Goal: Transaction & Acquisition: Purchase product/service

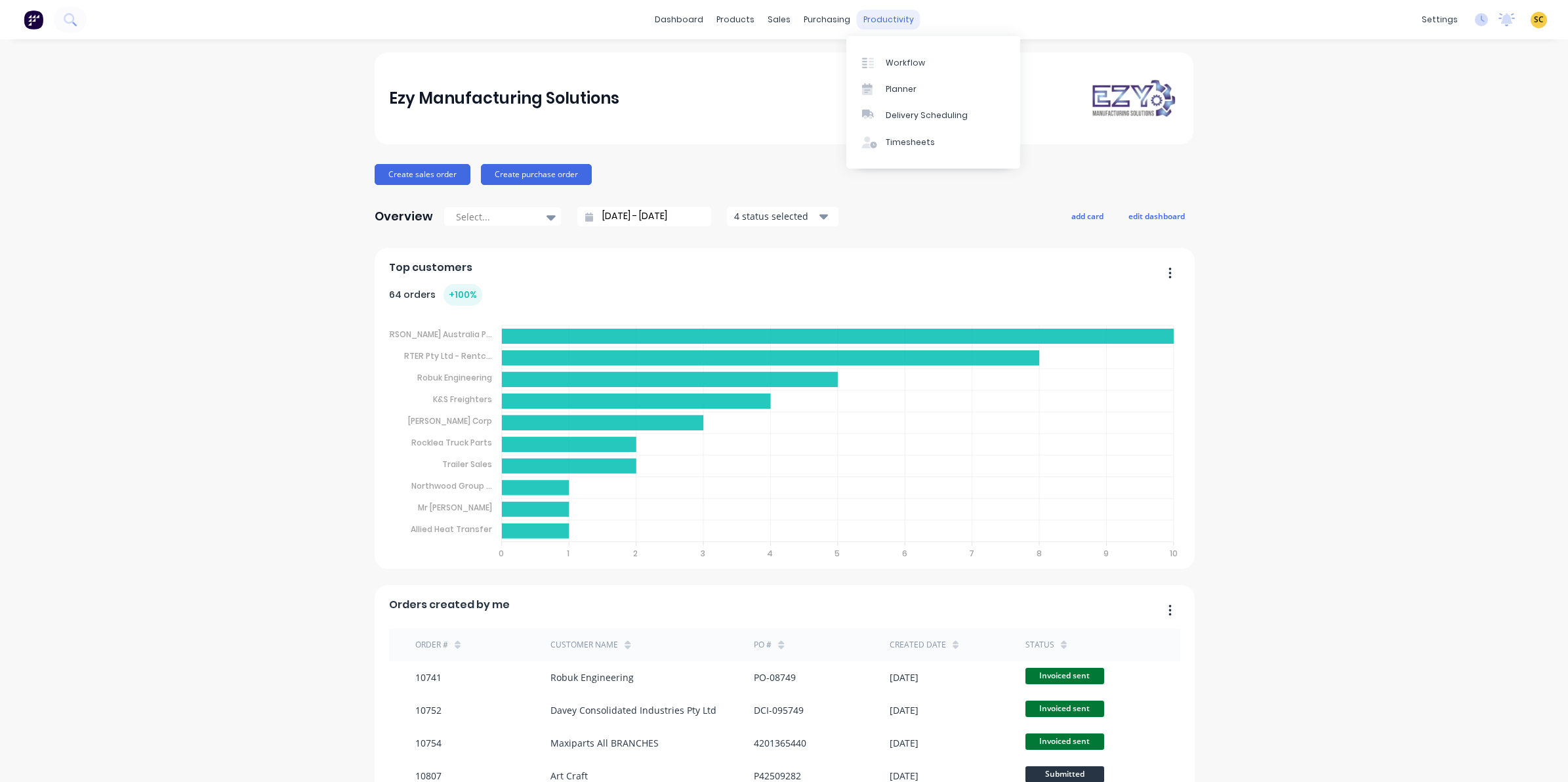
click at [888, 21] on div "productivity" at bounding box center [888, 20] width 63 height 20
click at [922, 147] on div "Timesheets" at bounding box center [910, 143] width 49 height 12
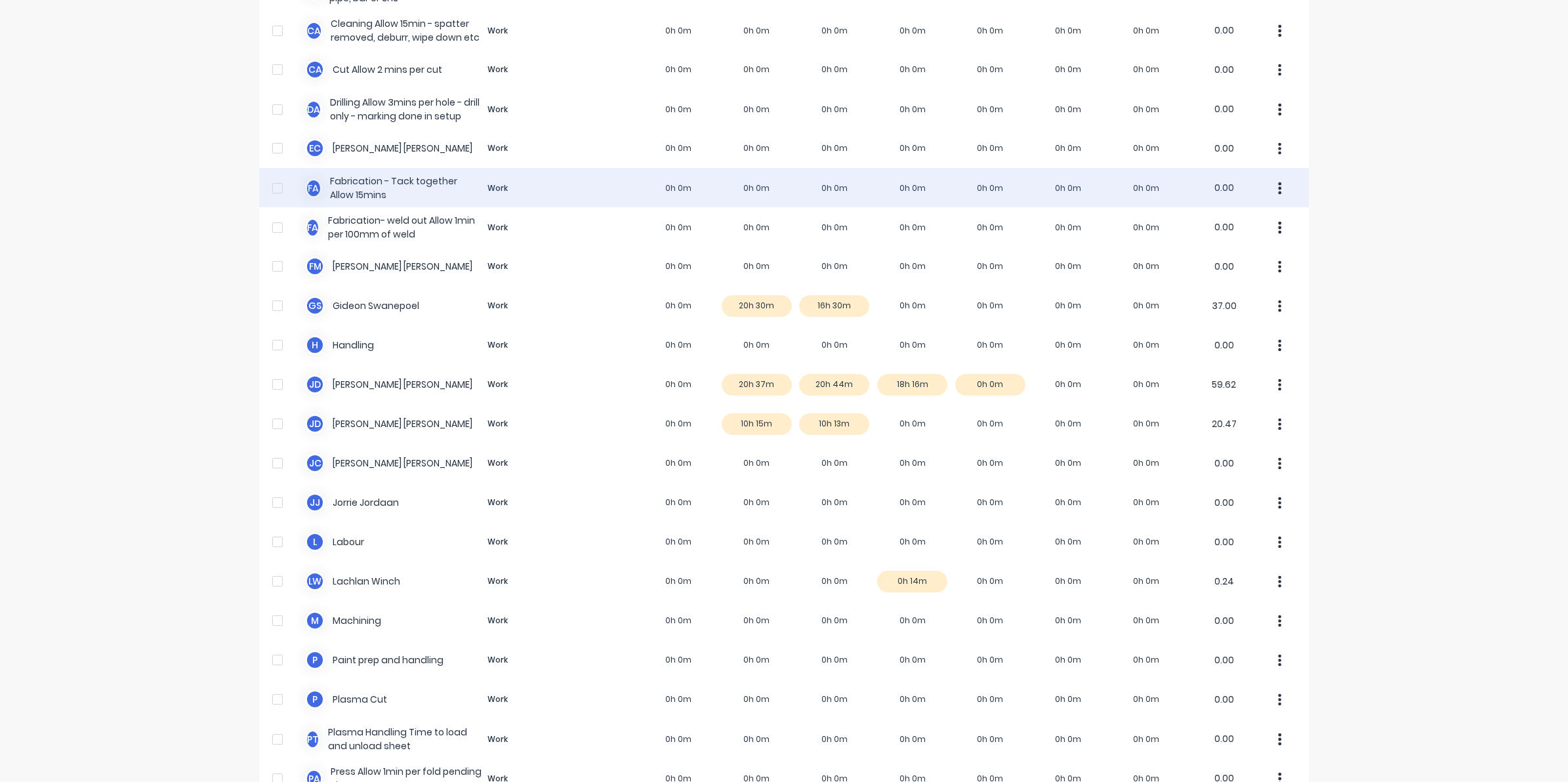
scroll to position [674, 0]
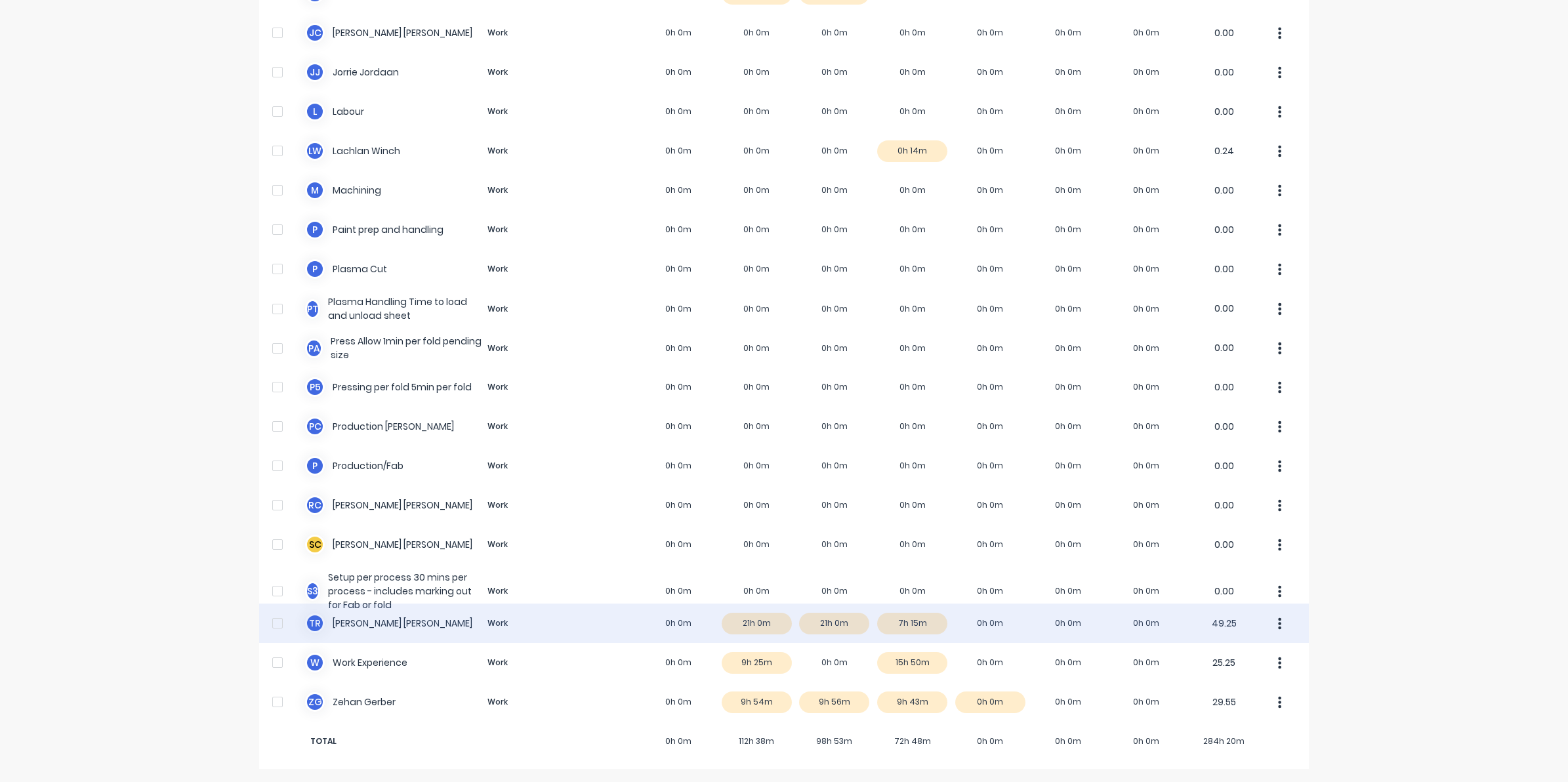
click at [916, 627] on div "T R Timothy Rademacher Work 0h 0m 21h 0m 21h 0m 7h 15m 0h 0m 0h 0m 0h 0m 49.25" at bounding box center [784, 623] width 1050 height 39
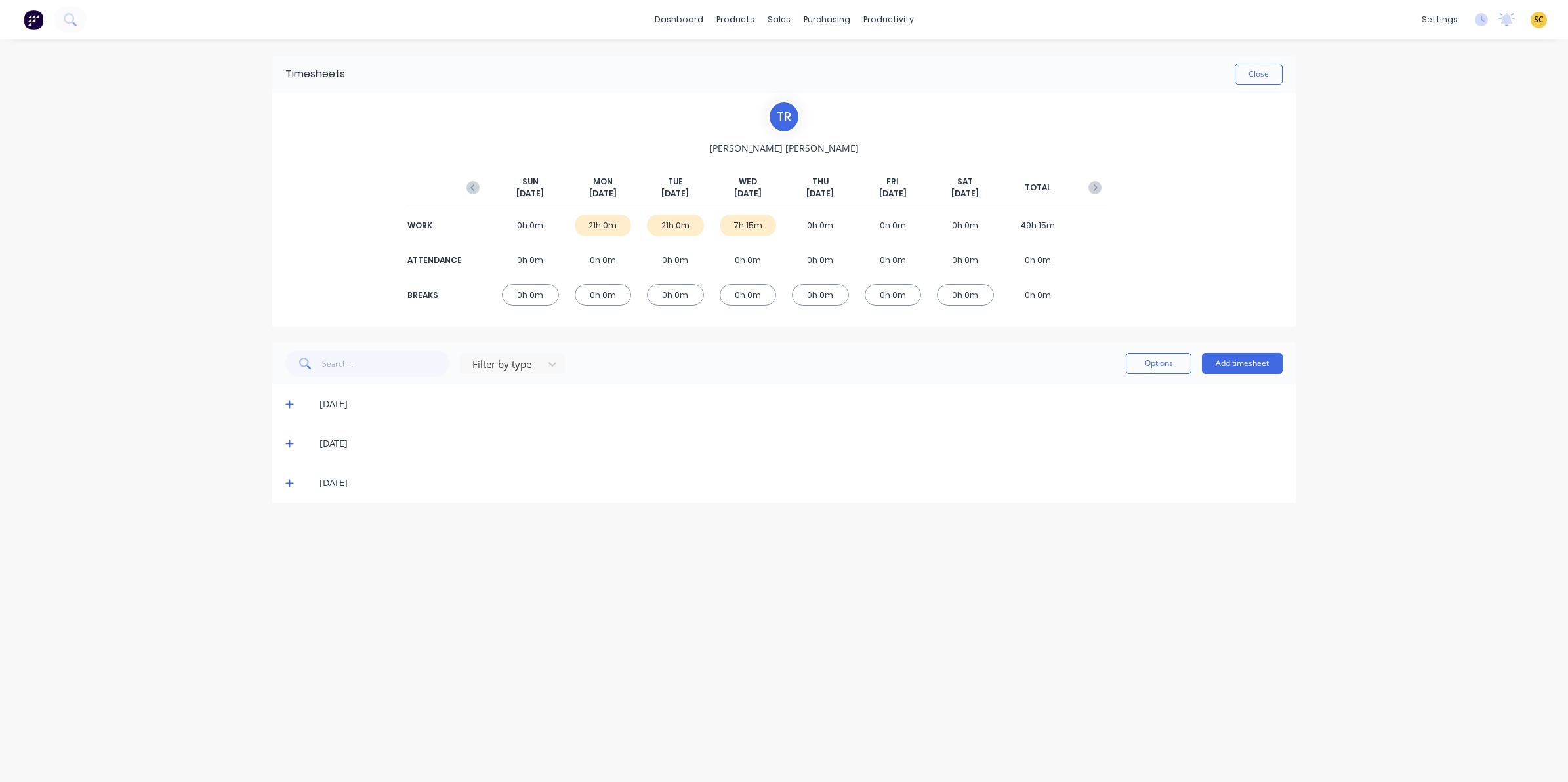
click at [284, 483] on div "01/10/25" at bounding box center [784, 483] width 1024 height 39
click at [289, 483] on icon at bounding box center [289, 484] width 8 height 8
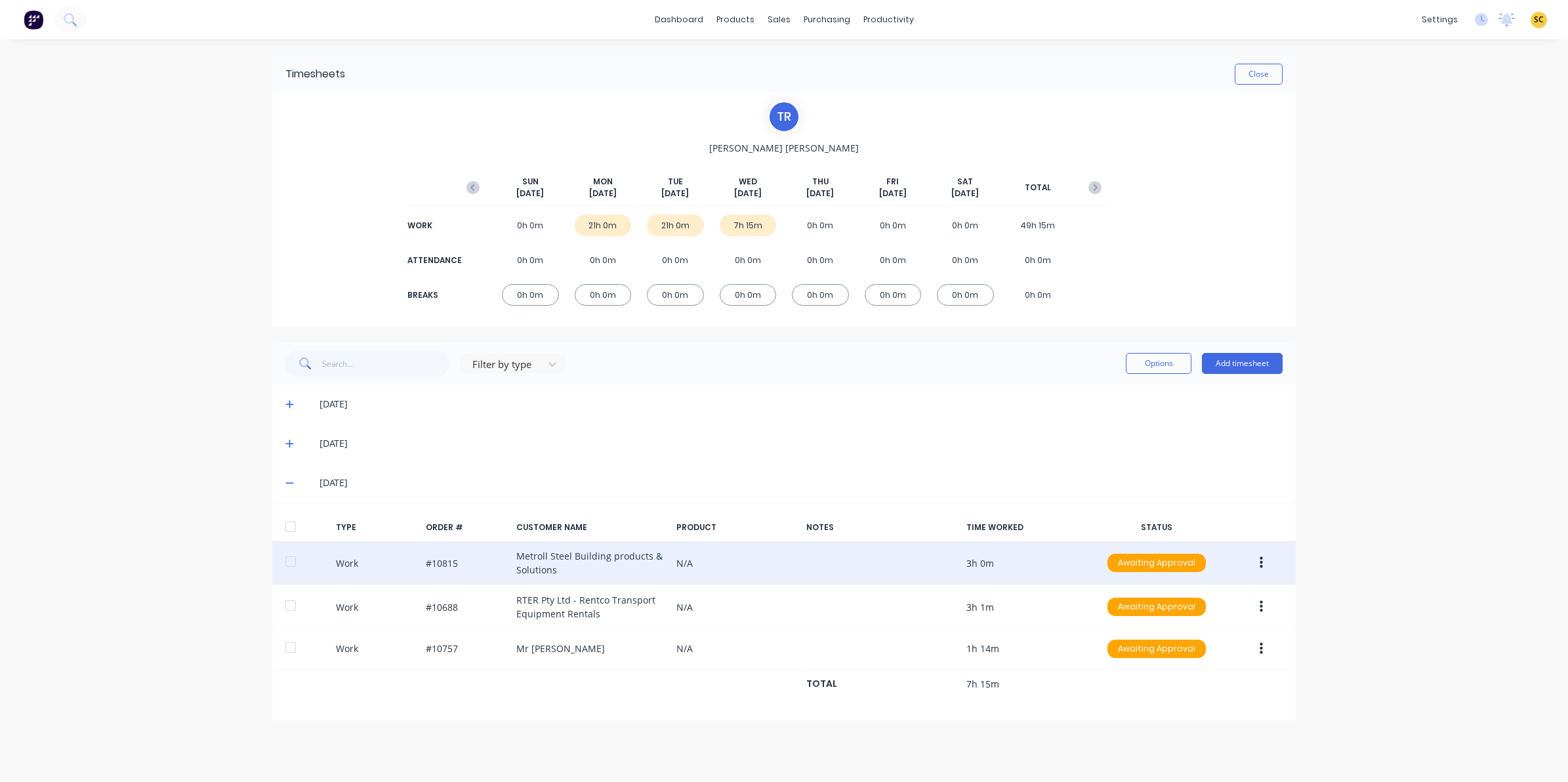
click at [1264, 563] on button "button" at bounding box center [1261, 563] width 31 height 23
click at [1178, 517] on div "Edit" at bounding box center [1214, 514] width 101 height 19
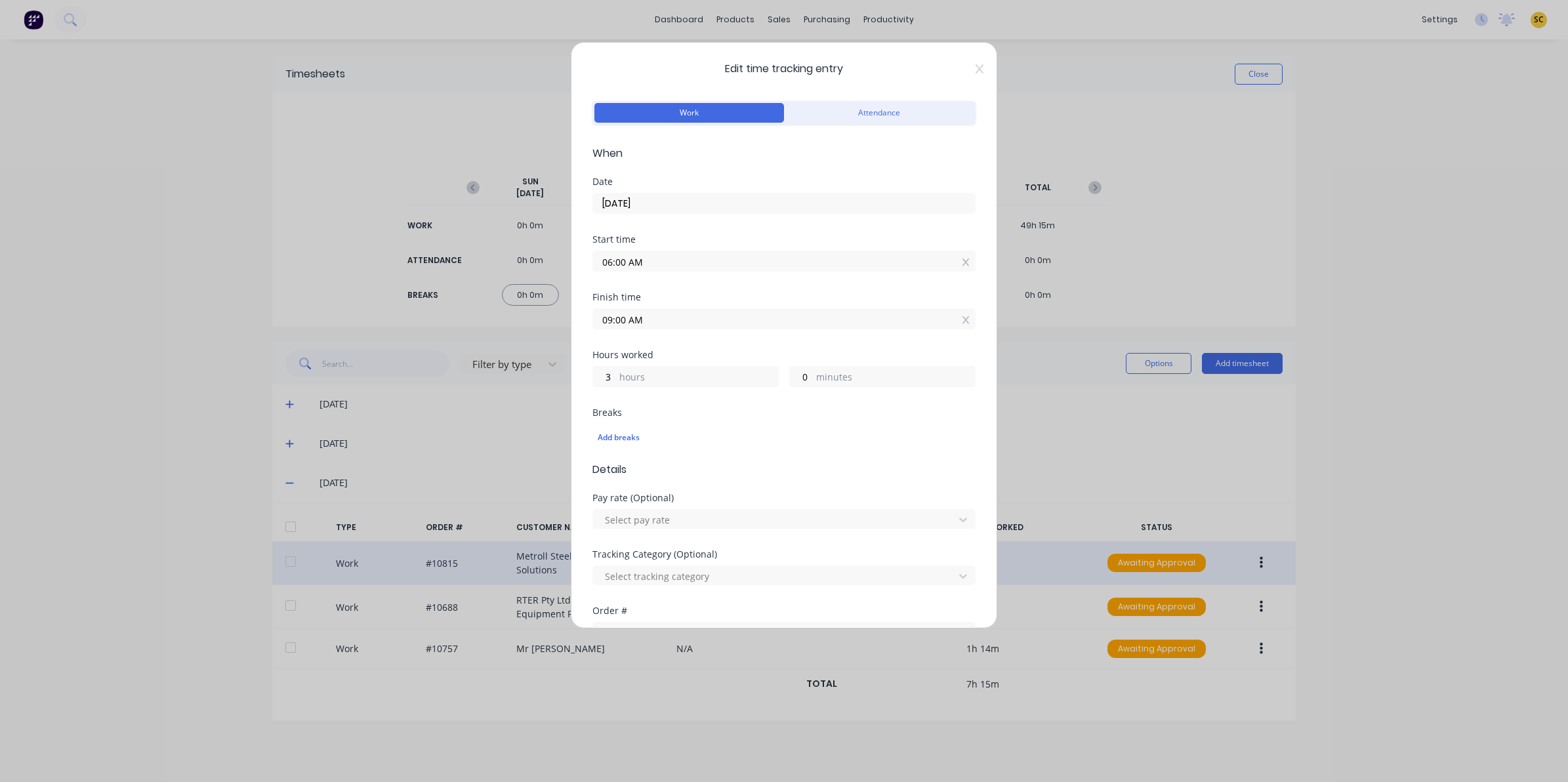
click at [974, 66] on div "Edit time tracking entry Work Attendance When Date 01/10/2025 Start time 06:00 …" at bounding box center [784, 335] width 426 height 587
click at [976, 67] on icon at bounding box center [980, 69] width 8 height 11
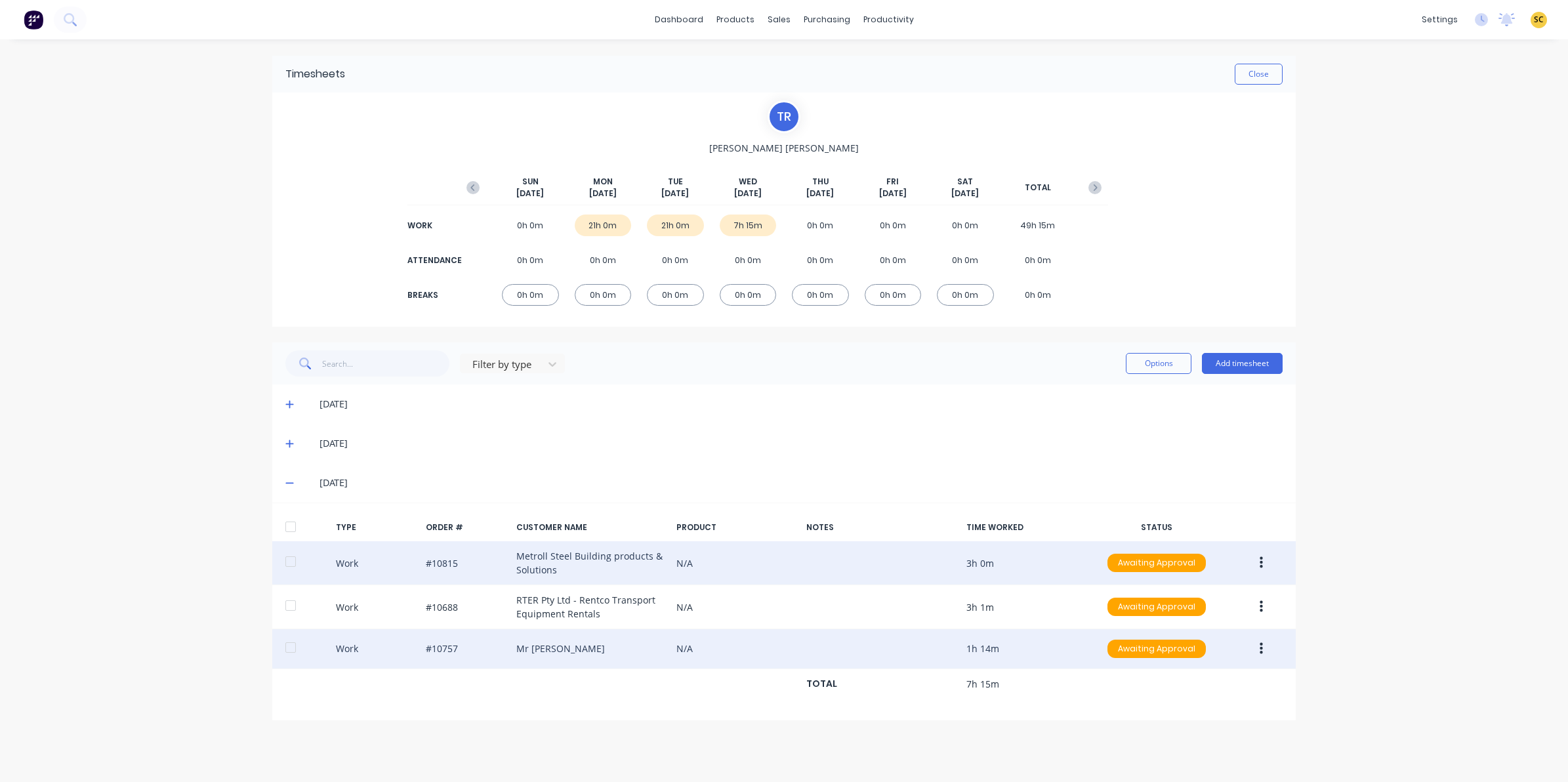
click at [1264, 651] on button "button" at bounding box center [1261, 649] width 31 height 23
click at [1217, 593] on div "Edit" at bounding box center [1214, 599] width 101 height 19
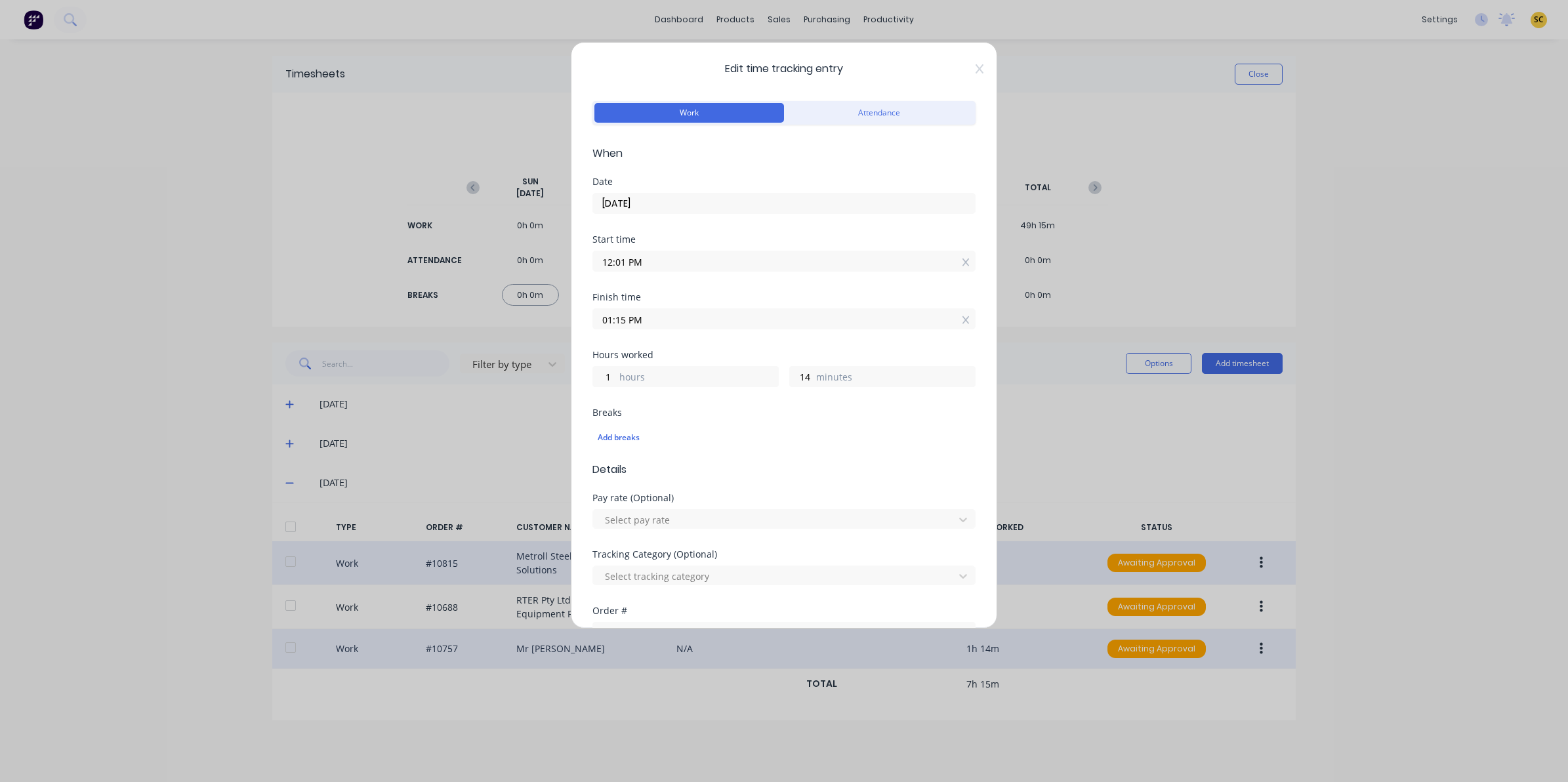
click at [976, 67] on icon at bounding box center [980, 69] width 8 height 11
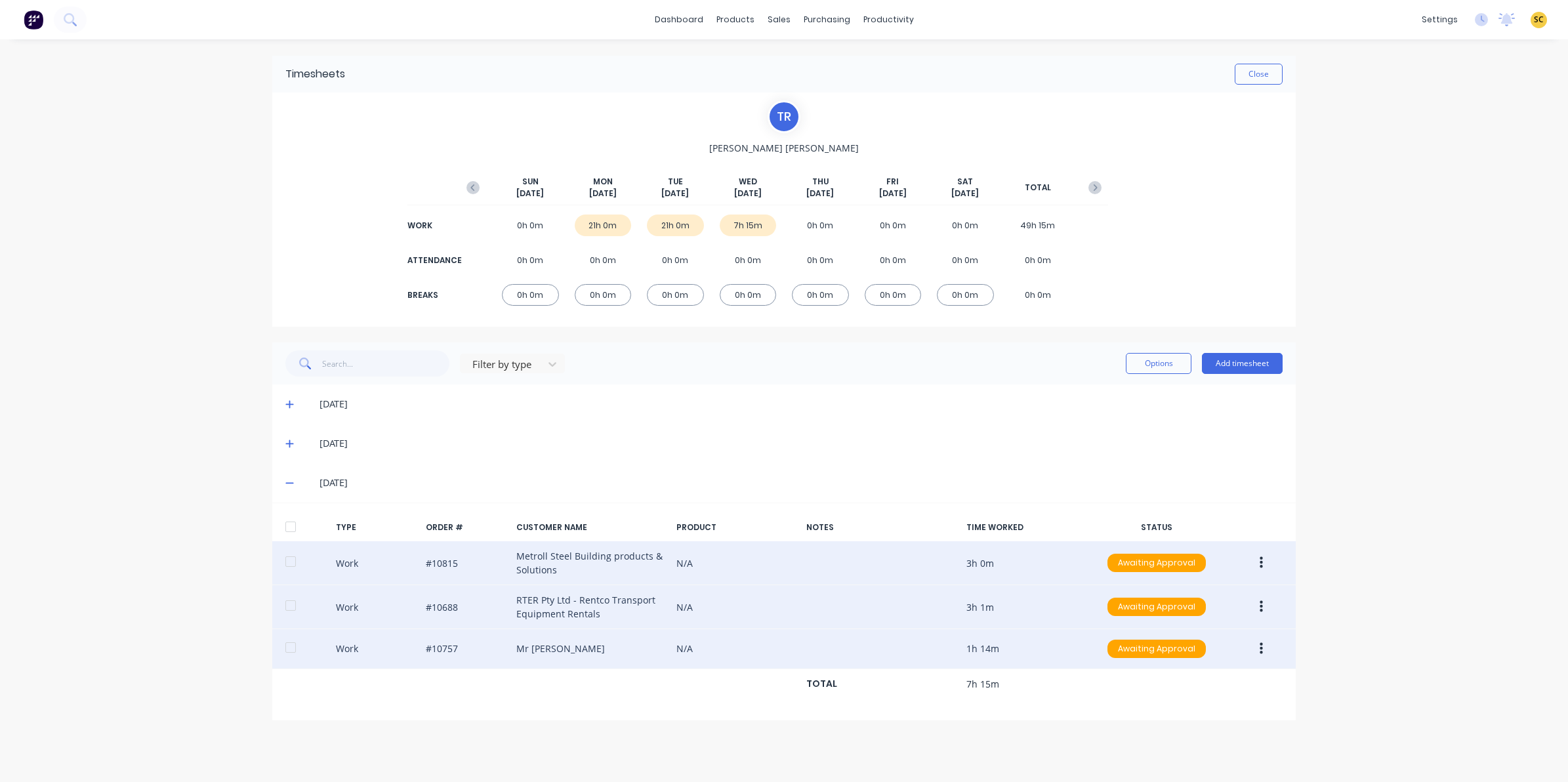
click at [1257, 612] on button "button" at bounding box center [1261, 607] width 31 height 23
click at [1237, 553] on div "Edit" at bounding box center [1214, 558] width 101 height 19
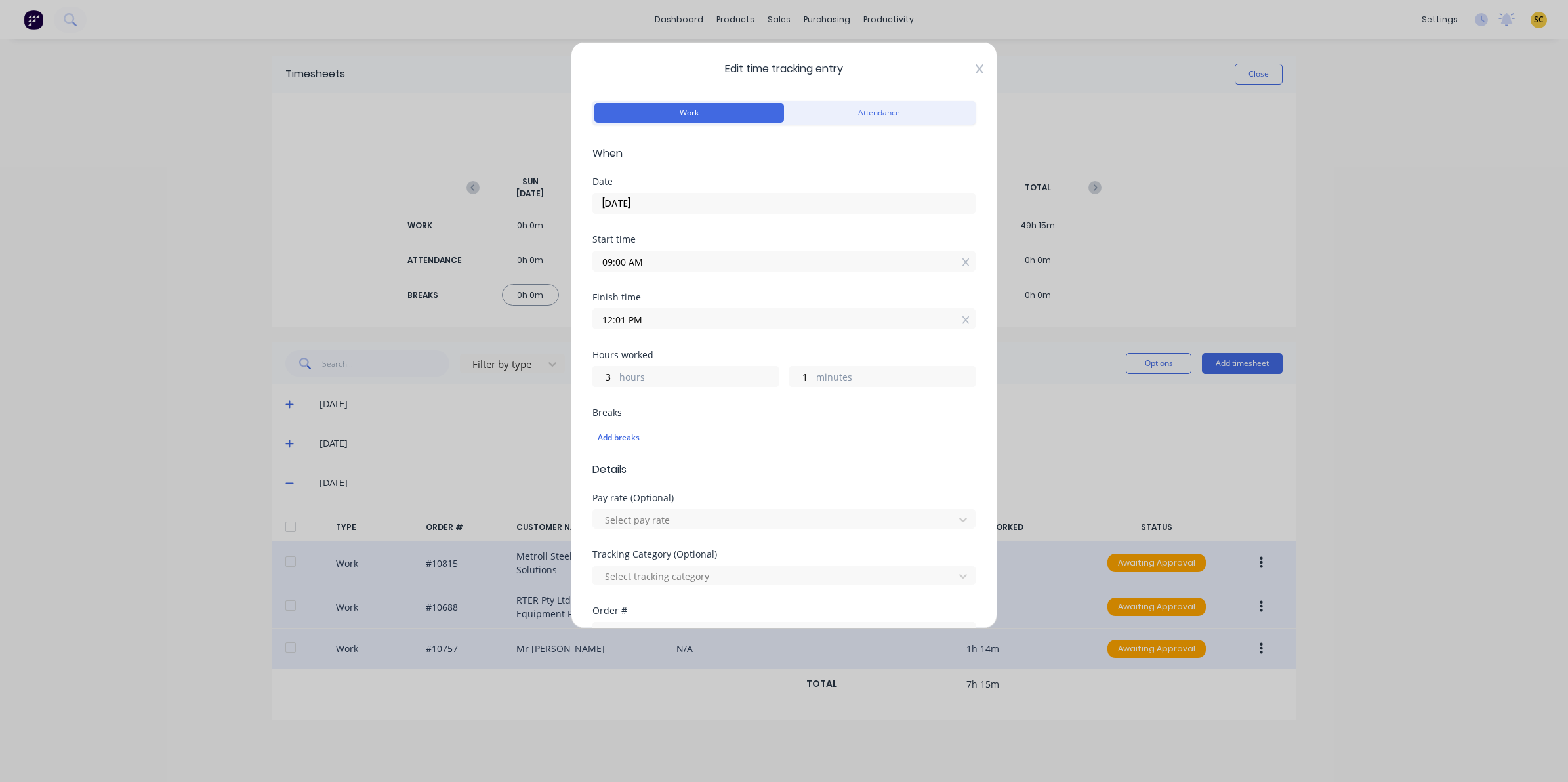
click at [976, 70] on icon at bounding box center [980, 69] width 8 height 11
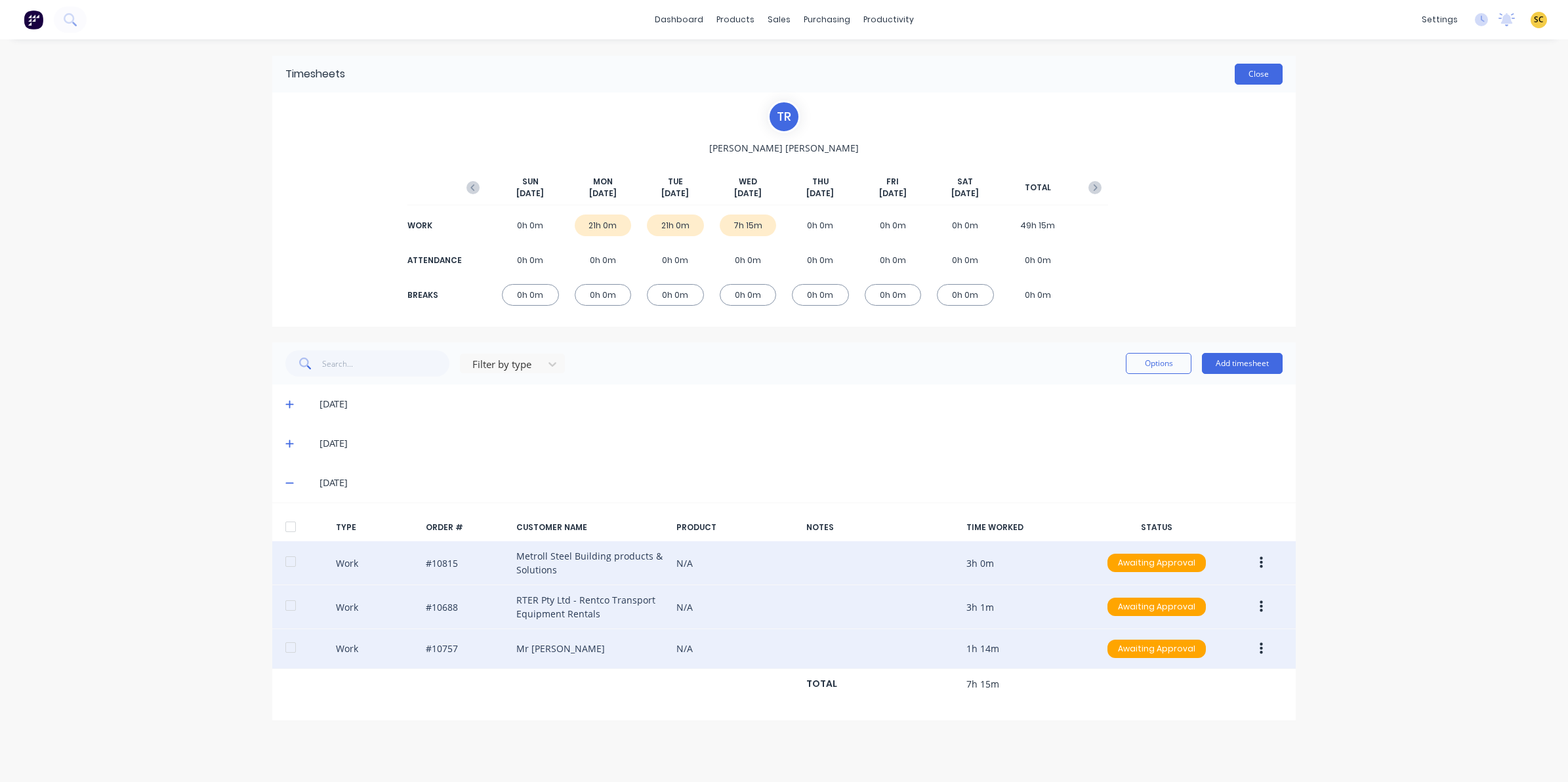
click at [1246, 79] on button "Close" at bounding box center [1259, 73] width 48 height 21
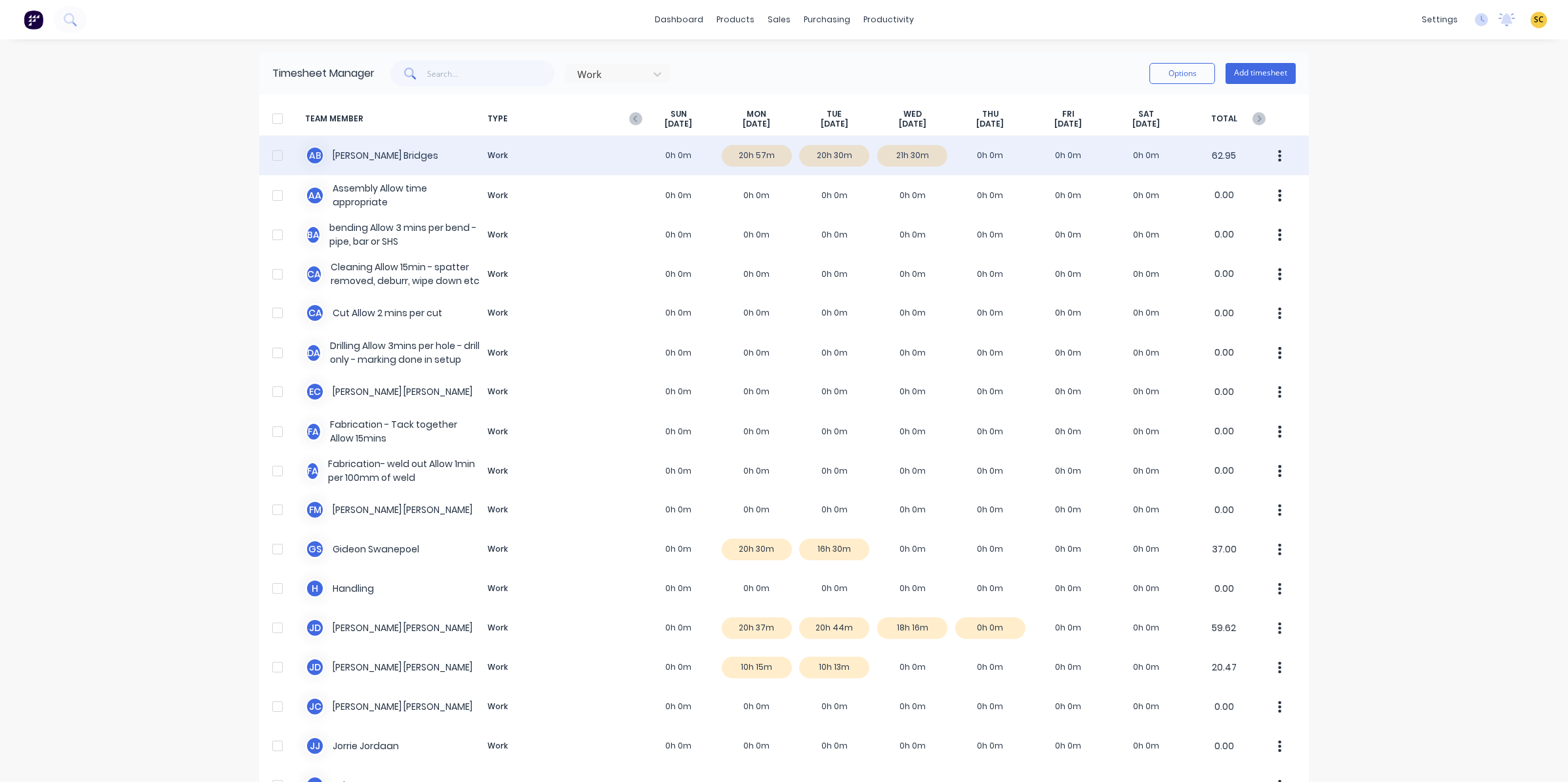
click at [913, 147] on div "A B Ashley Bridges Work 0h 0m 20h 57m 20h 30m 21h 30m 0h 0m 0h 0m 0h 0m 62.95" at bounding box center [784, 155] width 1050 height 39
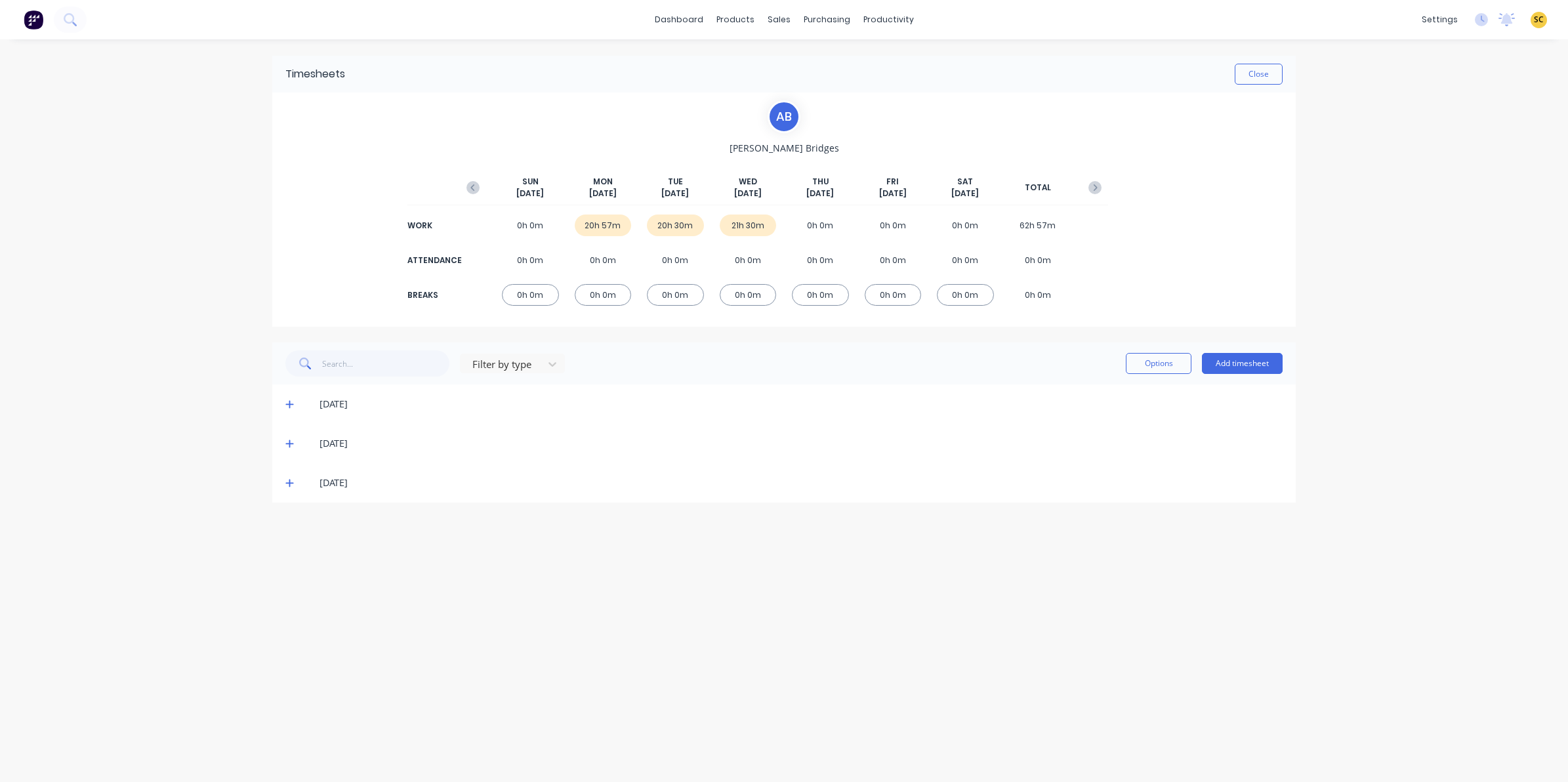
drag, startPoint x: 287, startPoint y: 482, endPoint x: 297, endPoint y: 482, distance: 10.0
click at [287, 482] on icon at bounding box center [289, 483] width 9 height 9
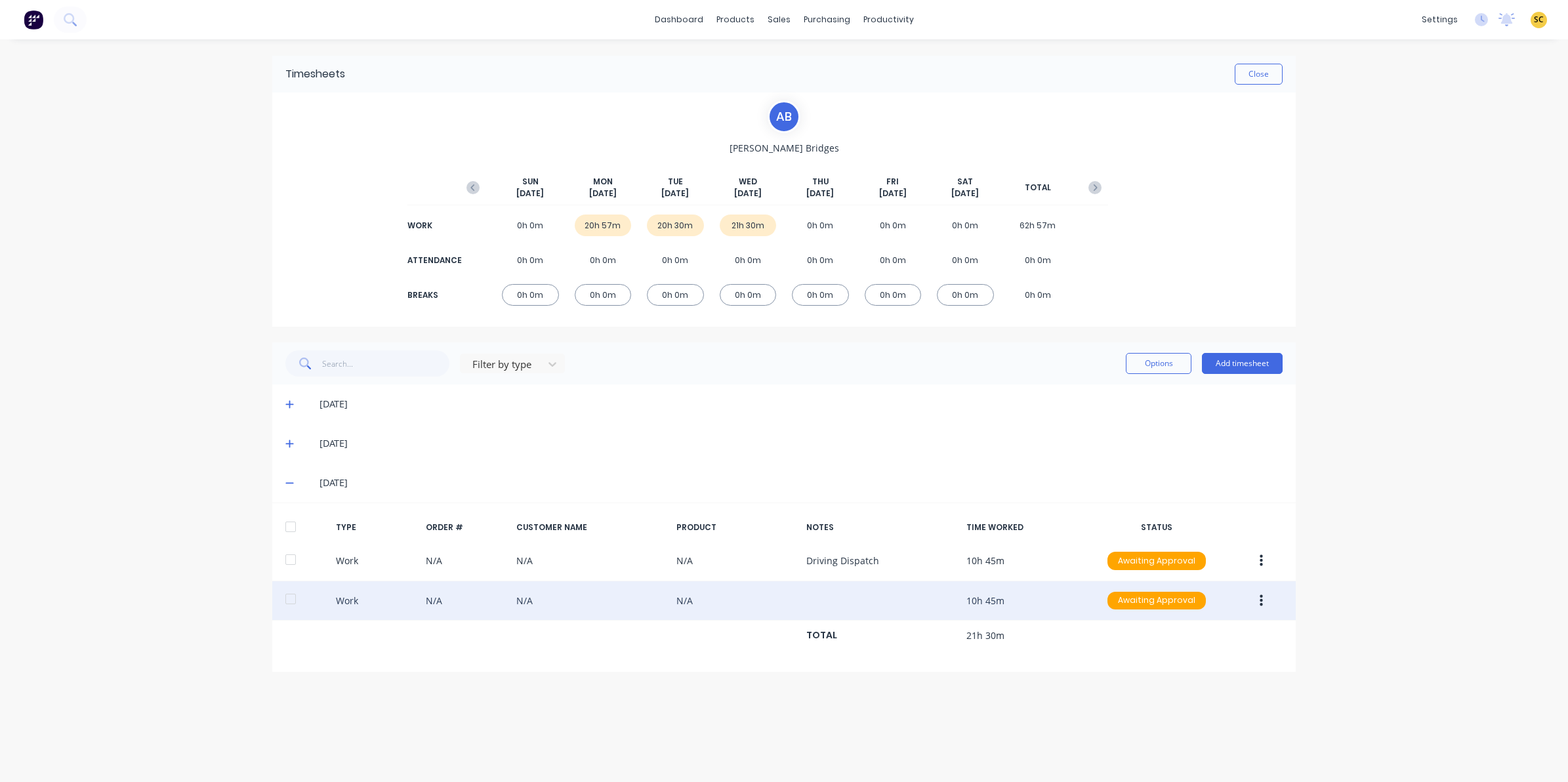
click at [1268, 613] on div "Work N/A N/A N/A 10h 45m Awaiting Approval" at bounding box center [784, 601] width 1024 height 40
click at [1263, 604] on button "button" at bounding box center [1261, 601] width 31 height 23
click at [1182, 549] on div "Edit" at bounding box center [1214, 551] width 101 height 19
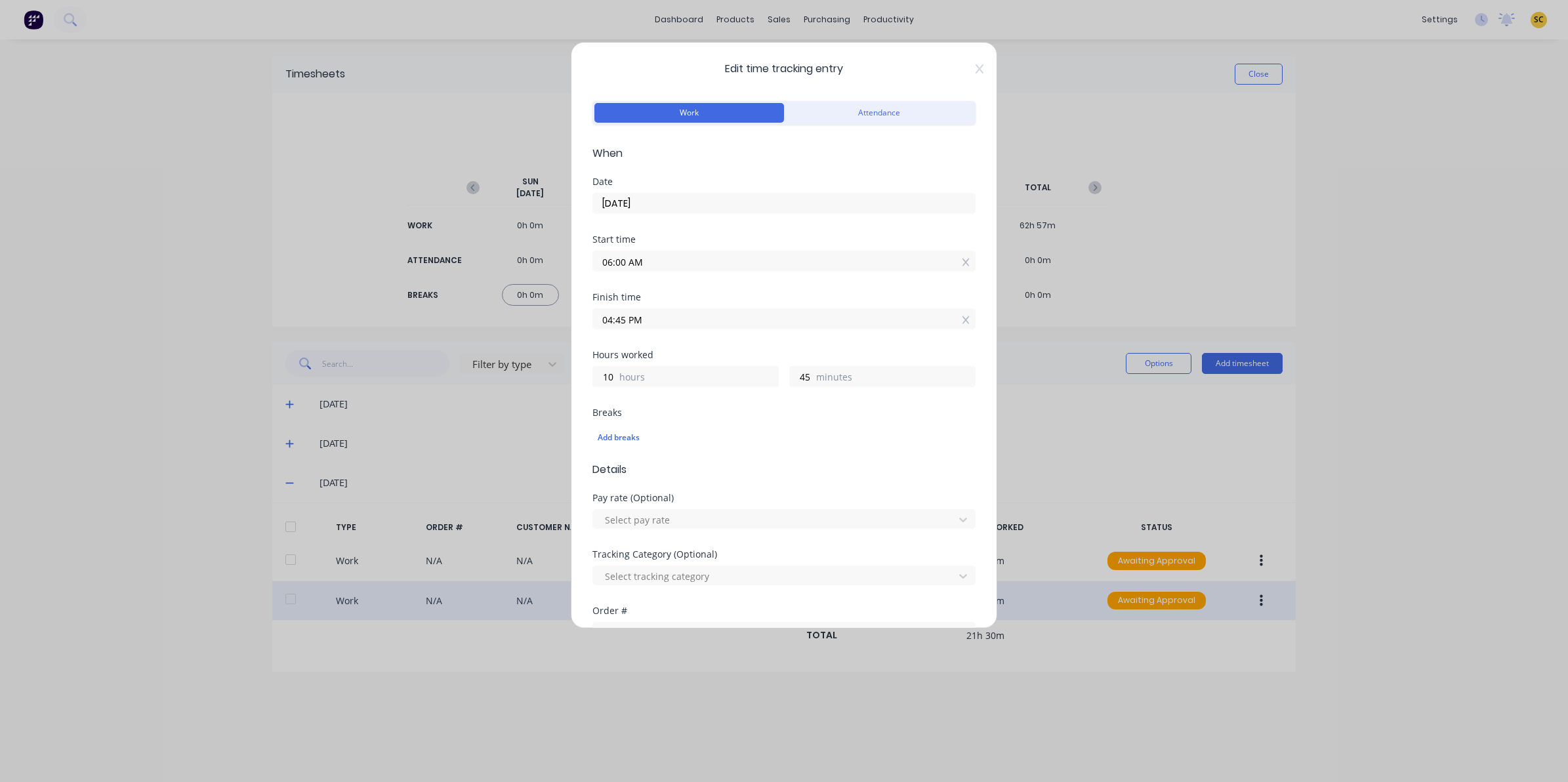
drag, startPoint x: 972, startPoint y: 83, endPoint x: 972, endPoint y: 74, distance: 9.0
click at [972, 82] on div "Edit time tracking entry Work Attendance When Date 01/10/2025 Start time 06:00 …" at bounding box center [784, 335] width 426 height 587
click at [972, 70] on div "Edit time tracking entry Work Attendance When Date 01/10/2025 Start time 06:00 …" at bounding box center [784, 335] width 426 height 587
click at [976, 67] on icon at bounding box center [980, 69] width 8 height 9
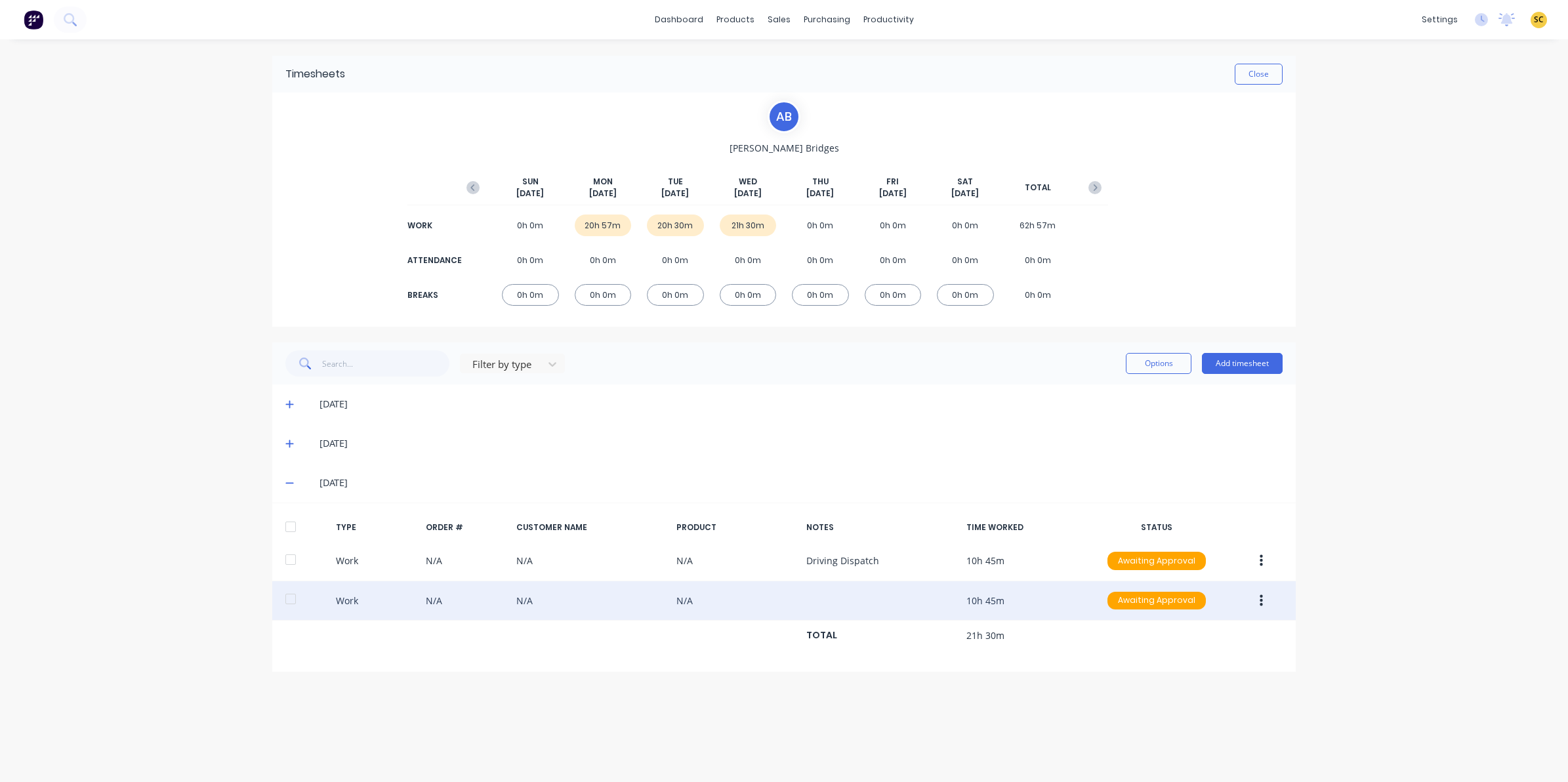
click at [1287, 69] on div "Timesheets Close" at bounding box center [784, 74] width 1024 height 37
click at [1255, 79] on button "Close" at bounding box center [1259, 73] width 48 height 21
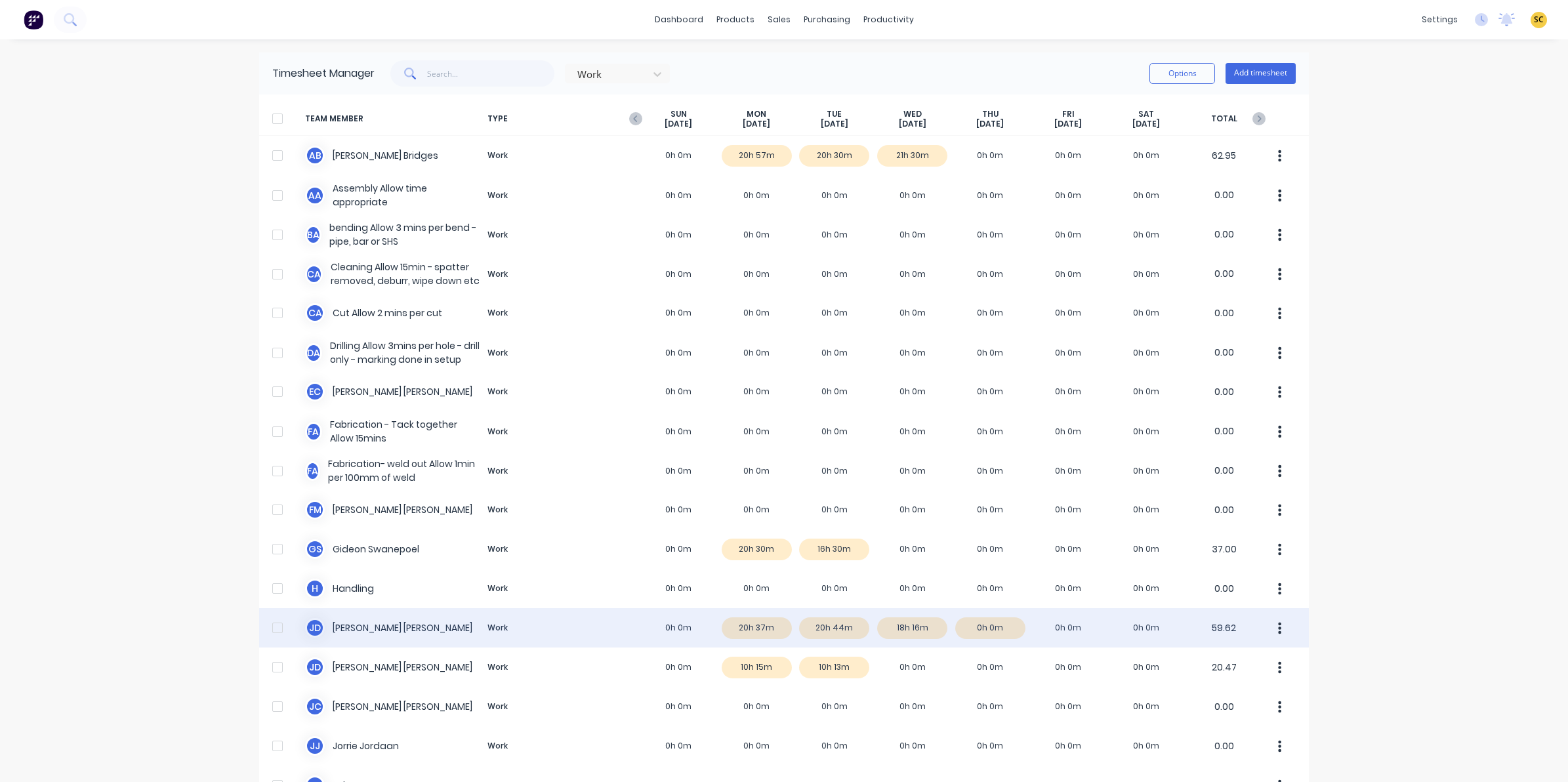
click at [848, 631] on div "J D Joel De Vries Work 0h 0m 20h 37m 20h 44m 18h 16m 0h 0m 0h 0m 0h 0m 59.62" at bounding box center [784, 627] width 1050 height 39
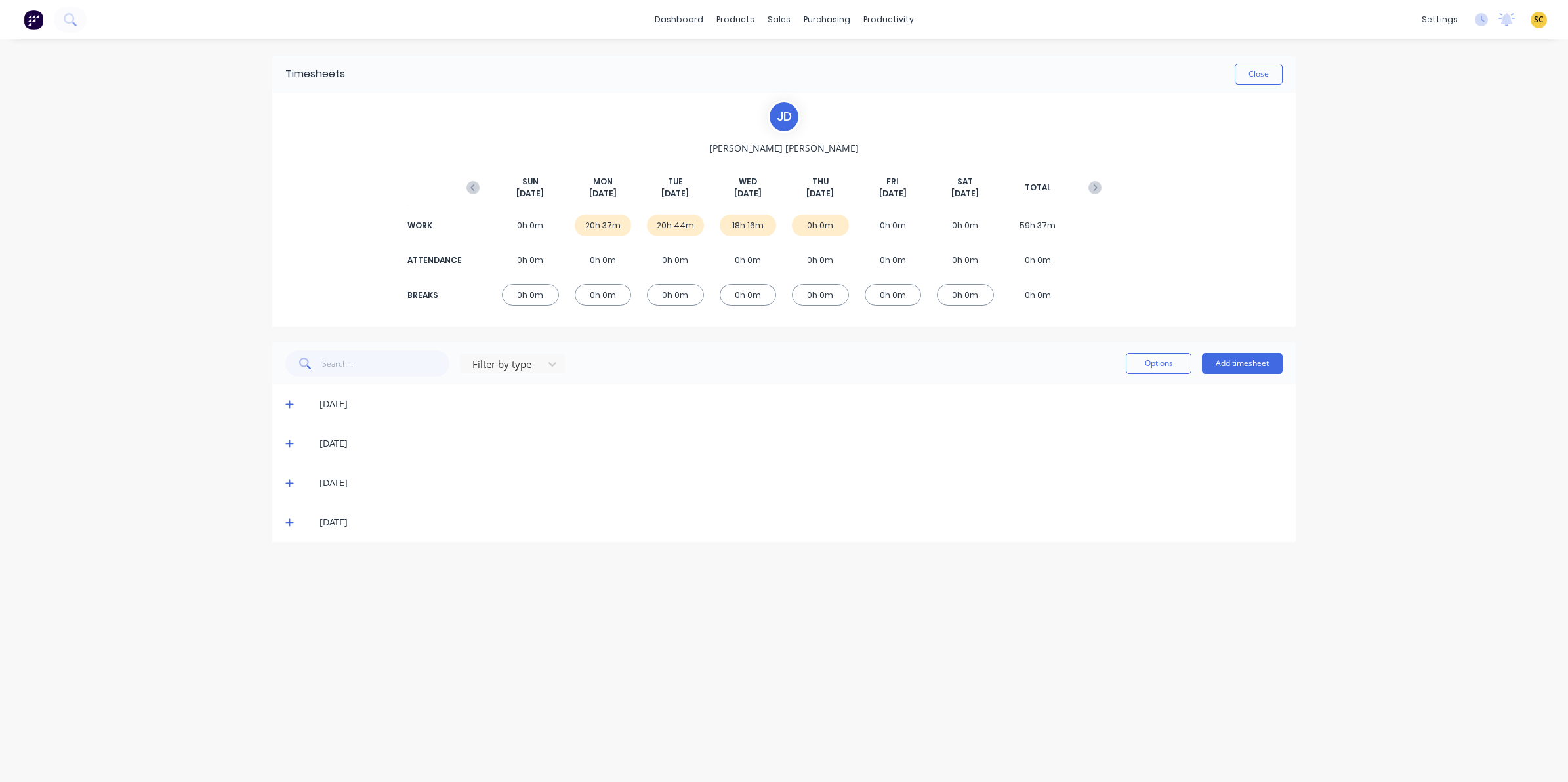
click at [289, 404] on icon at bounding box center [289, 405] width 8 height 8
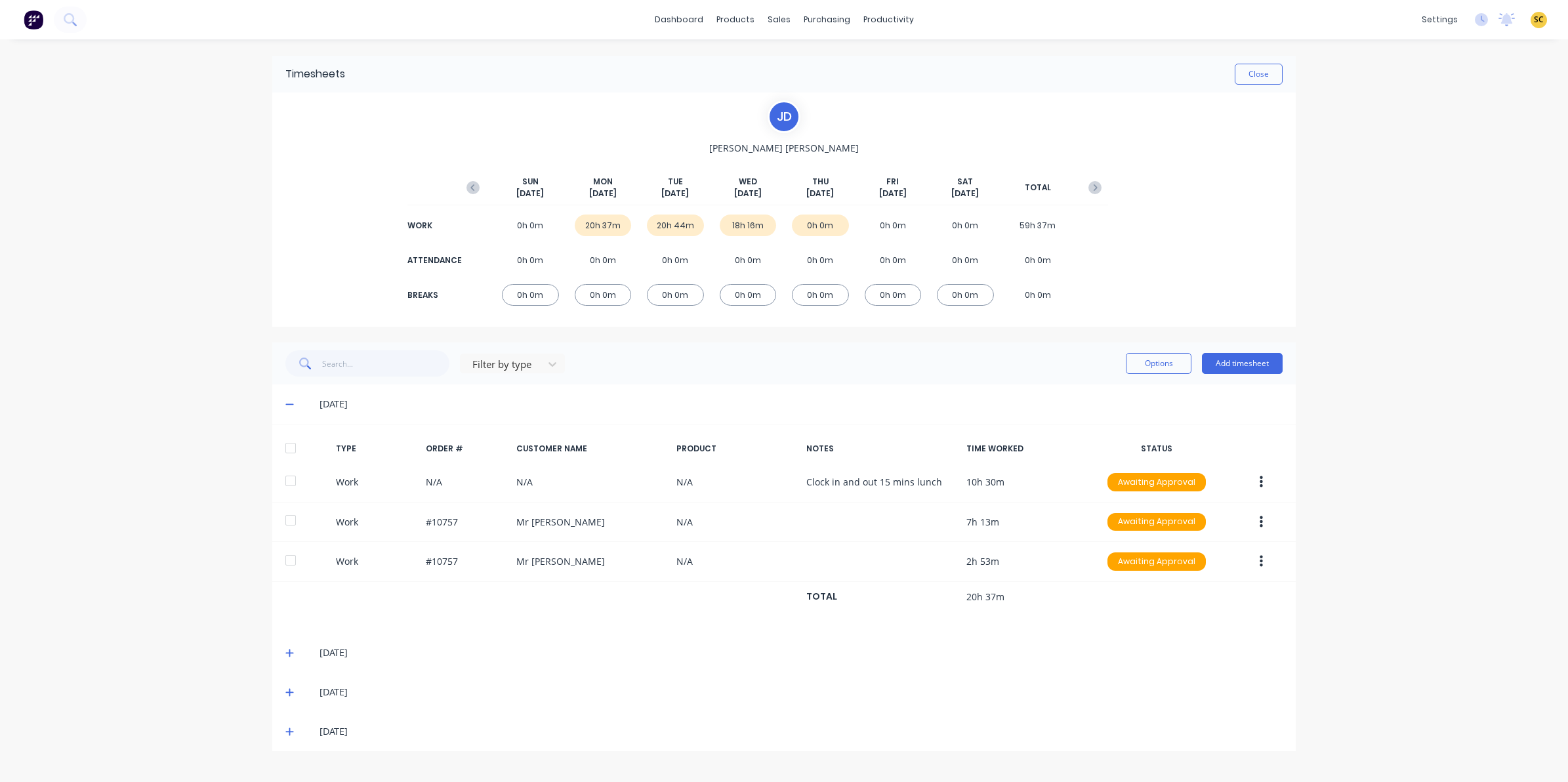
click at [284, 401] on div "29/09/25" at bounding box center [784, 404] width 1024 height 39
drag, startPoint x: 287, startPoint y: 403, endPoint x: 285, endPoint y: 423, distance: 20.1
click at [287, 403] on icon at bounding box center [289, 404] width 9 height 9
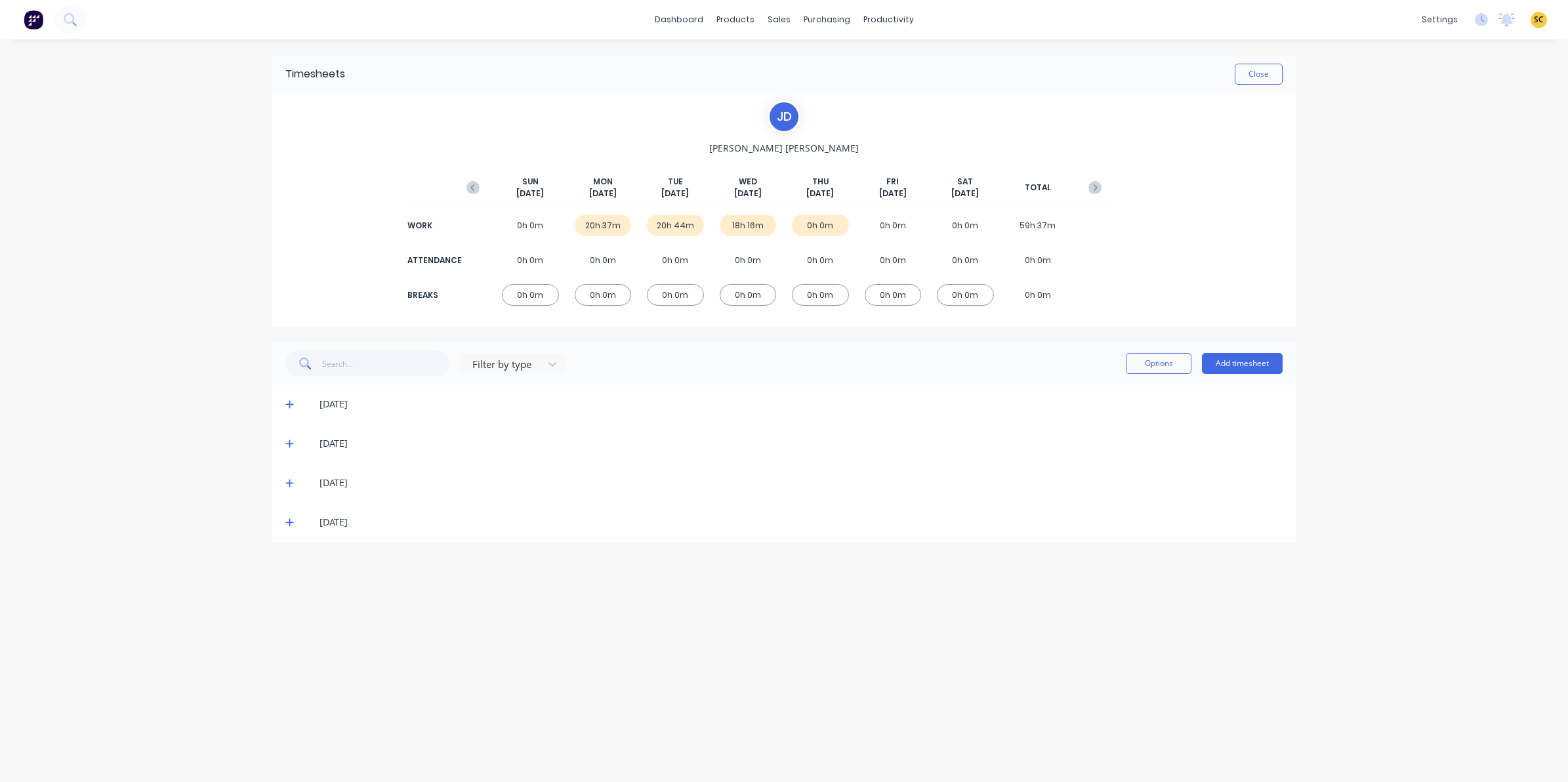
click at [291, 443] on icon at bounding box center [289, 444] width 9 height 9
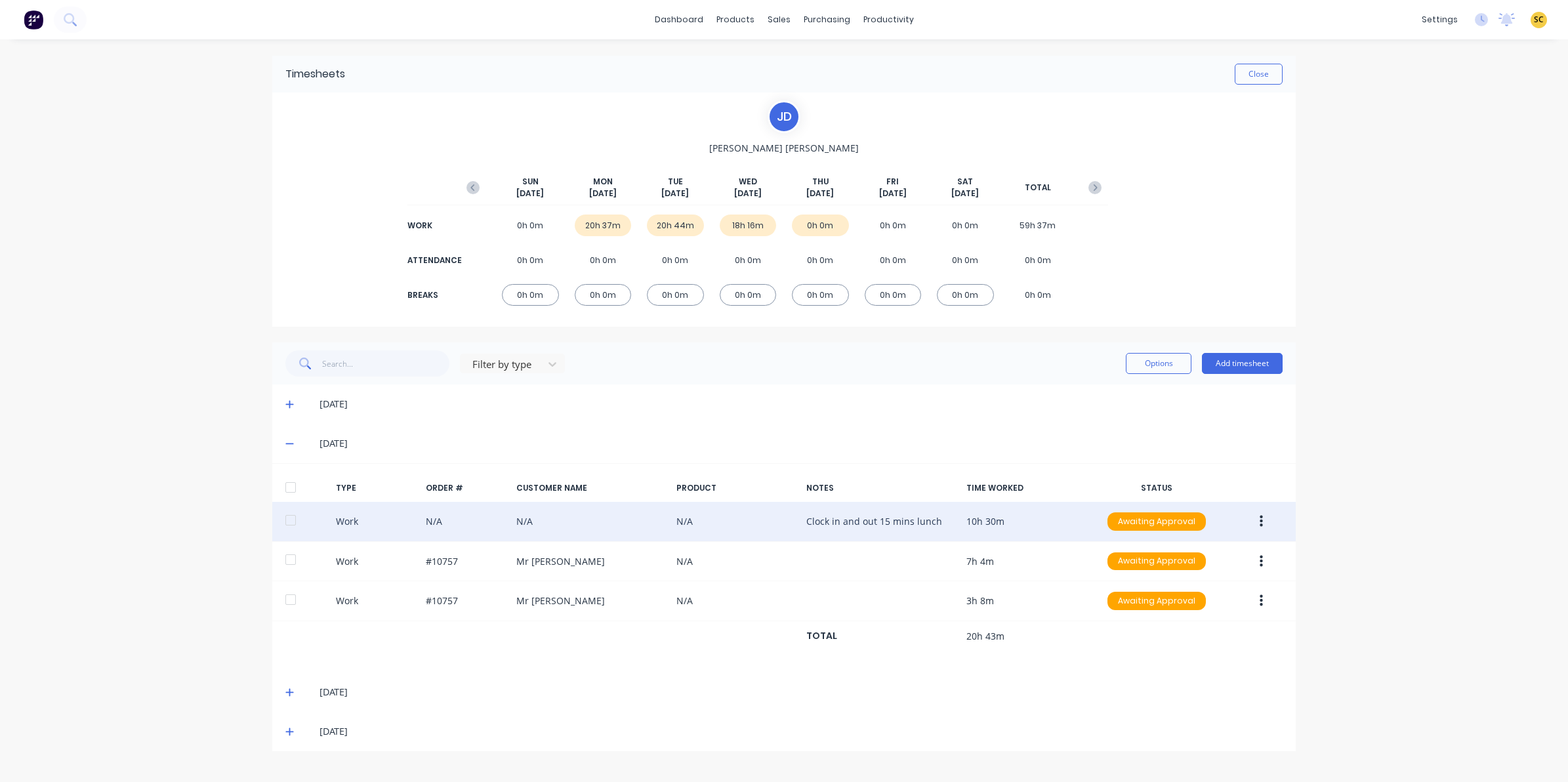
click at [1260, 523] on icon "button" at bounding box center [1261, 522] width 3 height 12
click at [1187, 481] on div "Edit" at bounding box center [1214, 472] width 101 height 19
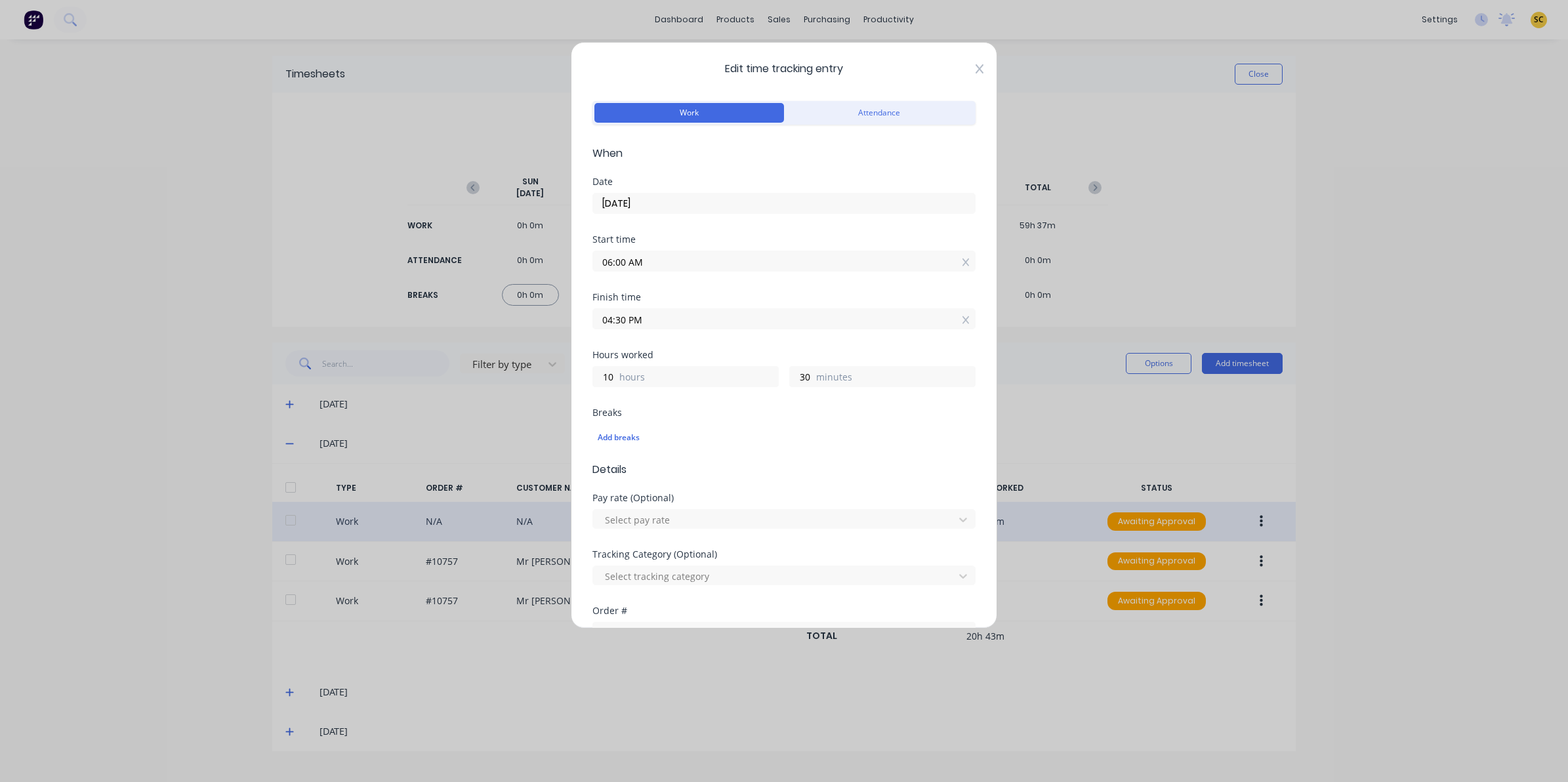
click at [970, 63] on div "Edit time tracking entry Work Attendance When Date 30/09/2025 Start time 06:00 …" at bounding box center [784, 335] width 426 height 587
click at [976, 66] on icon at bounding box center [980, 69] width 8 height 9
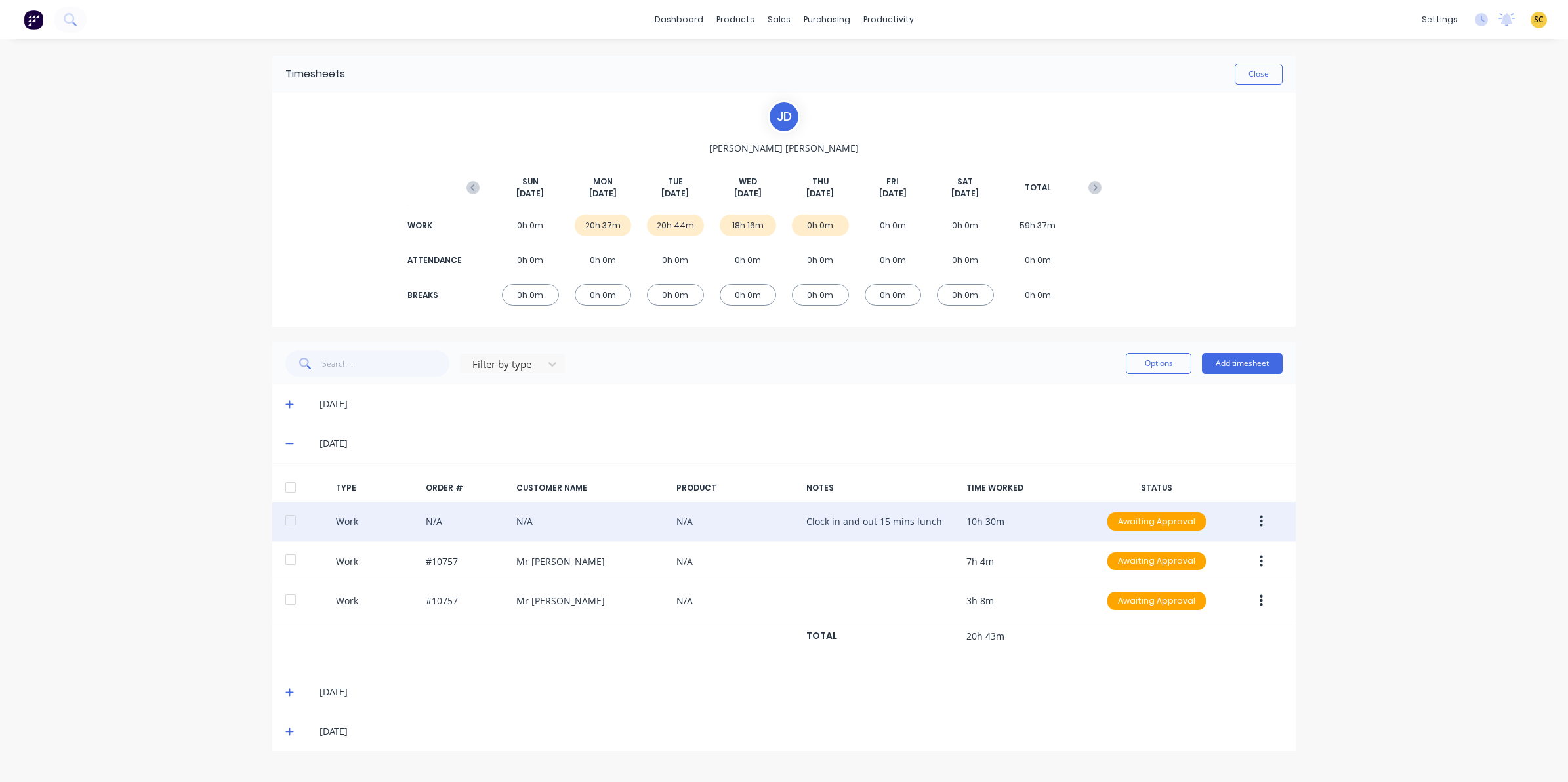
click at [292, 441] on icon at bounding box center [289, 444] width 9 height 9
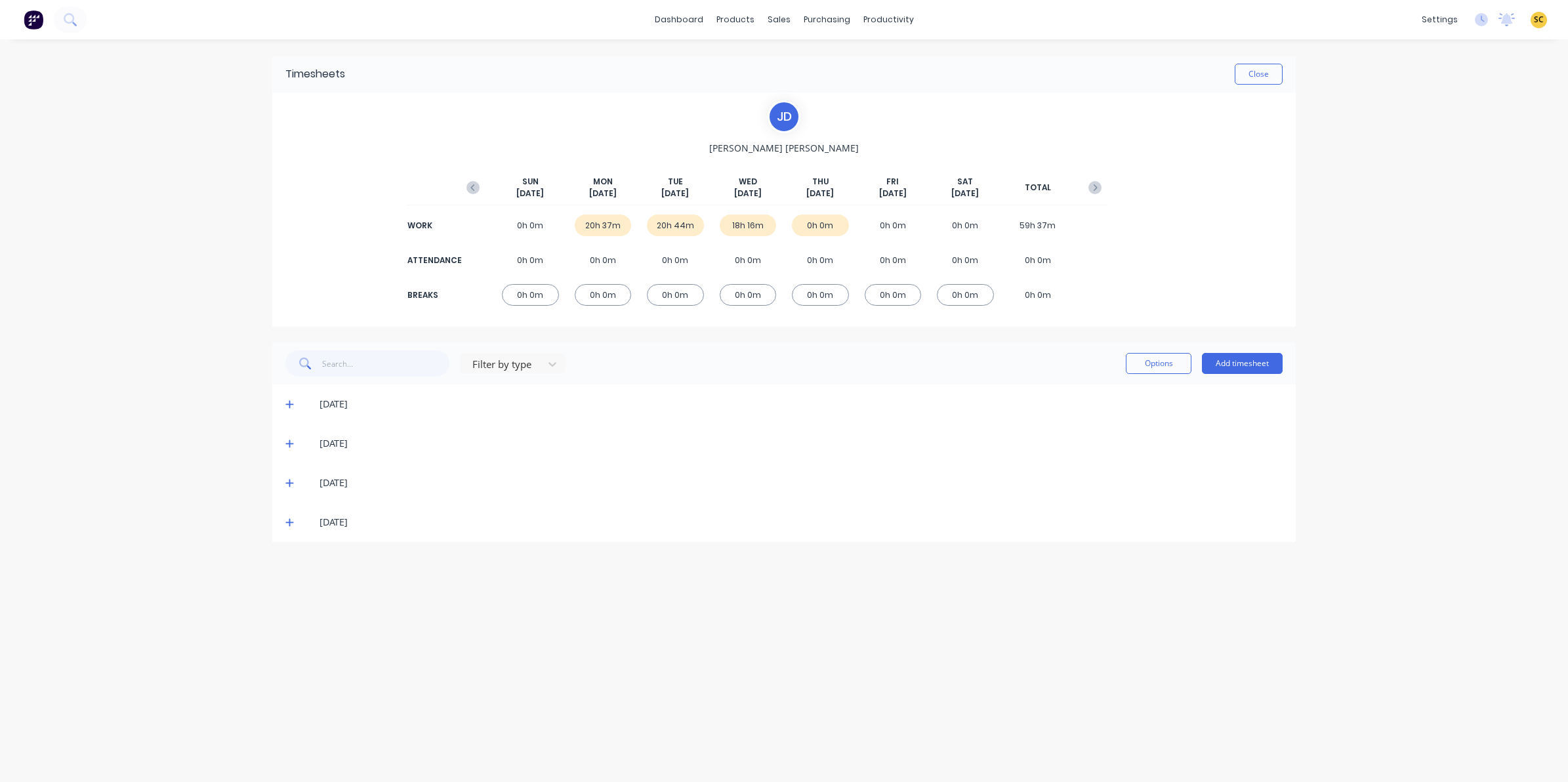
click at [287, 481] on icon at bounding box center [289, 483] width 9 height 9
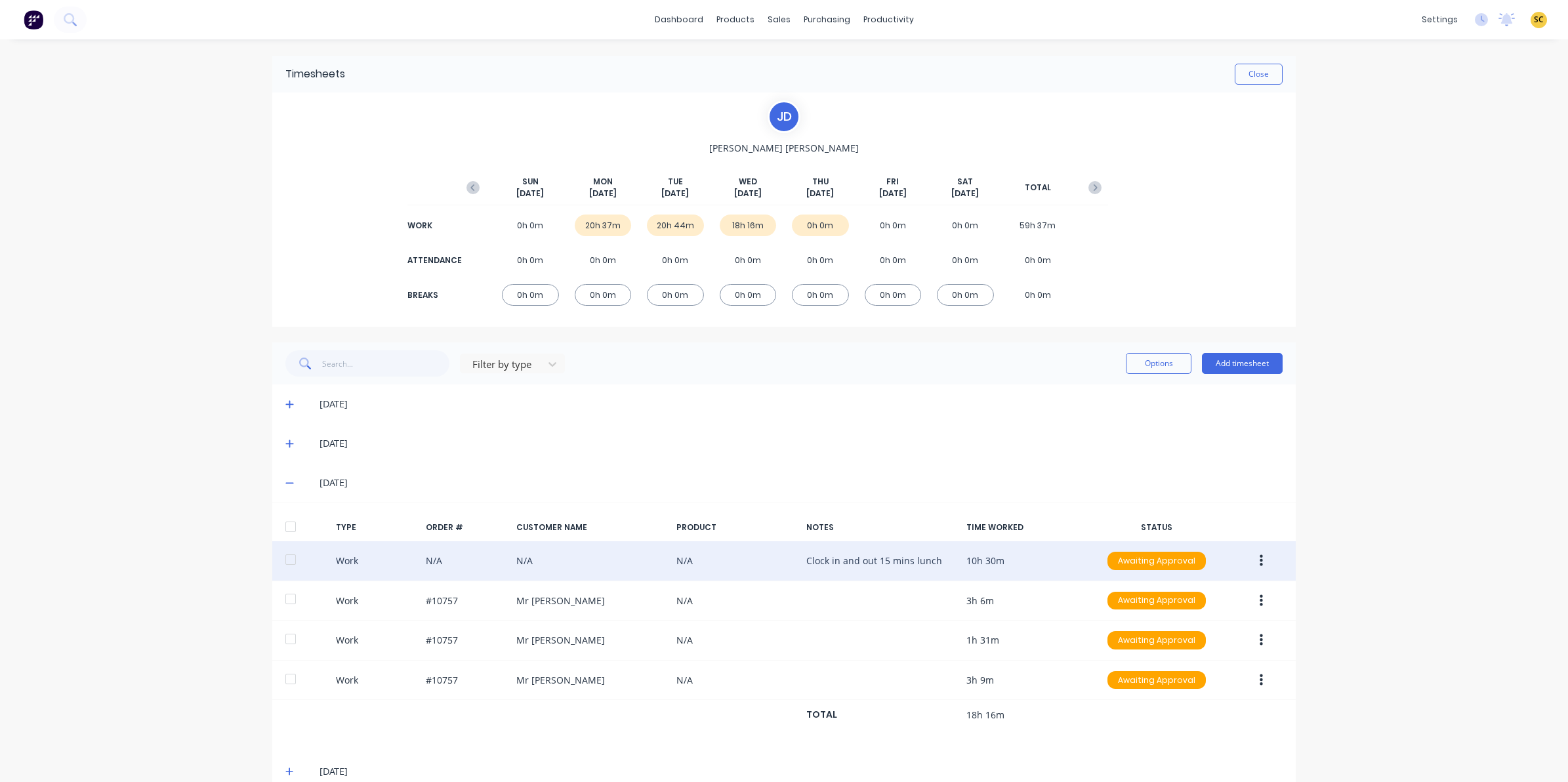
click at [1259, 558] on icon "button" at bounding box center [1261, 561] width 3 height 15
click at [1185, 510] on div "Edit" at bounding box center [1214, 511] width 101 height 19
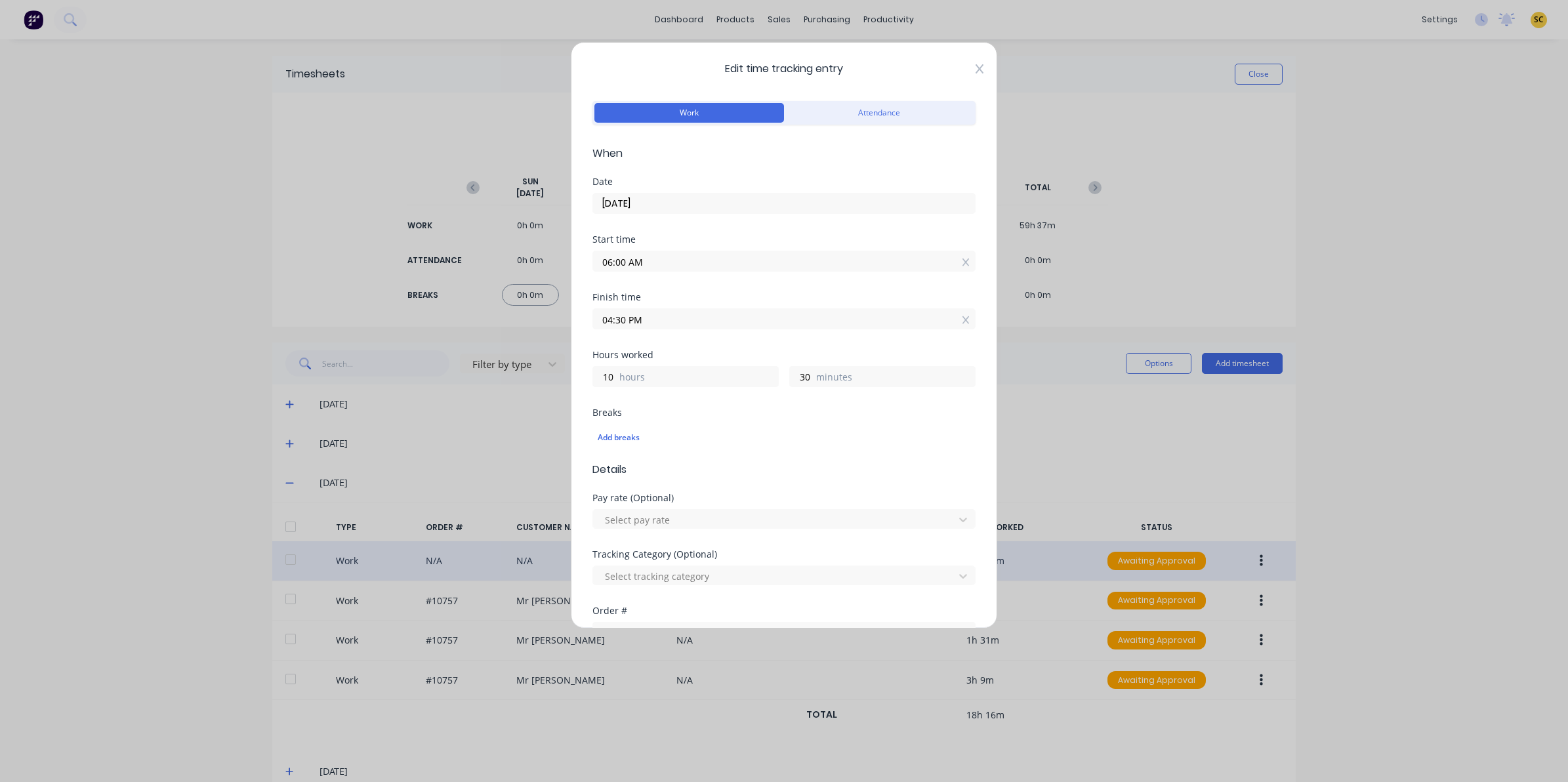
click at [976, 69] on icon at bounding box center [980, 69] width 8 height 9
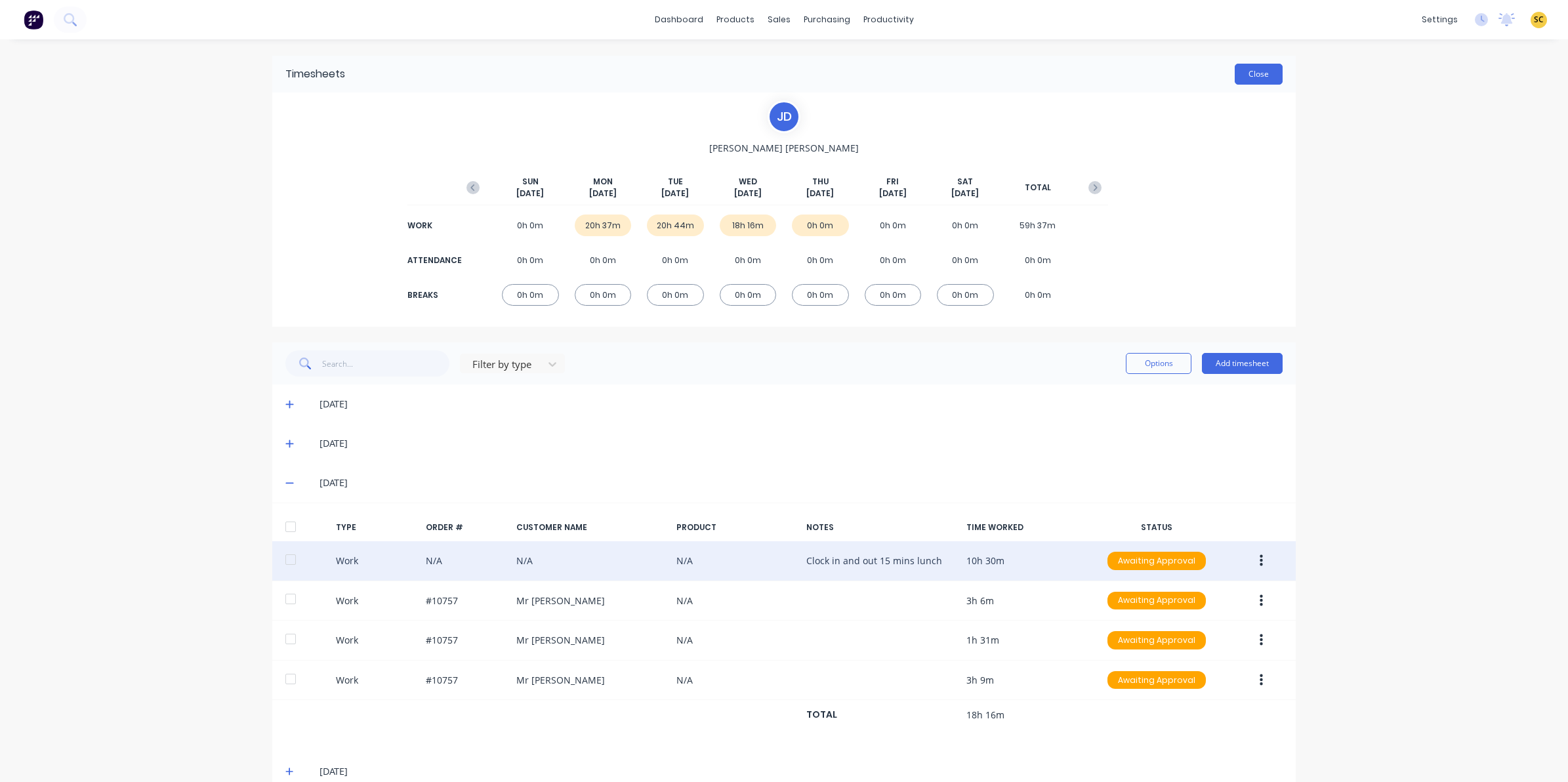
click at [1265, 70] on button "Close" at bounding box center [1259, 73] width 48 height 21
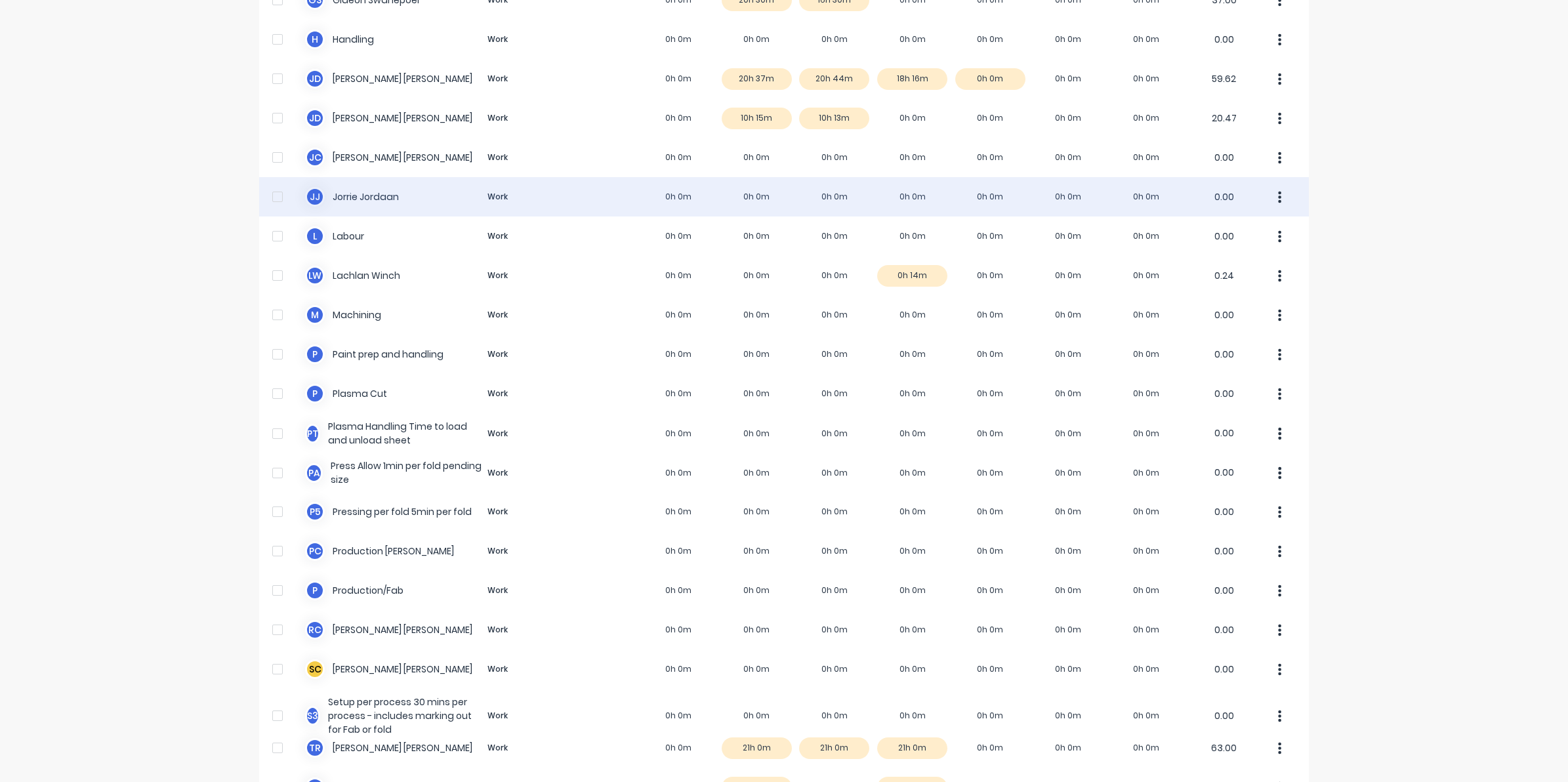
scroll to position [674, 0]
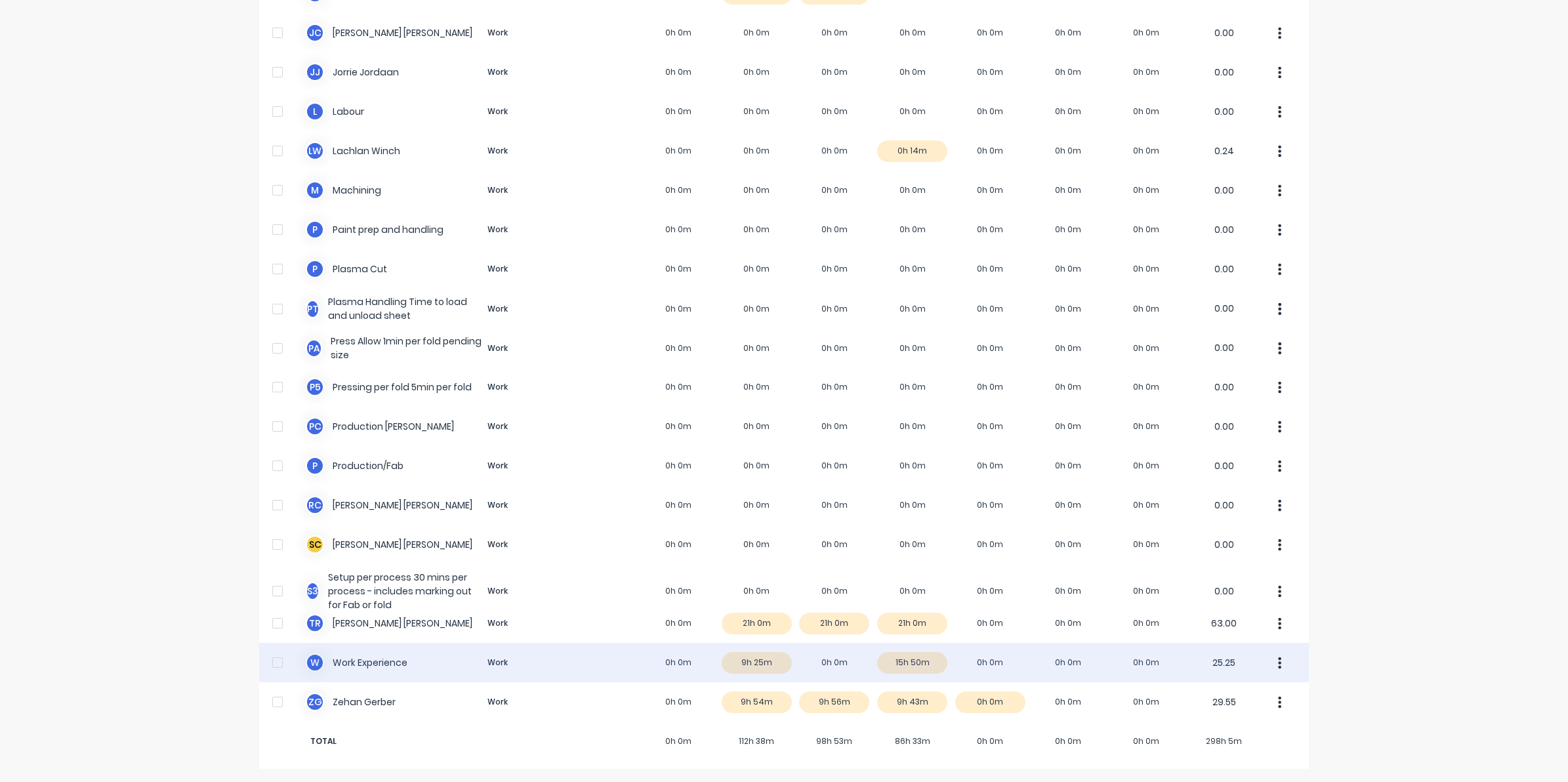
click at [896, 663] on div "W Work Experience Work 0h 0m 9h 25m 0h 0m 15h 50m 0h 0m 0h 0m 0h 0m 25.25" at bounding box center [784, 663] width 1050 height 39
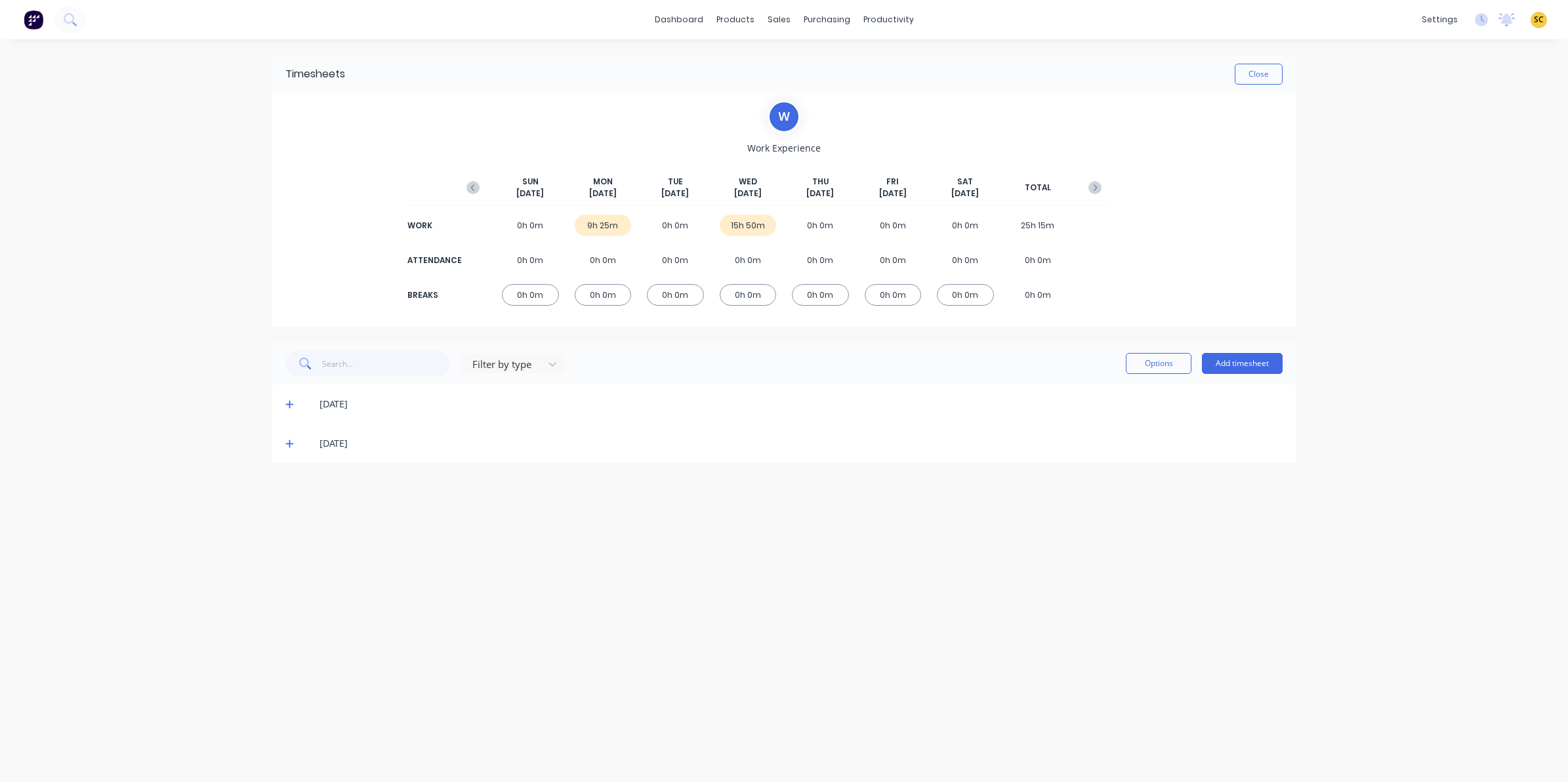
click at [290, 445] on icon at bounding box center [289, 444] width 9 height 9
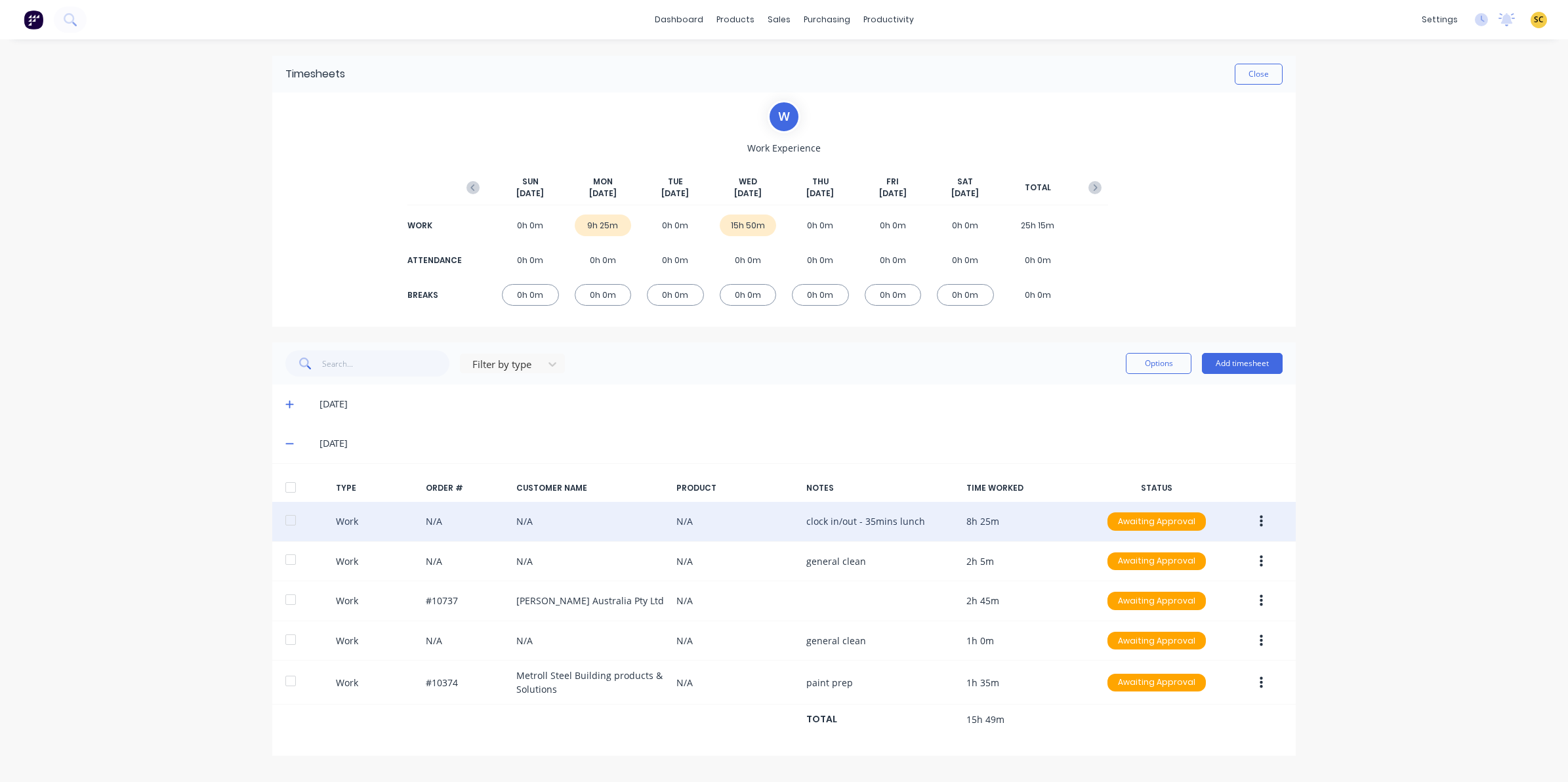
click at [1266, 524] on button "button" at bounding box center [1261, 521] width 31 height 23
click at [1205, 477] on div "Edit" at bounding box center [1214, 472] width 101 height 19
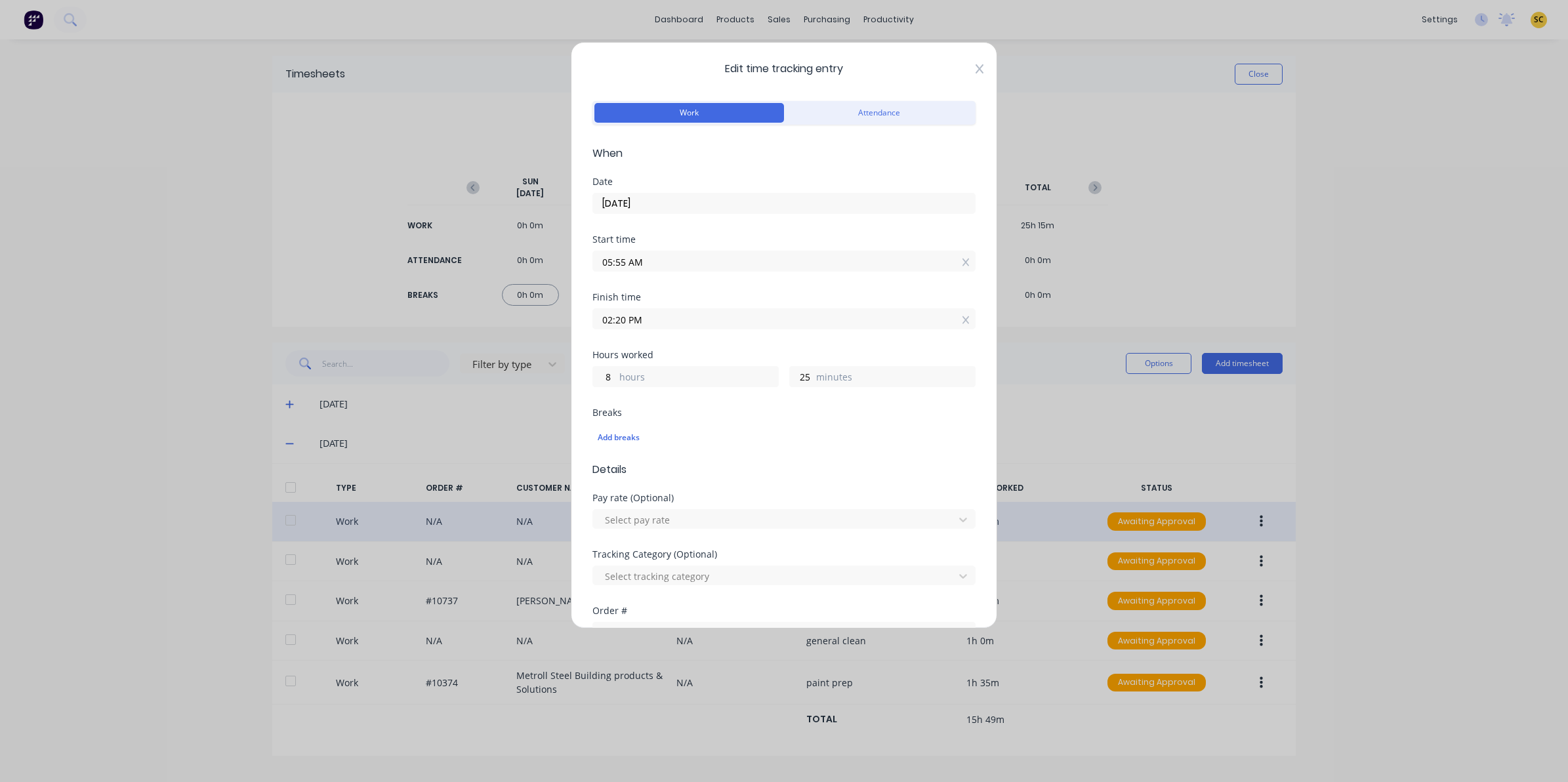
click at [976, 66] on icon at bounding box center [980, 69] width 8 height 9
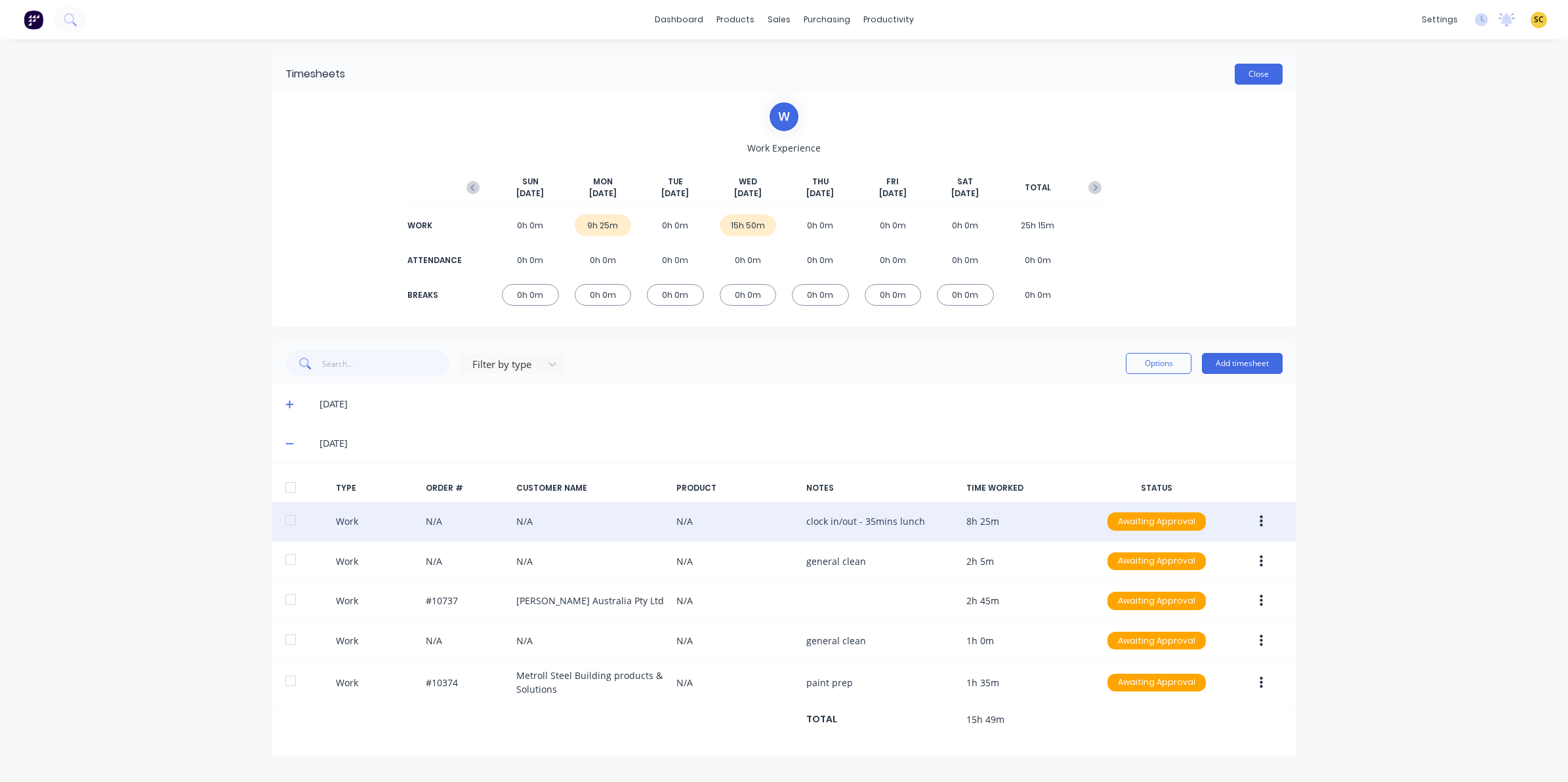
click at [1263, 71] on button "Close" at bounding box center [1259, 73] width 48 height 21
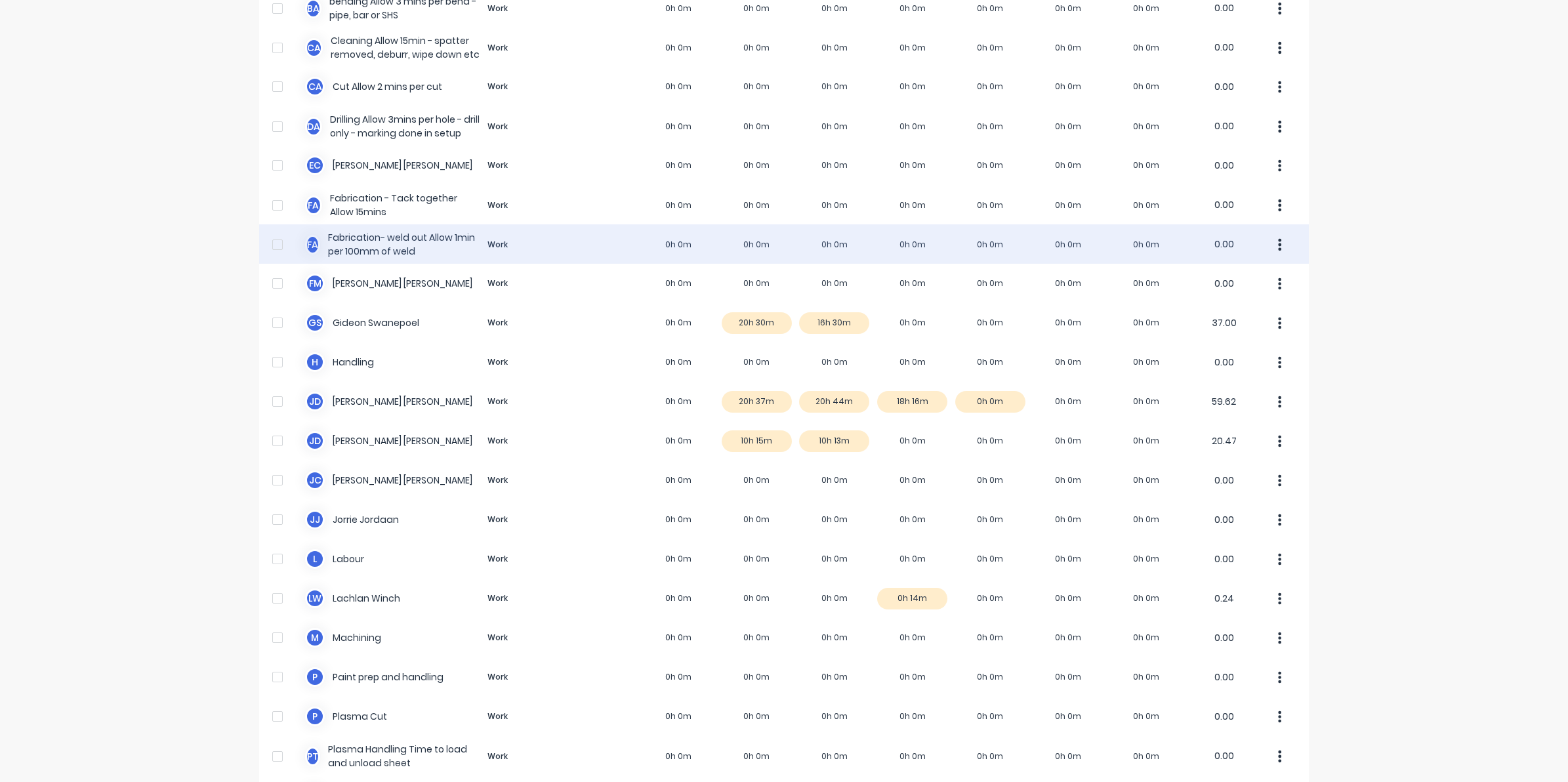
scroll to position [246, 0]
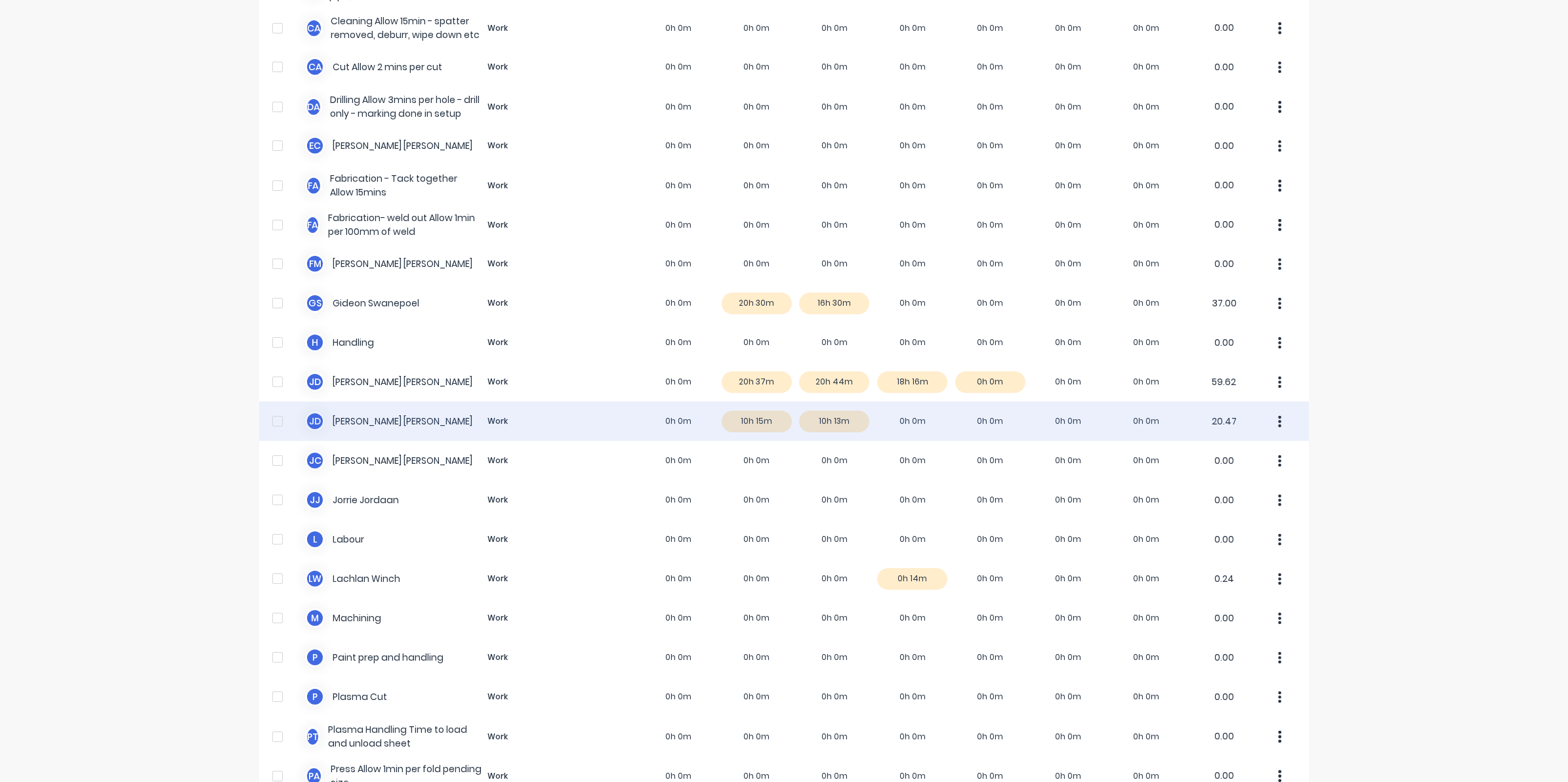
click at [844, 418] on div "J d Johan de Lange Work 0h 0m 10h 15m 10h 13m 0h 0m 0h 0m 0h 0m 0h 0m 20.47" at bounding box center [784, 421] width 1050 height 39
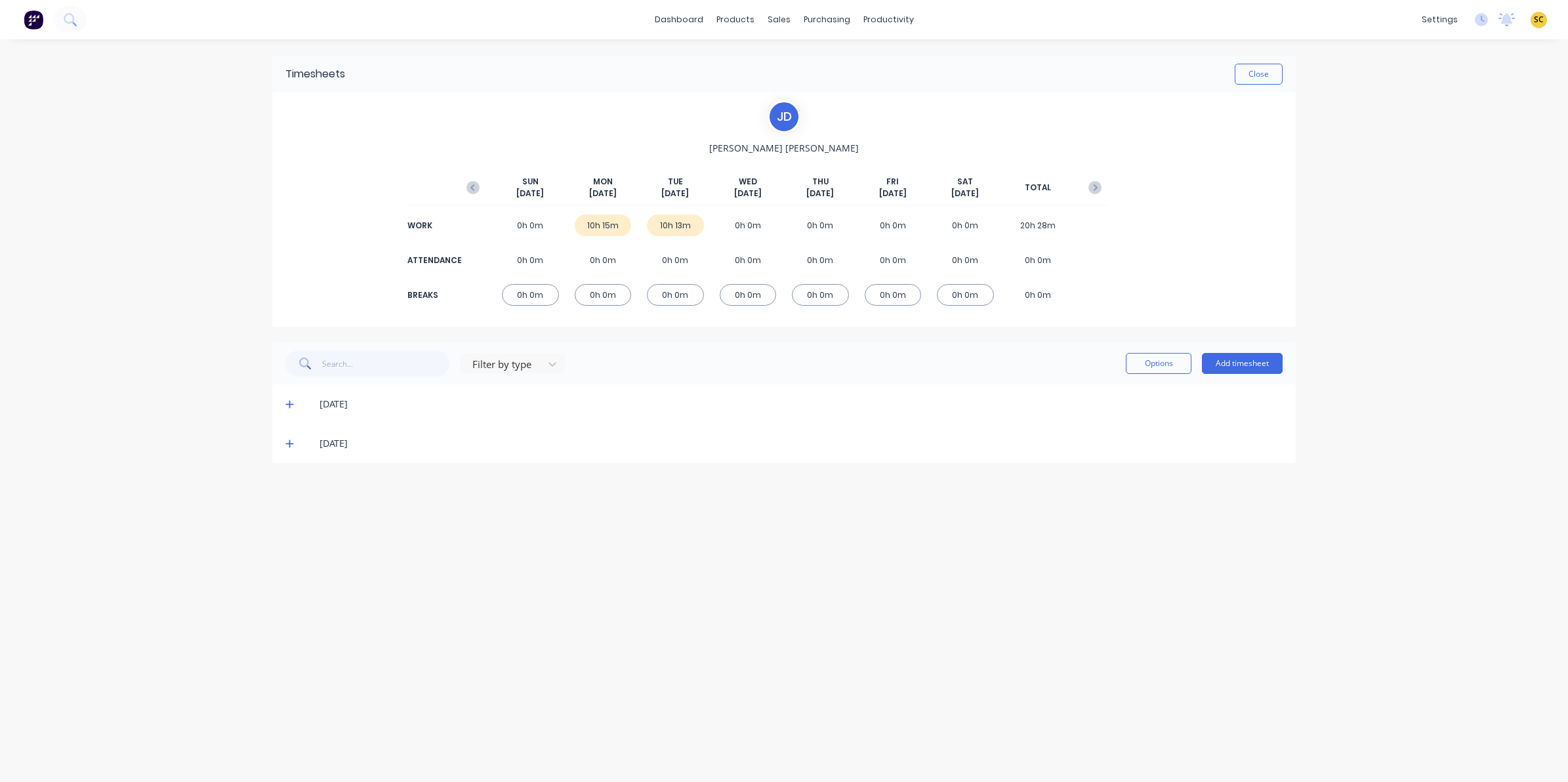
click at [287, 440] on icon at bounding box center [289, 444] width 9 height 9
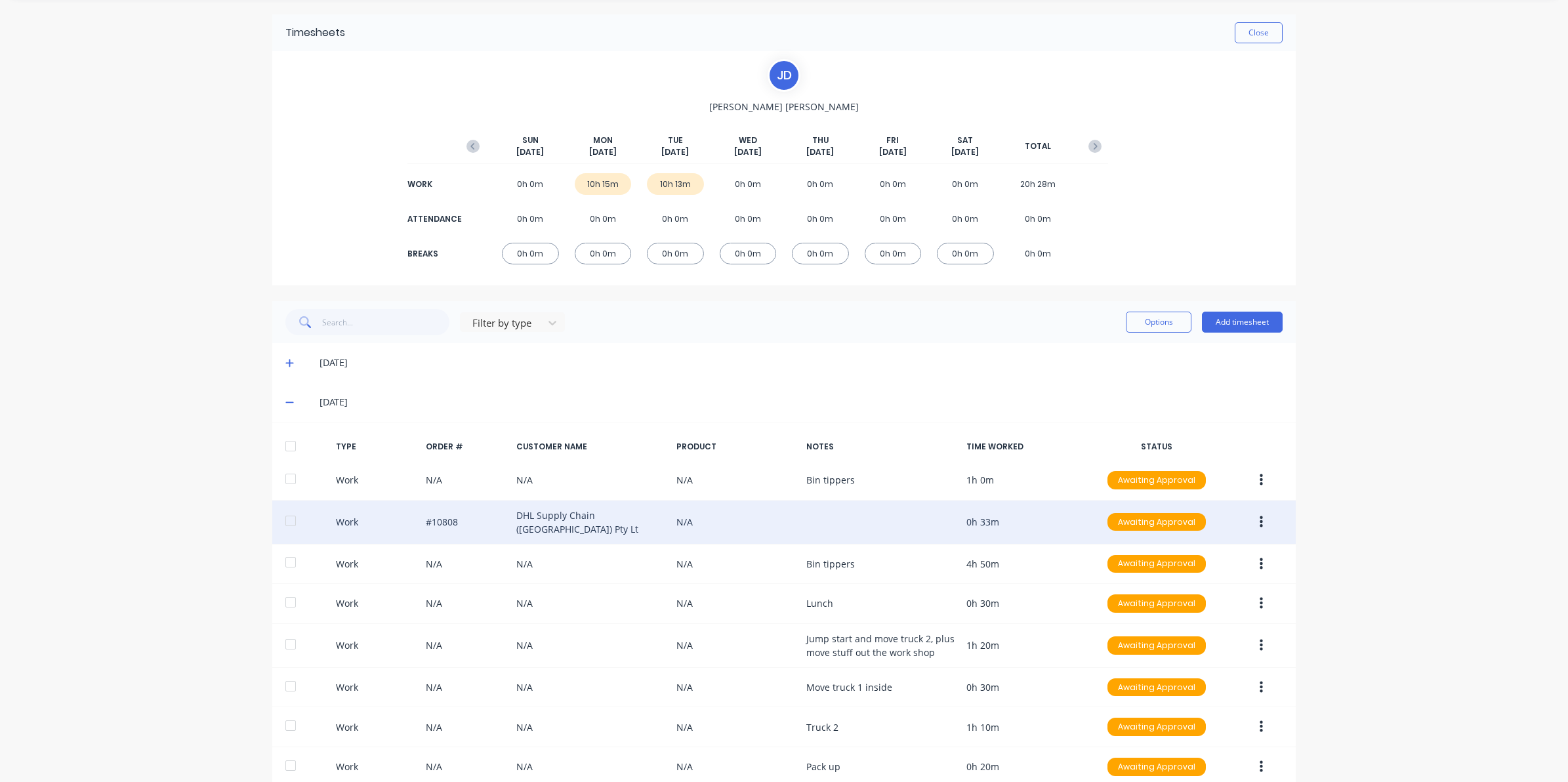
scroll to position [82, 0]
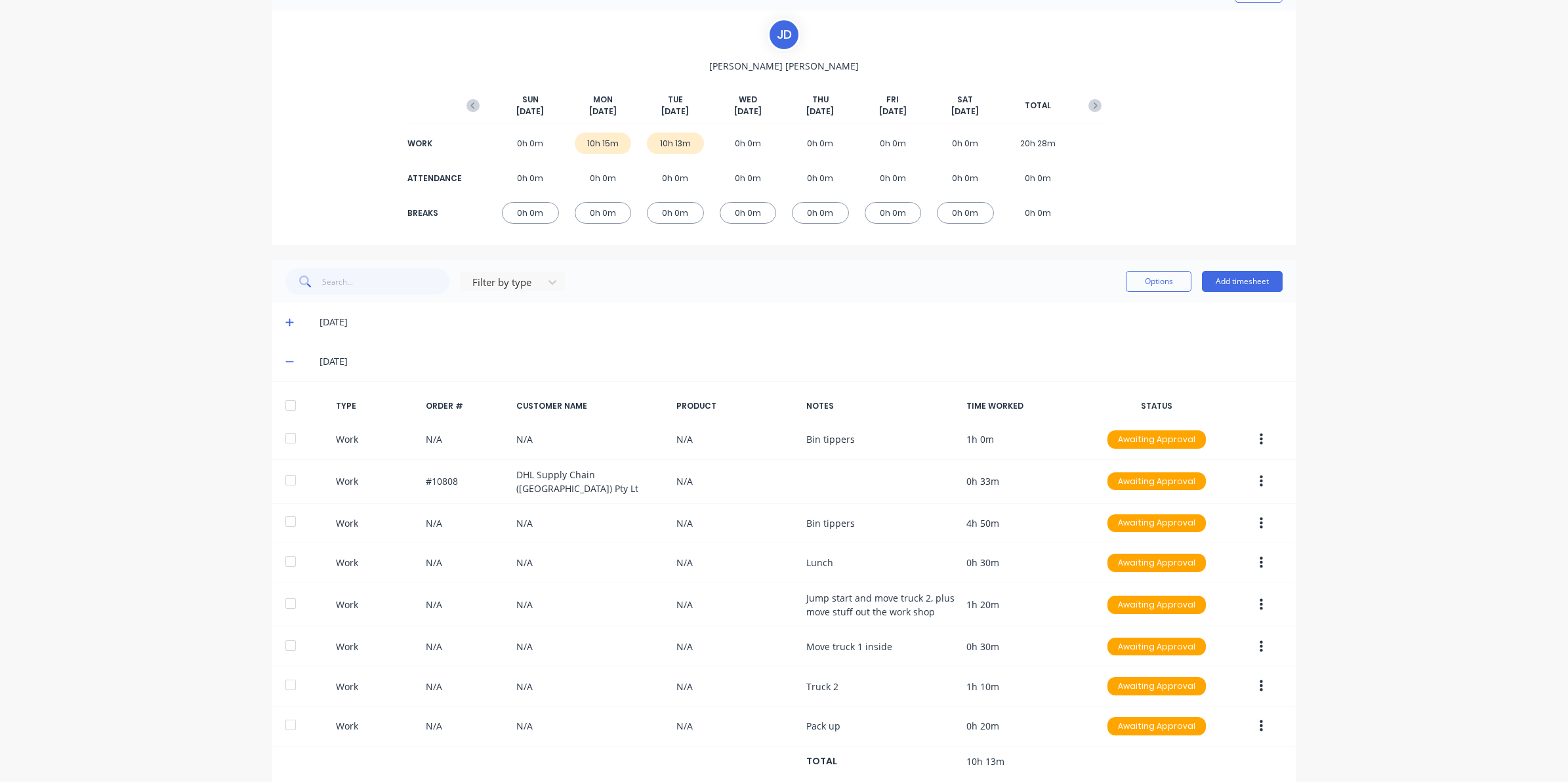
click at [285, 322] on icon at bounding box center [289, 323] width 8 height 8
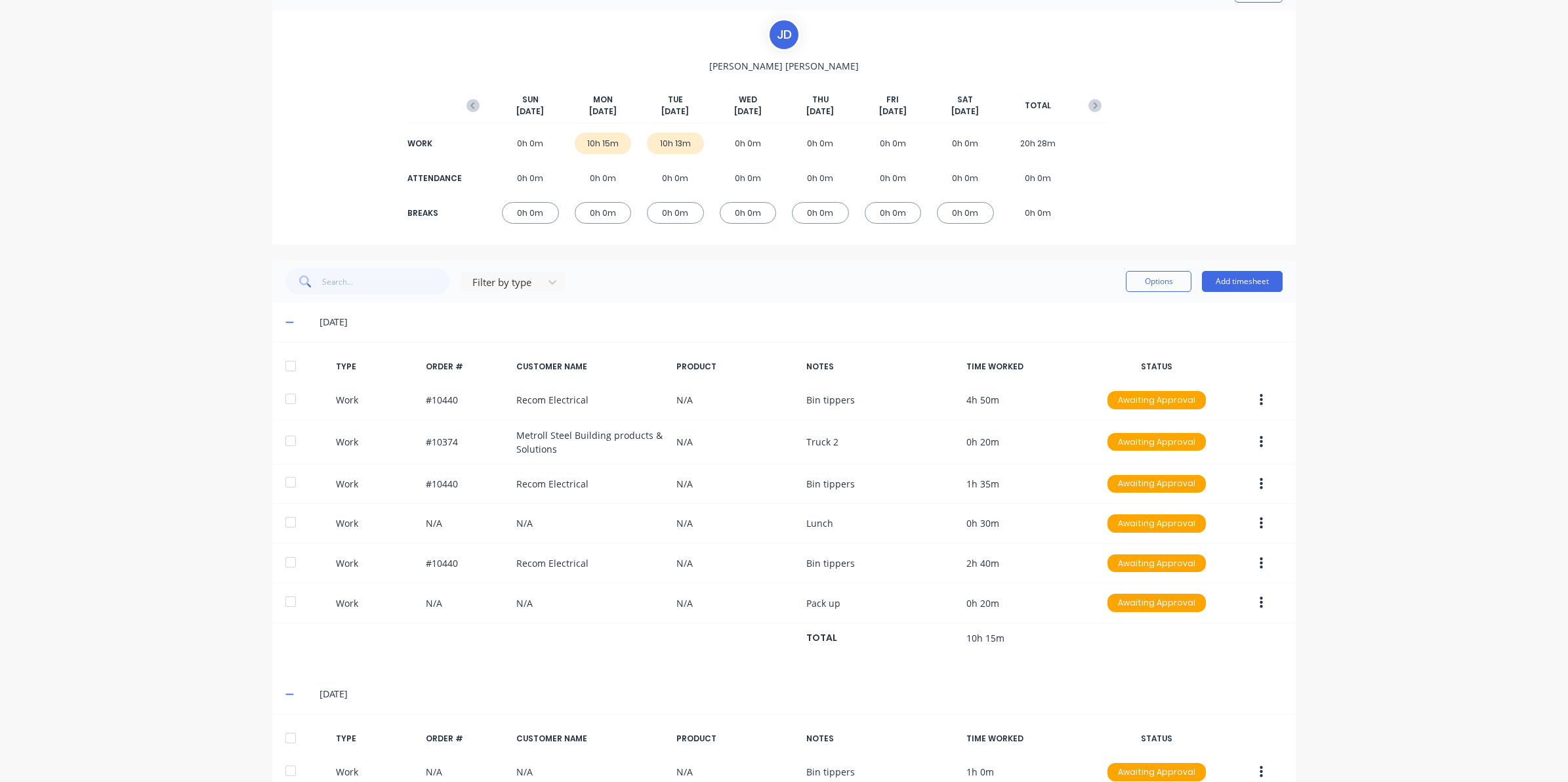
click at [285, 322] on icon at bounding box center [289, 323] width 8 height 1
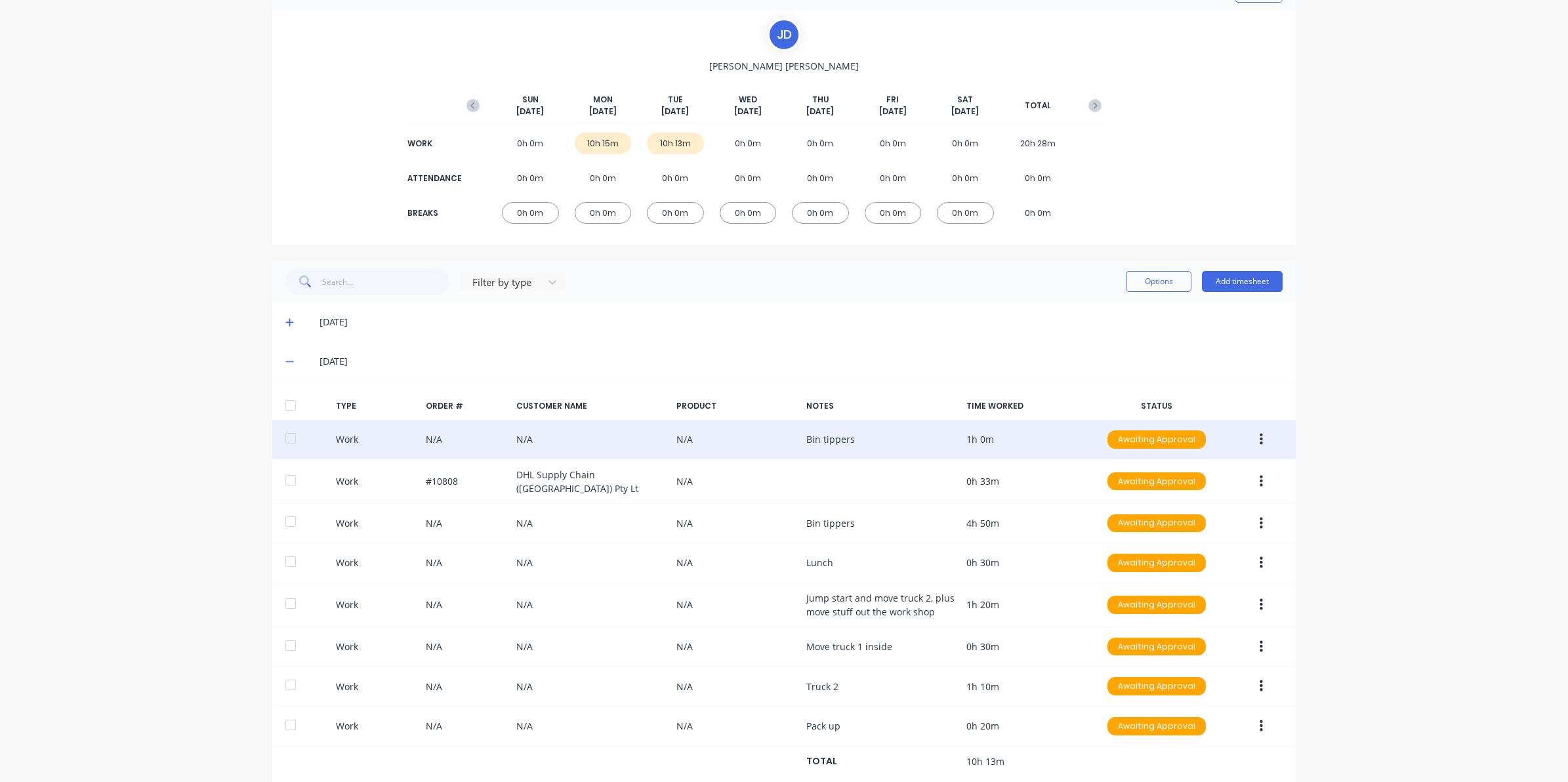
click at [1260, 433] on button "button" at bounding box center [1261, 439] width 31 height 23
click at [1172, 391] on div "Edit" at bounding box center [1214, 390] width 101 height 19
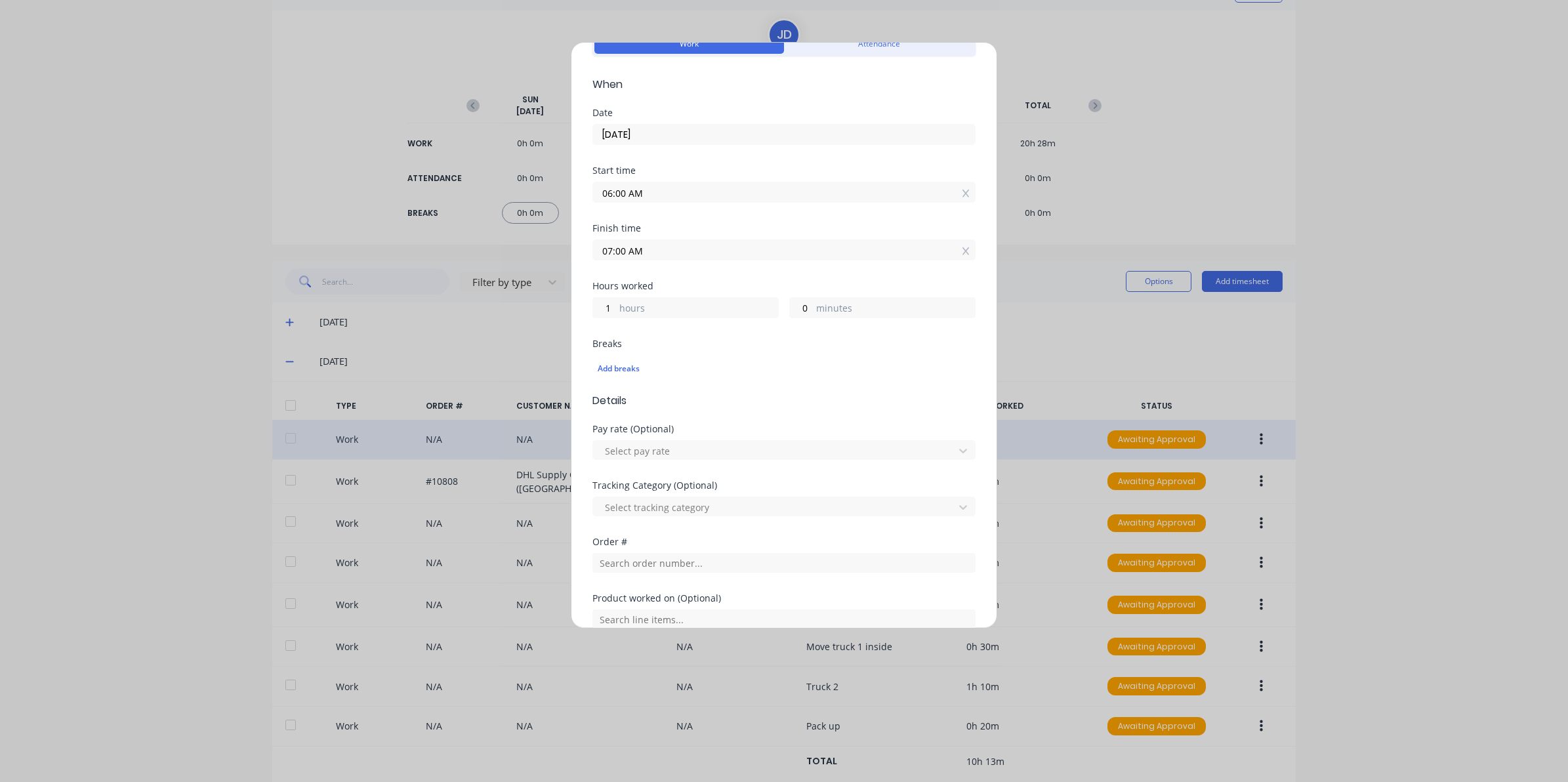
scroll to position [164, 0]
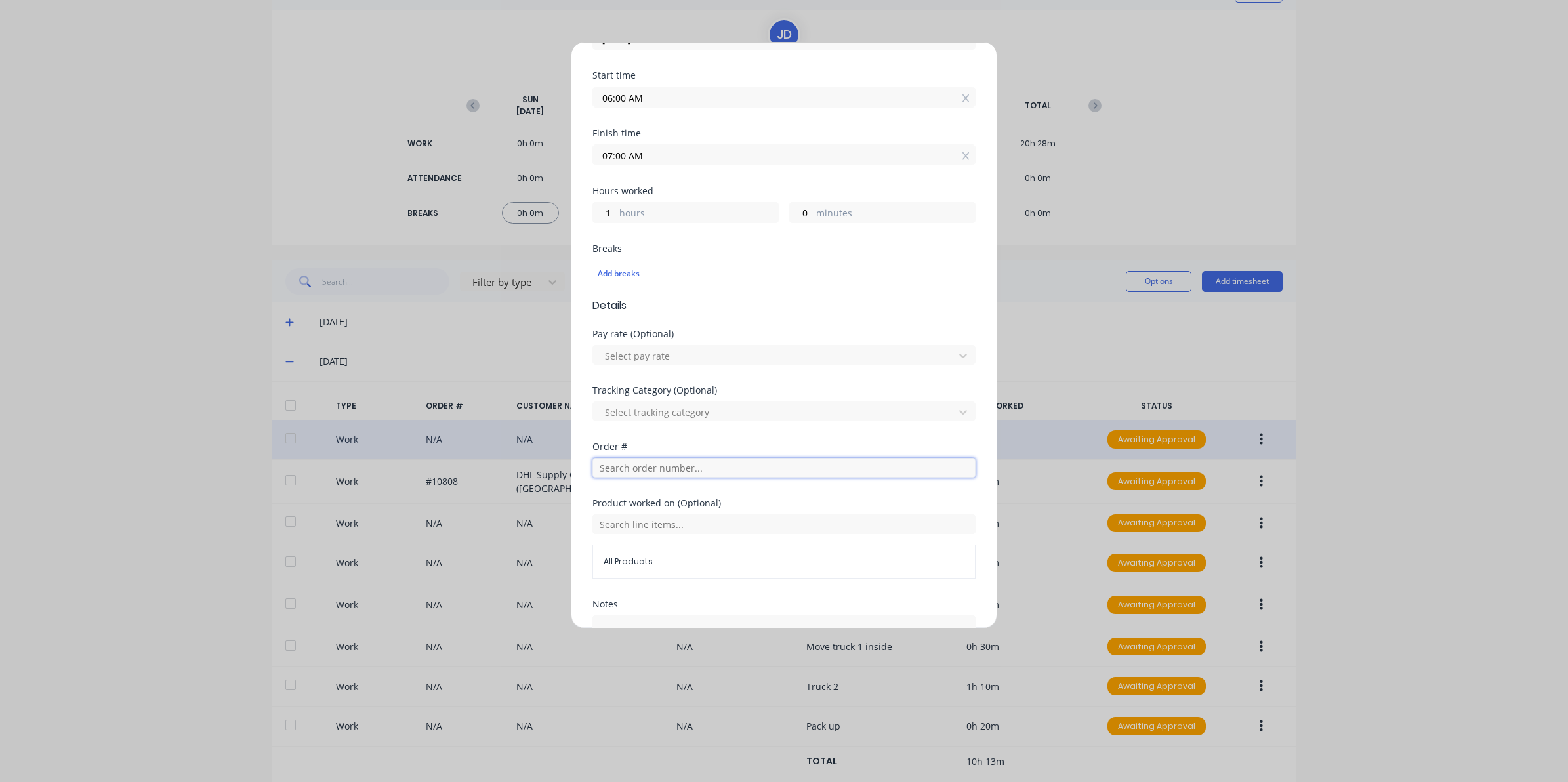
click at [638, 459] on input "text" at bounding box center [784, 468] width 383 height 20
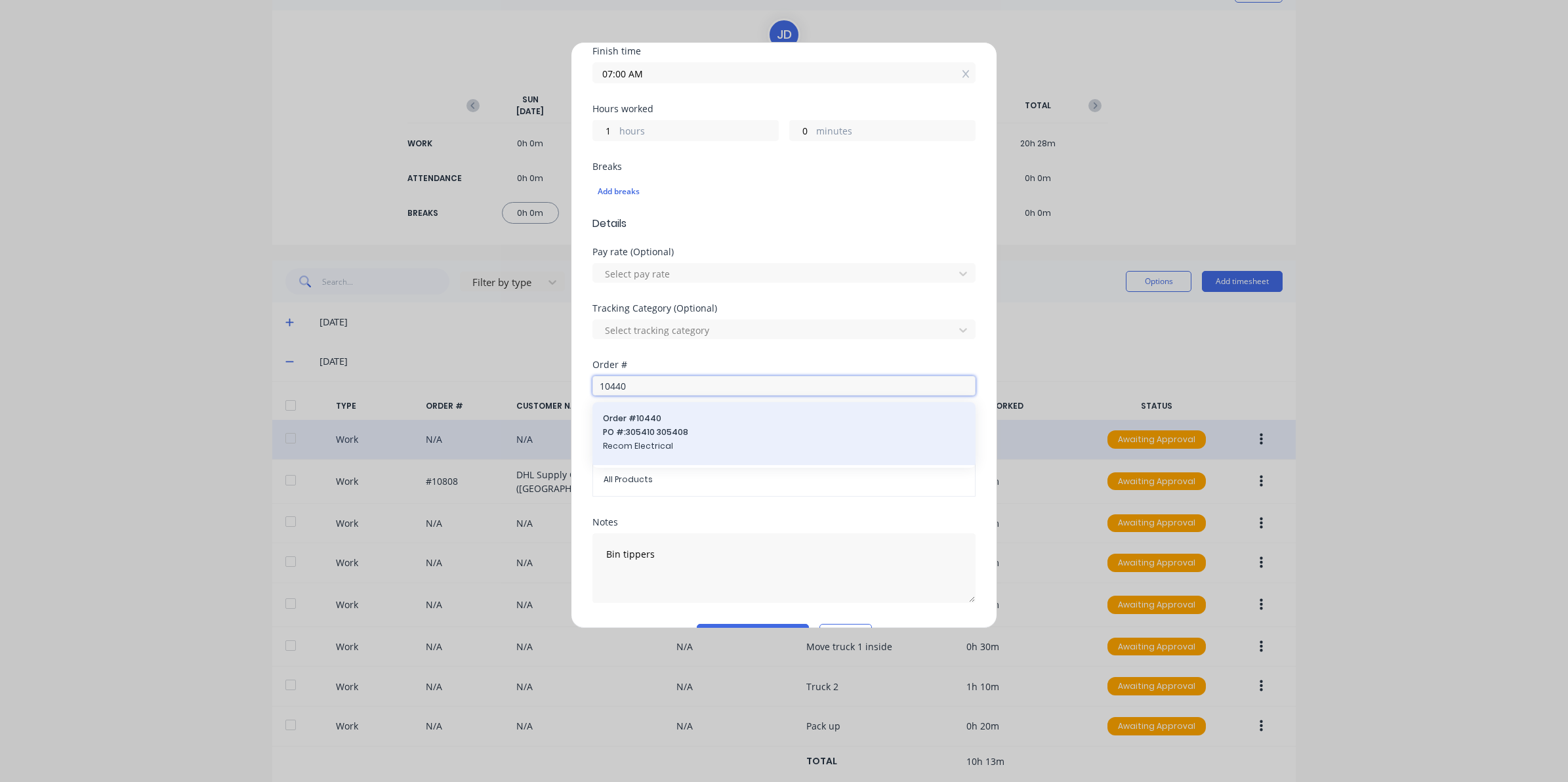
type input "10440"
click at [657, 447] on span "Recom Electrical" at bounding box center [784, 446] width 362 height 12
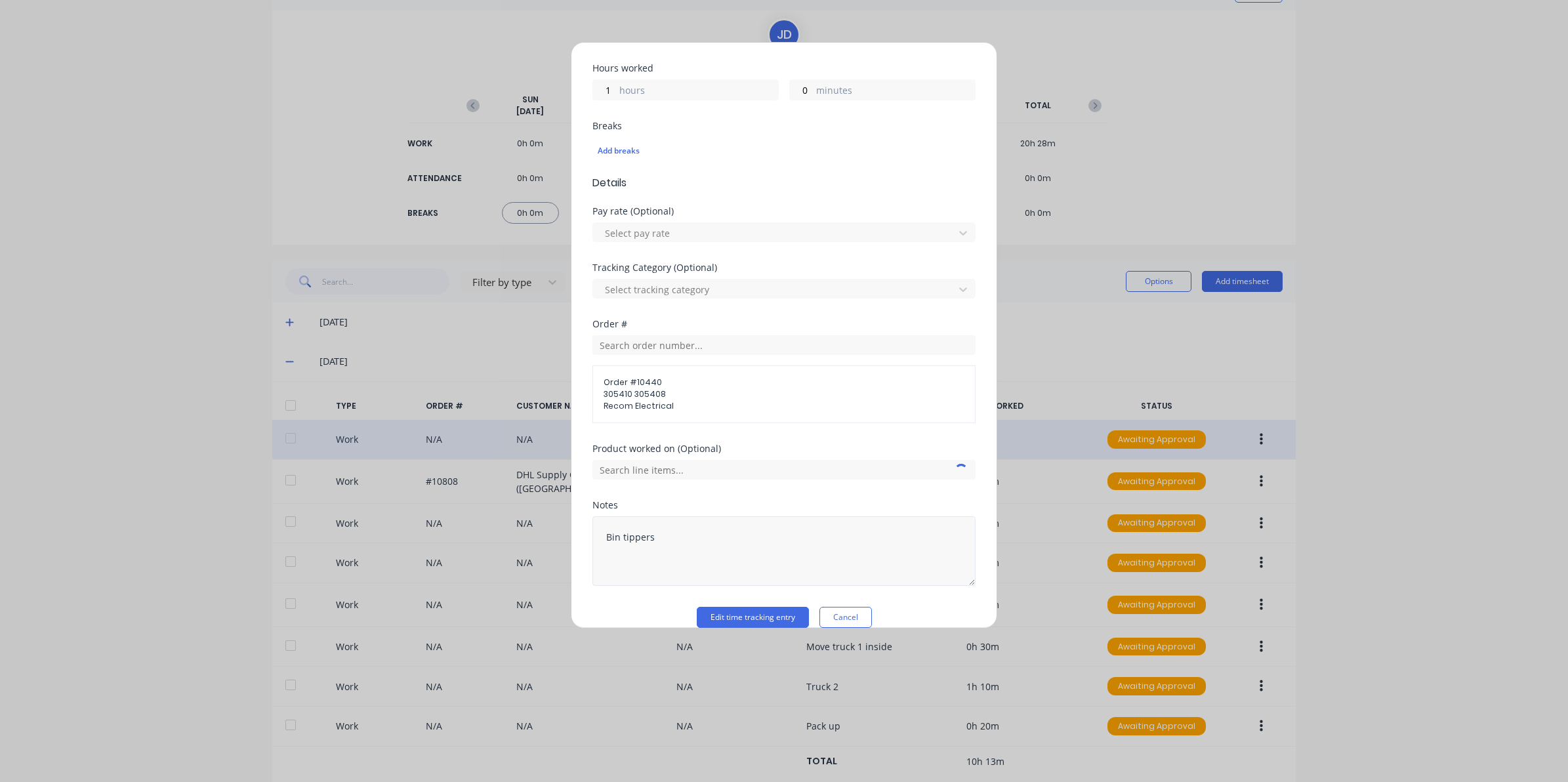
scroll to position [307, 0]
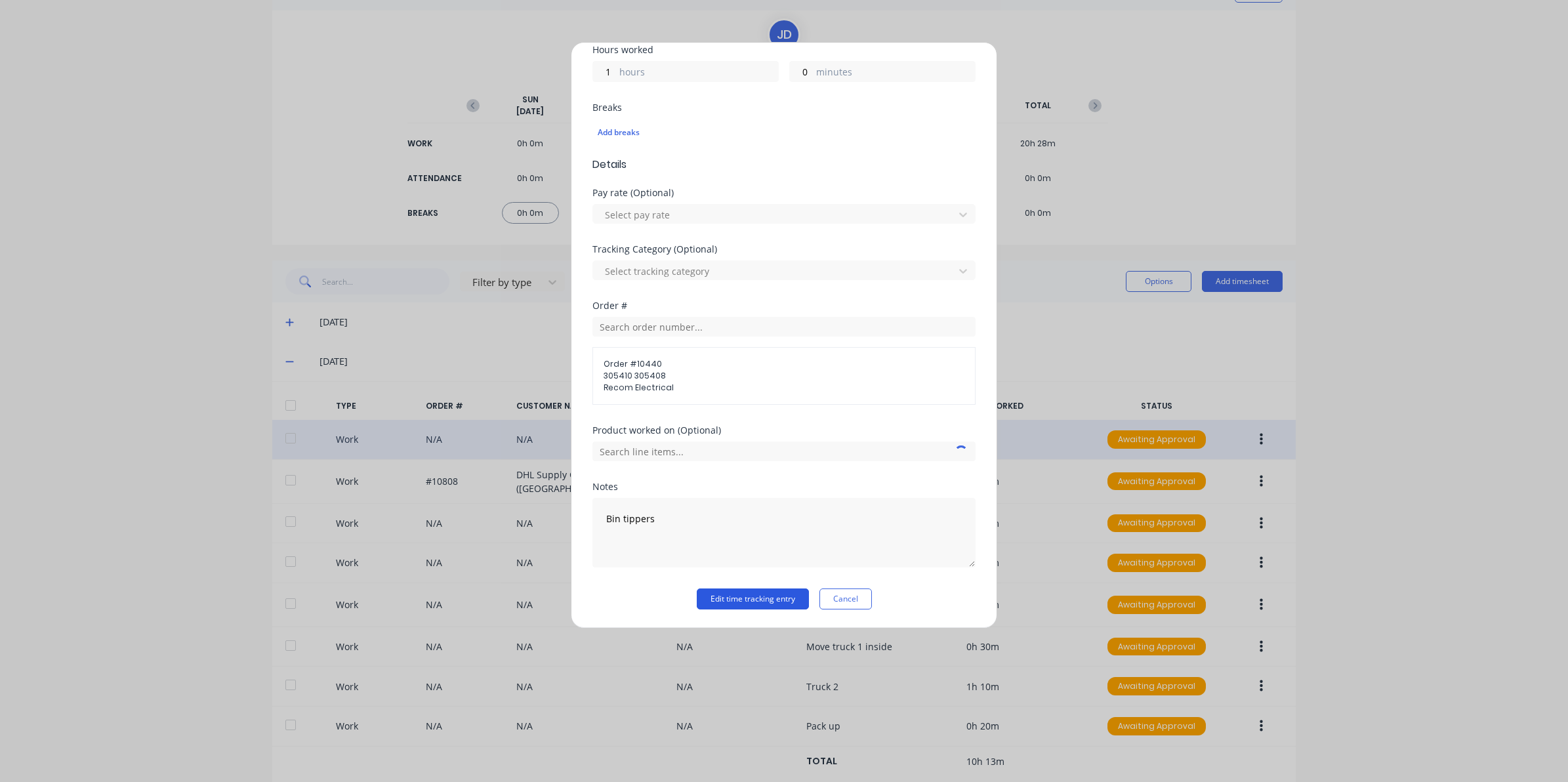
click at [729, 603] on button "Edit time tracking entry" at bounding box center [752, 599] width 112 height 21
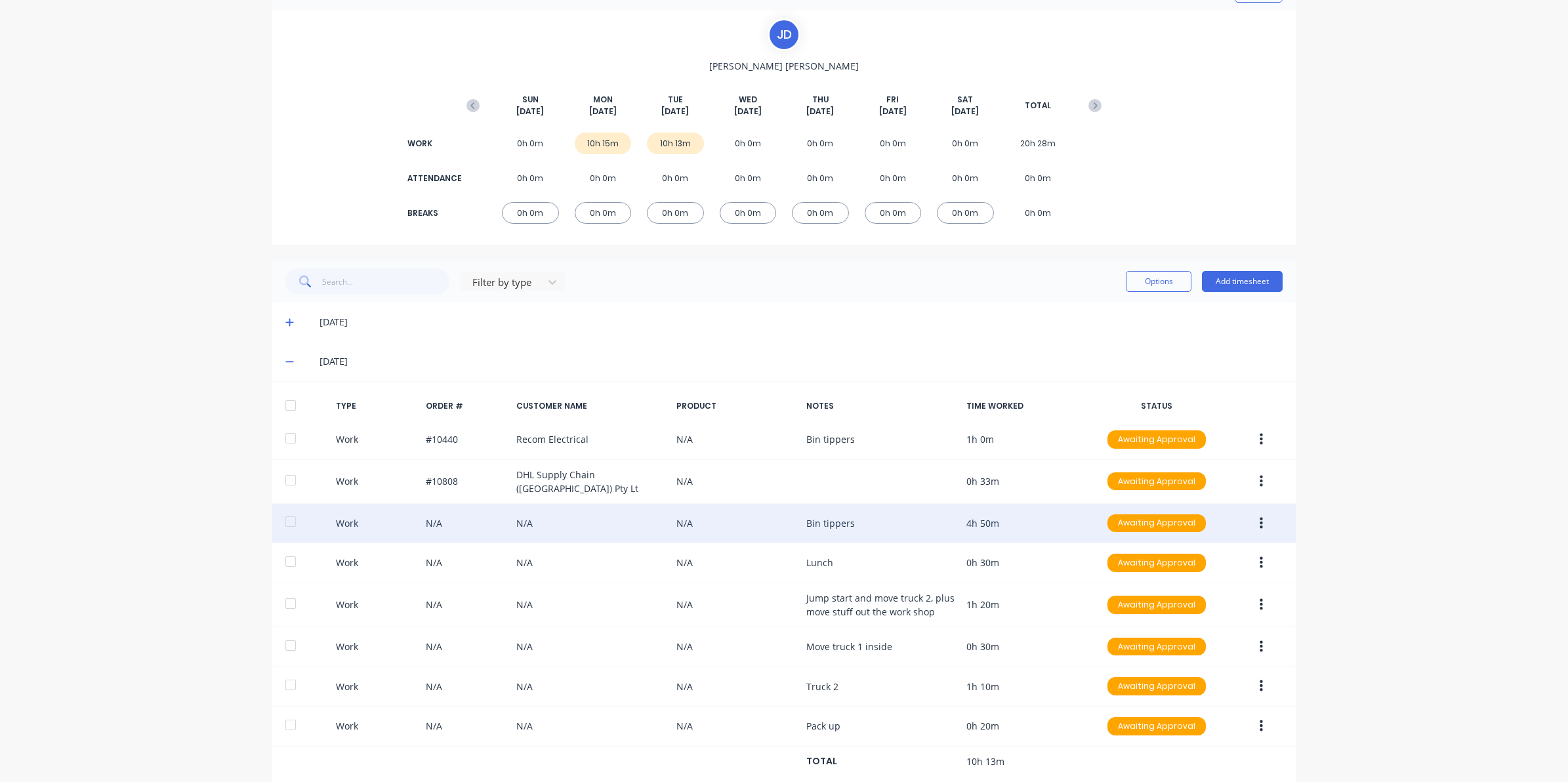
click at [1259, 517] on icon "button" at bounding box center [1261, 523] width 3 height 12
click at [1211, 473] on div "Edit" at bounding box center [1214, 474] width 101 height 19
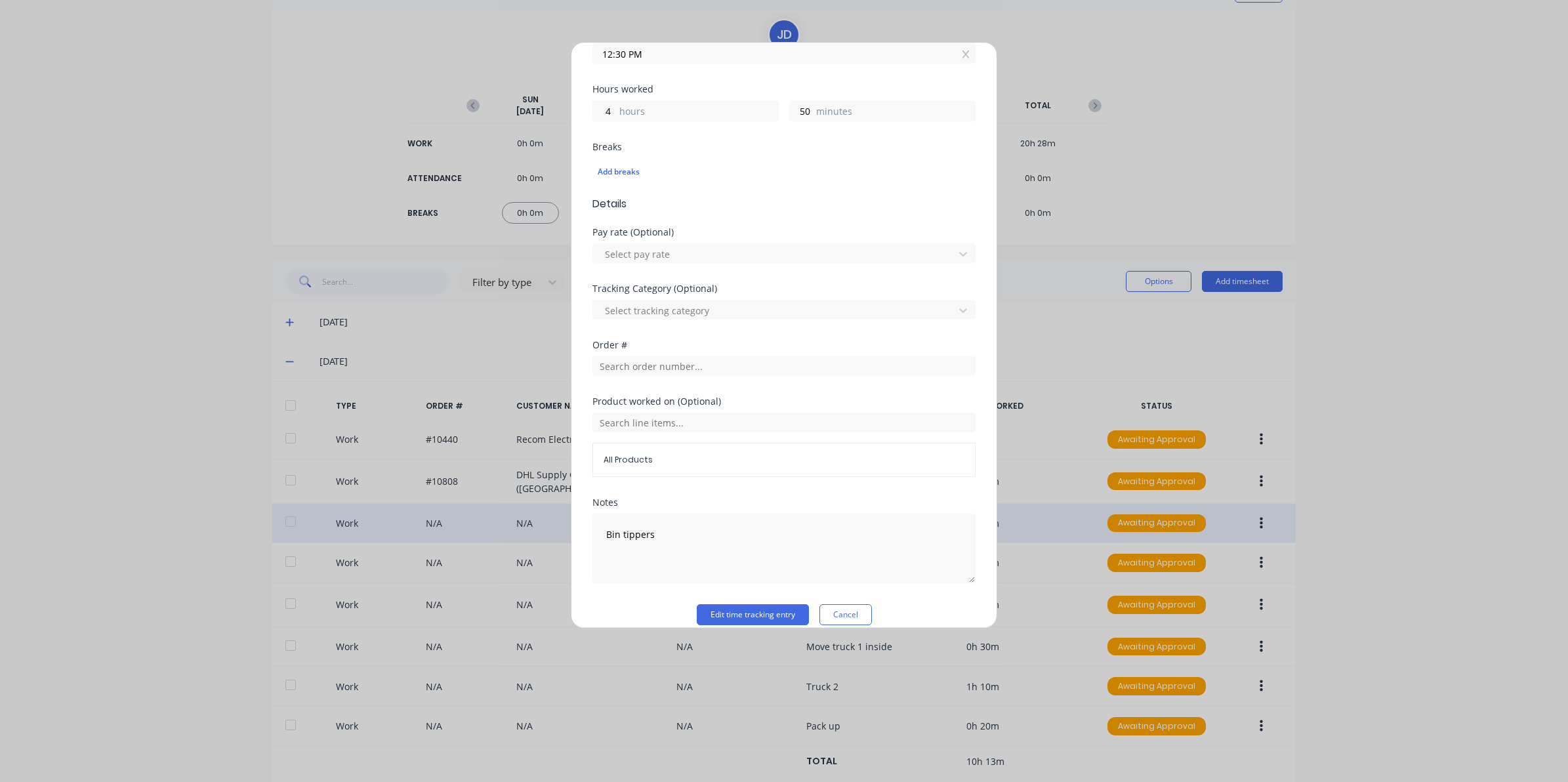
scroll to position [283, 0]
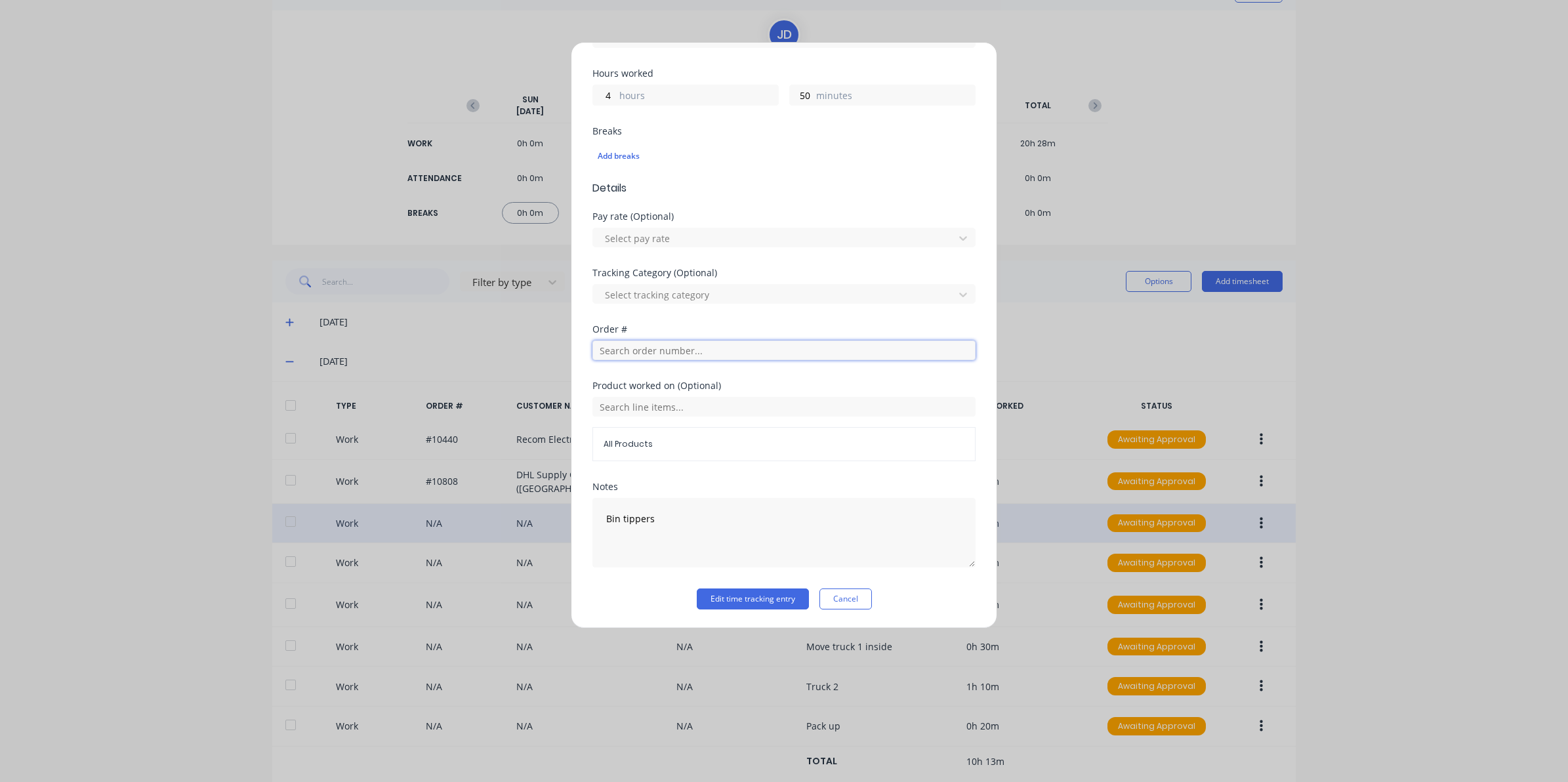
click at [646, 343] on input "text" at bounding box center [784, 351] width 383 height 20
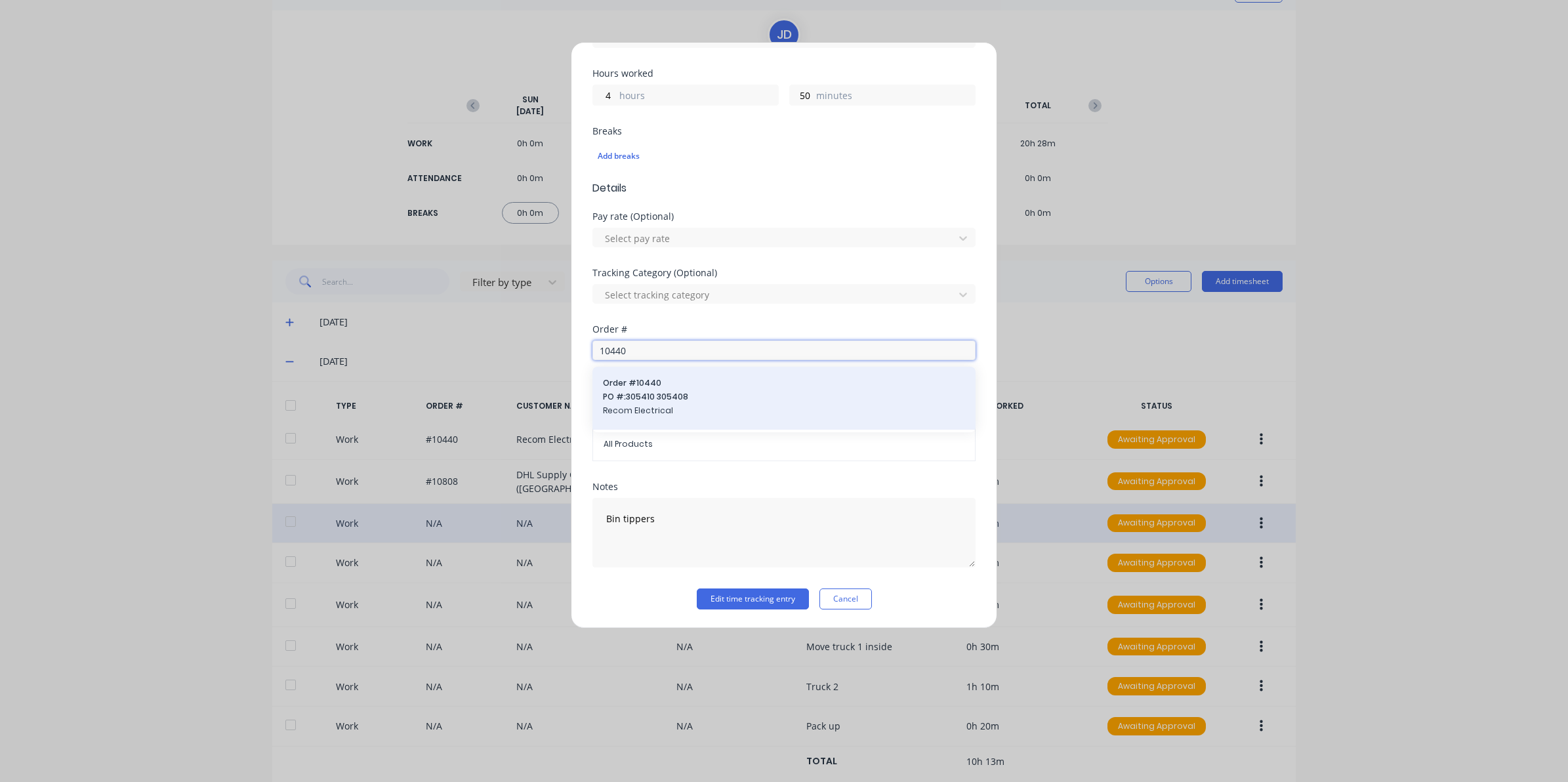
type input "10440"
click at [660, 391] on div "Order # 10440 PO #: 305410 305408 Recom Electrical" at bounding box center [784, 398] width 362 height 42
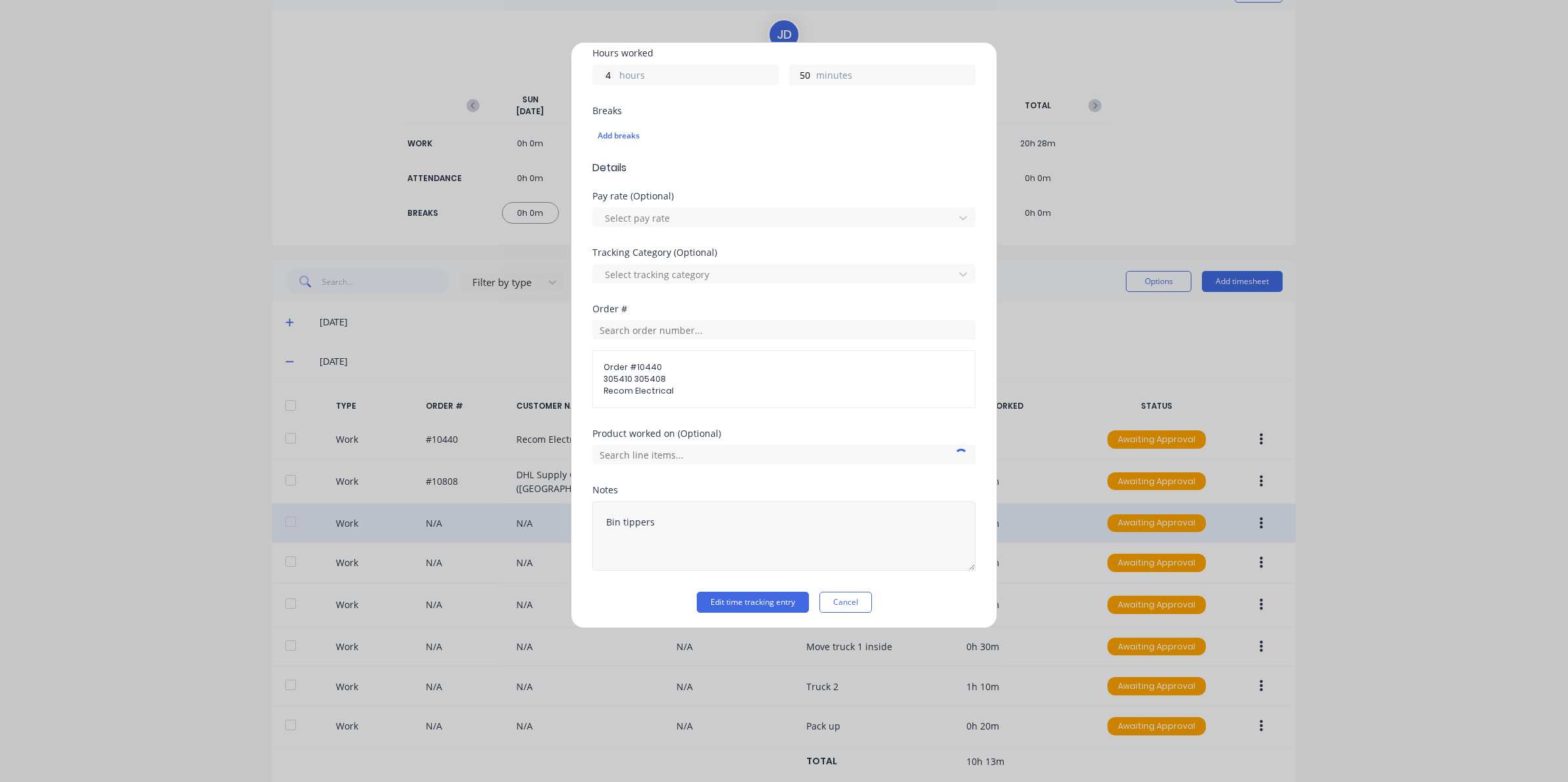
scroll to position [307, 0]
click at [719, 597] on button "Edit time tracking entry" at bounding box center [752, 599] width 112 height 21
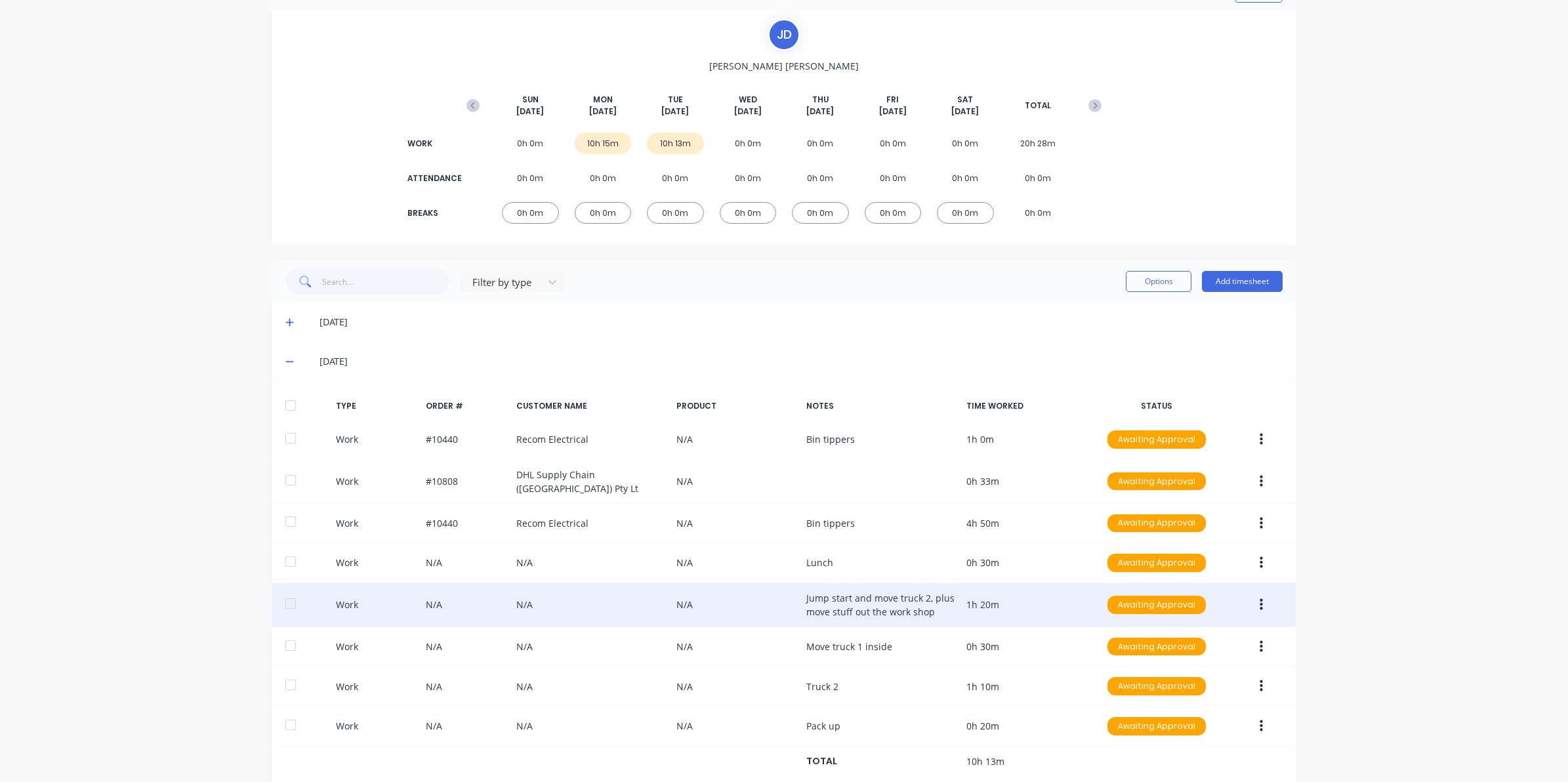
click at [1251, 595] on button "button" at bounding box center [1261, 605] width 31 height 23
click at [1205, 555] on div "Edit" at bounding box center [1214, 555] width 101 height 19
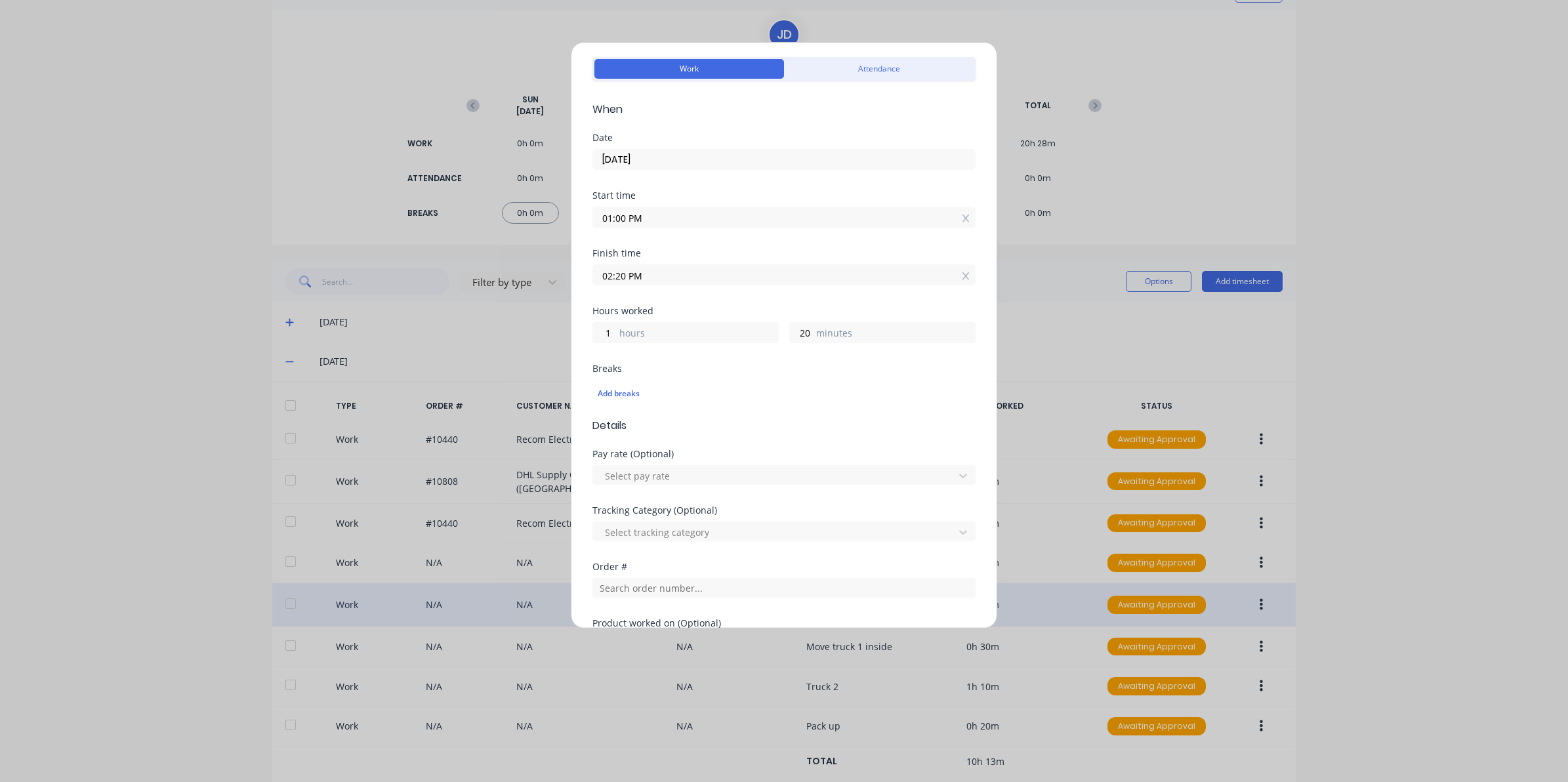
scroll to position [82, 0]
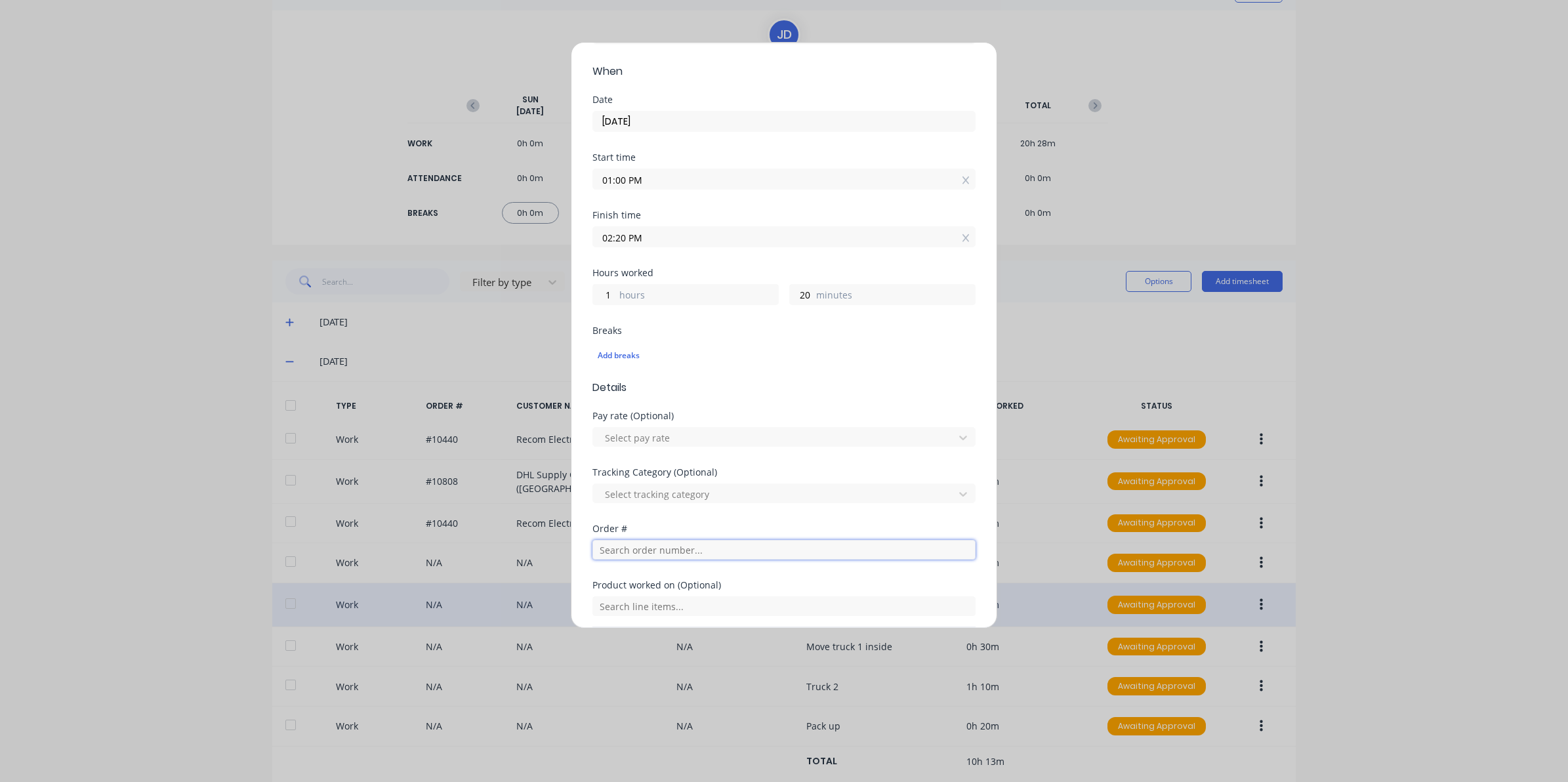
click at [652, 546] on input "text" at bounding box center [784, 550] width 383 height 20
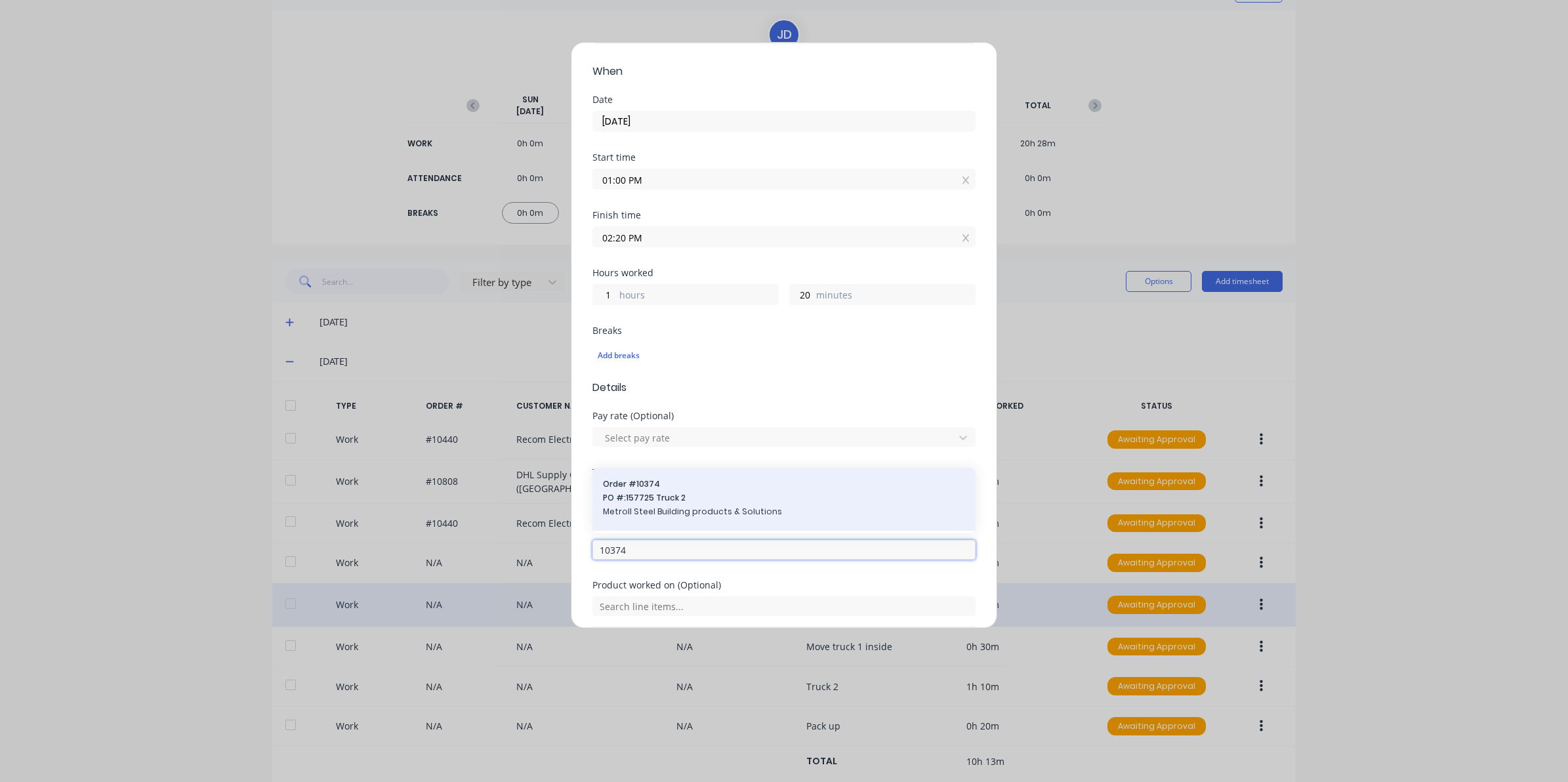
type input "10374"
click at [638, 503] on span "PO #: 157725 Truck 2" at bounding box center [784, 498] width 362 height 12
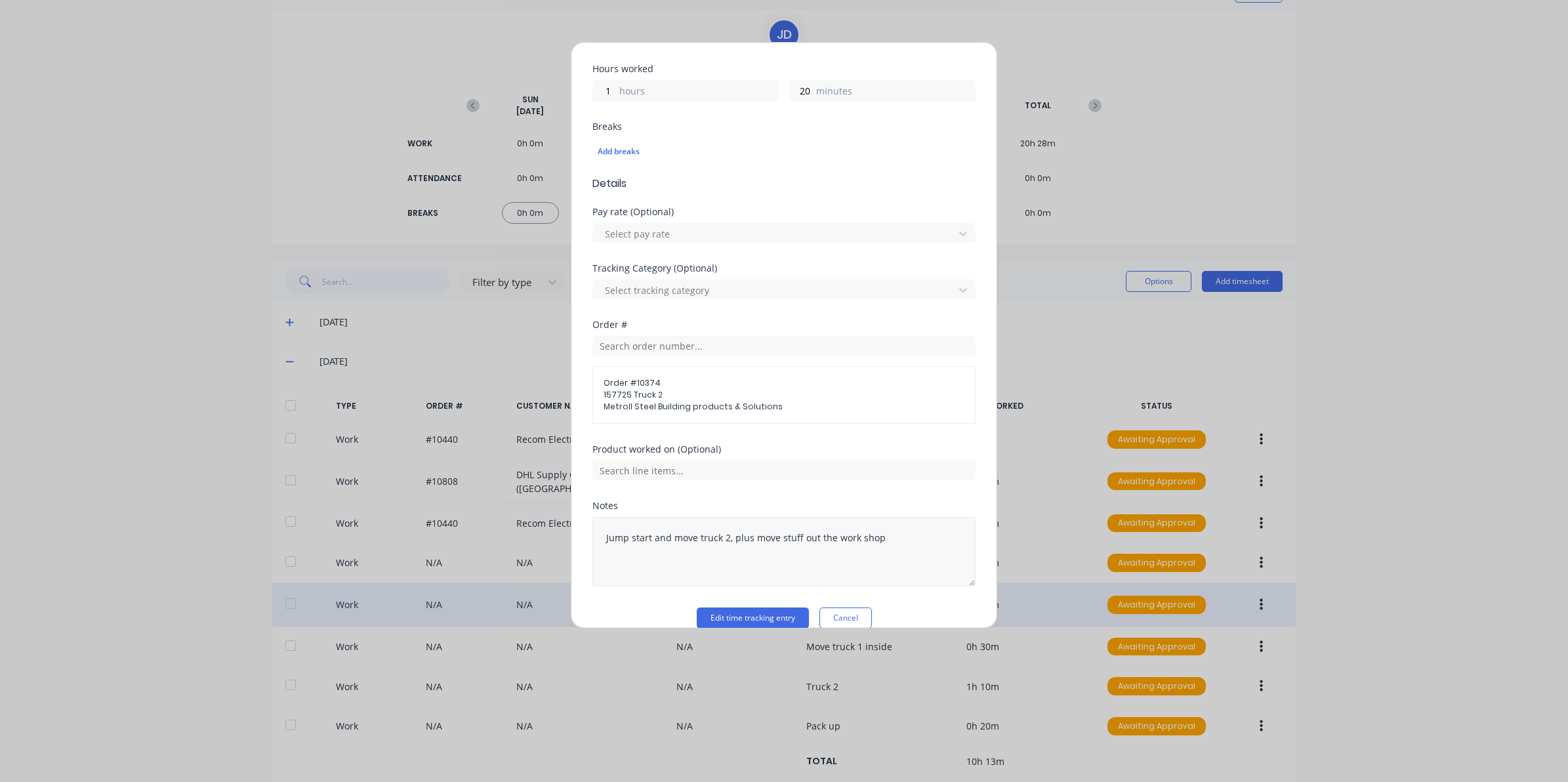
scroll to position [307, 0]
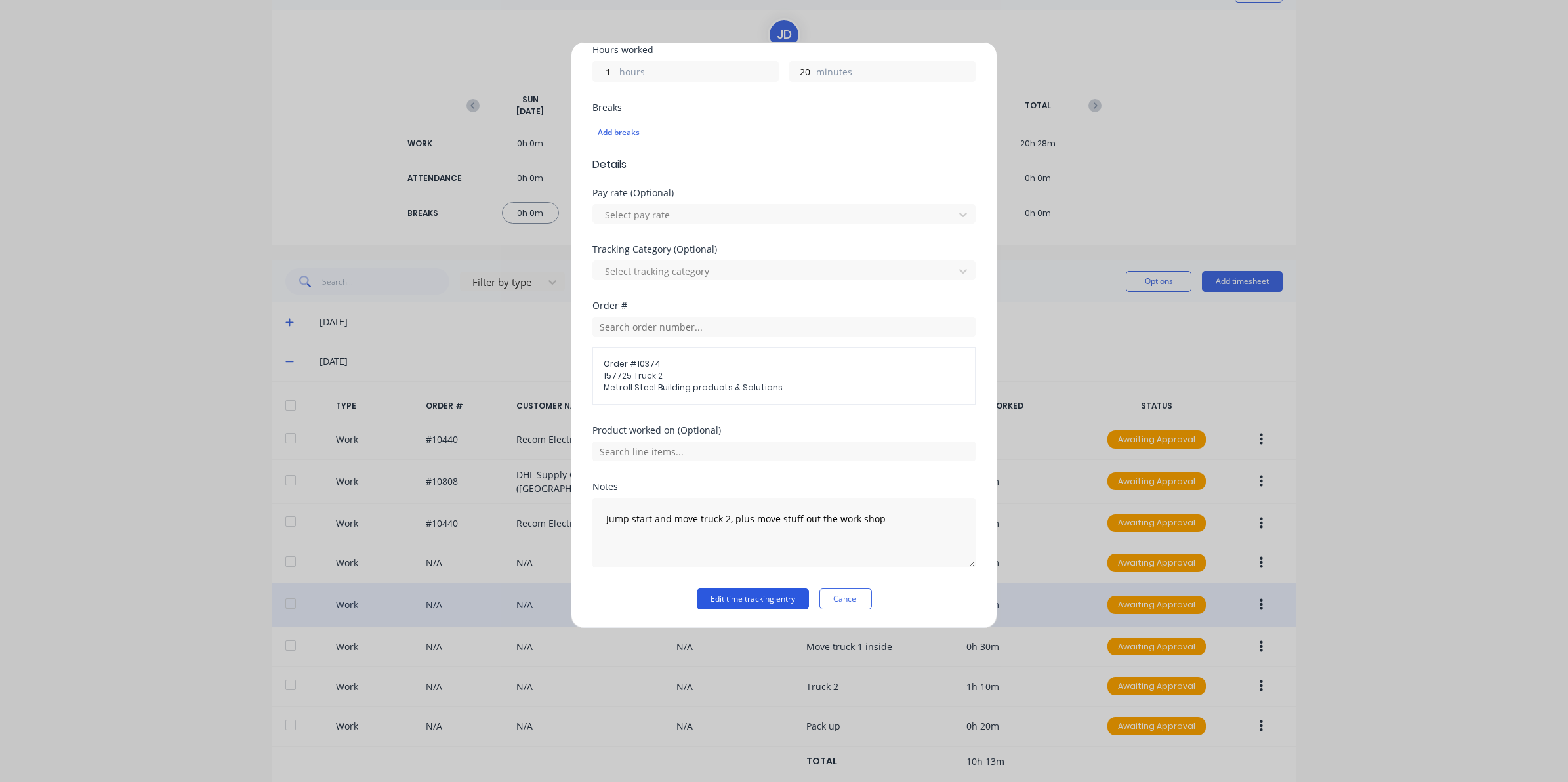
click at [735, 607] on button "Edit time tracking entry" at bounding box center [752, 599] width 112 height 21
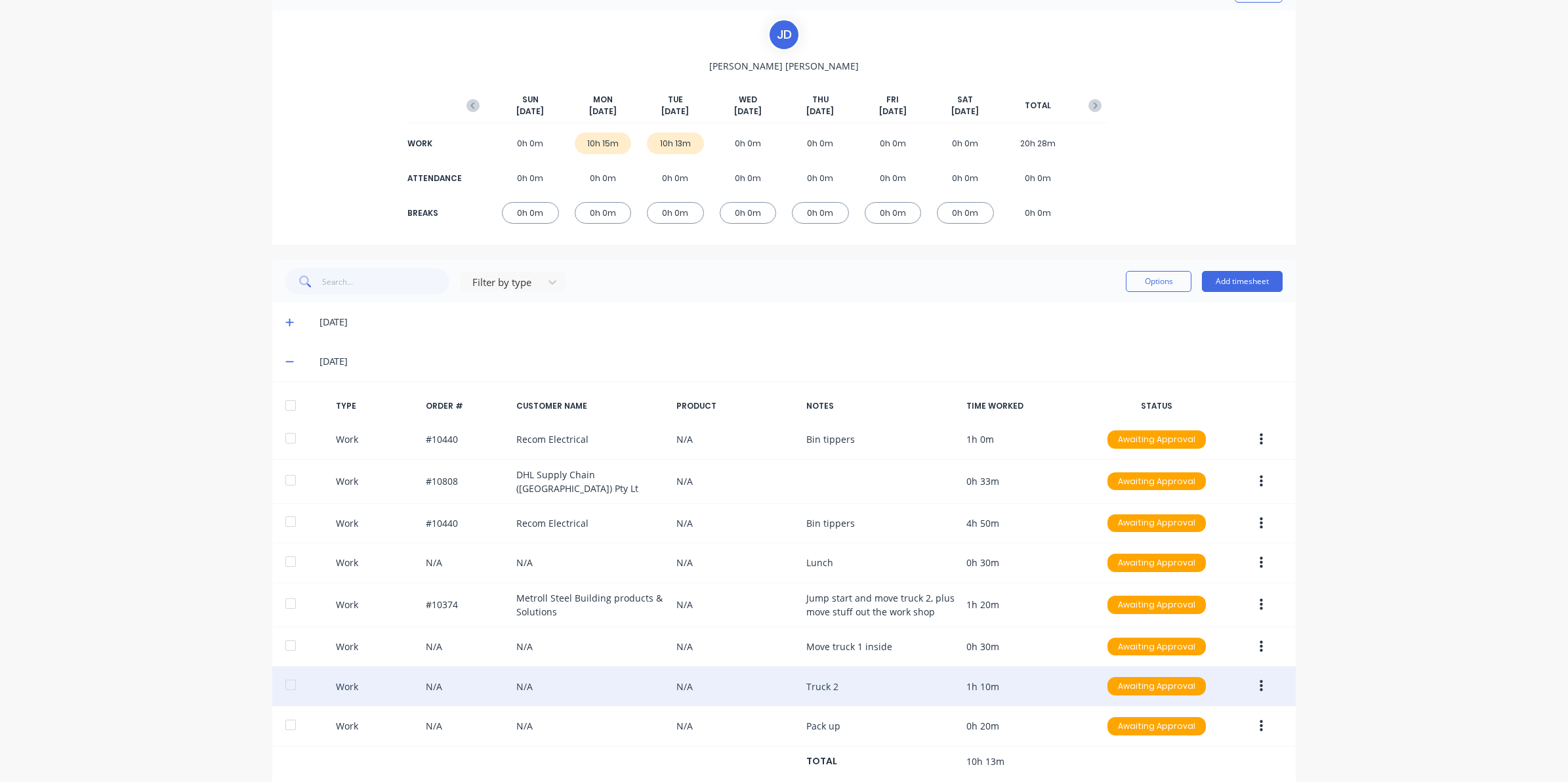
click at [1250, 684] on button "button" at bounding box center [1261, 686] width 31 height 23
click at [1164, 637] on div "Edit" at bounding box center [1214, 637] width 101 height 19
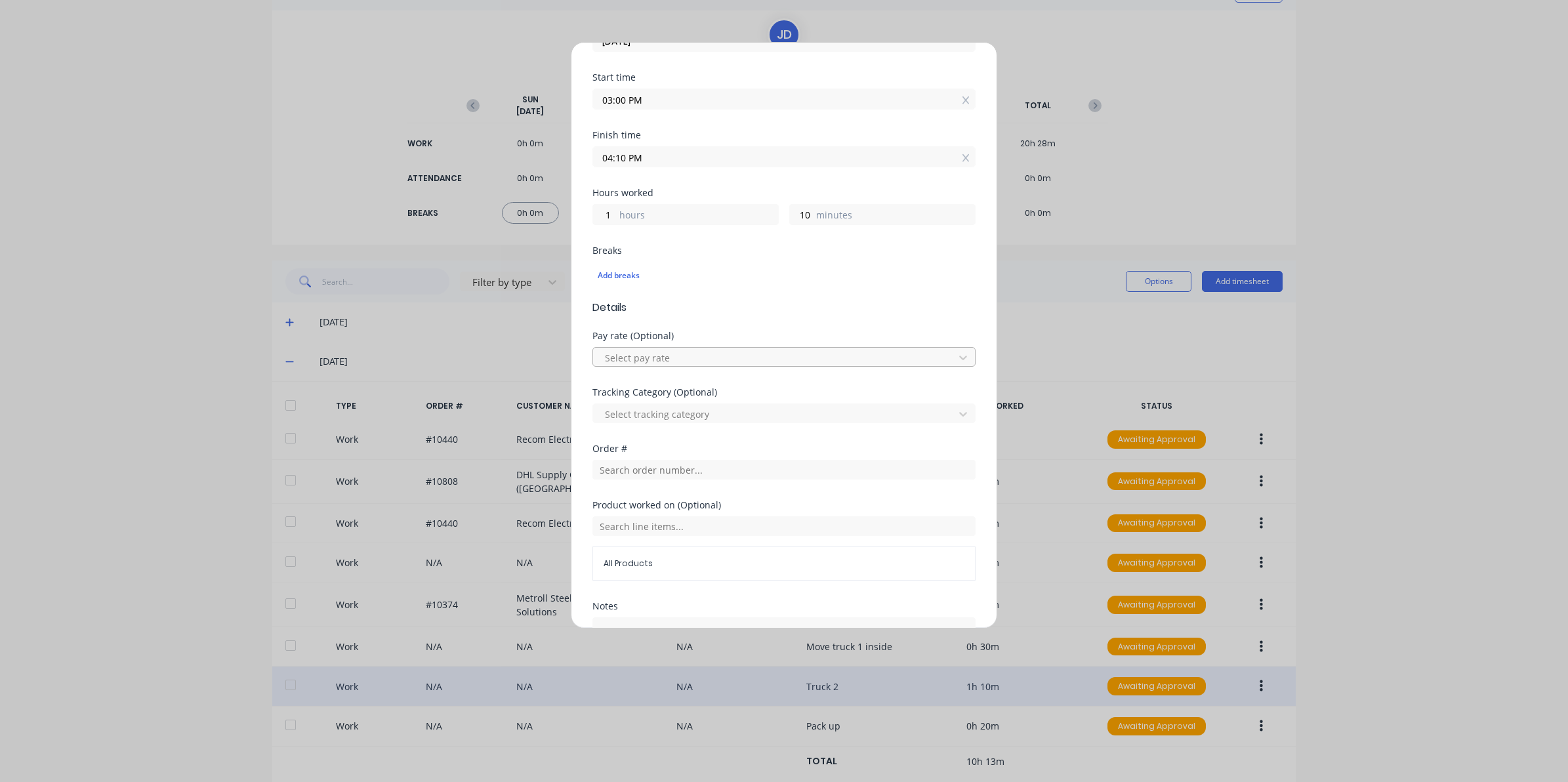
scroll to position [164, 0]
click at [627, 469] on input "text" at bounding box center [784, 468] width 383 height 20
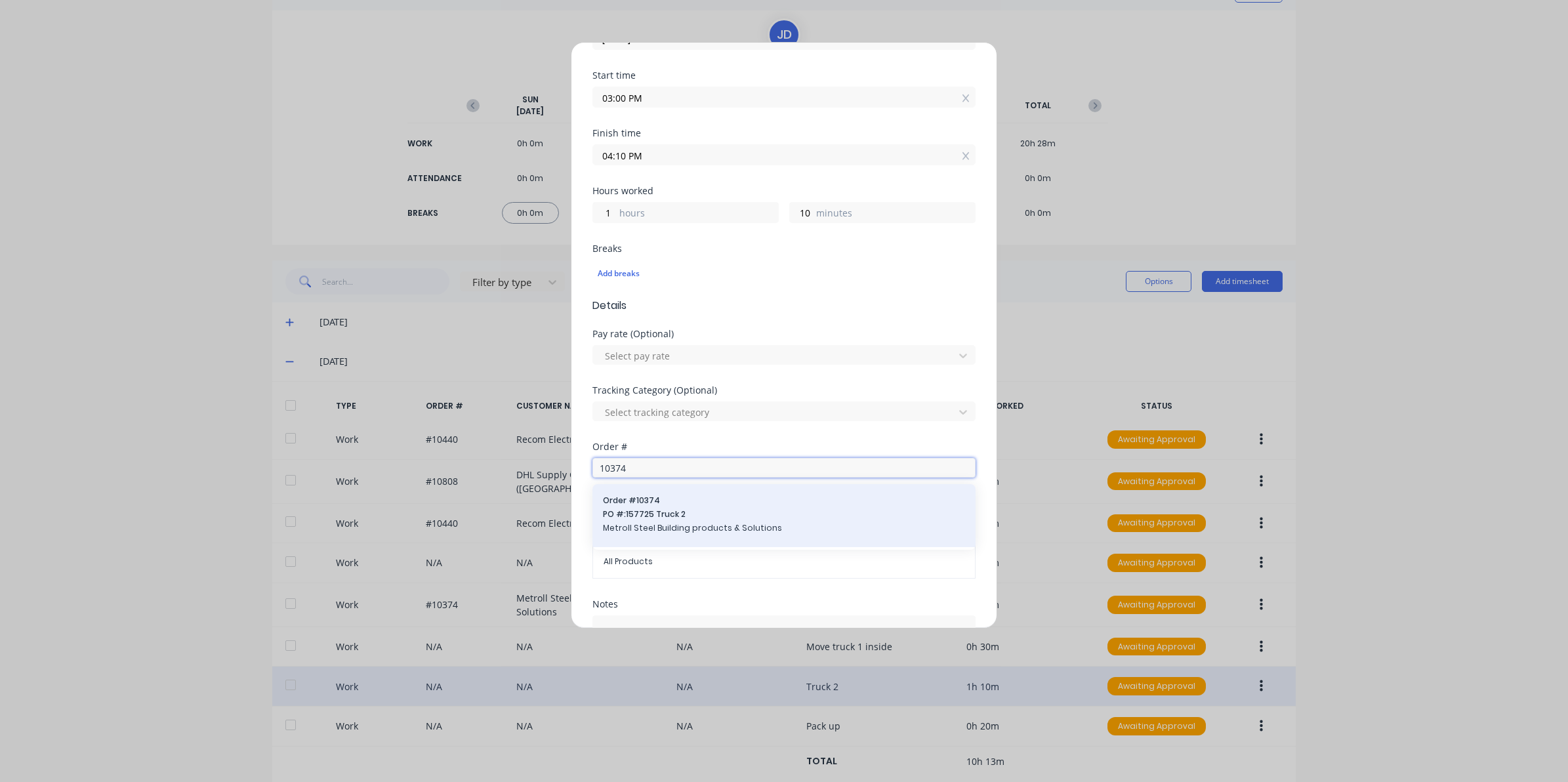
type input "10374"
click at [650, 521] on span "PO #: 157725 Truck 2" at bounding box center [784, 515] width 362 height 12
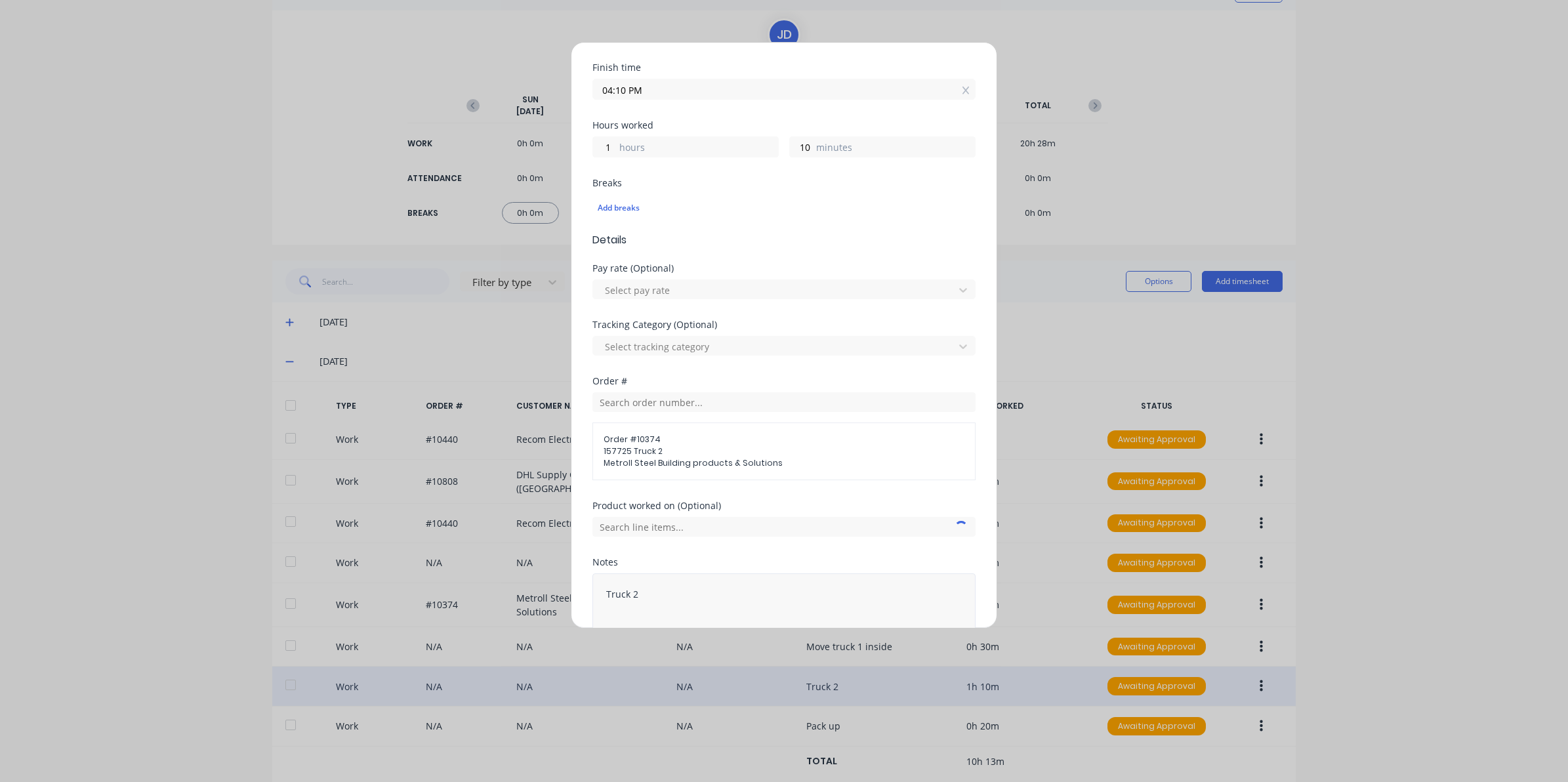
scroll to position [307, 0]
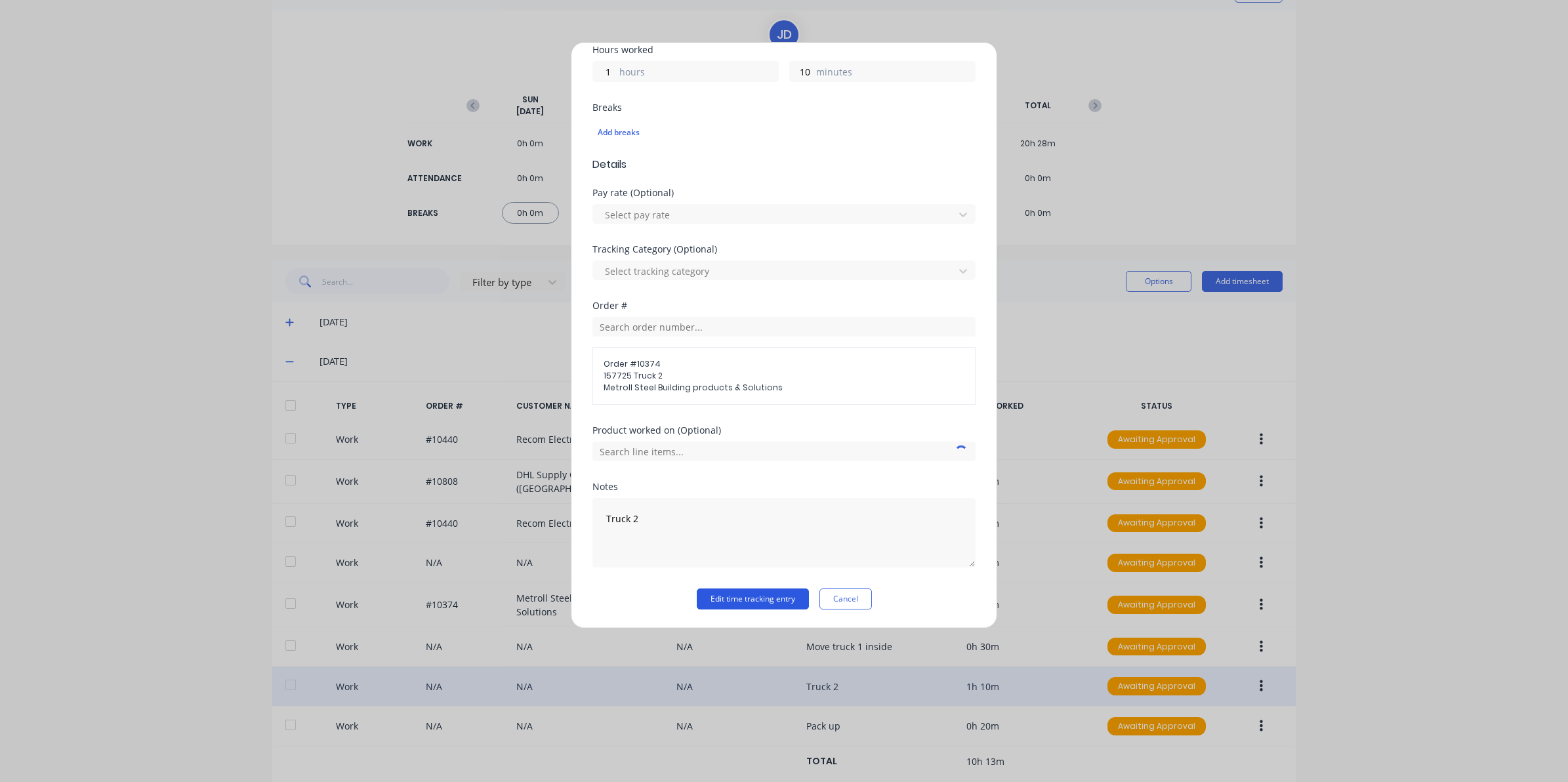
click at [720, 601] on button "Edit time tracking entry" at bounding box center [752, 599] width 112 height 21
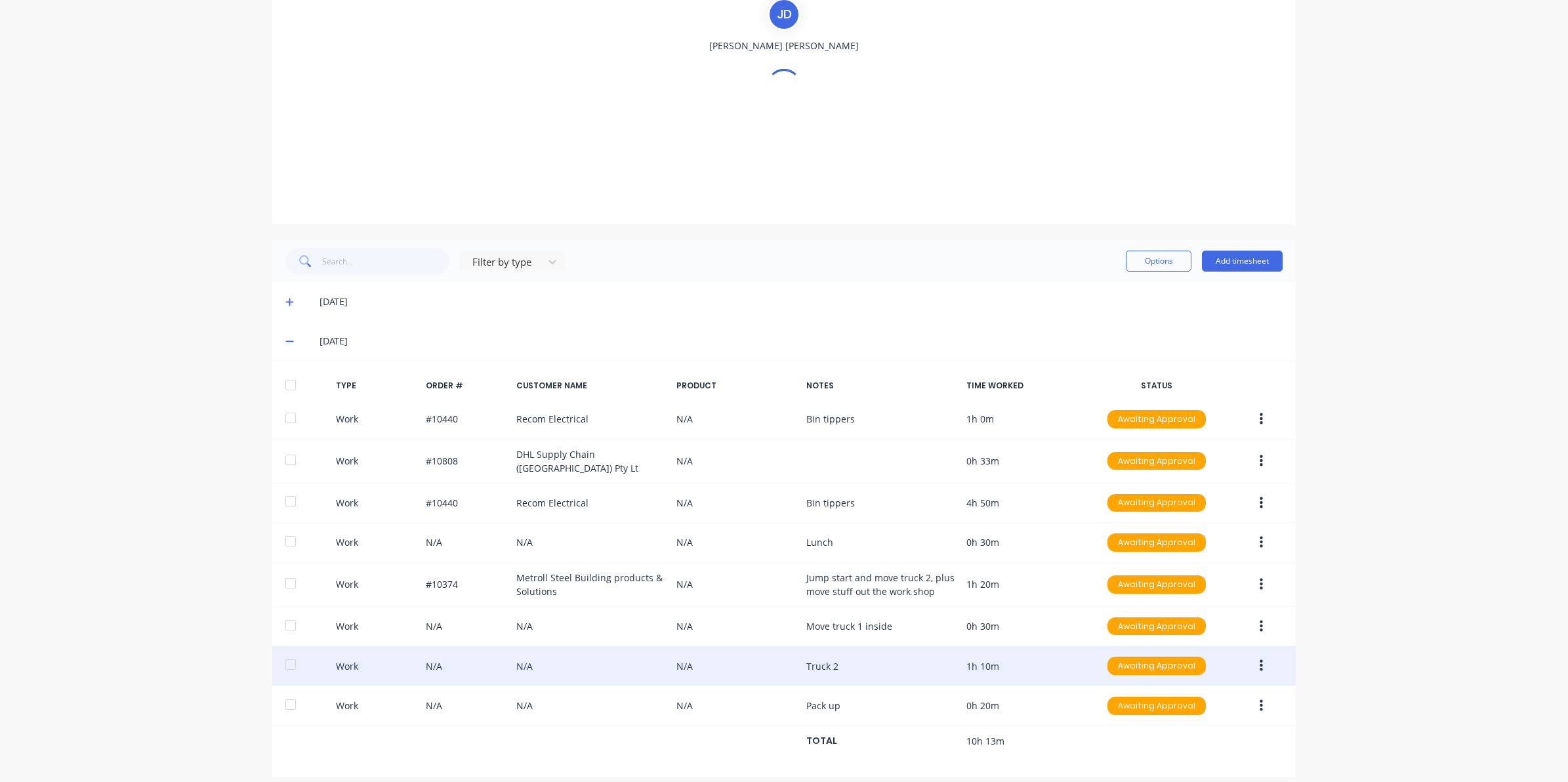
scroll to position [113, 0]
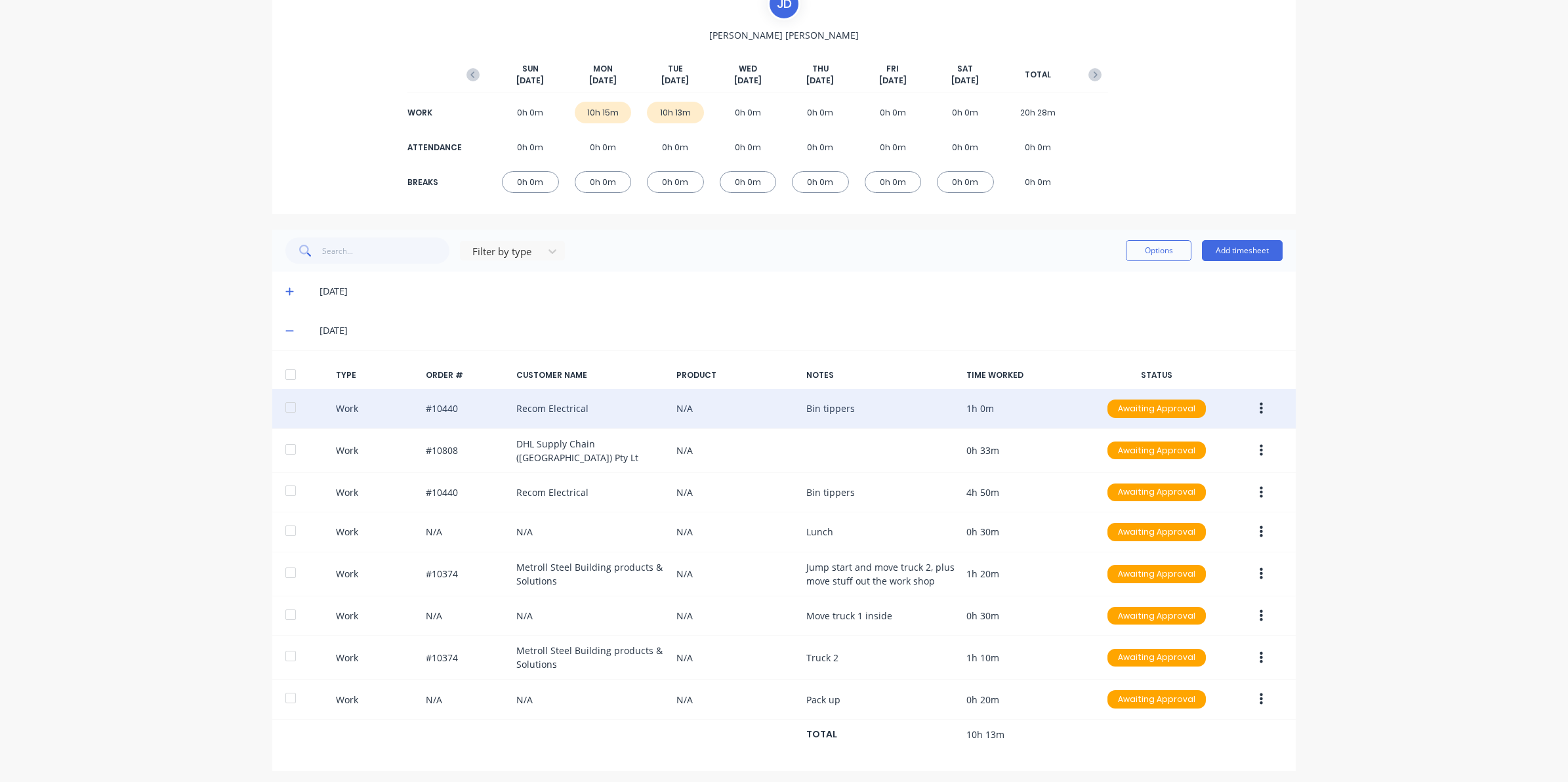
click at [1251, 405] on button "button" at bounding box center [1261, 409] width 31 height 23
click at [1189, 355] on div "Edit" at bounding box center [1214, 359] width 101 height 19
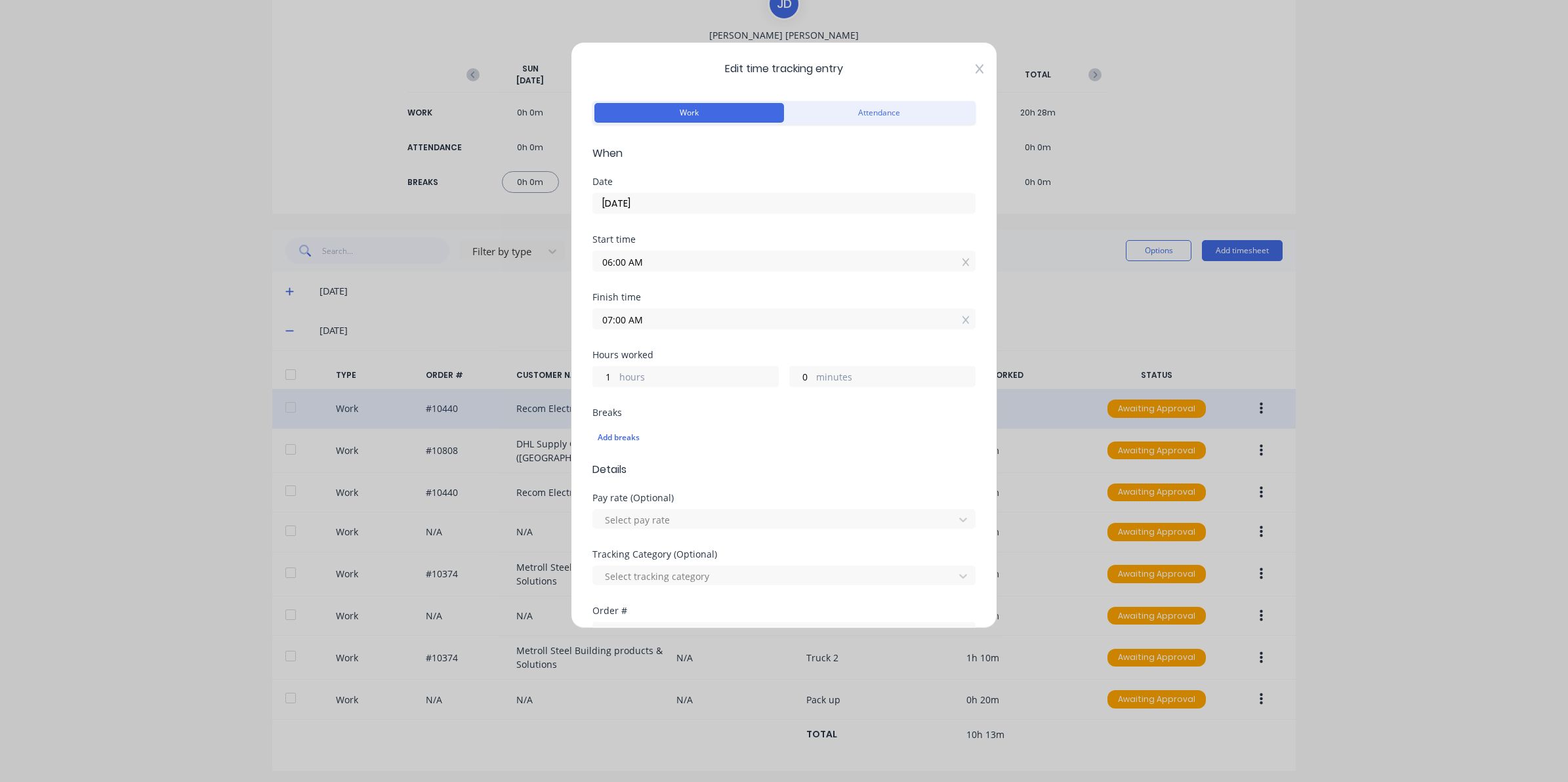
click at [976, 67] on icon at bounding box center [980, 69] width 8 height 11
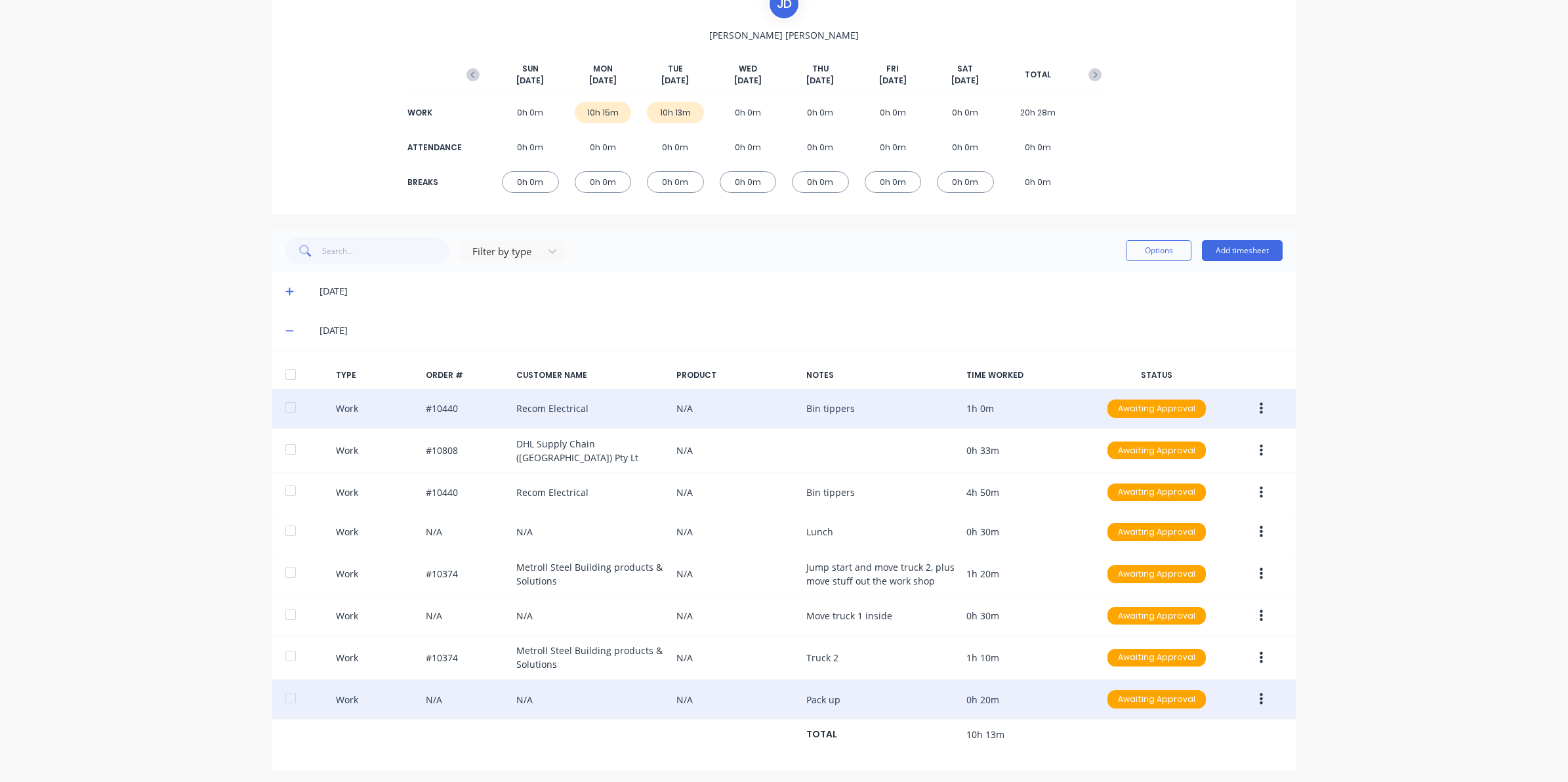
click at [1257, 702] on button "button" at bounding box center [1261, 699] width 31 height 23
click at [1184, 649] on div "Edit" at bounding box center [1214, 651] width 101 height 19
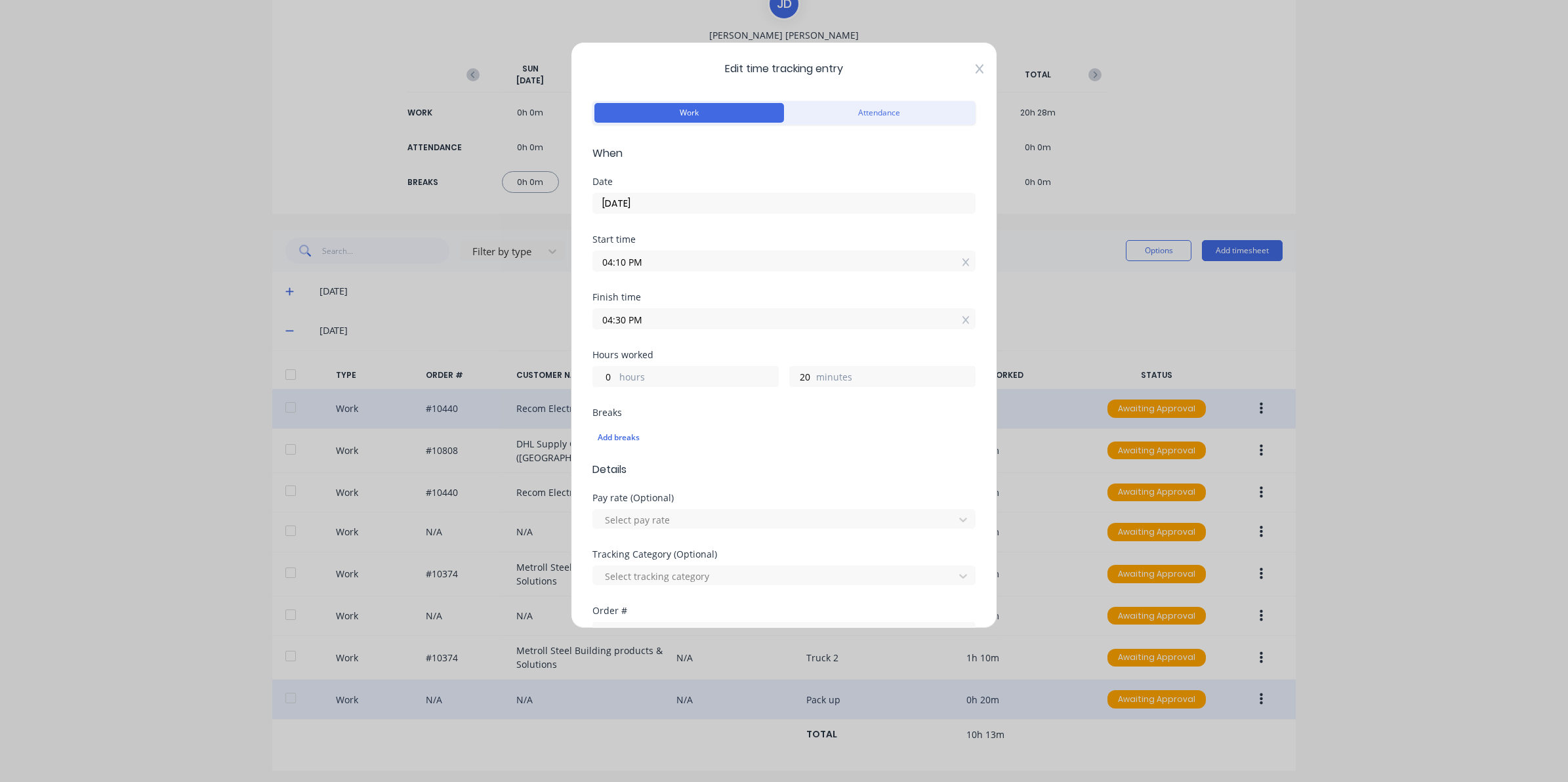
click at [976, 73] on icon at bounding box center [980, 69] width 8 height 11
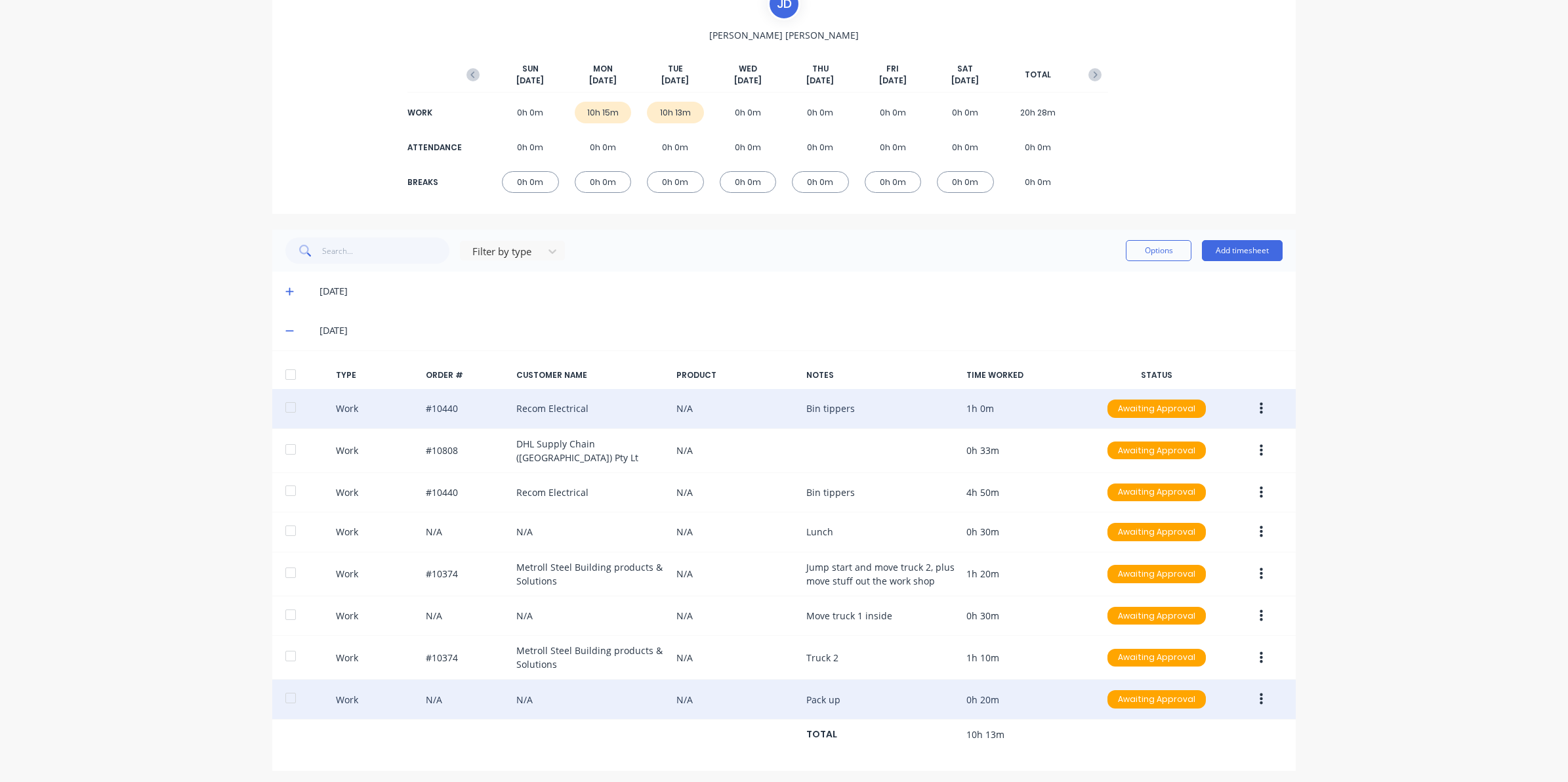
scroll to position [0, 0]
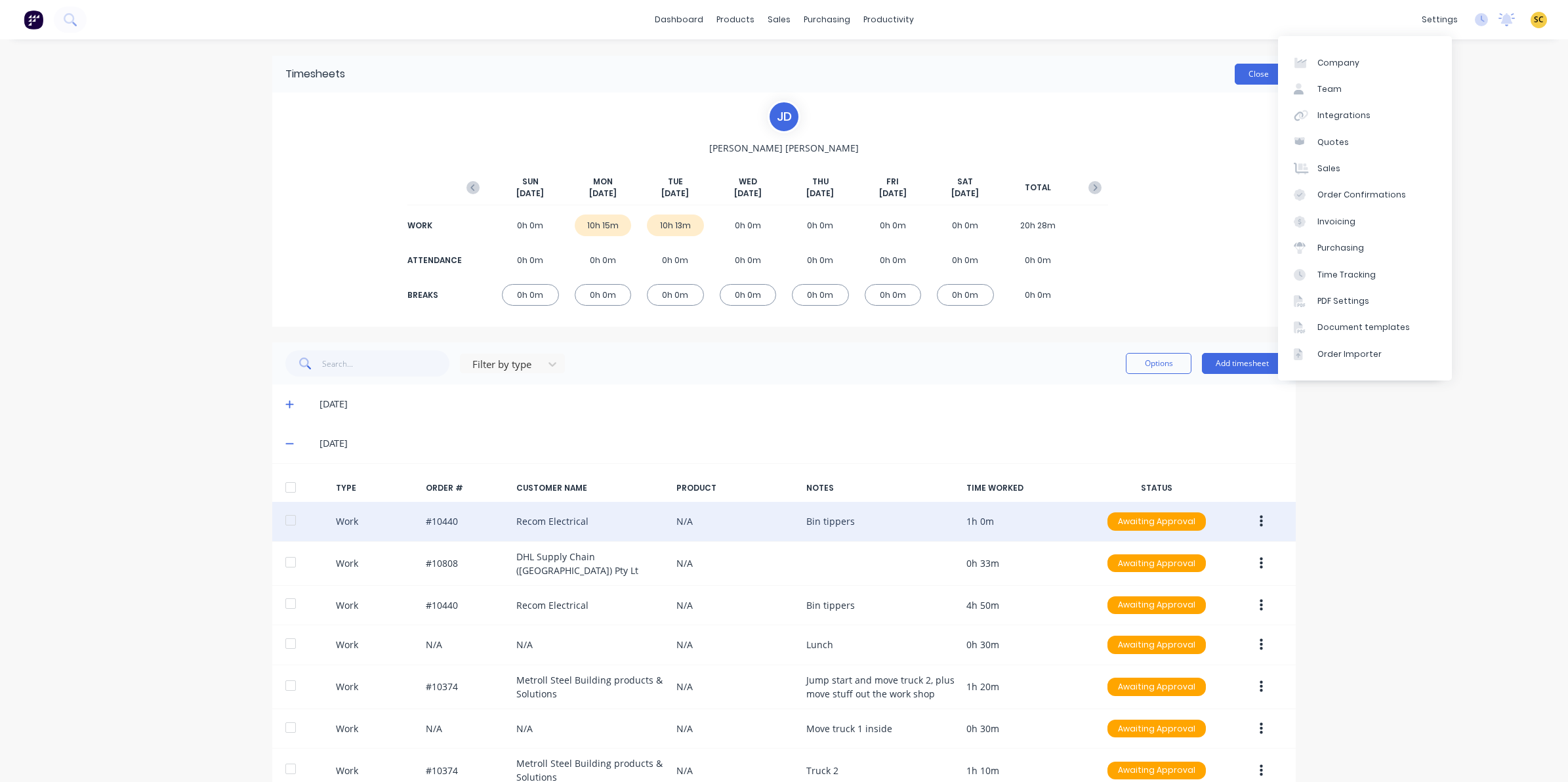
click at [1251, 75] on button "Close" at bounding box center [1259, 73] width 48 height 21
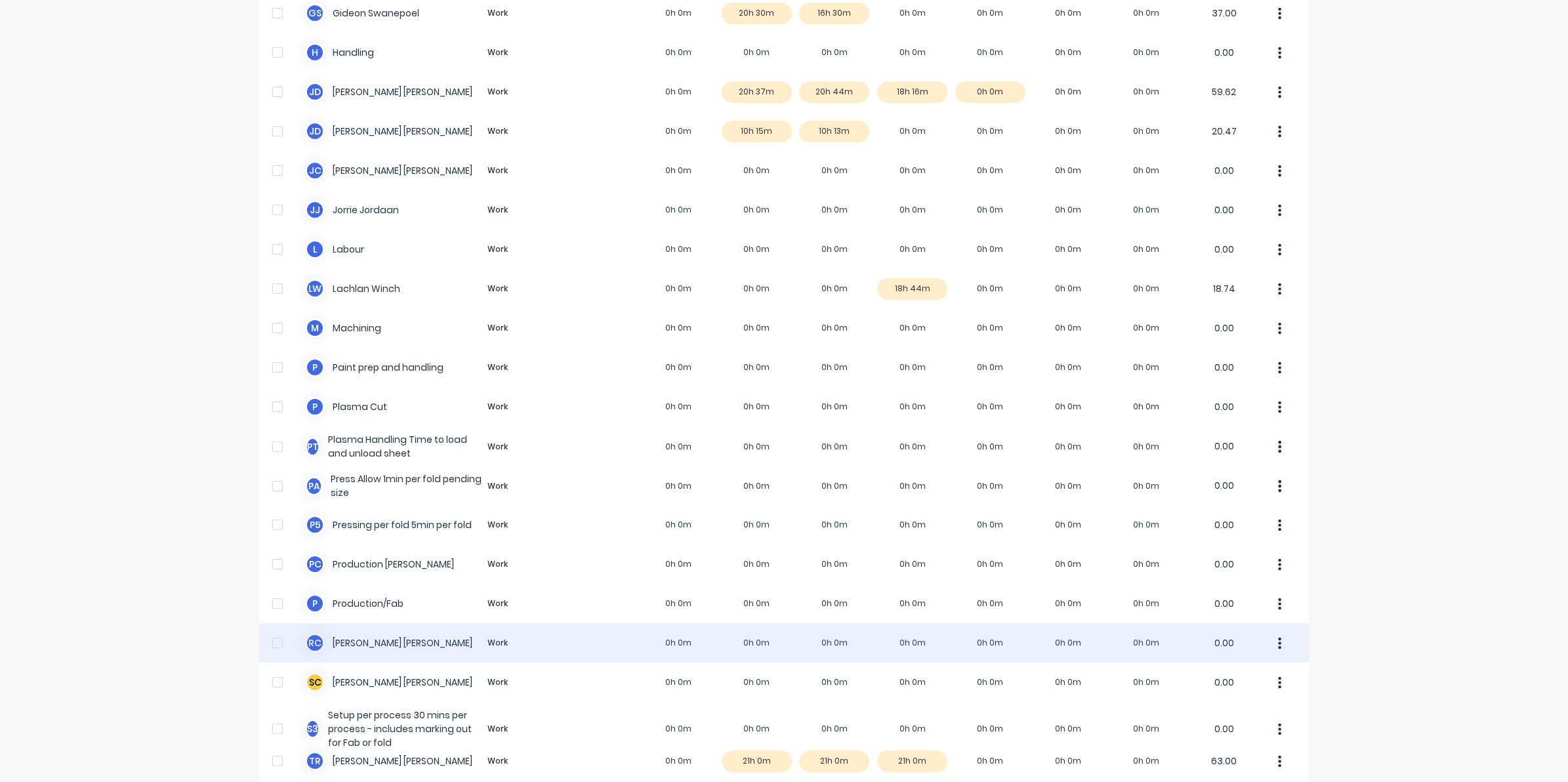
scroll to position [510, 0]
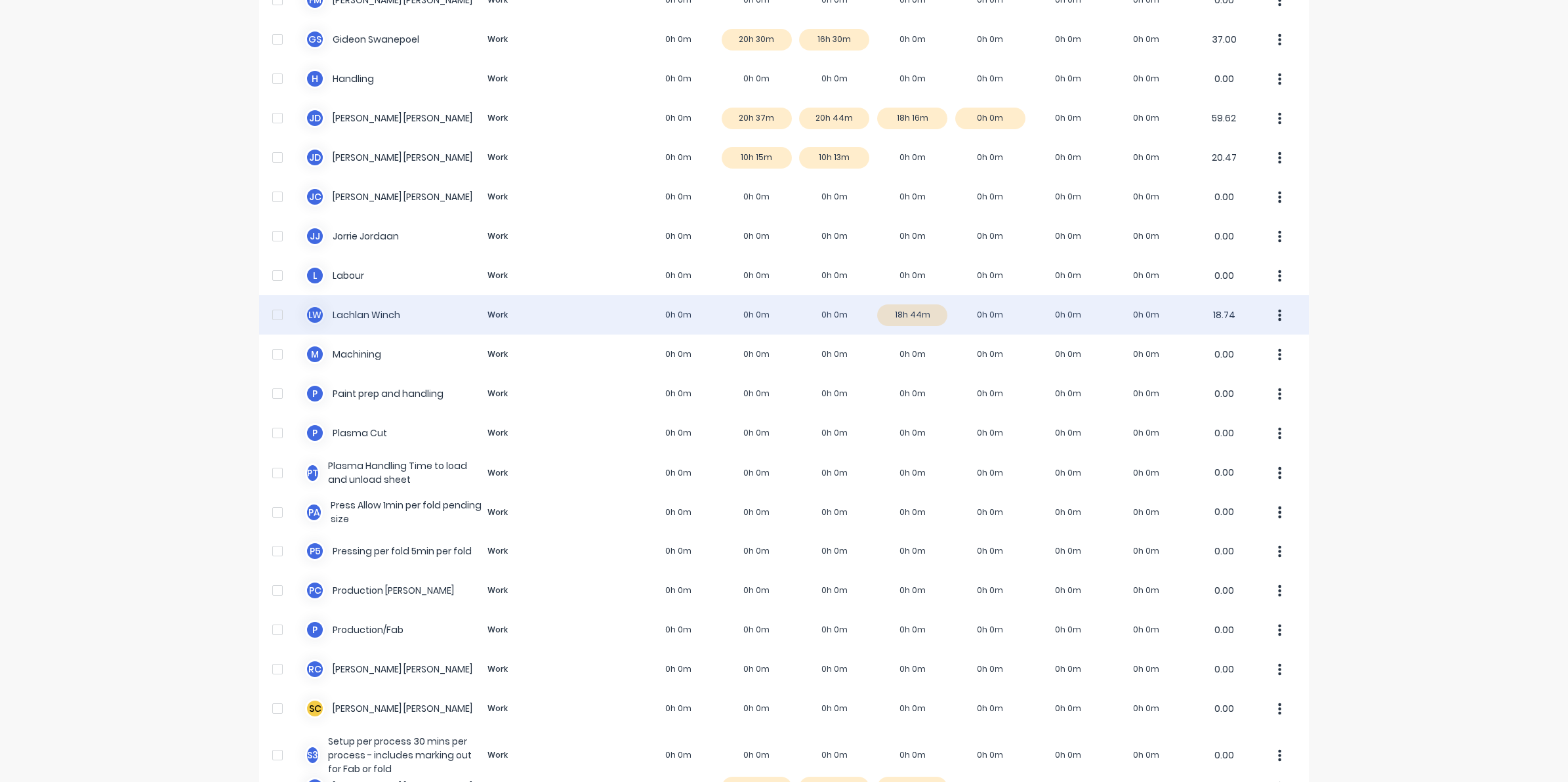
click at [916, 317] on div "L W Lachlan Winch Work 0h 0m 0h 0m 0h 0m 18h 44m 0h 0m 0h 0m 0h 0m 18.74" at bounding box center [784, 315] width 1050 height 39
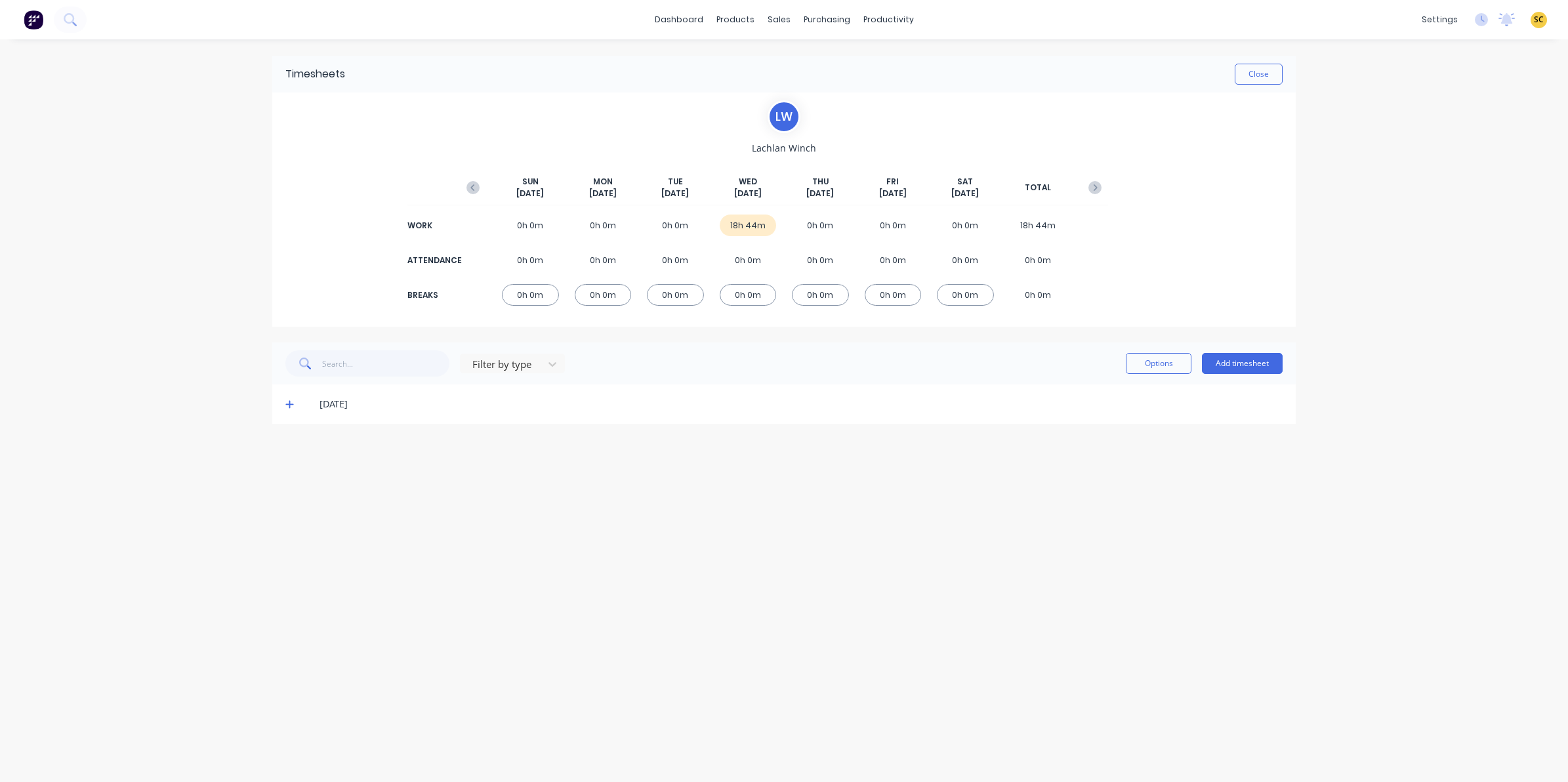
click at [293, 403] on icon at bounding box center [289, 404] width 9 height 9
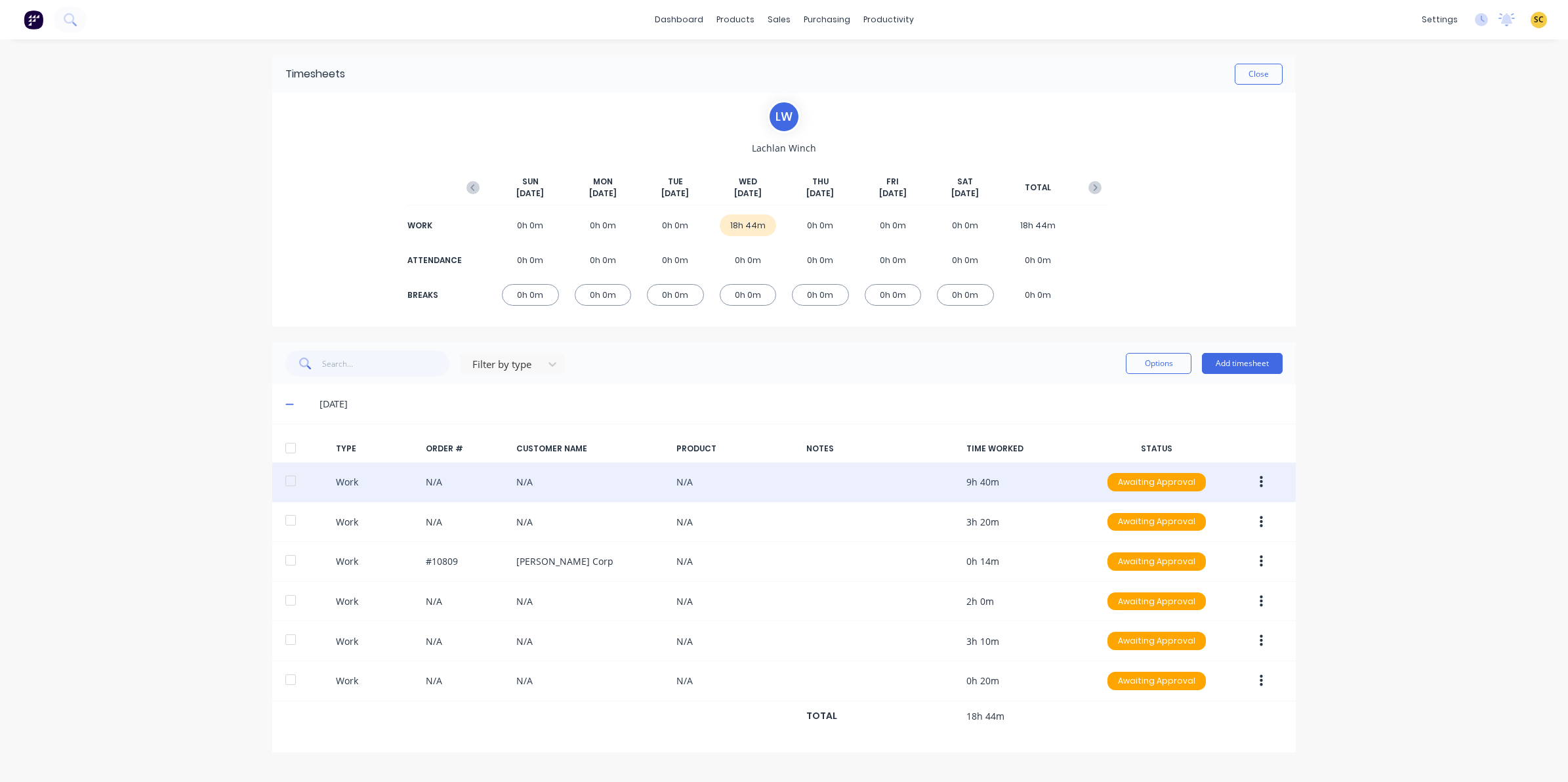
click at [1263, 483] on button "button" at bounding box center [1261, 482] width 31 height 23
click at [1194, 438] on div "Edit" at bounding box center [1214, 433] width 101 height 19
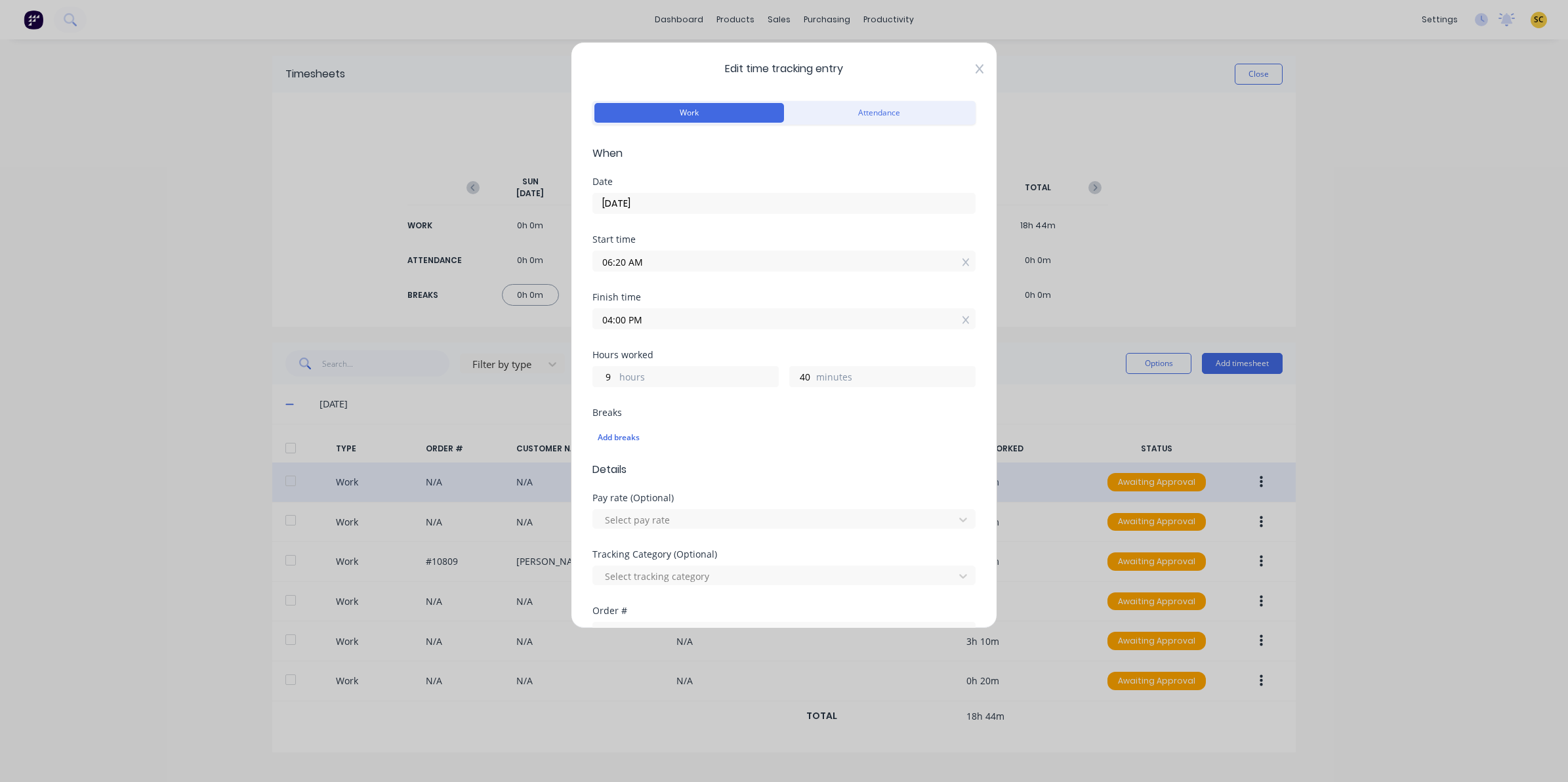
click at [976, 71] on icon at bounding box center [980, 69] width 8 height 11
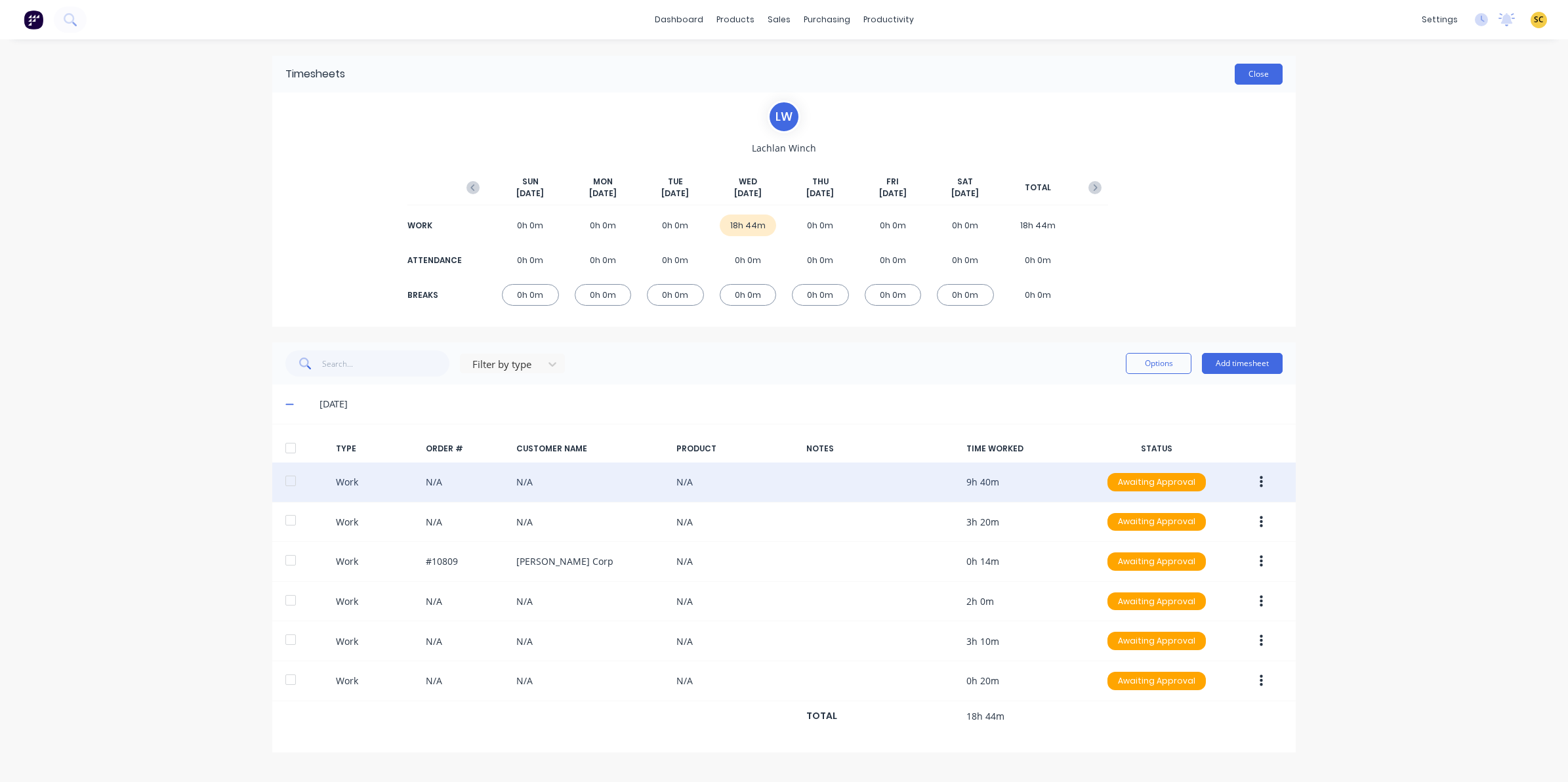
click at [1243, 74] on button "Close" at bounding box center [1259, 73] width 48 height 21
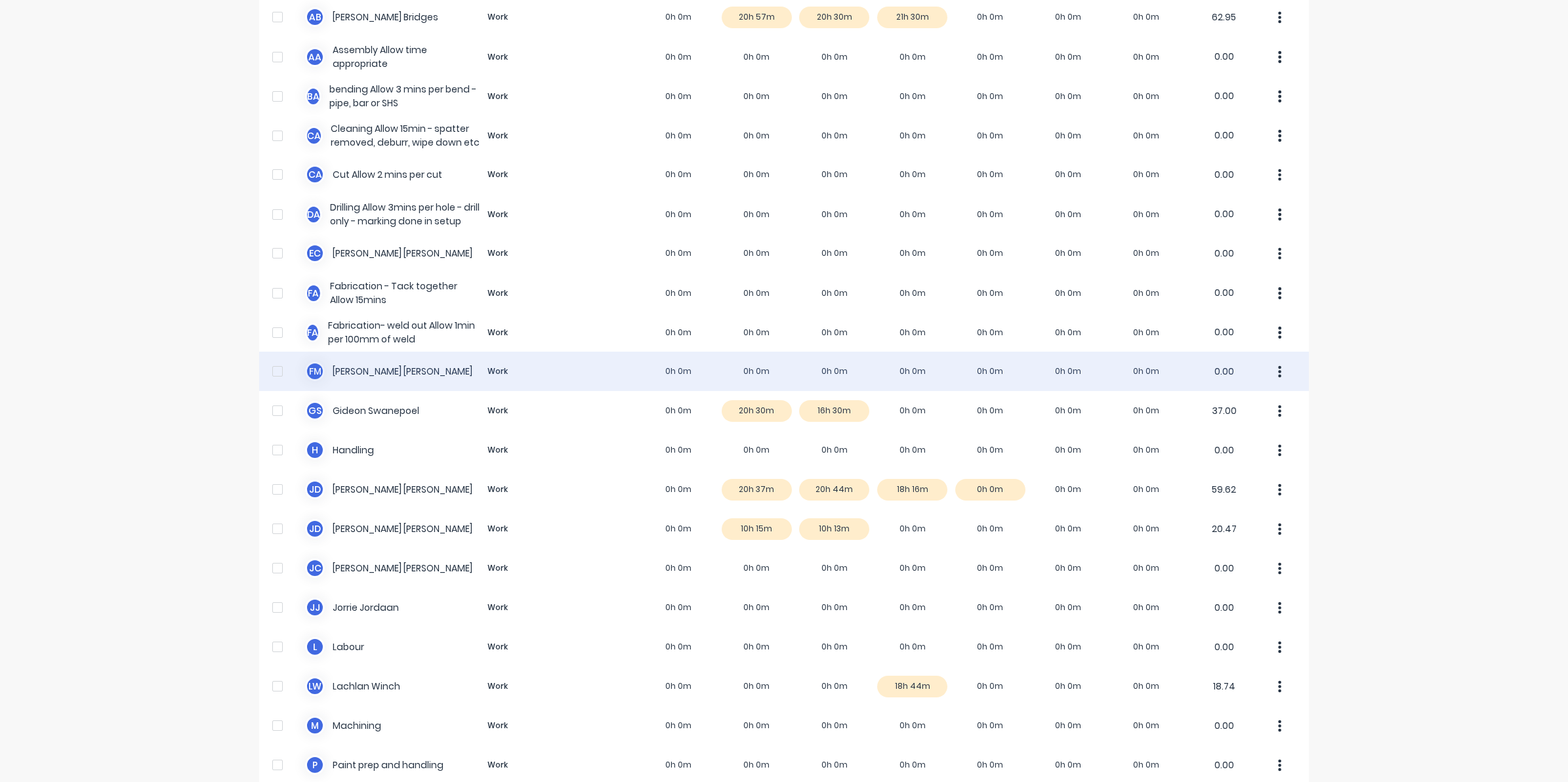
scroll to position [656, 0]
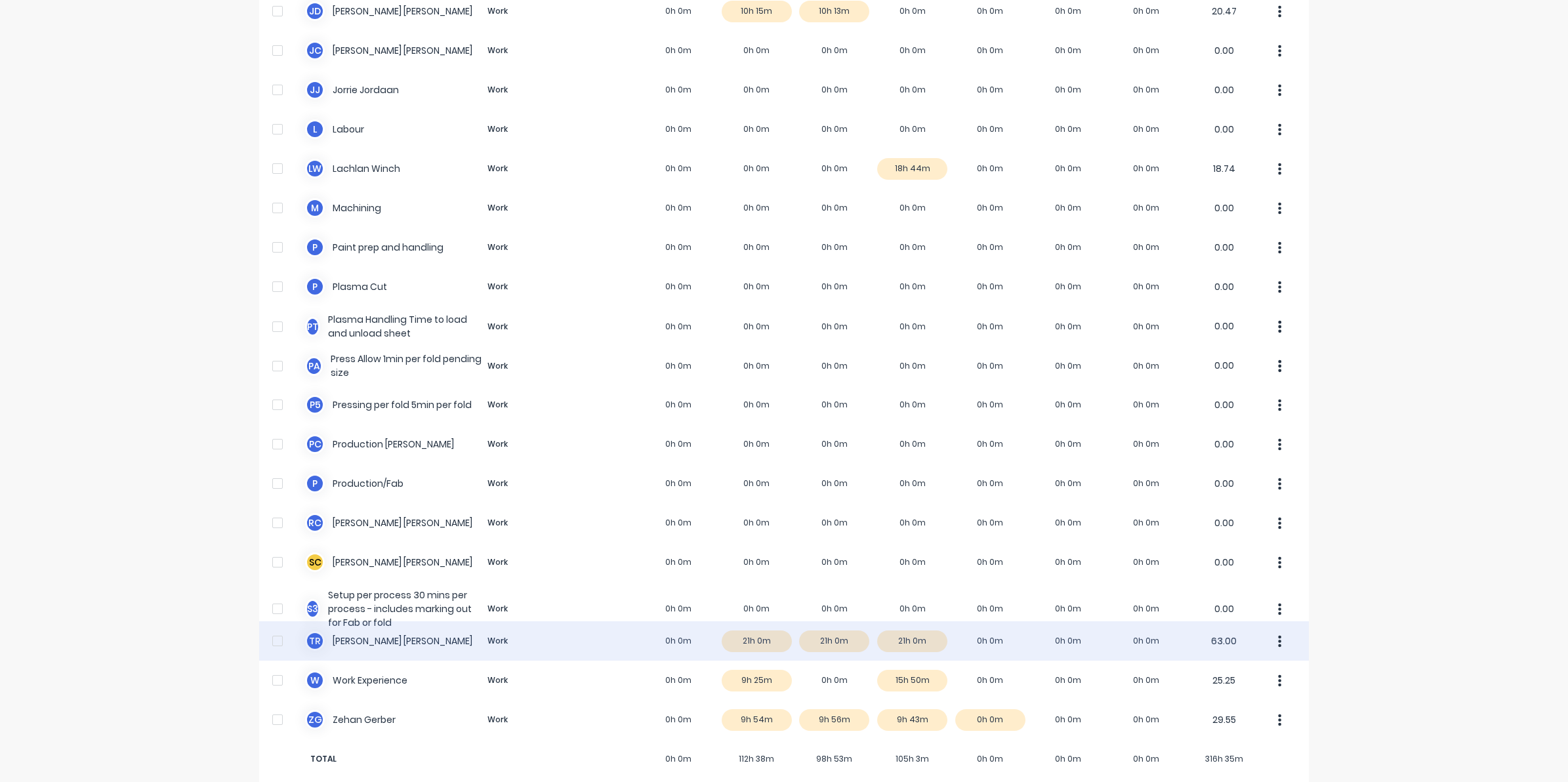
click at [922, 647] on div "T R Timothy Rademacher Work 0h 0m 21h 0m 21h 0m 21h 0m 0h 0m 0h 0m 0h 0m 63.00" at bounding box center [784, 641] width 1050 height 39
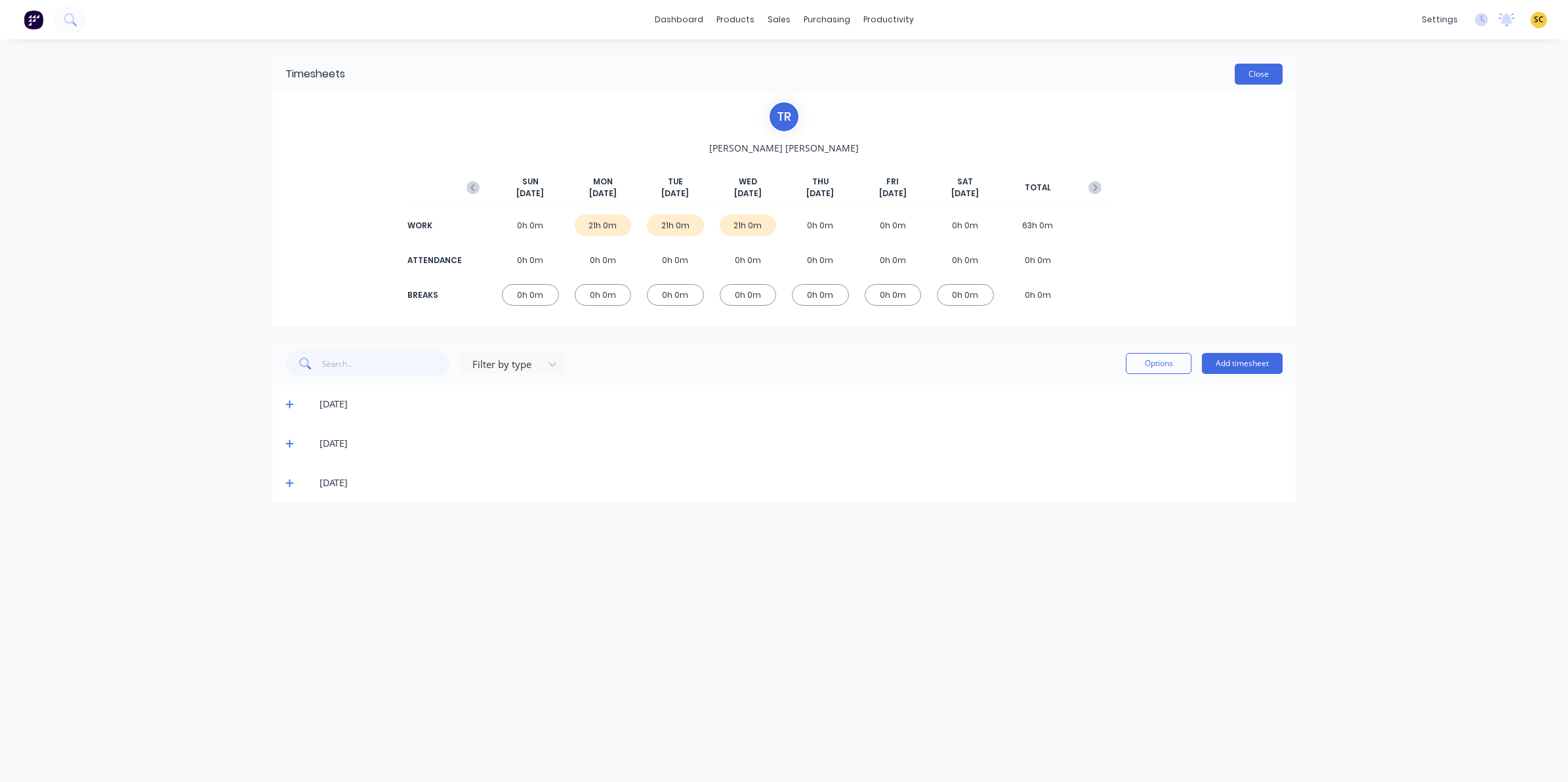
click at [1266, 76] on button "Close" at bounding box center [1259, 73] width 48 height 21
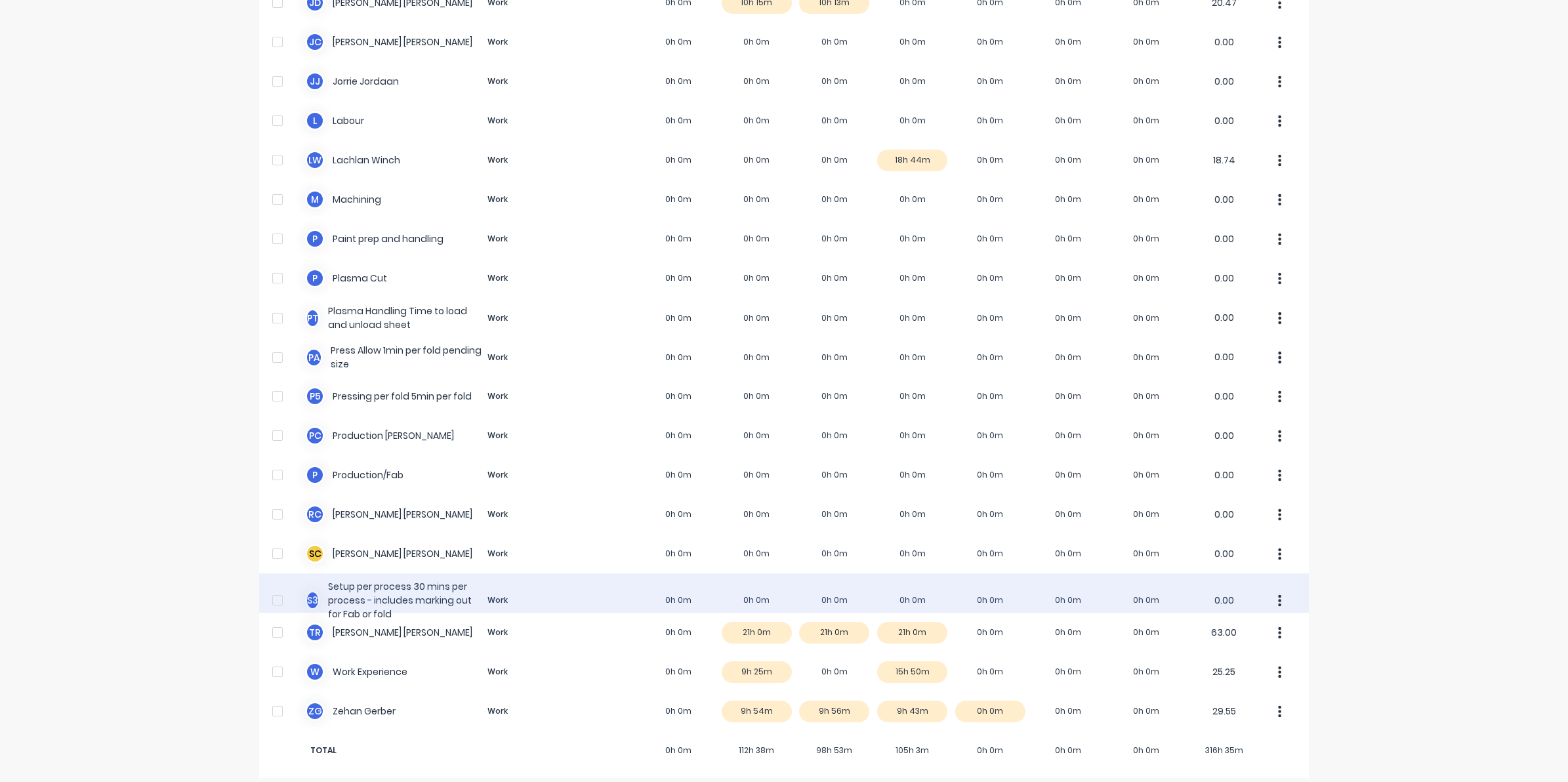
scroll to position [674, 0]
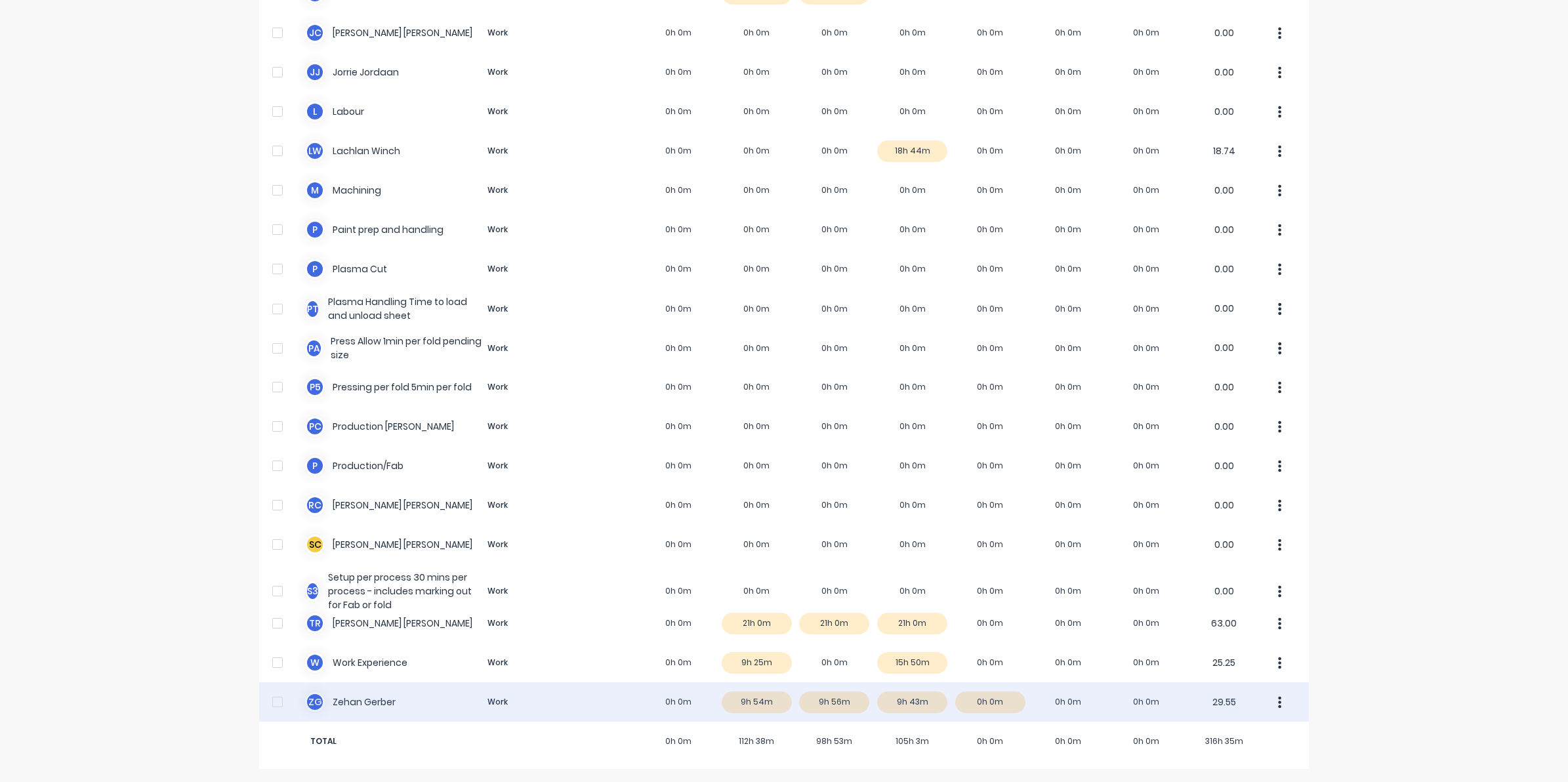
click at [930, 697] on div "Z G Zehan Gerber Work 0h 0m 9h 54m 9h 56m 9h 43m 0h 0m 0h 0m 0h 0m 29.55" at bounding box center [784, 702] width 1050 height 39
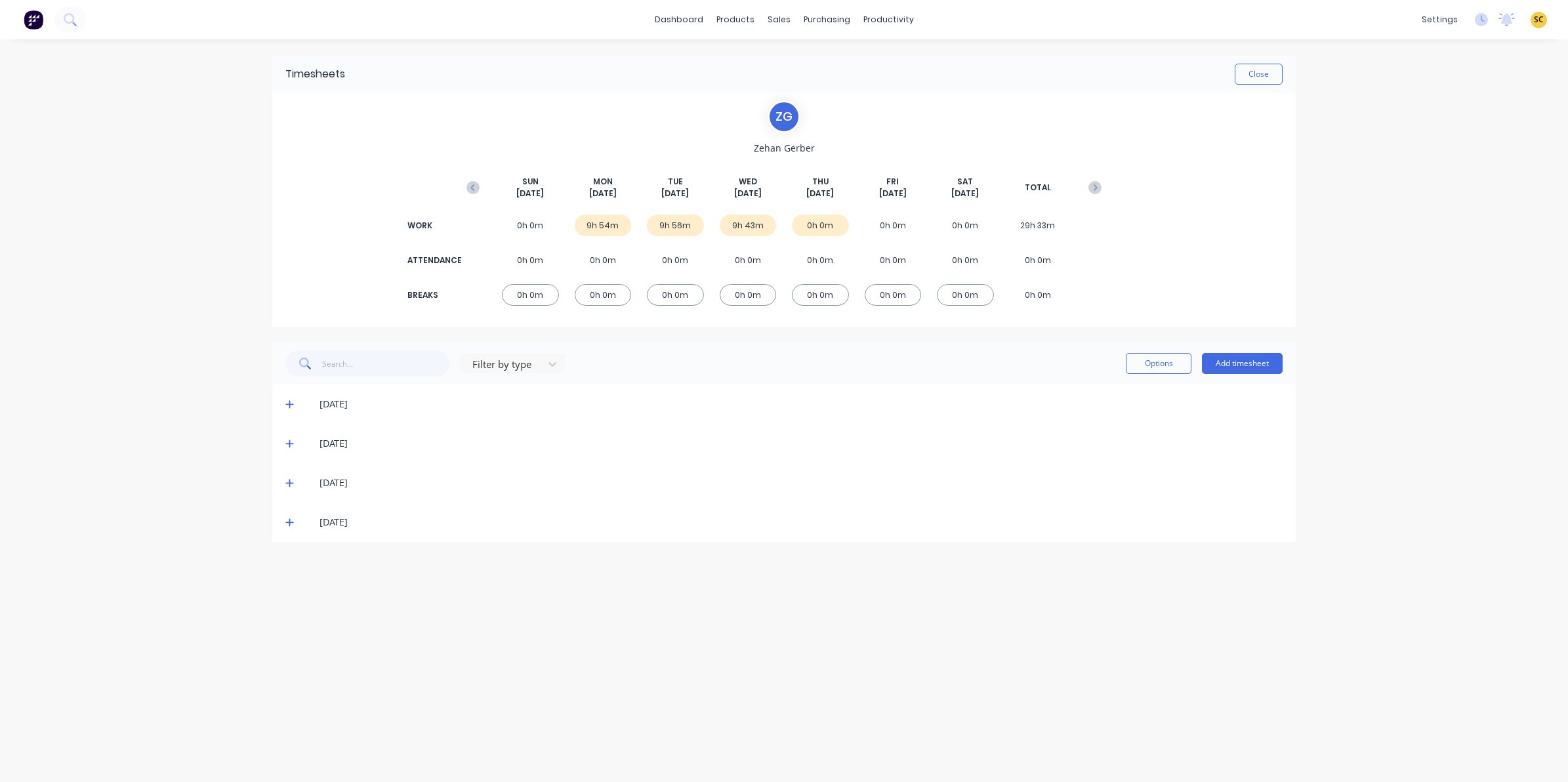
click at [290, 485] on icon at bounding box center [289, 483] width 9 height 9
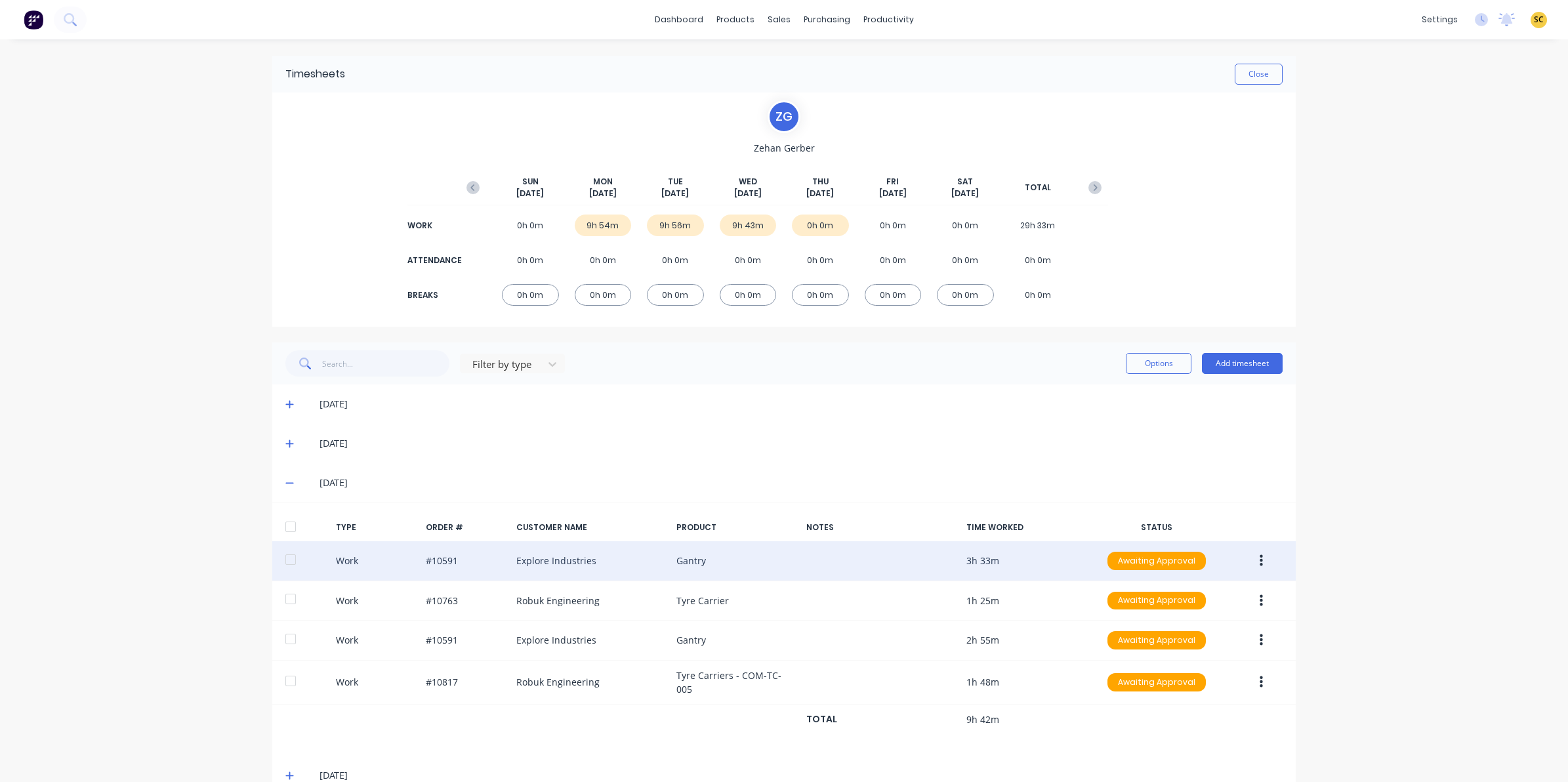
click at [1259, 563] on icon "button" at bounding box center [1261, 561] width 3 height 15
click at [1203, 507] on div "Edit" at bounding box center [1214, 511] width 101 height 19
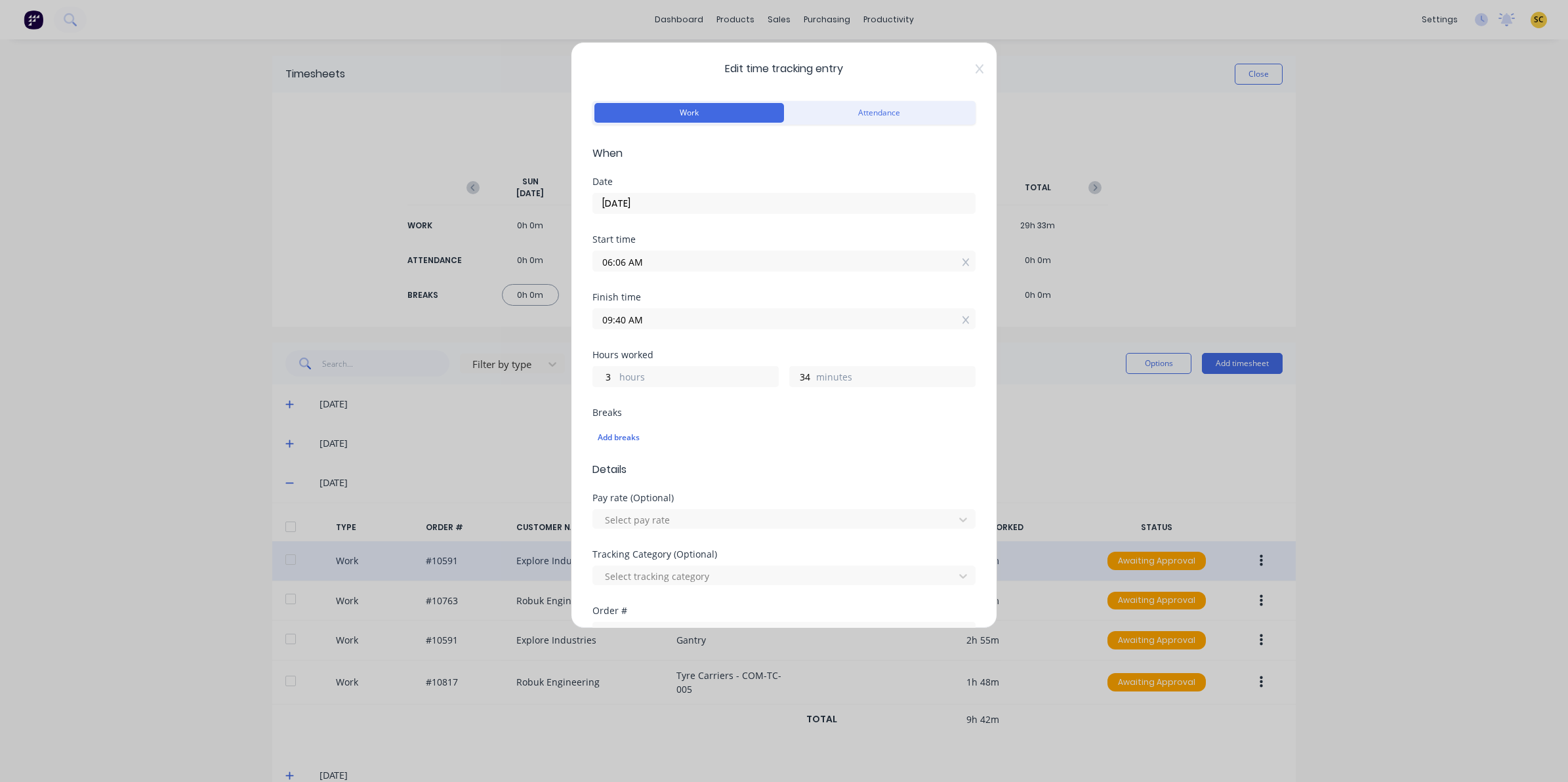
click at [976, 69] on icon at bounding box center [980, 69] width 8 height 11
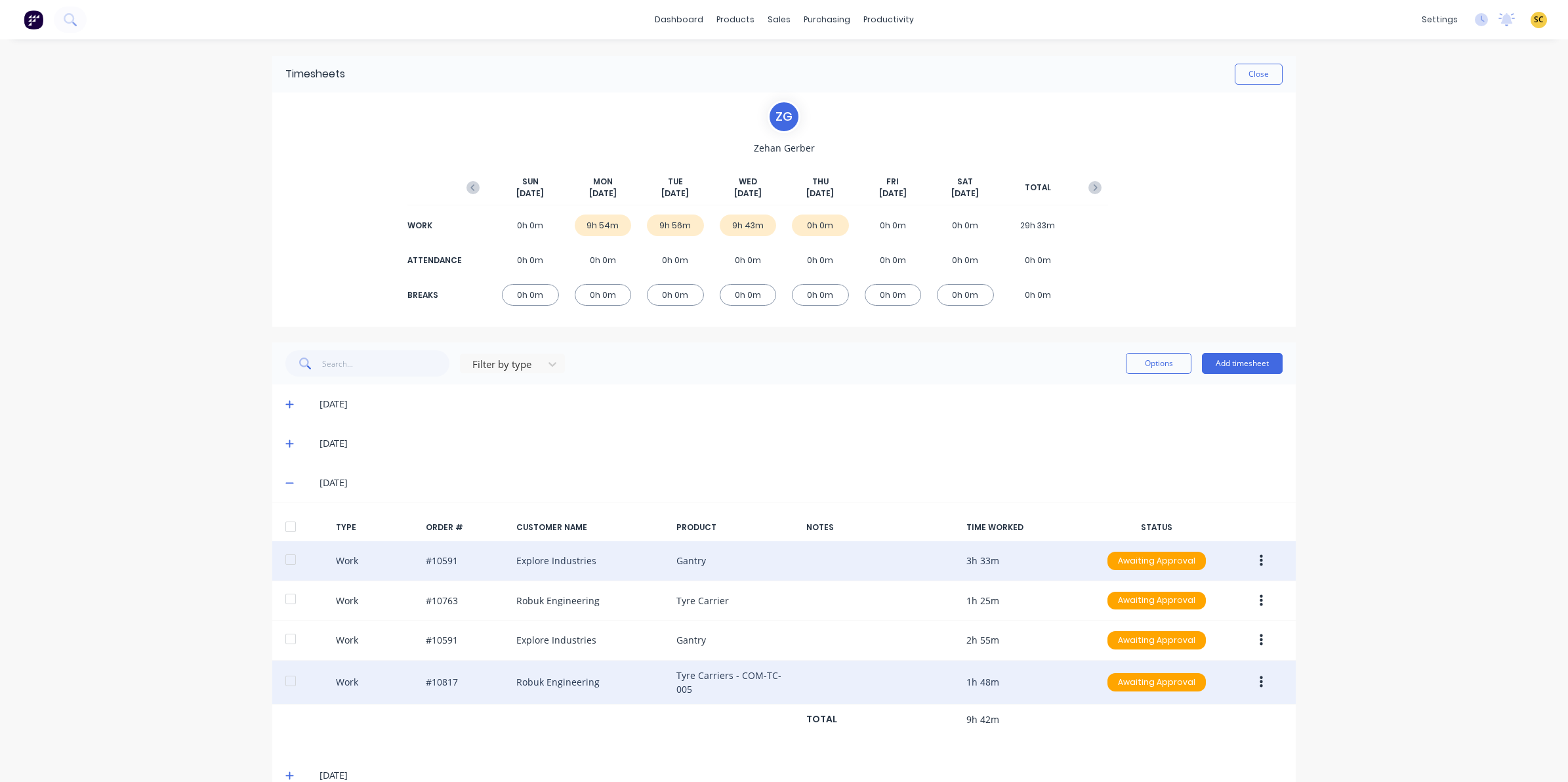
click at [1263, 678] on button "button" at bounding box center [1261, 682] width 31 height 23
click at [1214, 630] on div "Edit" at bounding box center [1214, 633] width 101 height 19
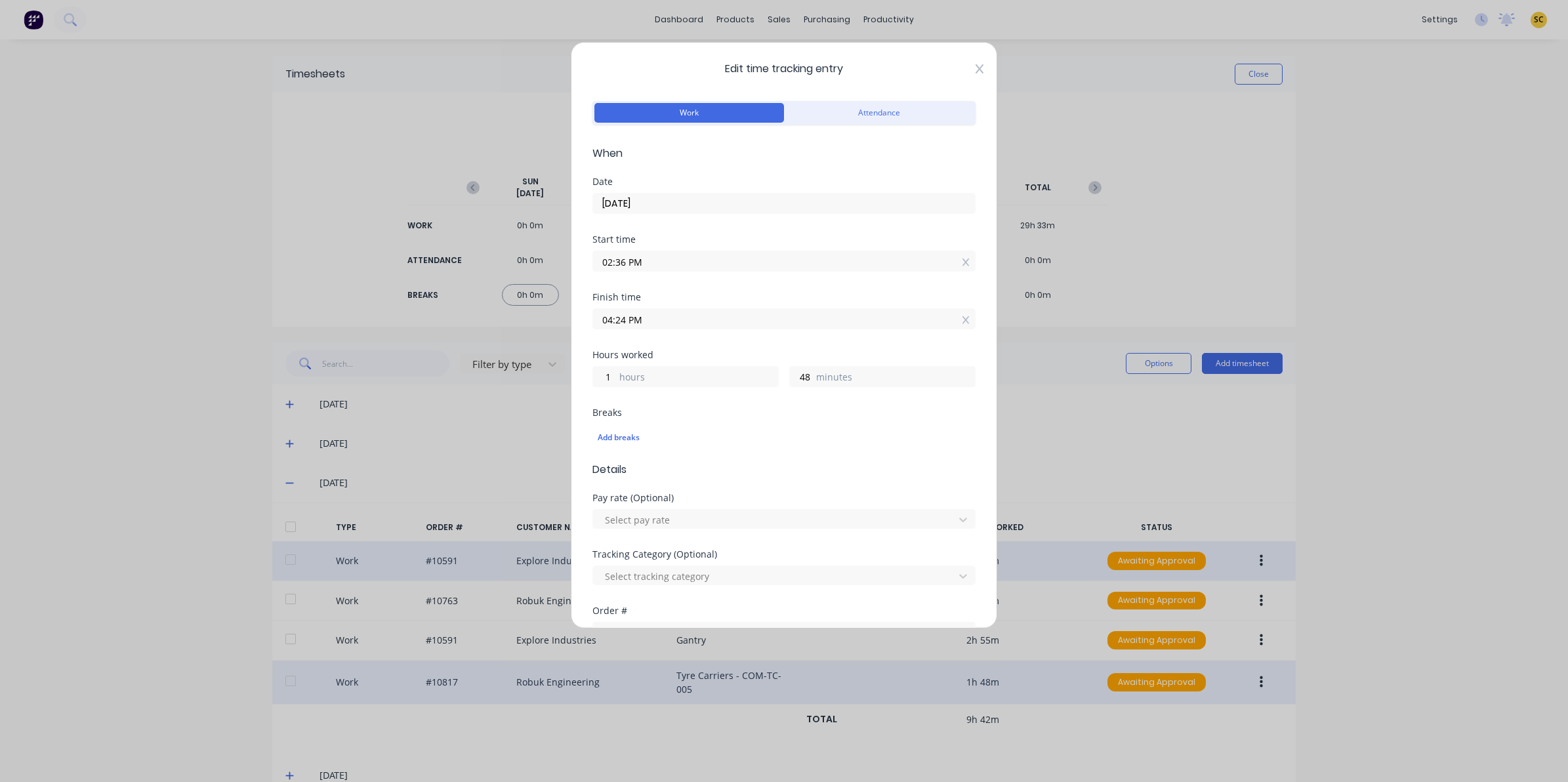
click at [976, 70] on icon at bounding box center [980, 69] width 8 height 11
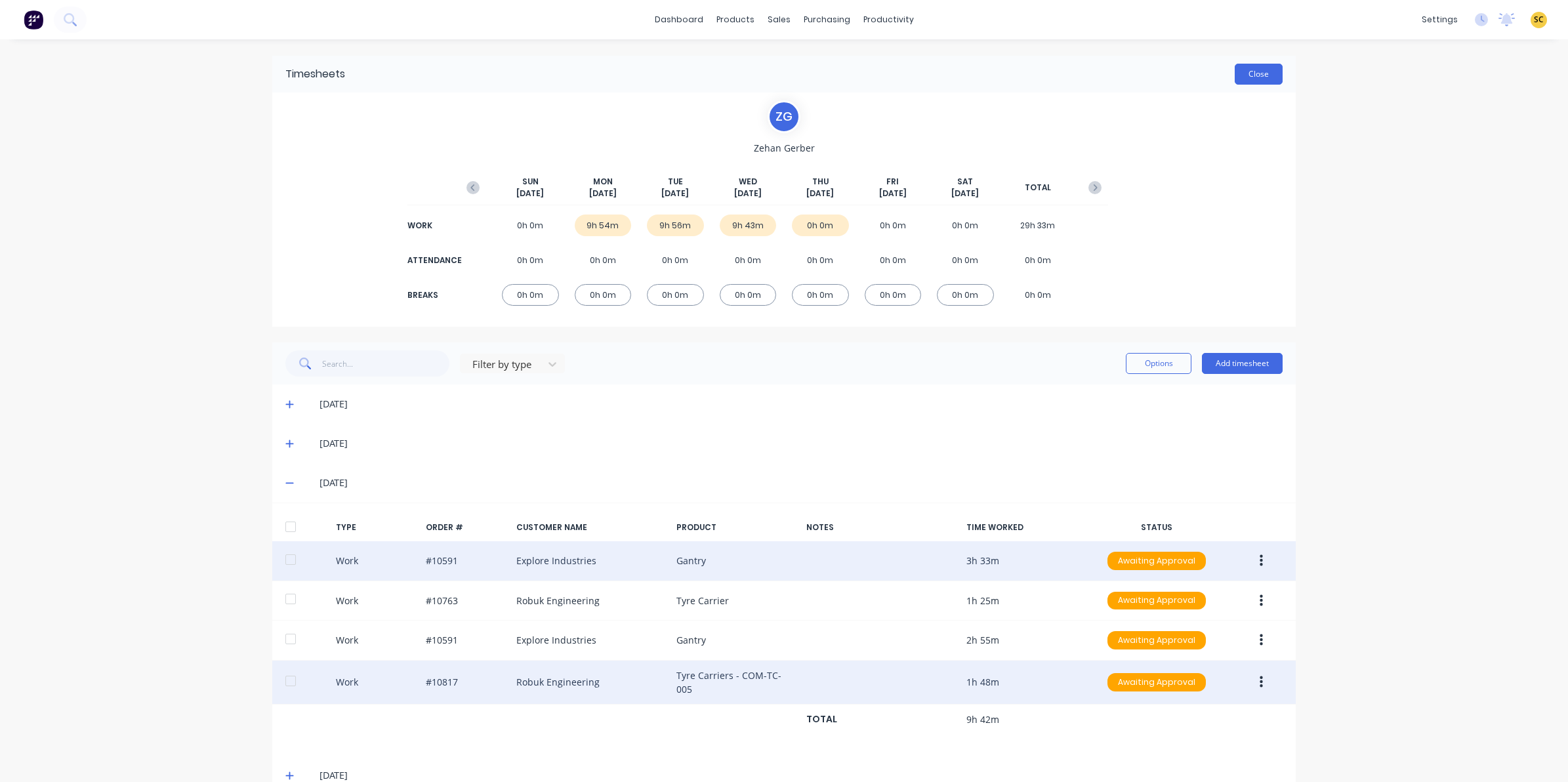
click at [1251, 83] on button "Close" at bounding box center [1259, 73] width 48 height 21
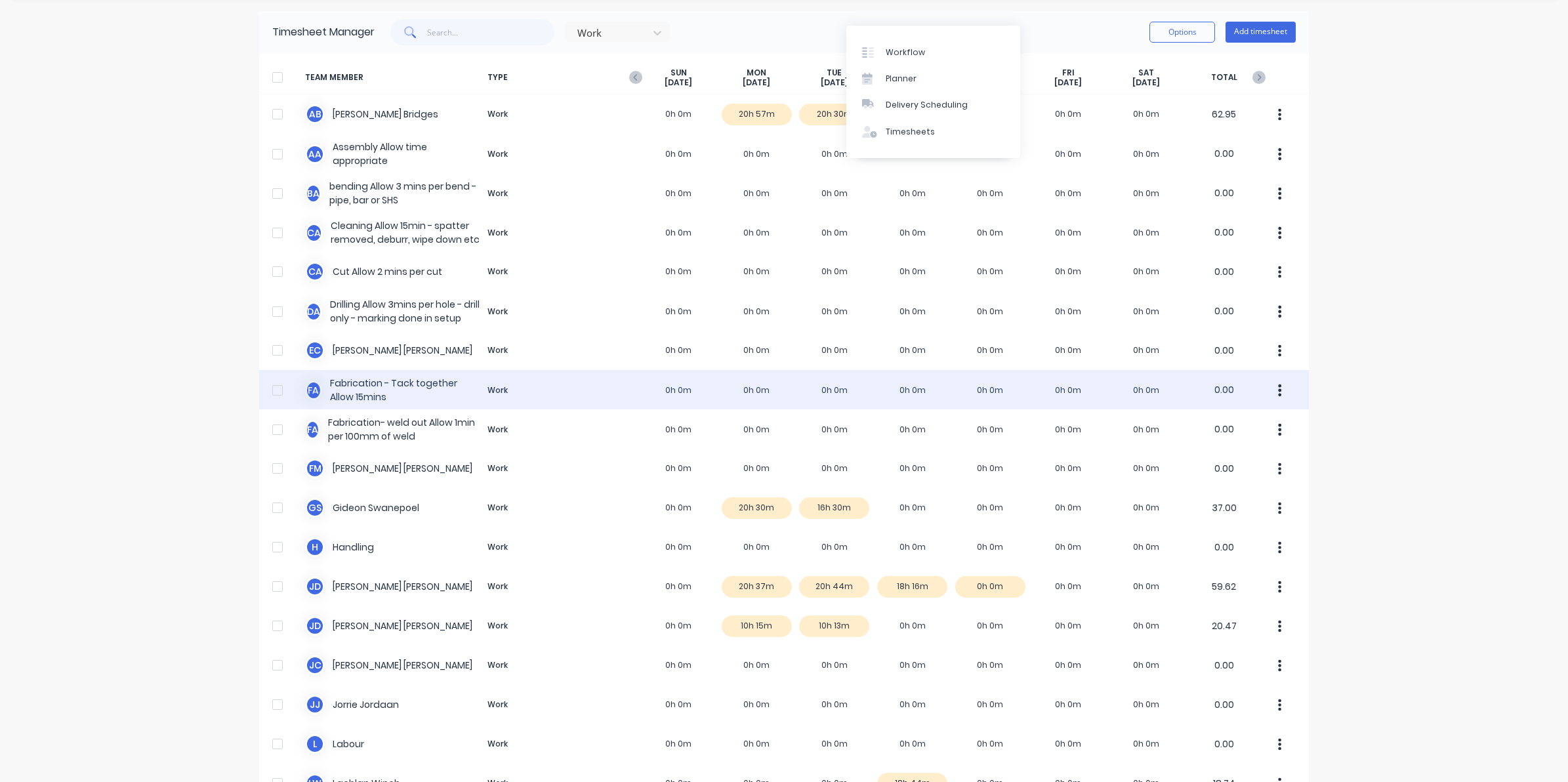
scroll to position [82, 0]
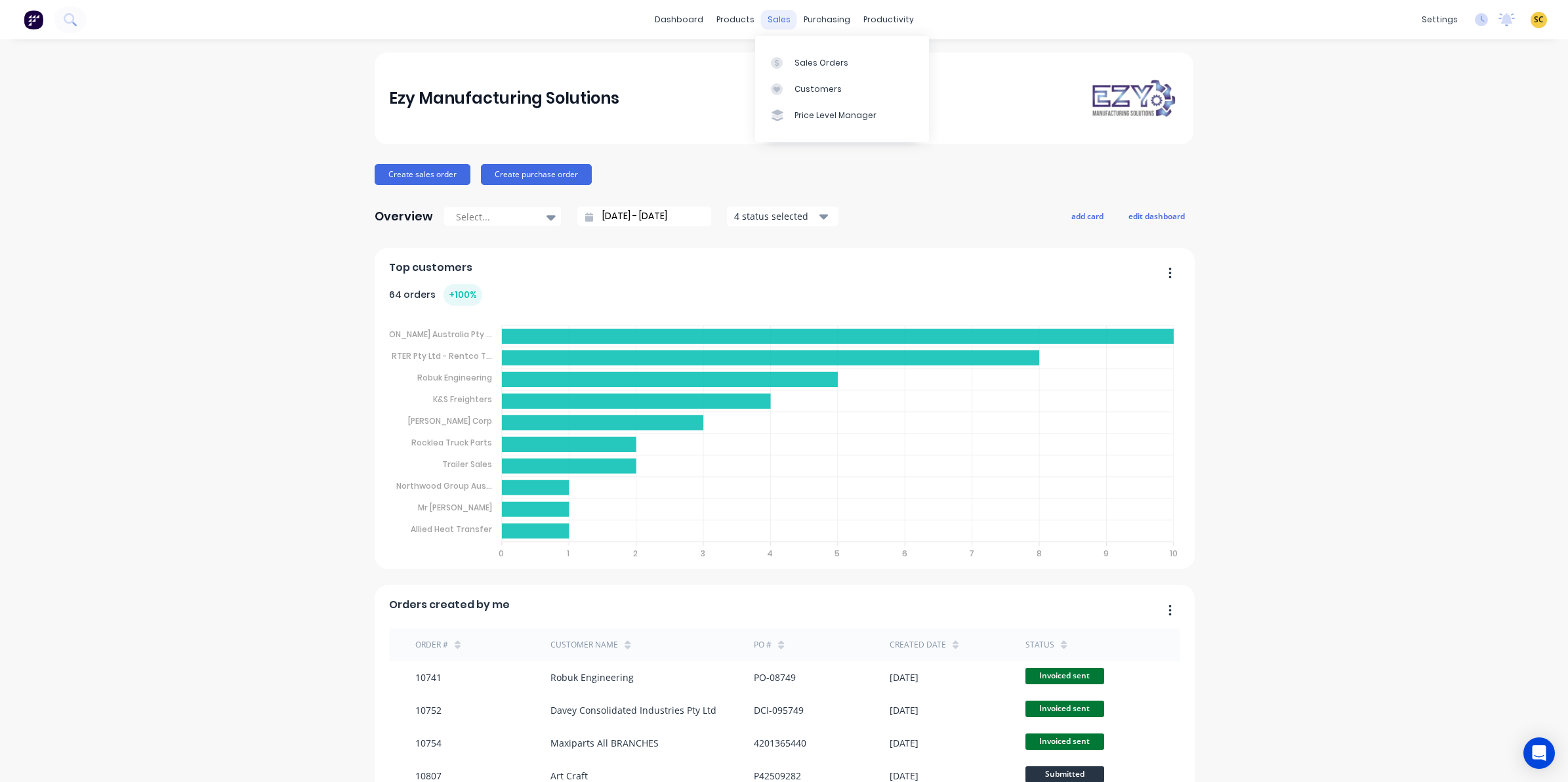
click at [770, 23] on div "sales" at bounding box center [779, 20] width 36 height 20
click at [786, 51] on link "Sales Orders" at bounding box center [842, 62] width 174 height 26
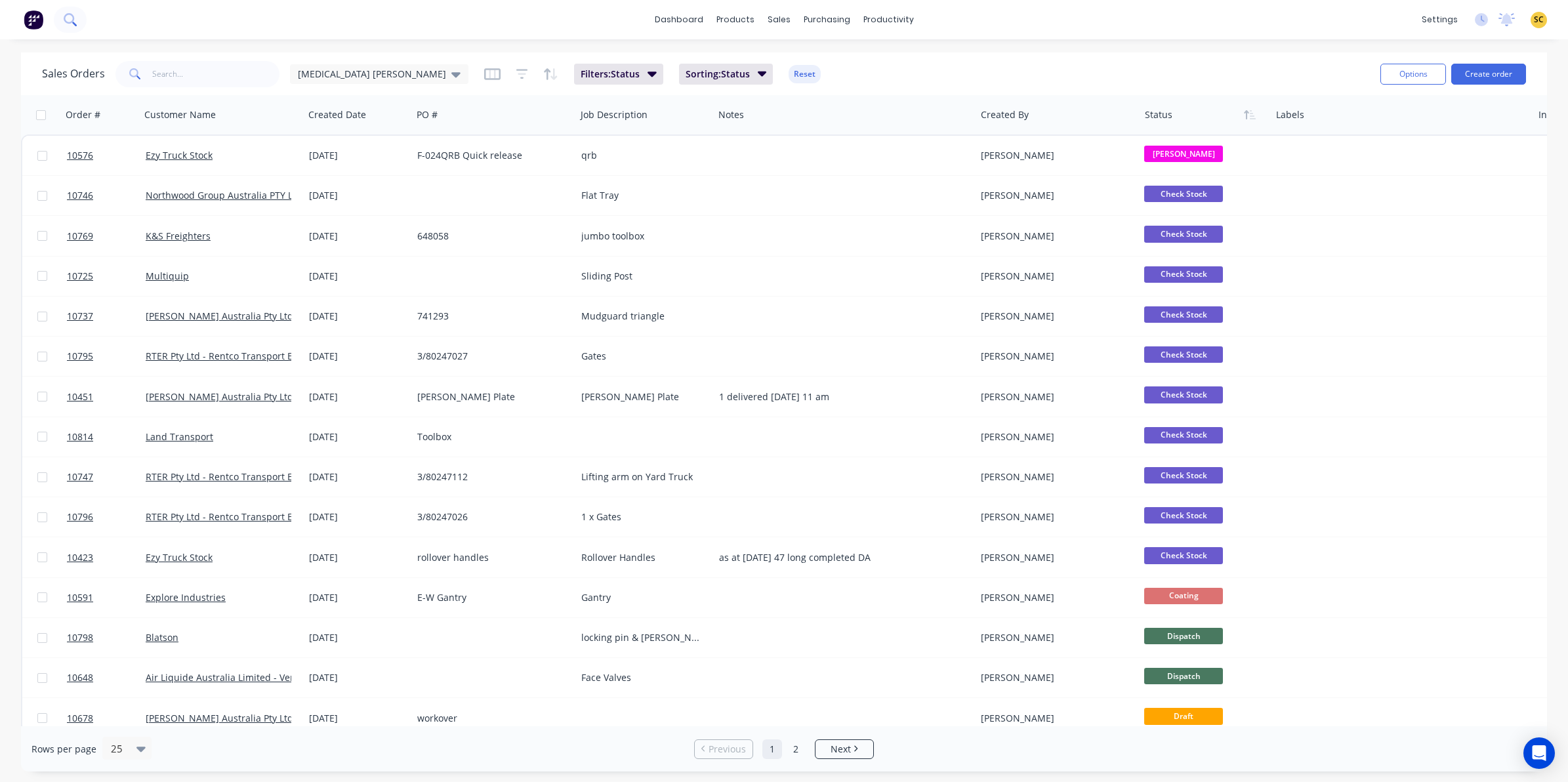
click at [79, 24] on button at bounding box center [70, 19] width 33 height 26
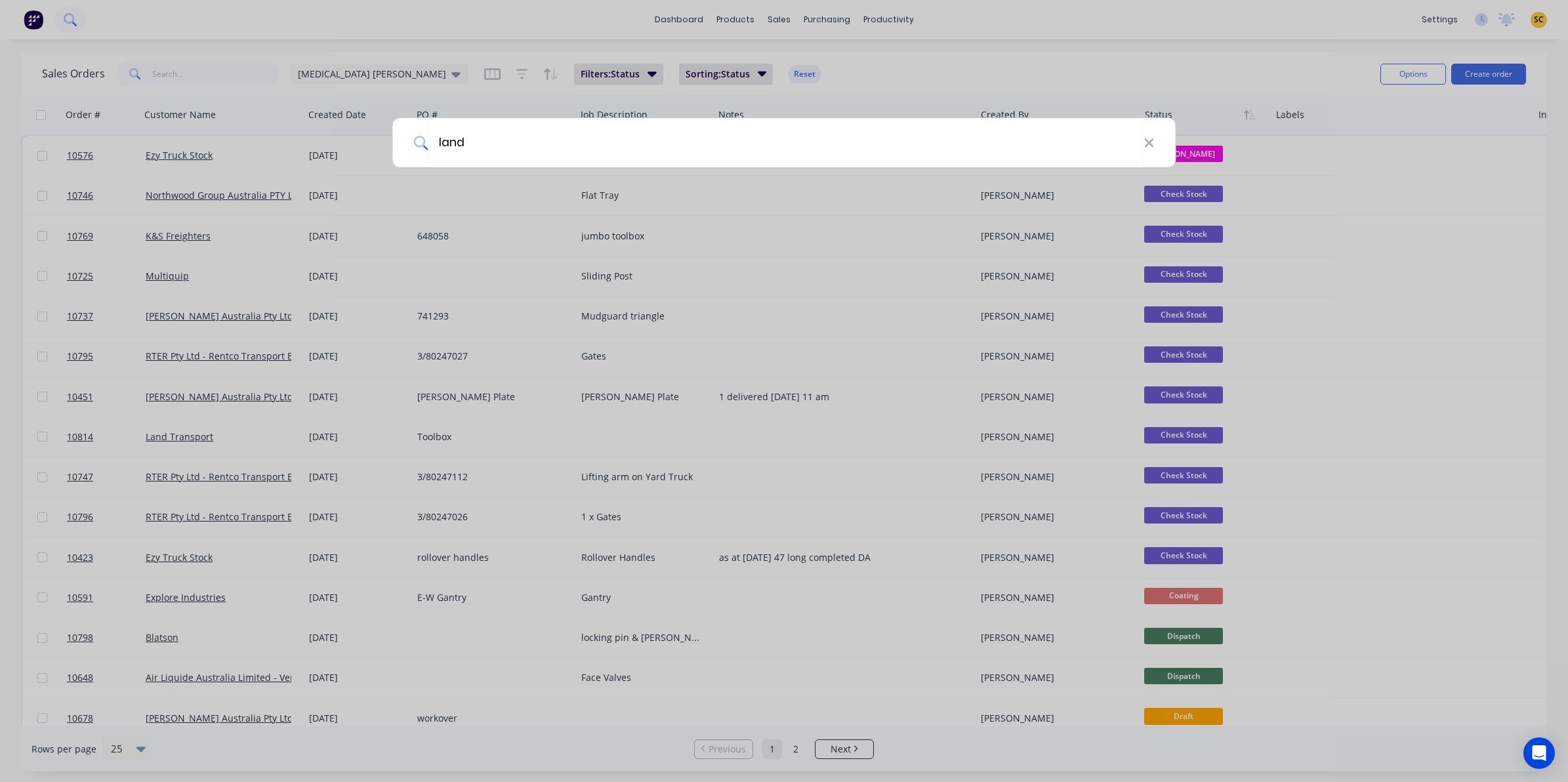
type input "land"
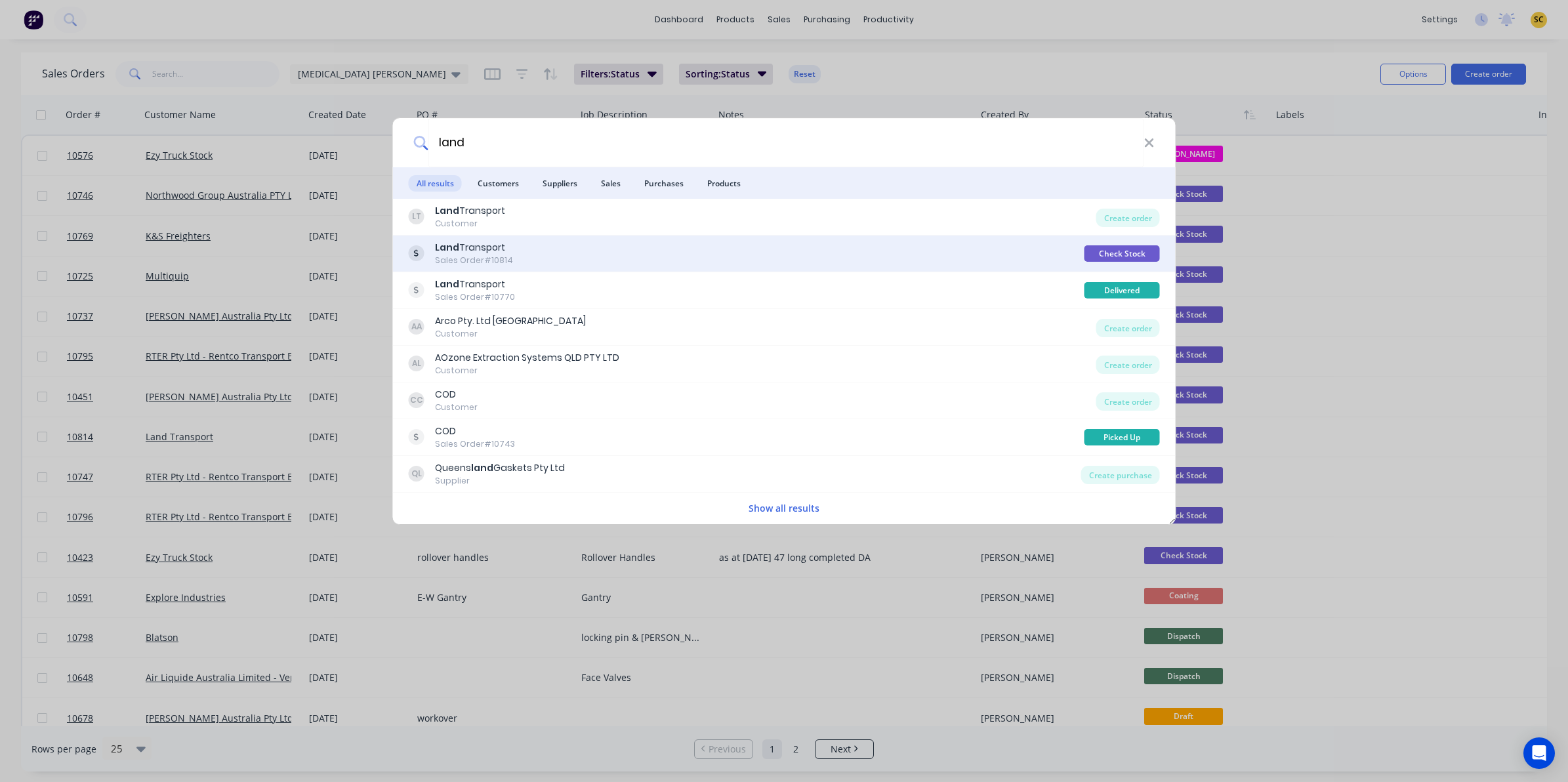
click at [482, 251] on div "Land Transport" at bounding box center [474, 247] width 78 height 14
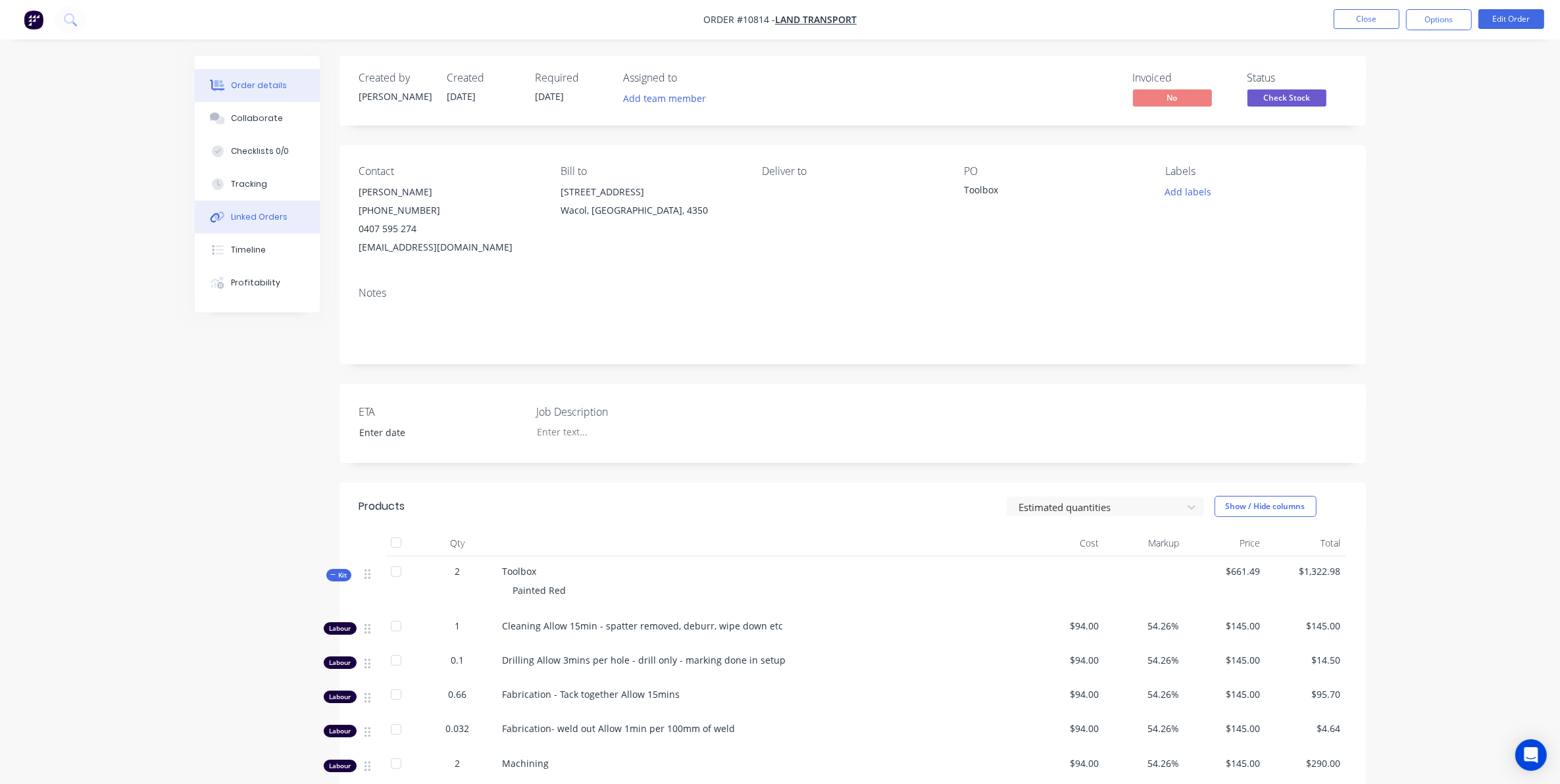
click at [251, 216] on div "Linked Orders" at bounding box center [259, 217] width 57 height 12
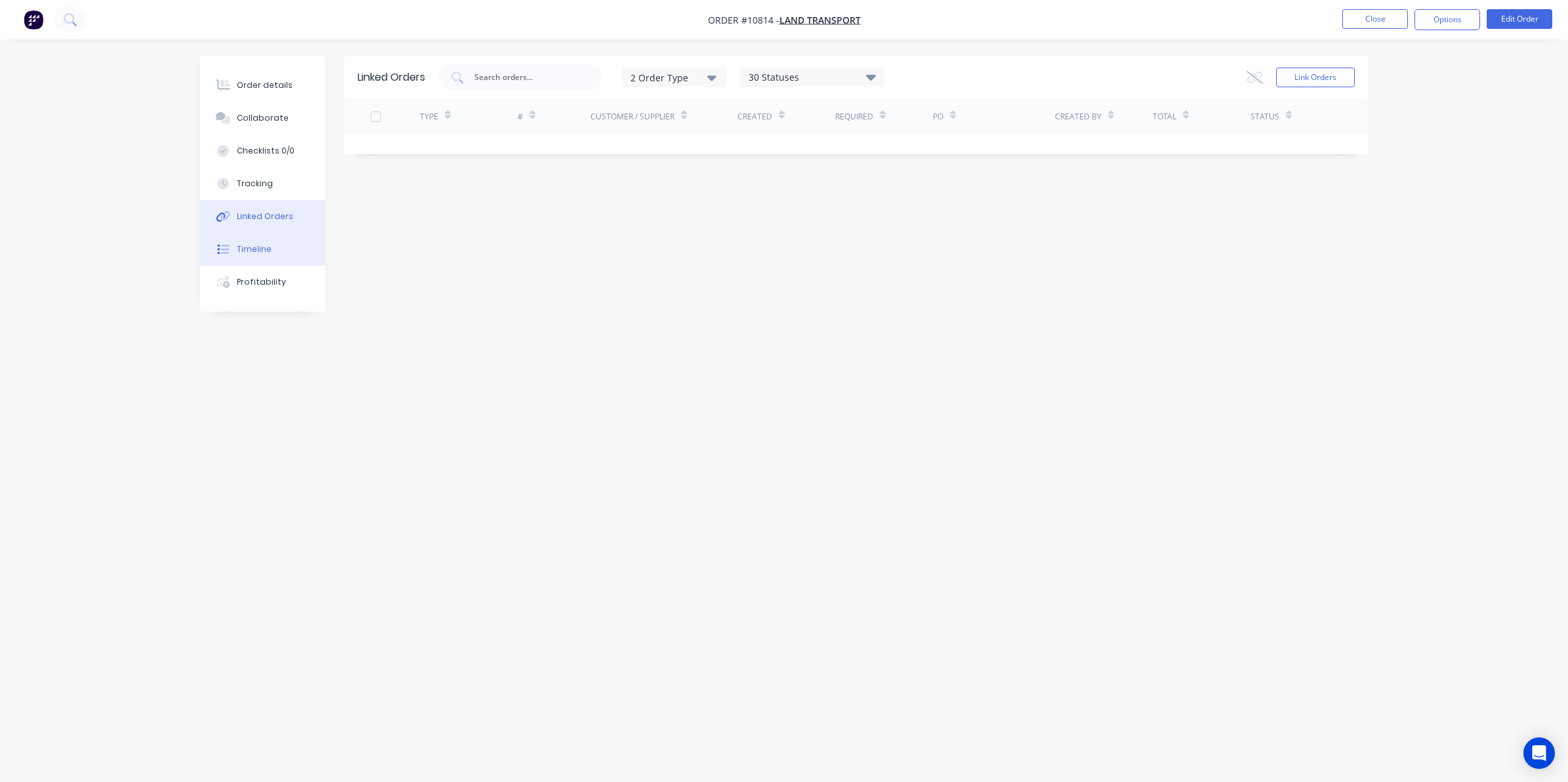
click at [271, 251] on button "Timeline" at bounding box center [262, 249] width 125 height 33
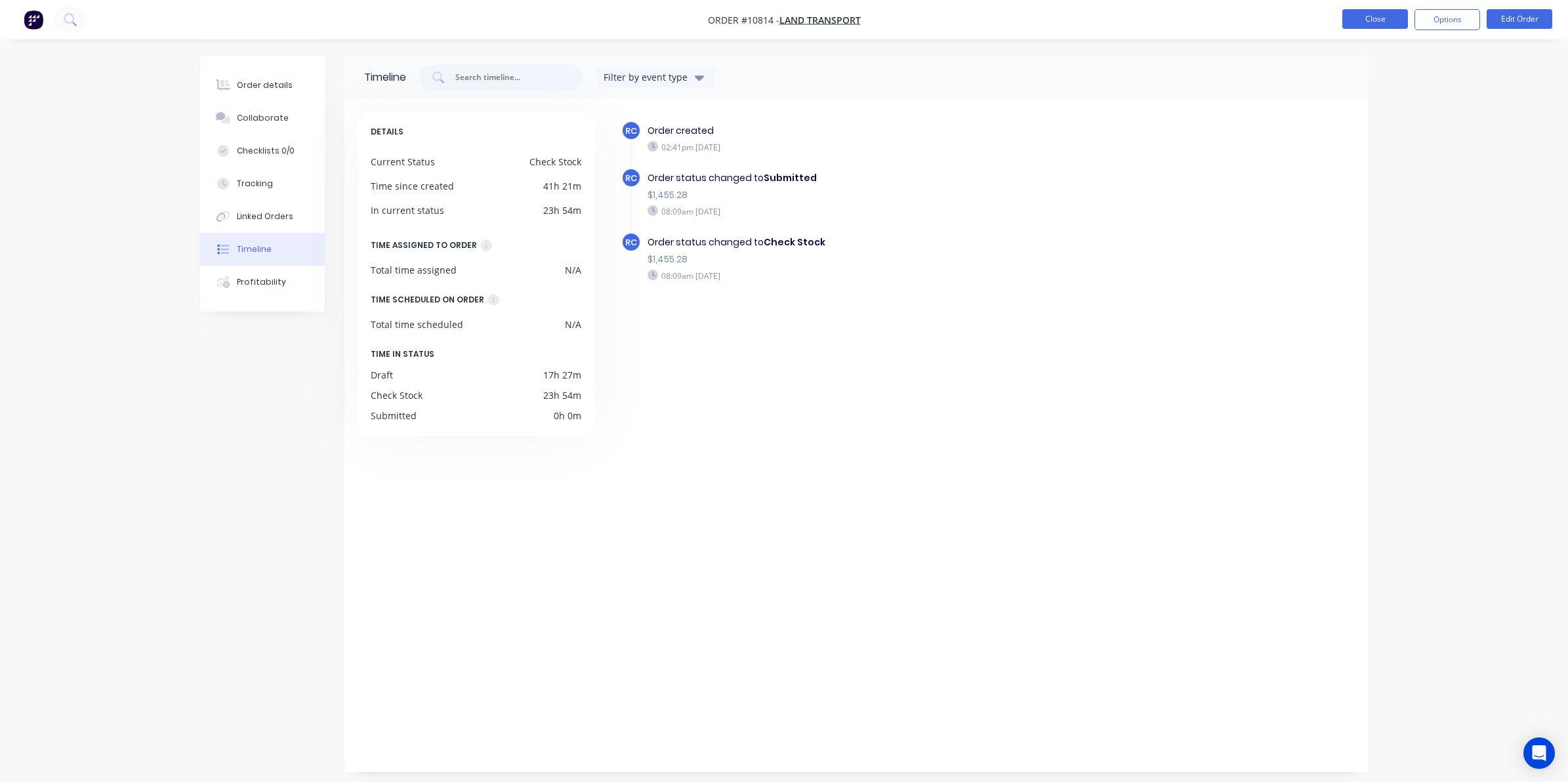
click at [1389, 20] on button "Close" at bounding box center [1375, 19] width 65 height 20
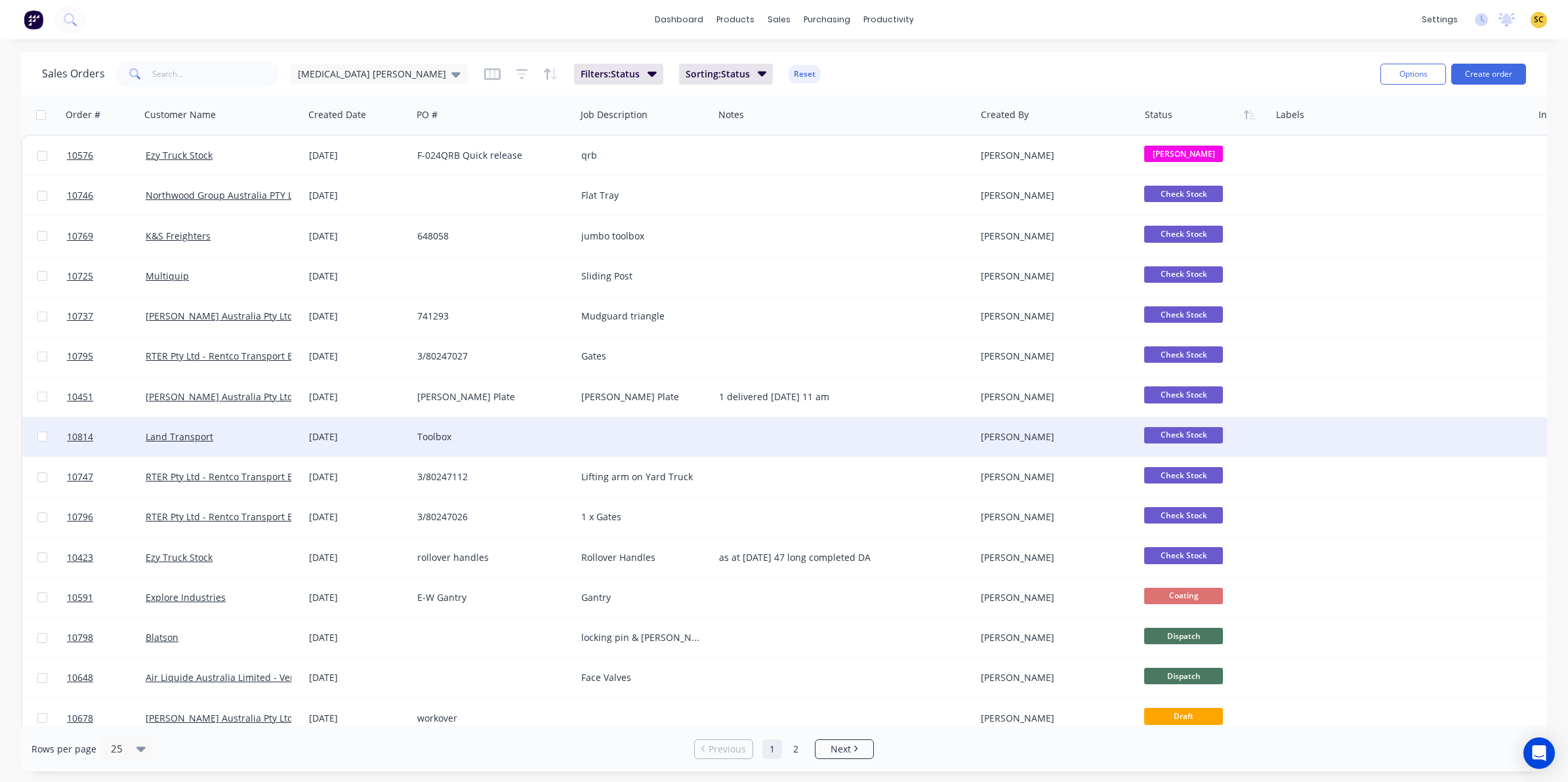
click at [253, 439] on div "Land Transport" at bounding box center [219, 437] width 146 height 13
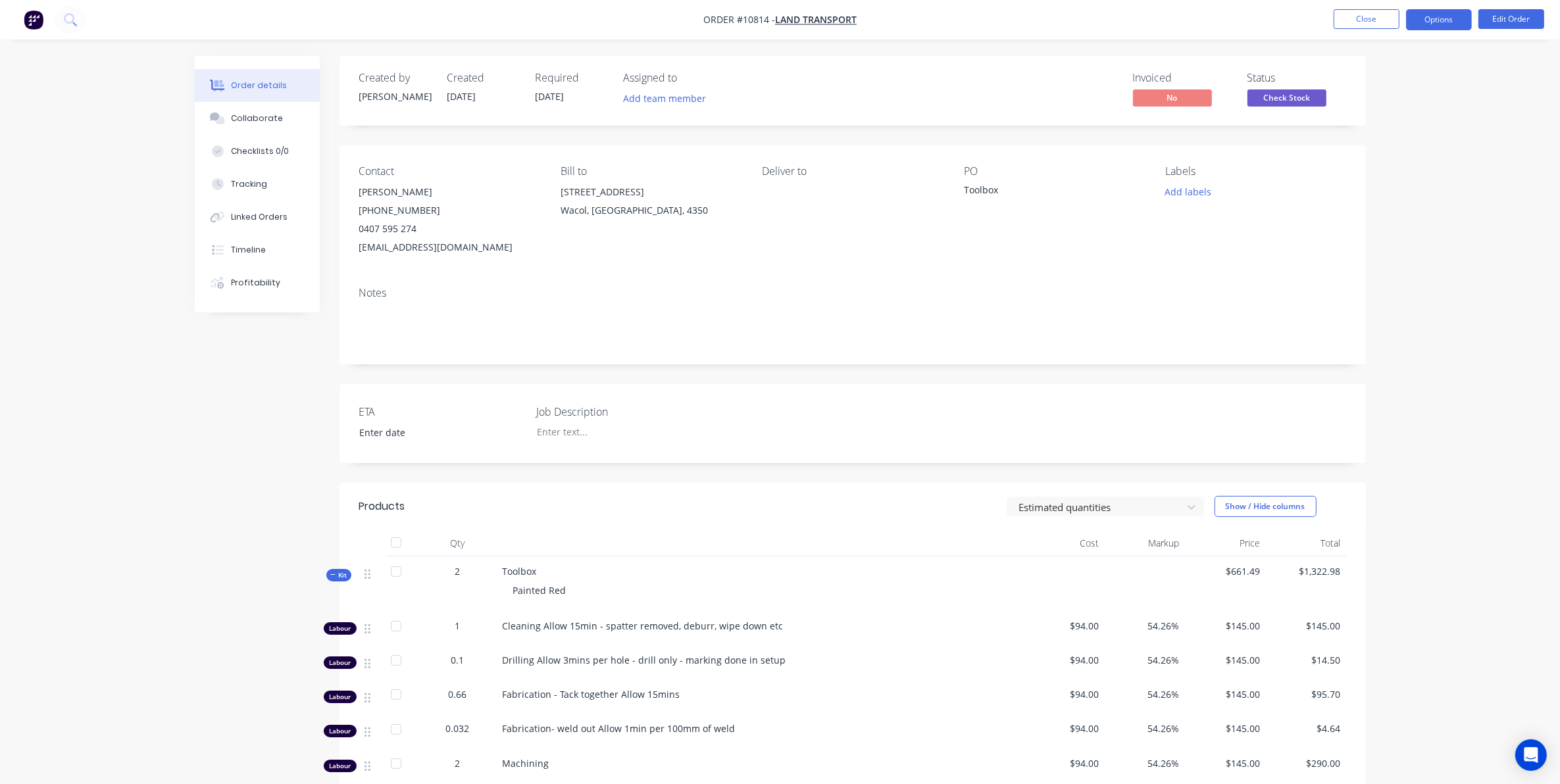
click at [1429, 21] on button "Options" at bounding box center [1439, 19] width 66 height 21
click at [1378, 153] on div "Work Order" at bounding box center [1399, 158] width 121 height 19
click at [1376, 146] on button "Custom" at bounding box center [1399, 158] width 145 height 26
click at [1369, 76] on div "Back" at bounding box center [1399, 80] width 121 height 19
click at [1376, 136] on div "Without pricing" at bounding box center [1399, 132] width 121 height 19
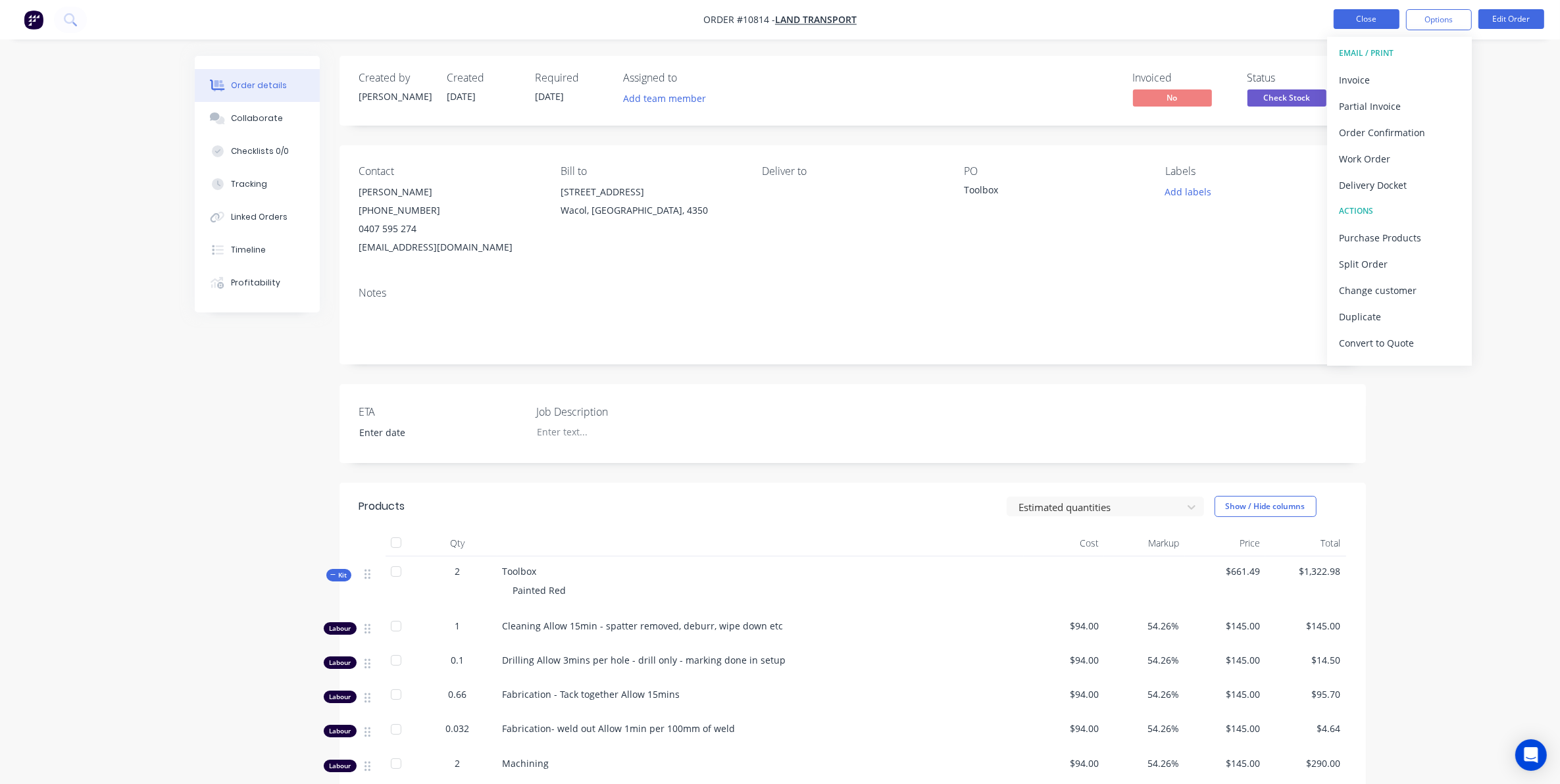
click at [1366, 21] on button "Close" at bounding box center [1366, 19] width 66 height 20
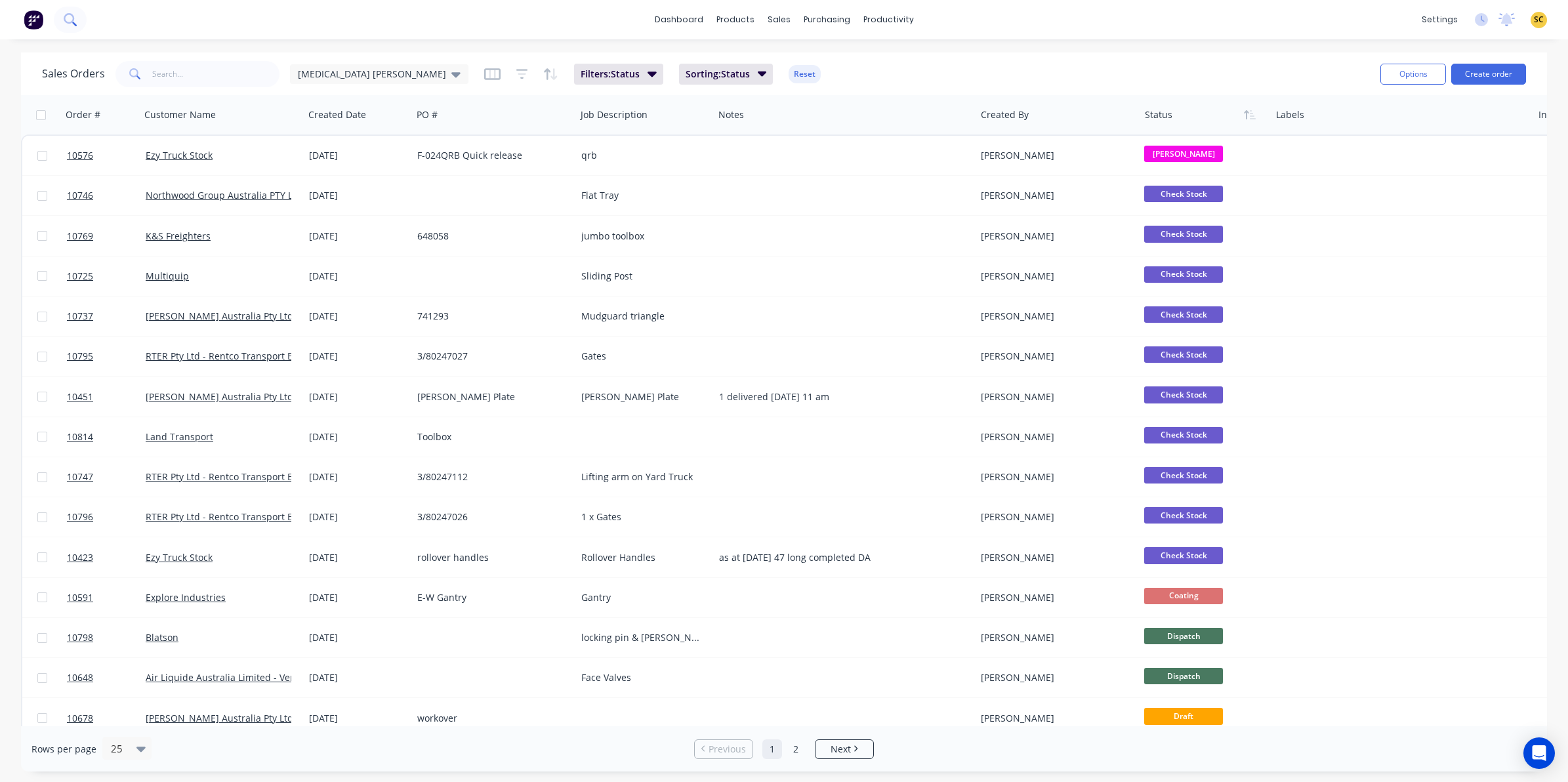
click at [71, 14] on icon at bounding box center [69, 19] width 13 height 13
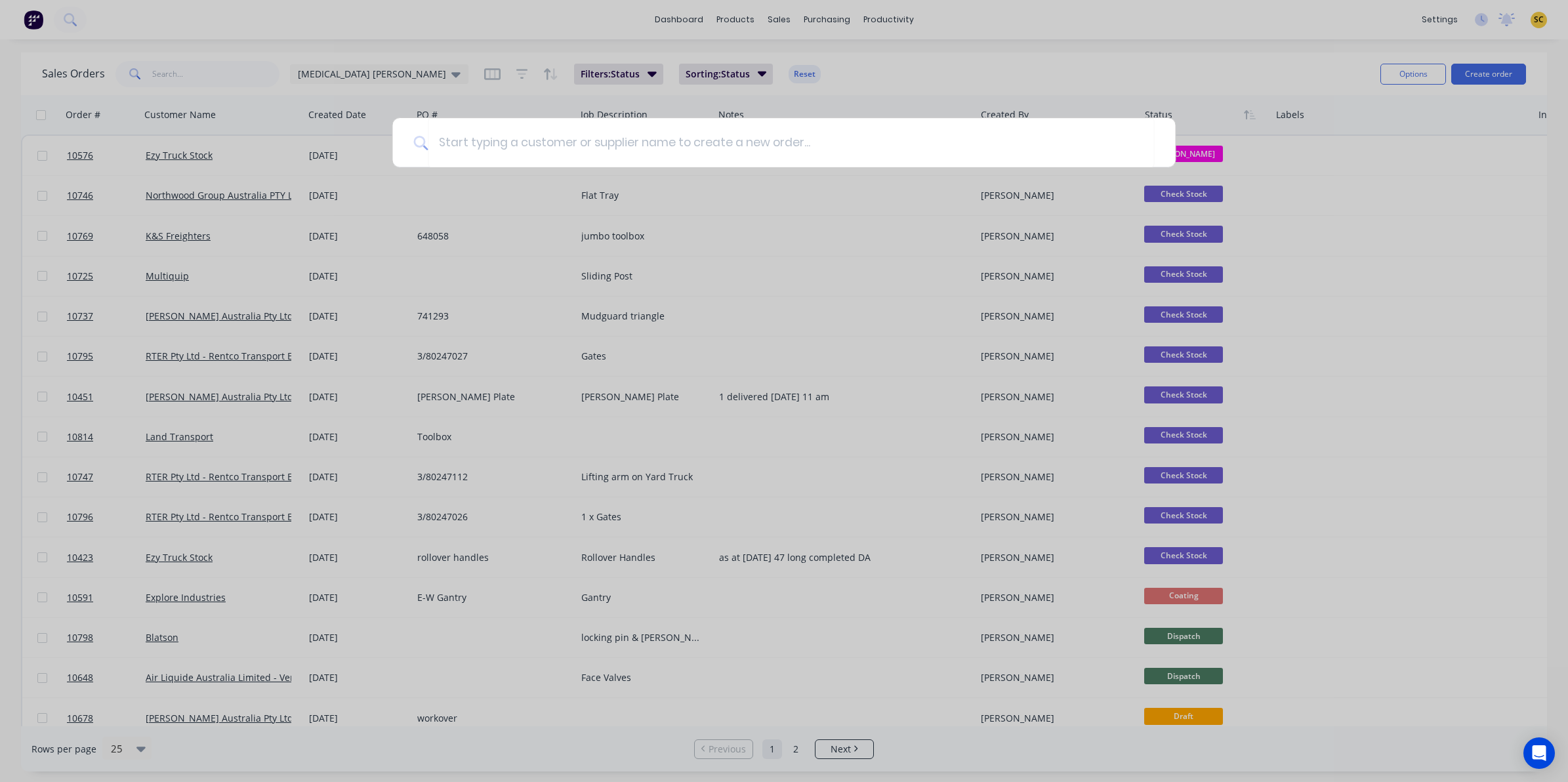
click at [820, 21] on div at bounding box center [784, 391] width 1568 height 782
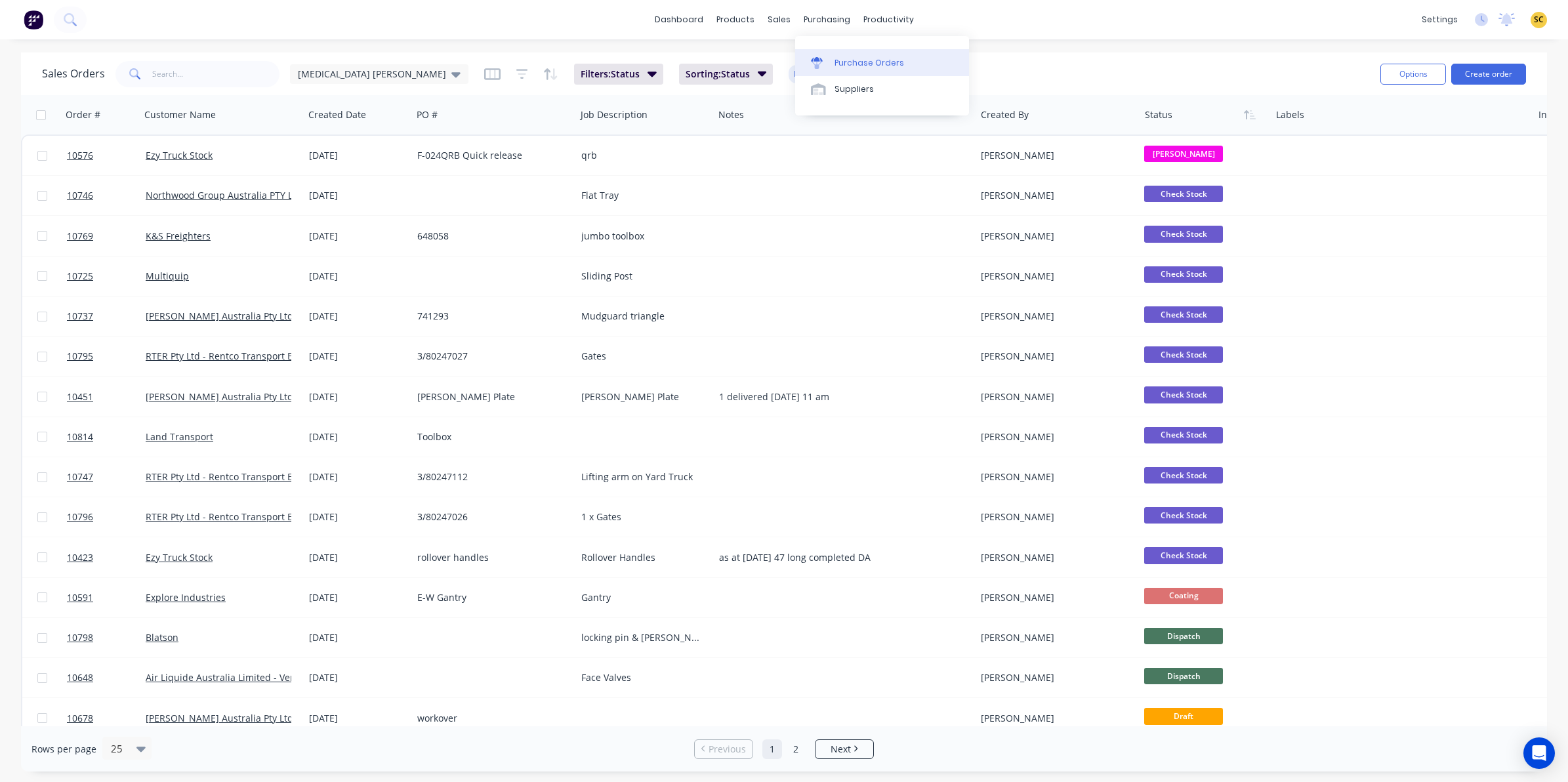
click at [843, 57] on div "Purchase Orders" at bounding box center [869, 63] width 69 height 12
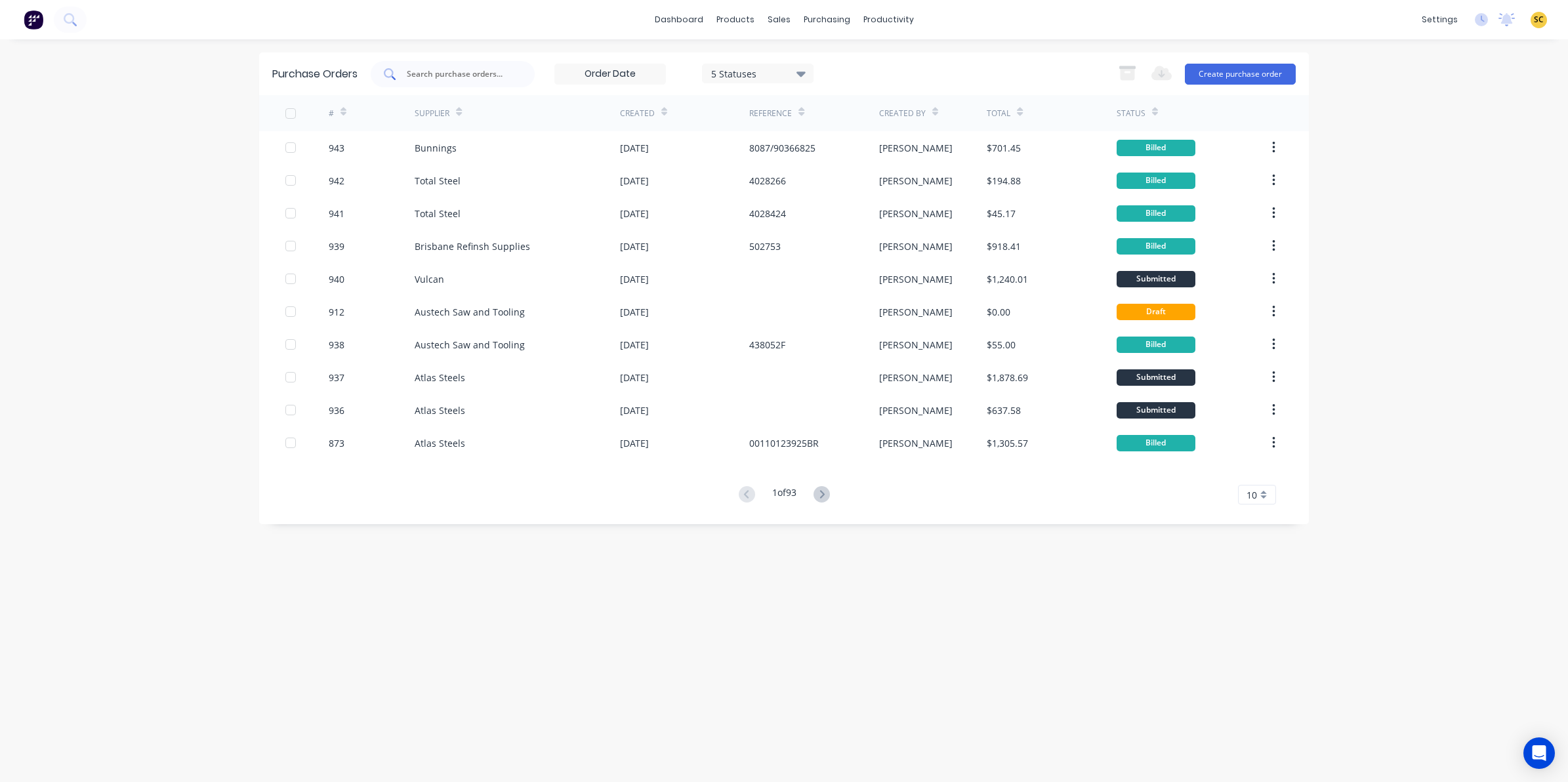
click at [456, 75] on input "text" at bounding box center [459, 74] width 109 height 13
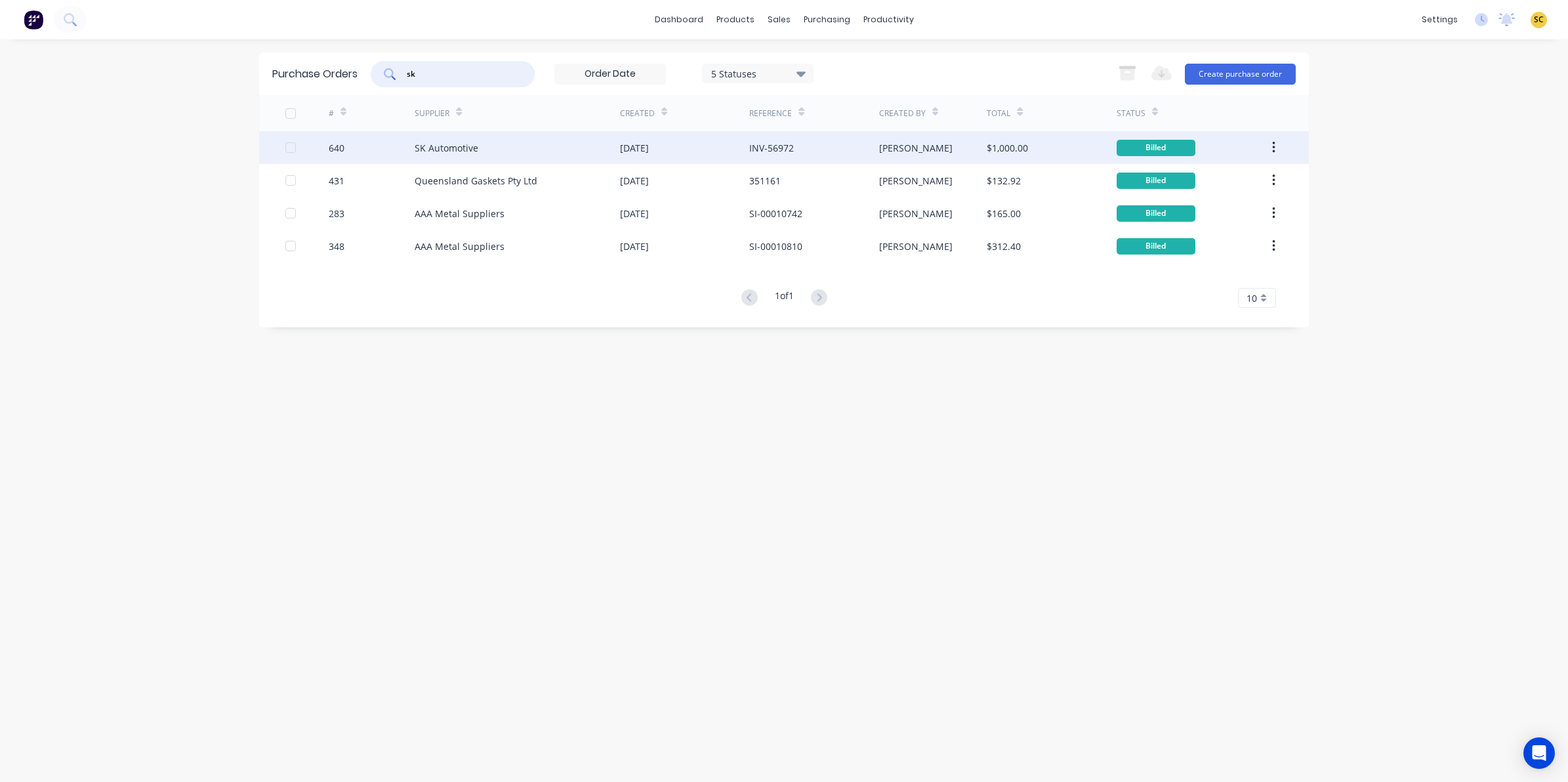
type input "sk"
click at [505, 158] on div "SK Automotive" at bounding box center [517, 147] width 205 height 33
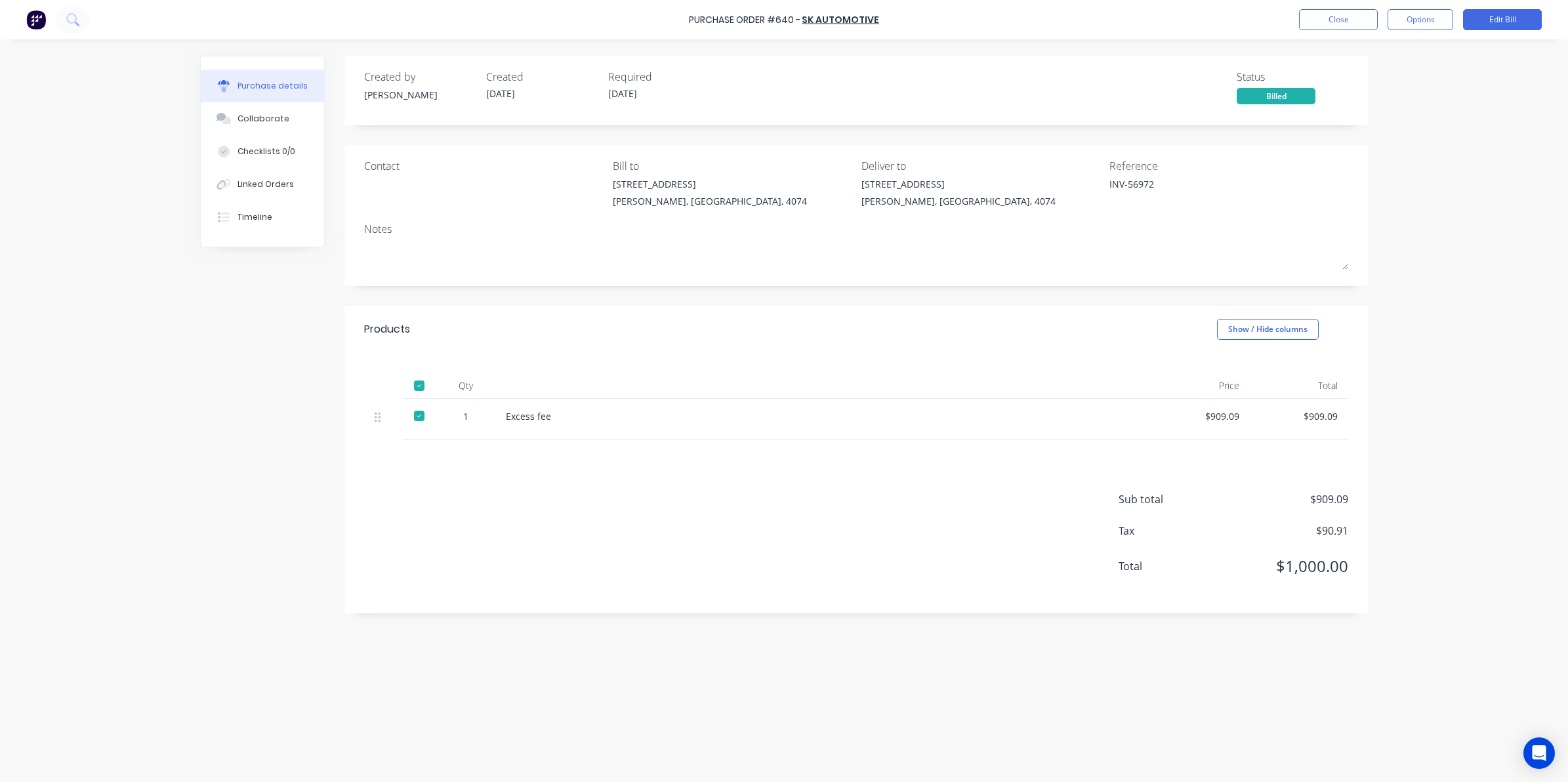
click at [664, 502] on div "Sub total $909.09 Tax $90.91 Total $1,000.00" at bounding box center [856, 527] width 1024 height 174
click at [1323, 17] on button "Close" at bounding box center [1338, 19] width 79 height 21
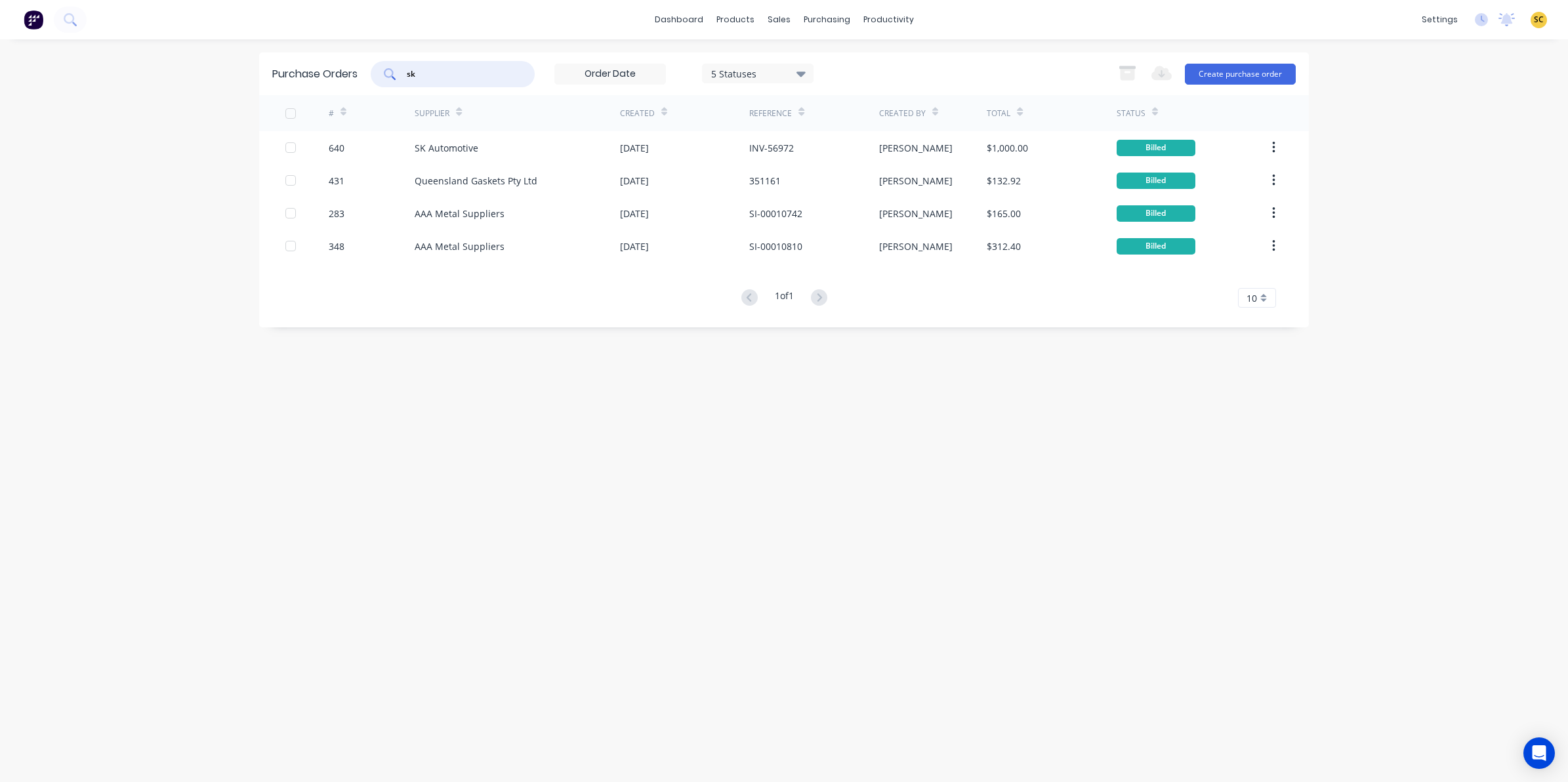
click at [450, 71] on input "sk" at bounding box center [459, 74] width 109 height 13
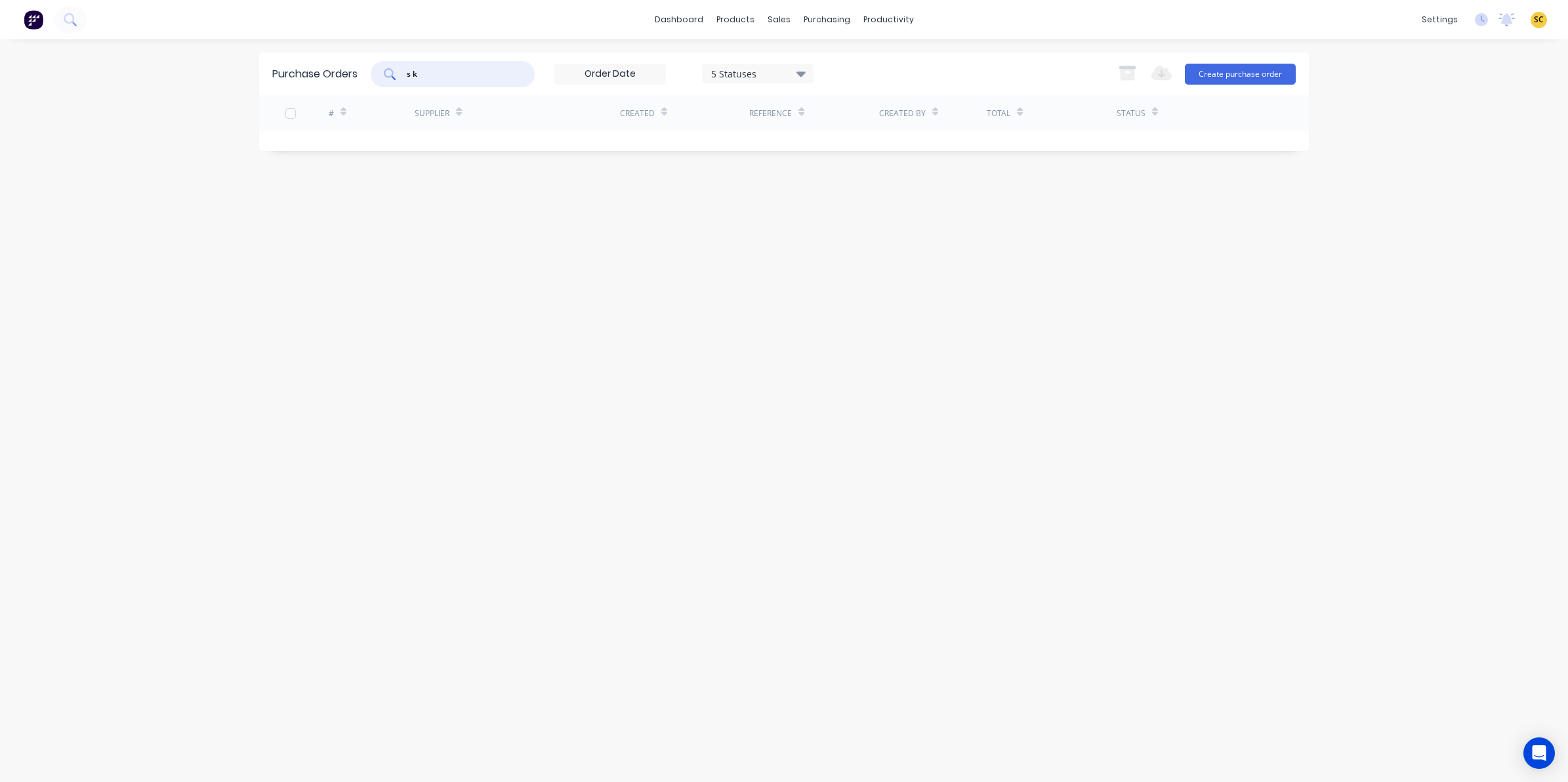
drag, startPoint x: 452, startPoint y: 77, endPoint x: 248, endPoint y: 72, distance: 204.1
click at [256, 76] on div "dashboard products sales purchasing productivity dashboard products Product Cat…" at bounding box center [784, 391] width 1568 height 782
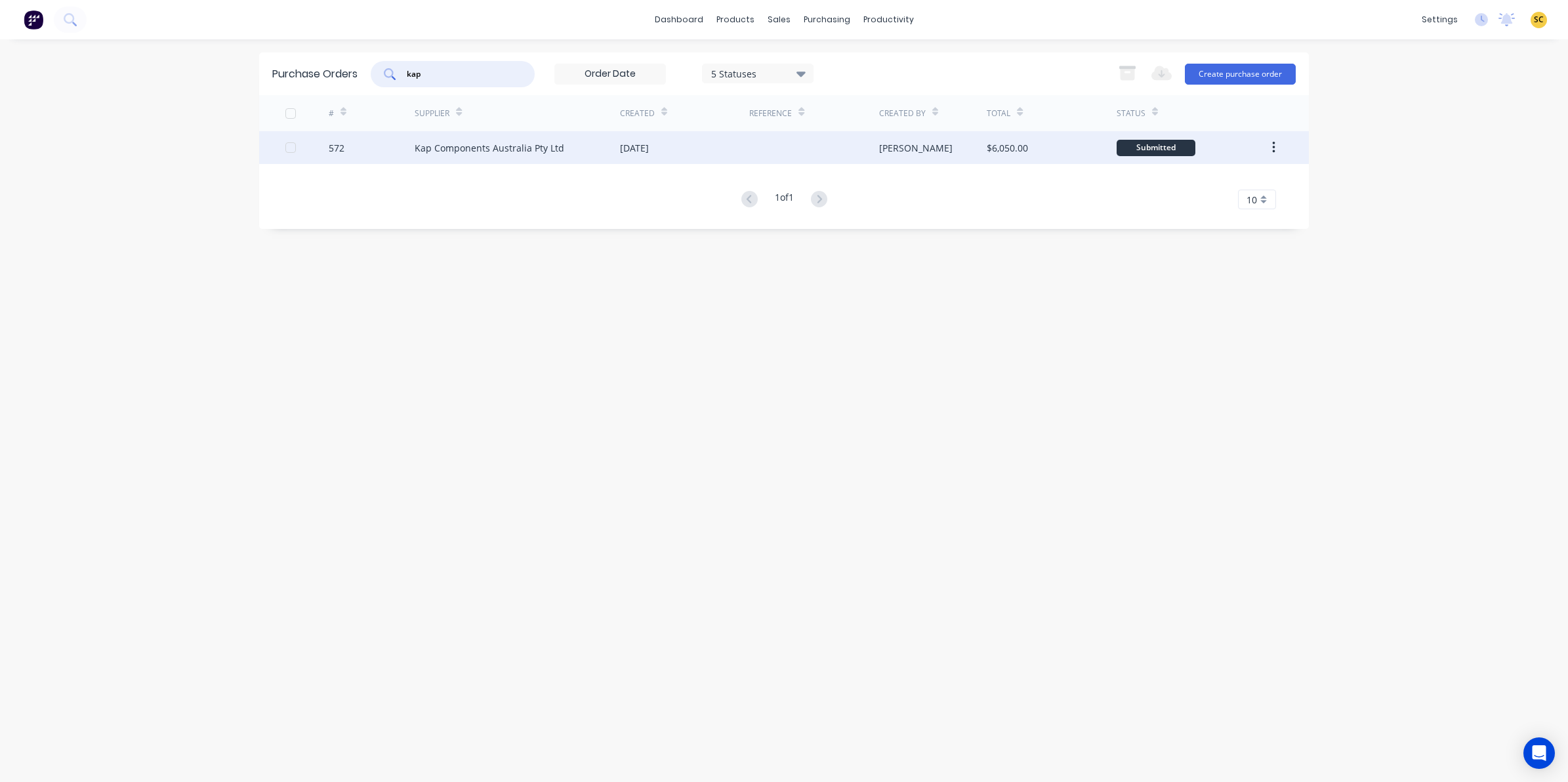
type input "kap"
click at [389, 147] on div "572" at bounding box center [372, 147] width 87 height 33
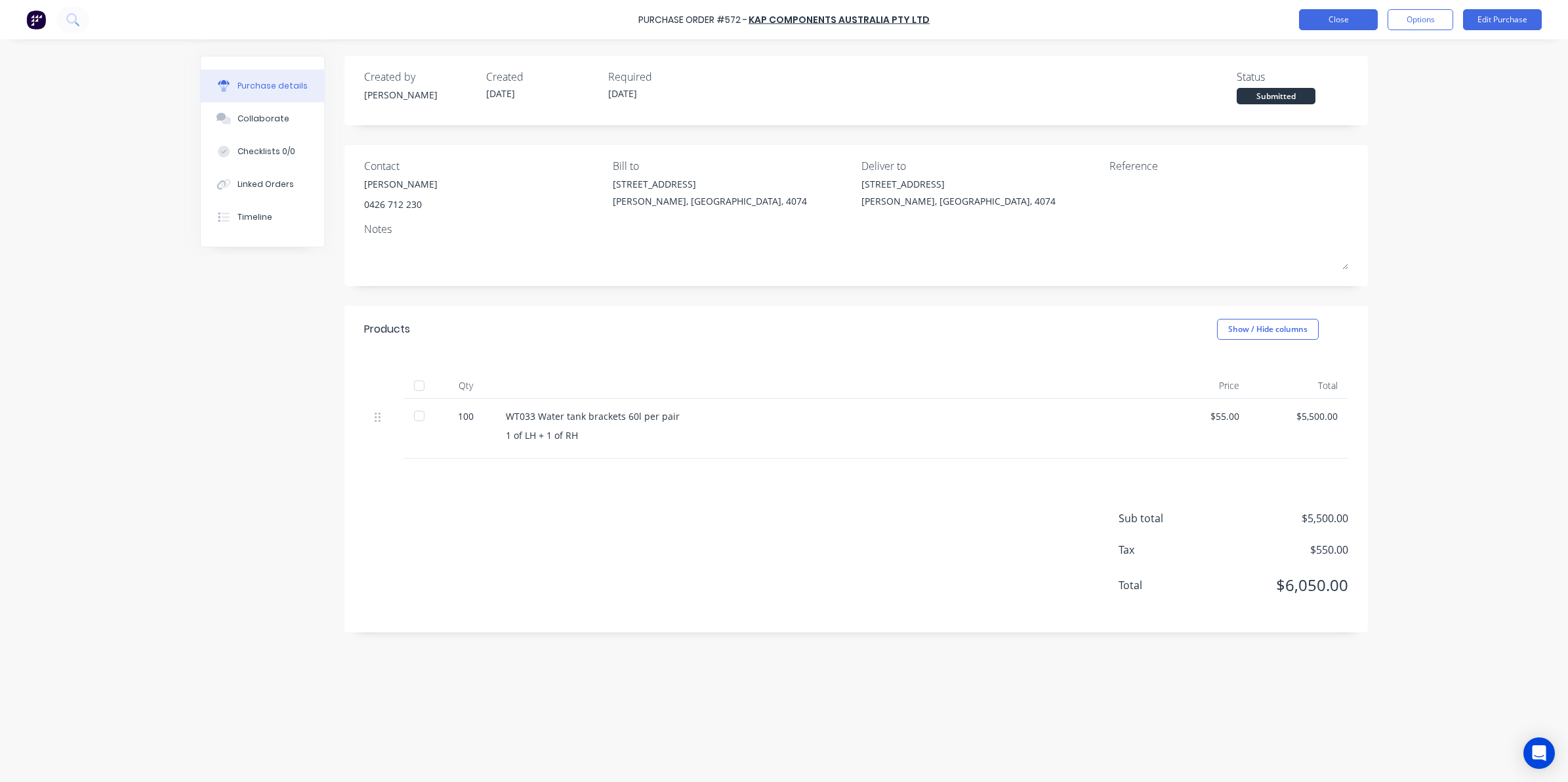
click at [1321, 21] on button "Close" at bounding box center [1338, 19] width 79 height 21
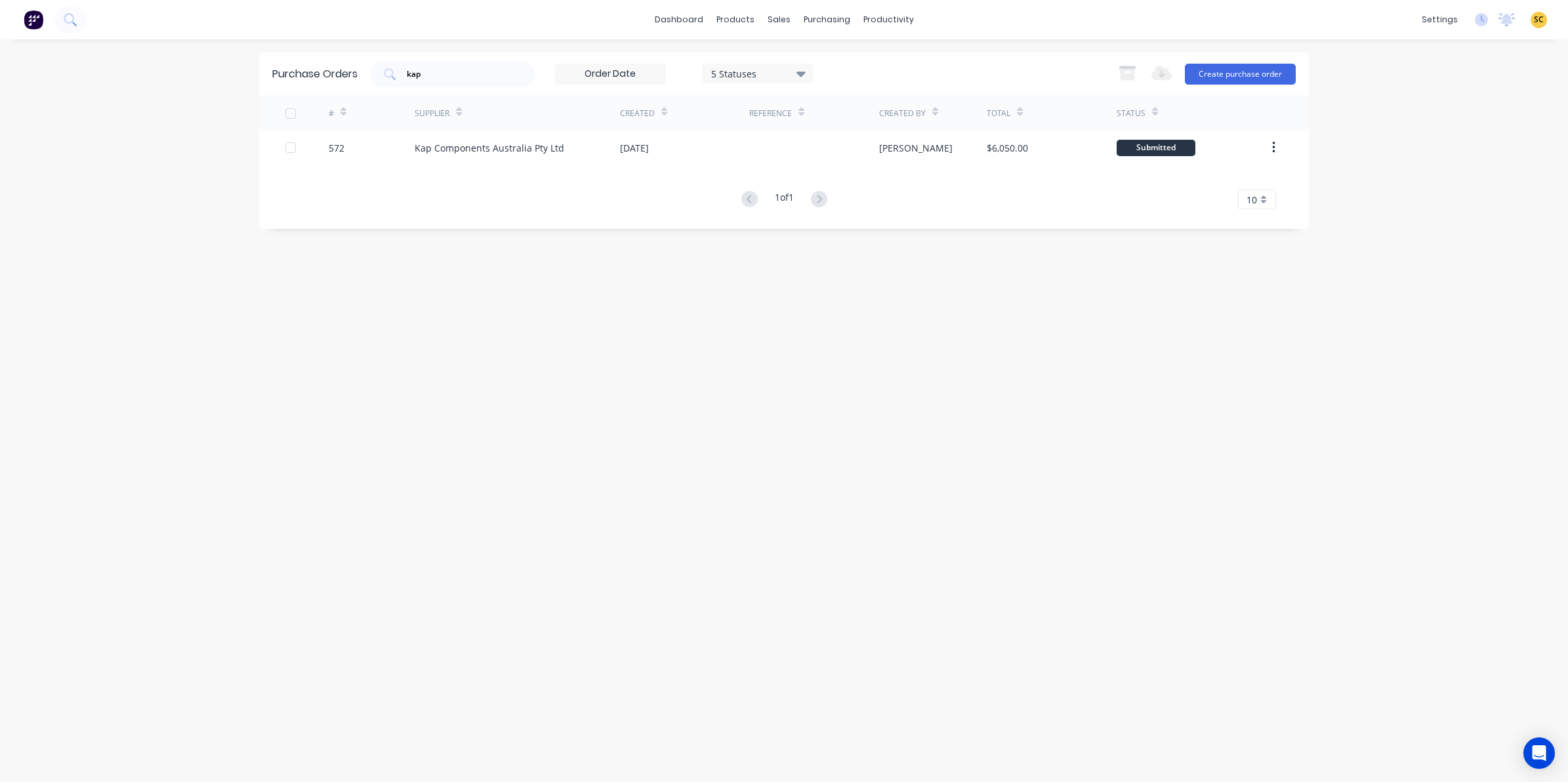
click at [41, 24] on img at bounding box center [33, 20] width 20 height 20
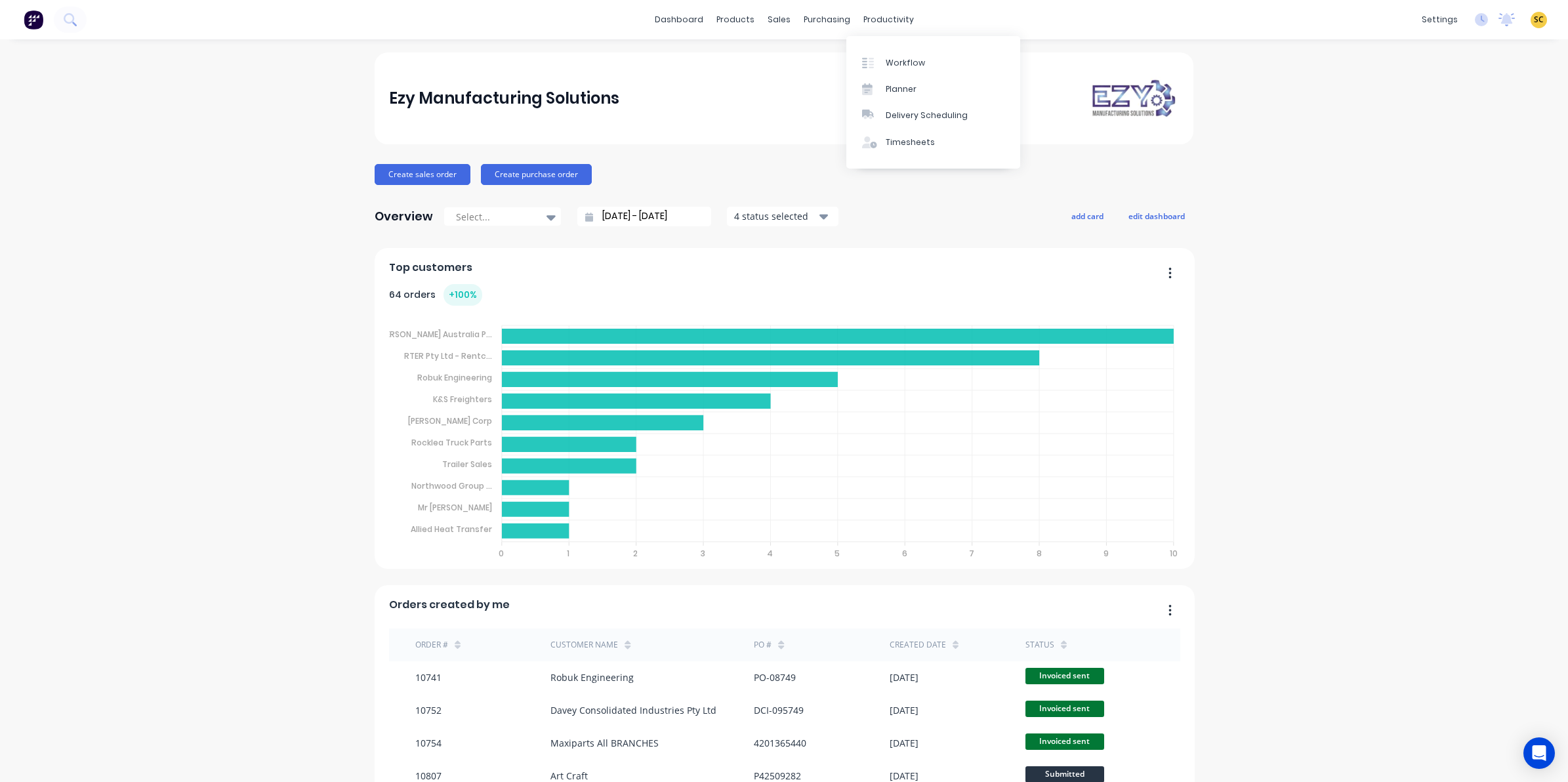
click at [896, 7] on div "dashboard products sales purchasing productivity dashboard products Product Cat…" at bounding box center [784, 19] width 1568 height 39
click at [889, 138] on div "Timesheets" at bounding box center [910, 143] width 49 height 12
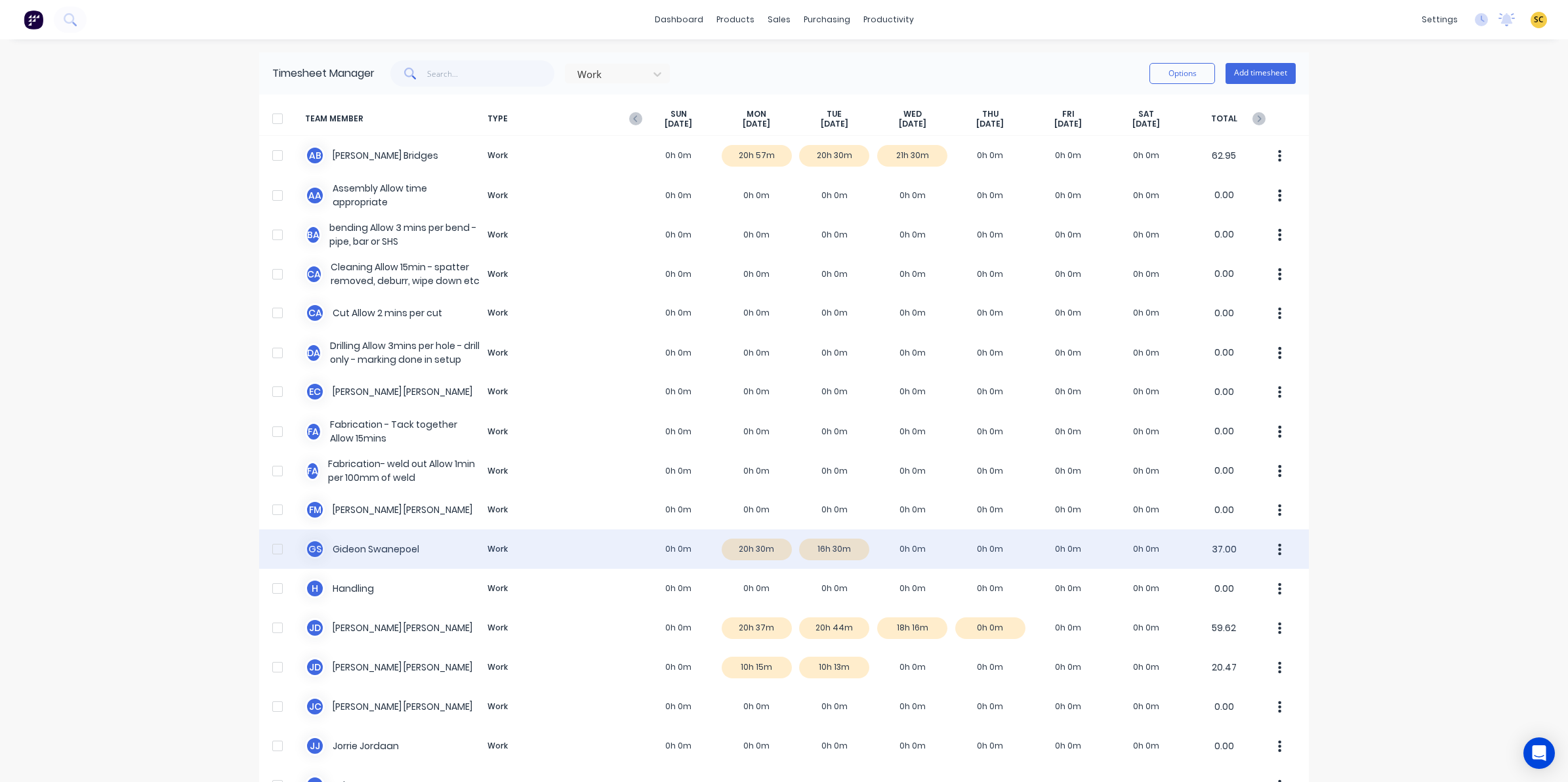
click at [932, 547] on div "G S Gideon Swanepoel Work 0h 0m 20h 30m 16h 30m 0h 0m 0h 0m 0h 0m 0h 0m 37.00" at bounding box center [784, 549] width 1050 height 39
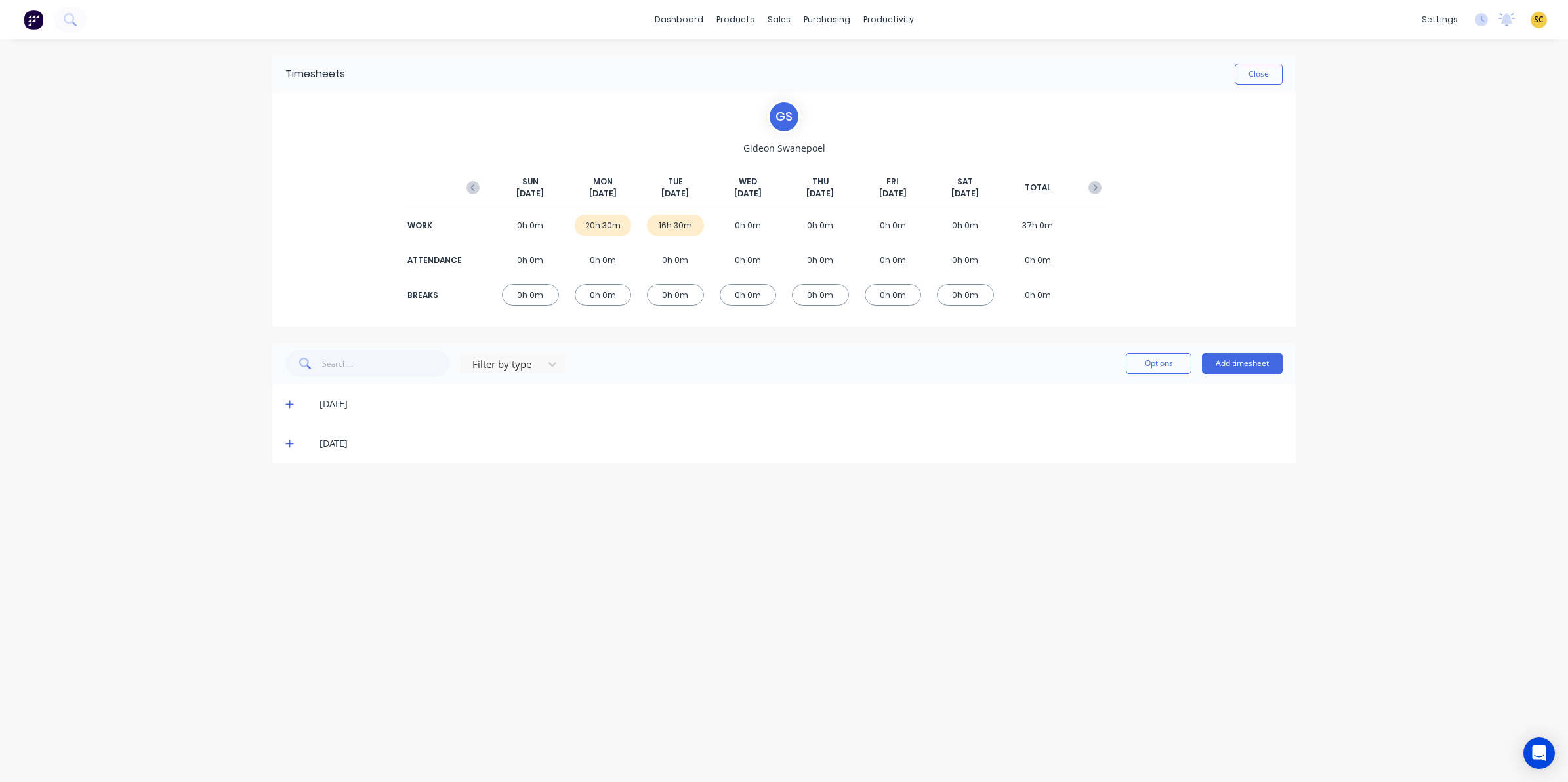
click at [285, 445] on icon at bounding box center [289, 444] width 9 height 9
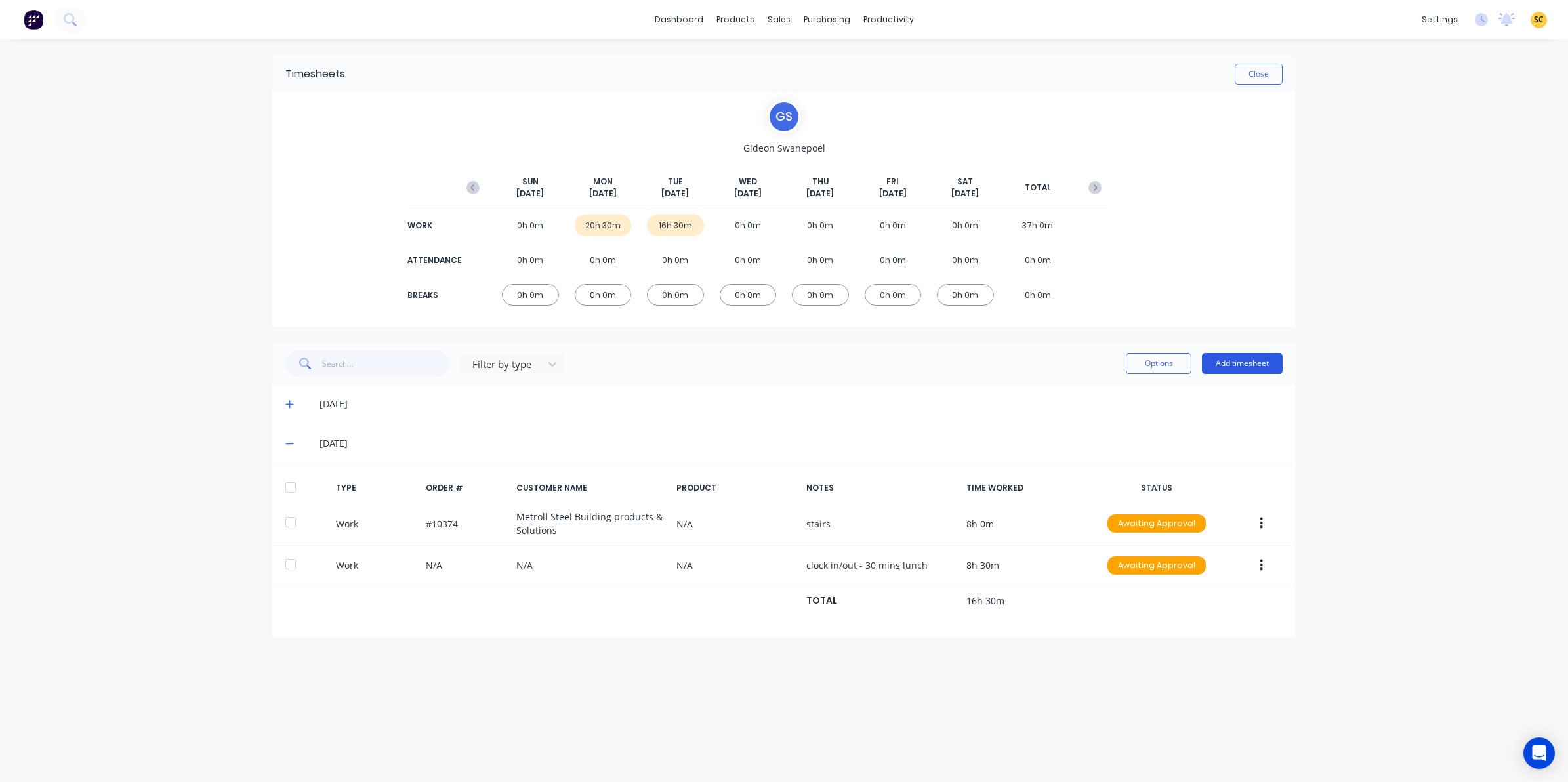
click at [1243, 365] on button "Add timesheet" at bounding box center [1241, 363] width 81 height 21
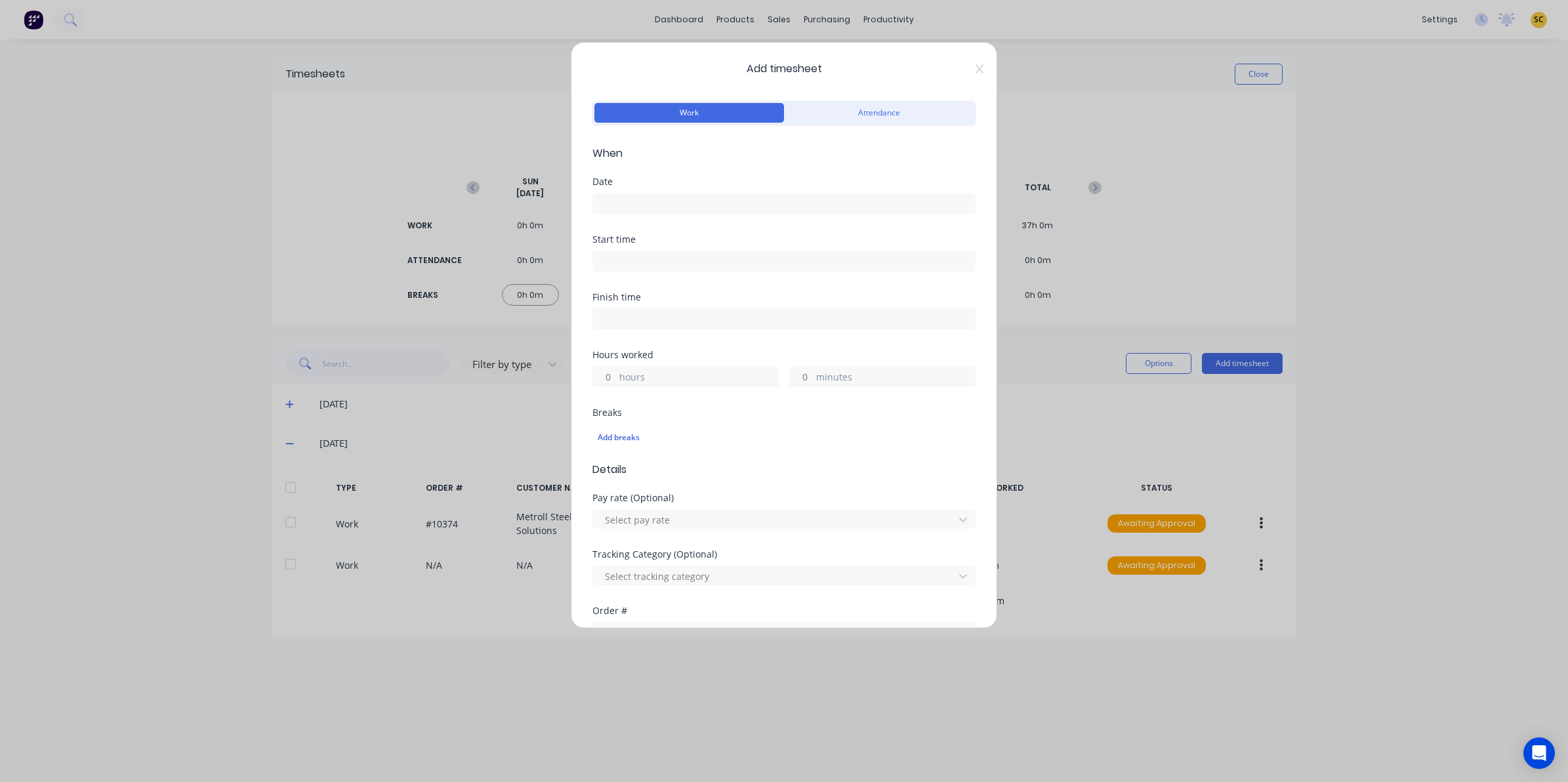
click at [651, 205] on input at bounding box center [784, 203] width 382 height 20
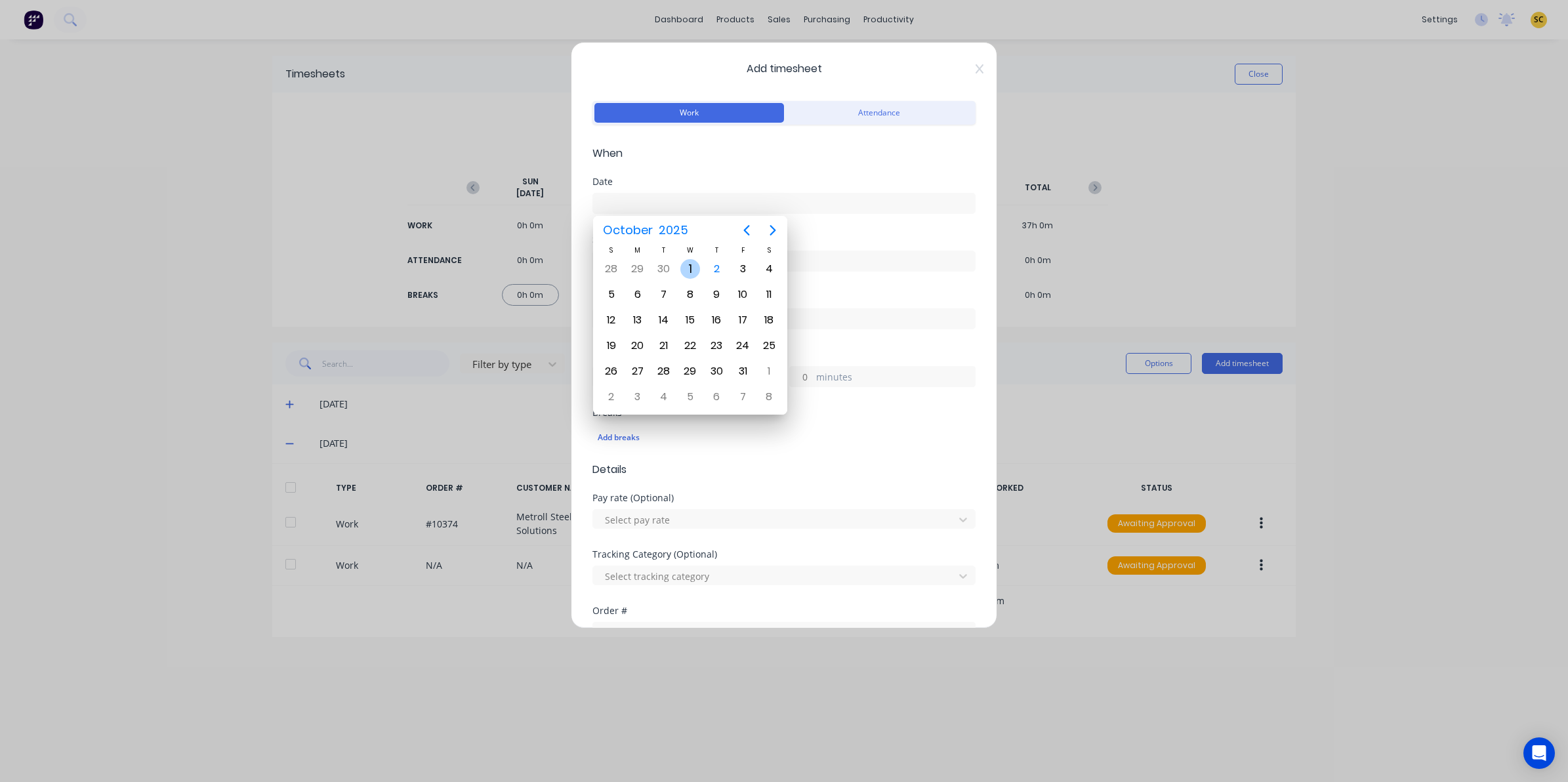
click at [696, 273] on div "1" at bounding box center [690, 269] width 20 height 20
type input "01/10/2025"
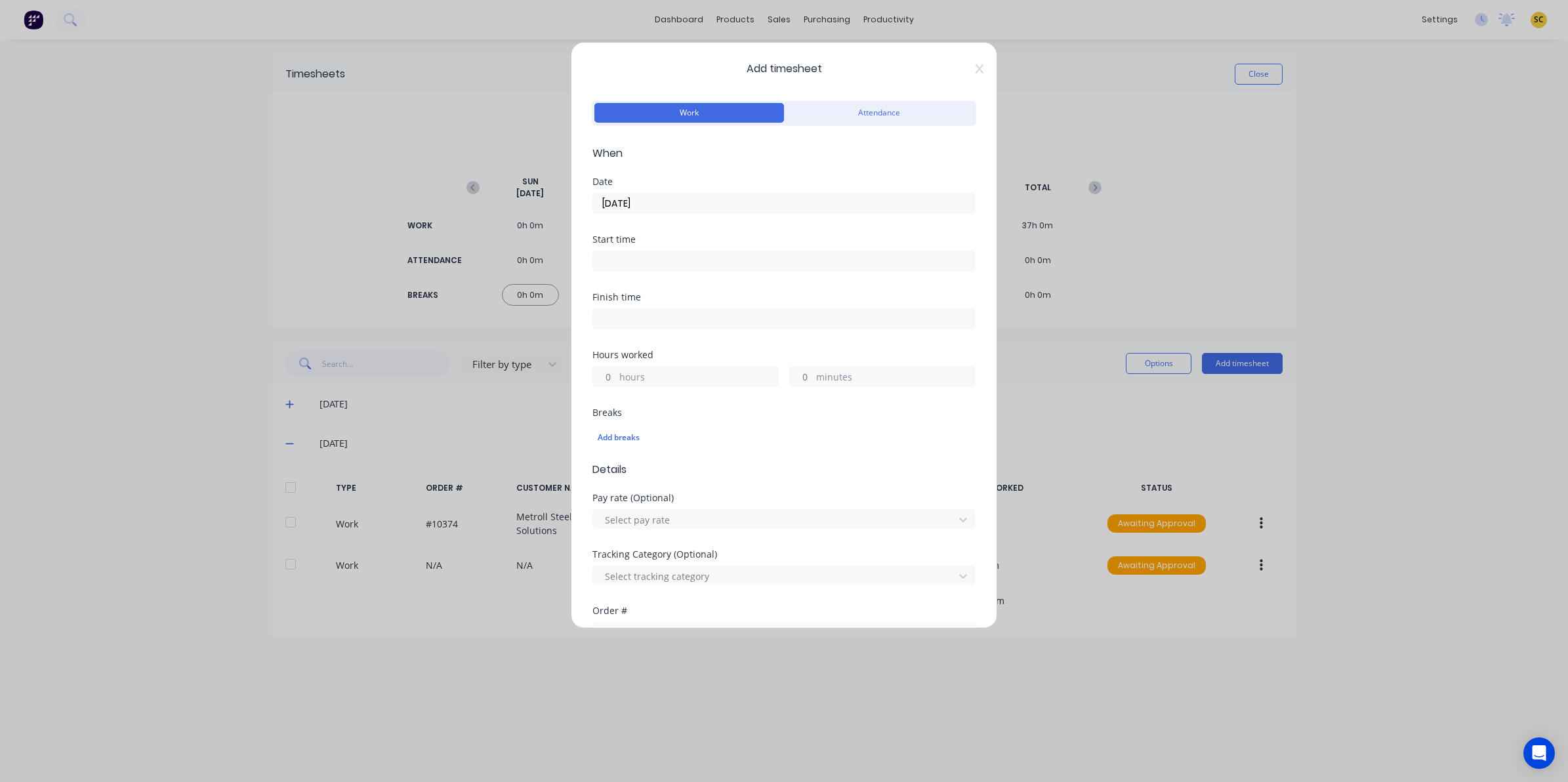
click at [686, 251] on label at bounding box center [784, 261] width 383 height 21
click at [686, 251] on input at bounding box center [784, 261] width 382 height 20
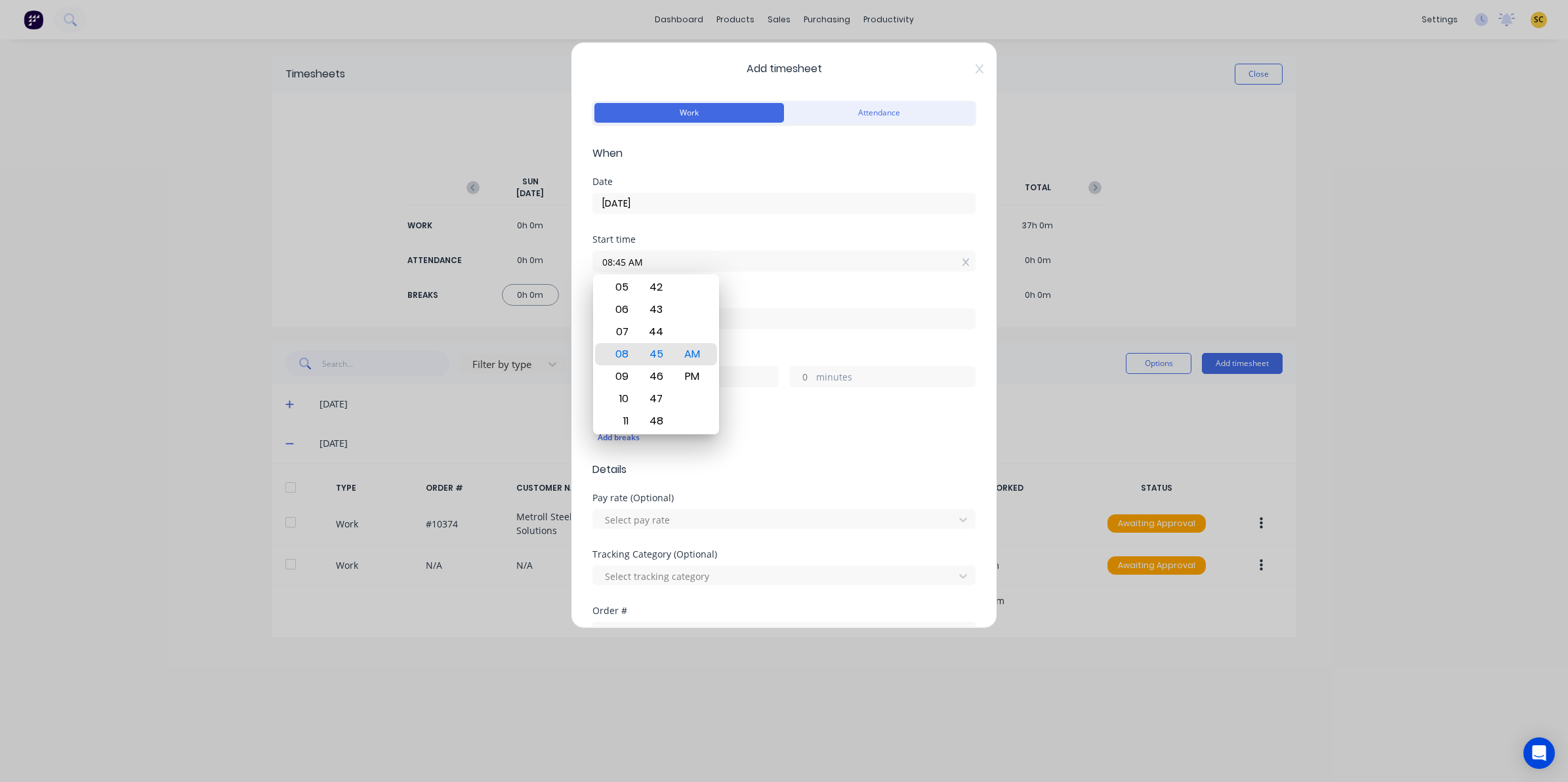
drag, startPoint x: 688, startPoint y: 261, endPoint x: 424, endPoint y: 302, distance: 267.2
click at [428, 301] on div "Add timesheet Work Attendance When Date 01/10/2025 Start time 08:45 AM Finish t…" at bounding box center [784, 391] width 1568 height 782
type input "06:00 AM"
click at [828, 313] on input at bounding box center [784, 319] width 382 height 20
type input "08:45 AM"
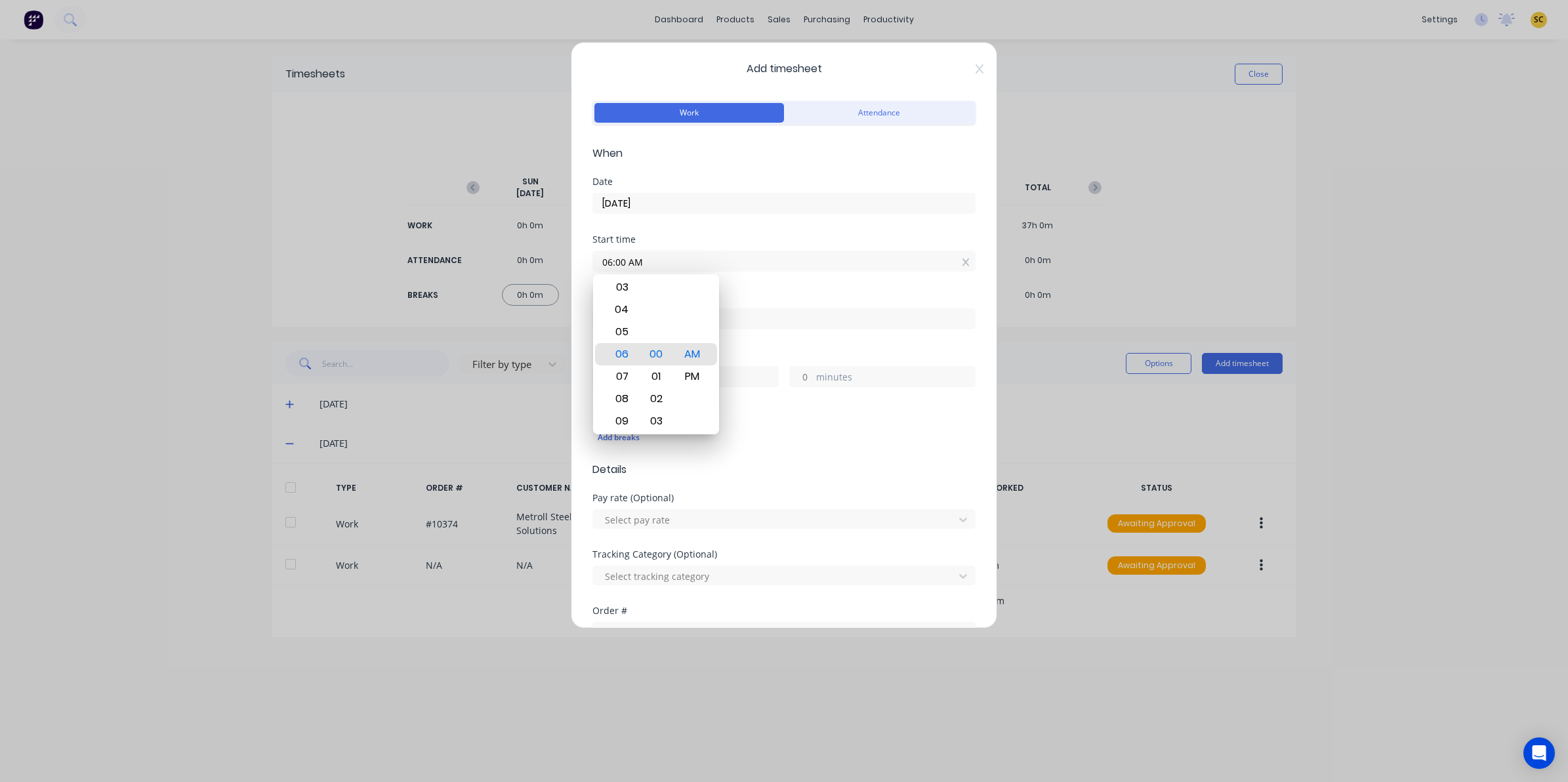
type input "2"
type input "45"
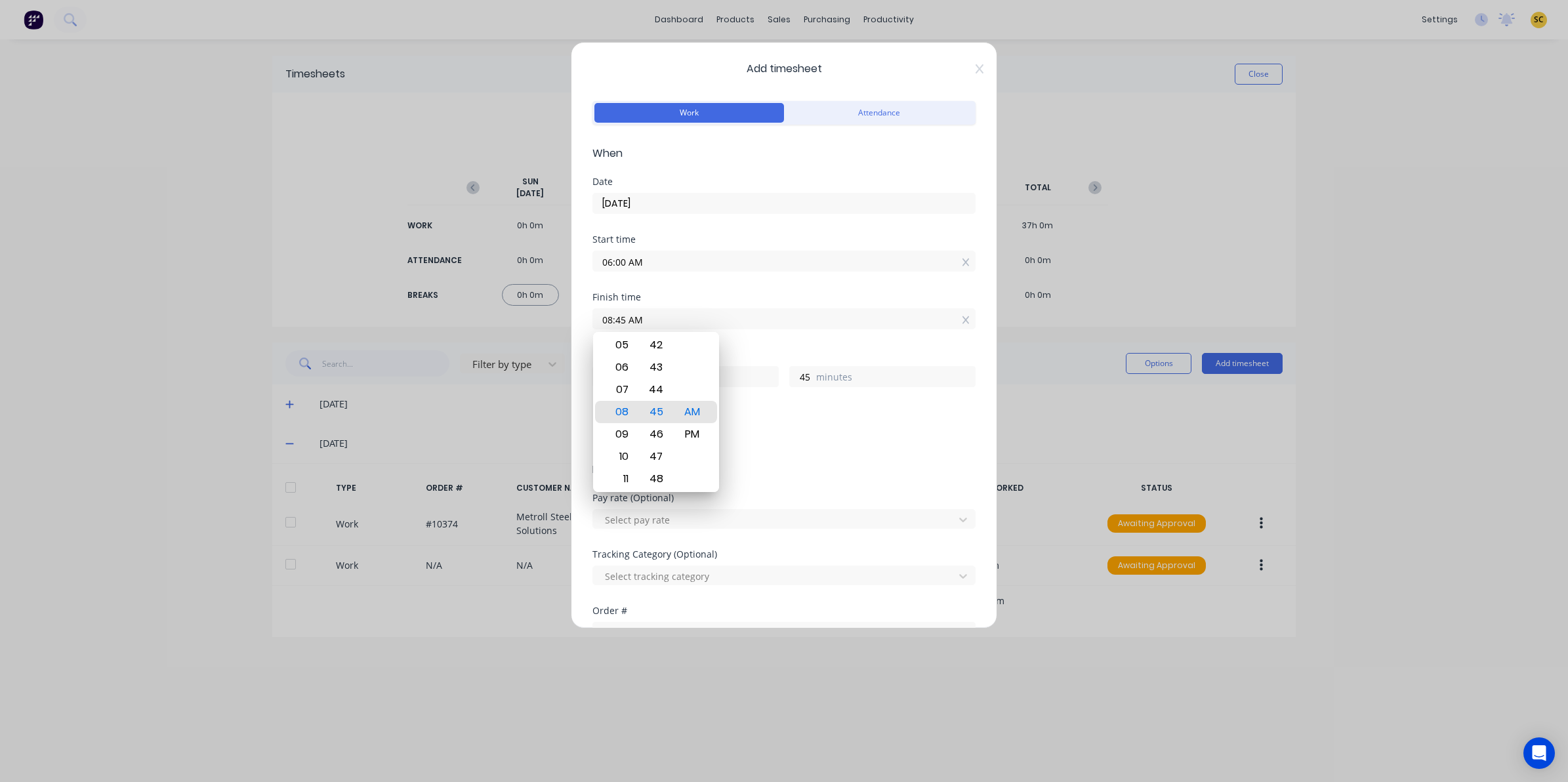
drag, startPoint x: 808, startPoint y: 306, endPoint x: 397, endPoint y: 302, distance: 411.0
click at [397, 301] on div "Add timesheet Work Attendance When Date 01/10/2025 Start time 06:00 AM Finish t…" at bounding box center [784, 391] width 1568 height 782
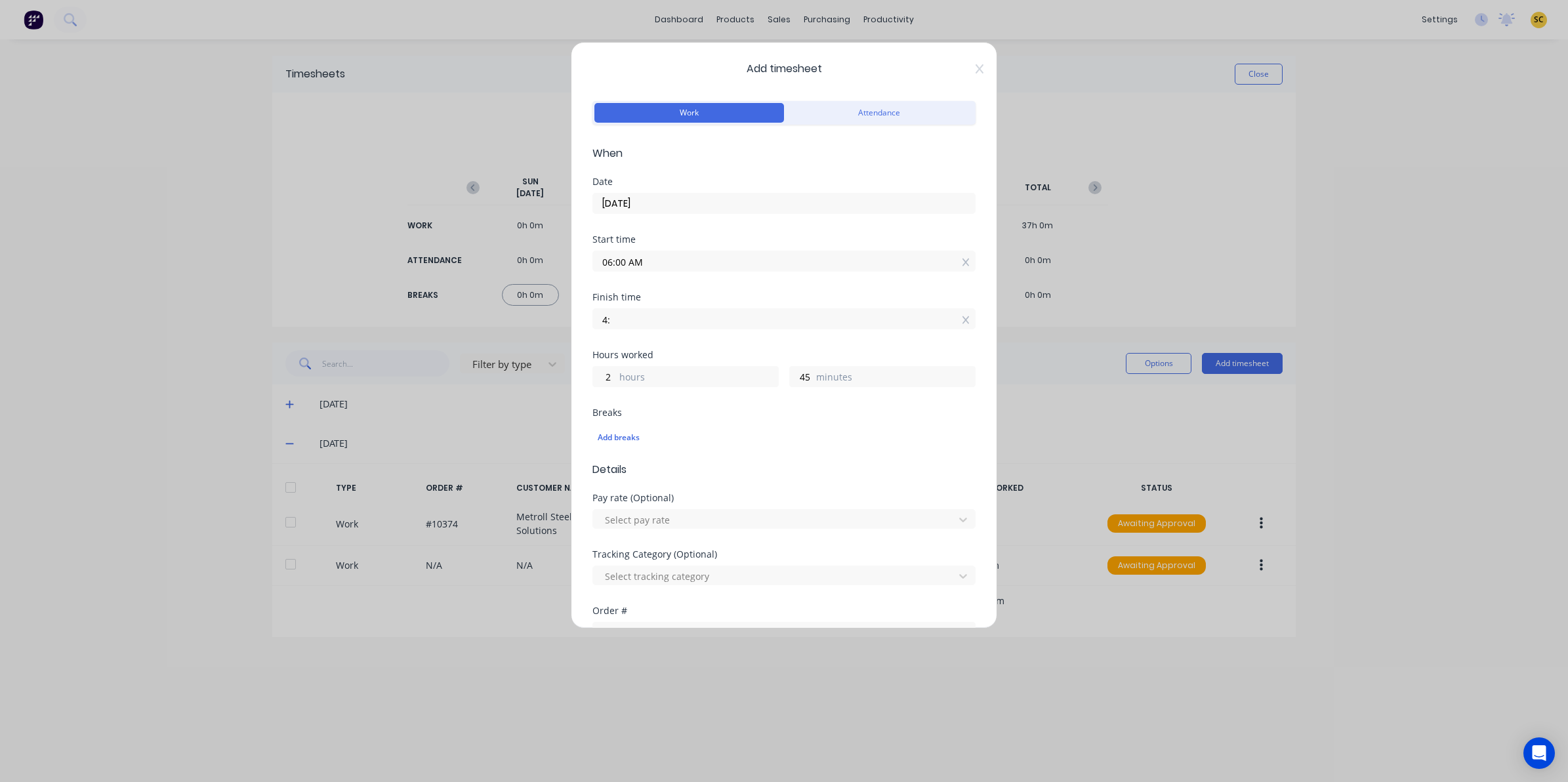
type input "4"
type input "04:00 AM3"
type input "22"
type input "0"
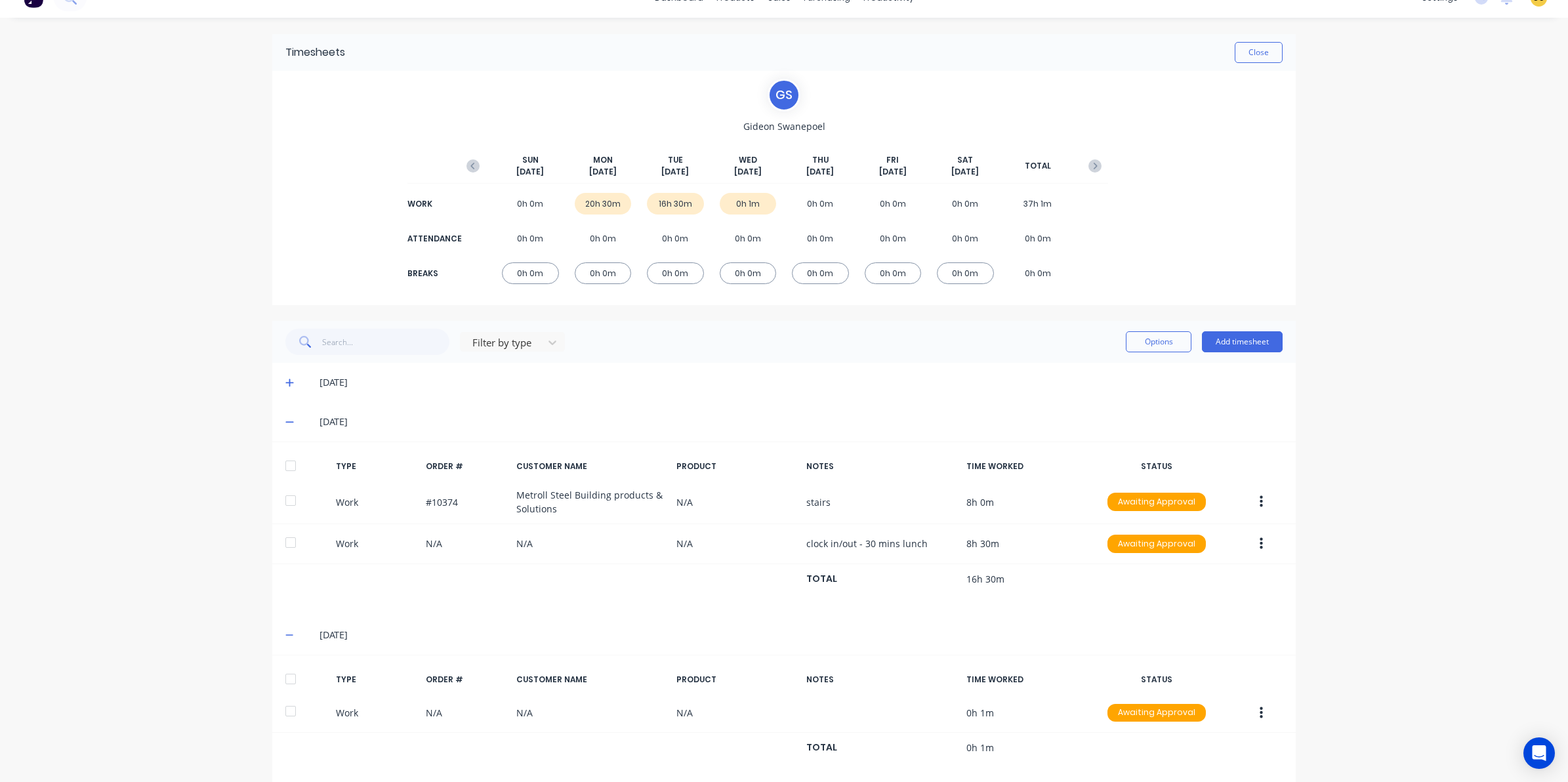
scroll to position [41, 0]
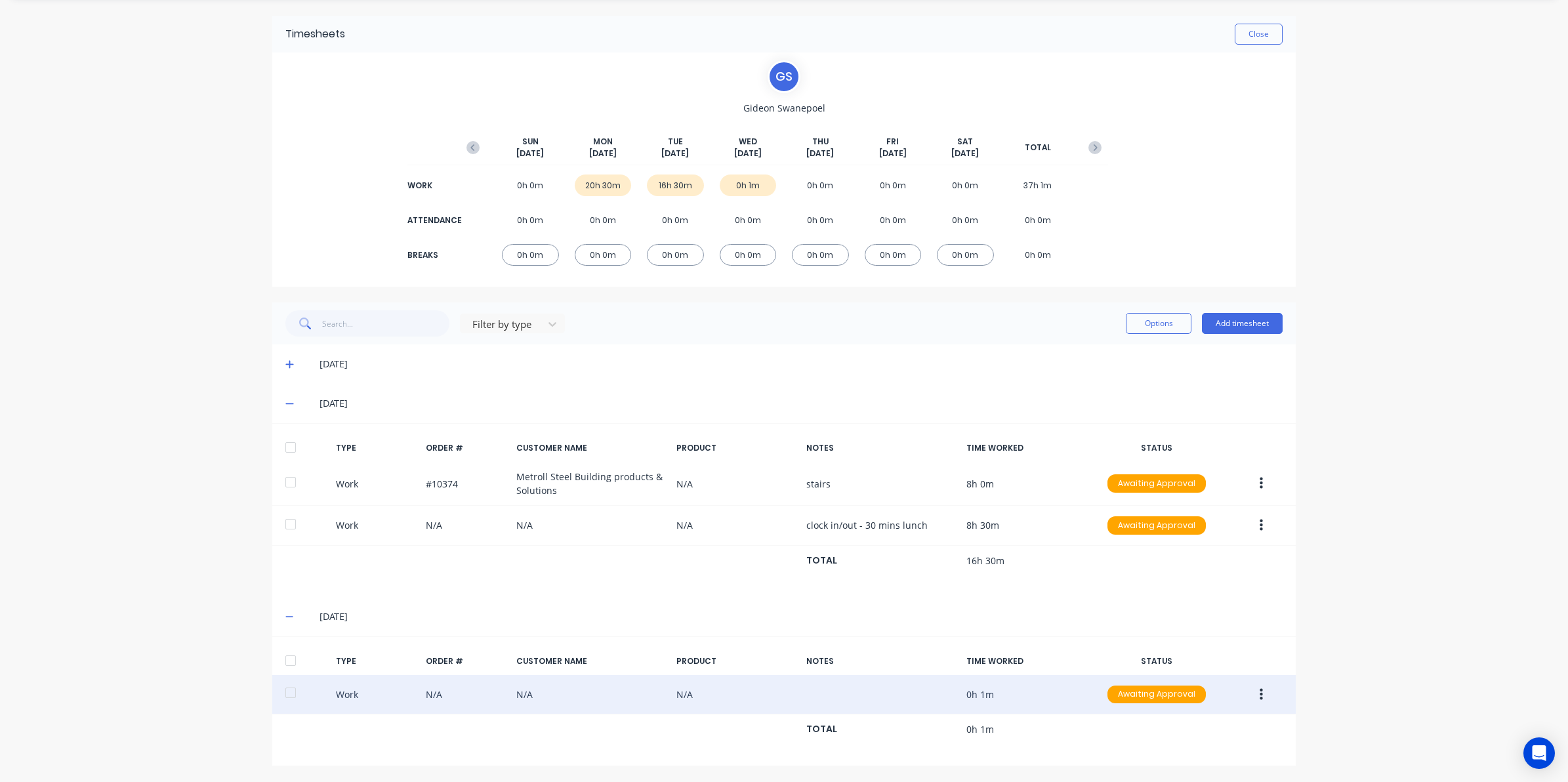
click at [1245, 699] on button "button" at bounding box center [1261, 695] width 31 height 23
click at [1174, 650] on div "Edit" at bounding box center [1214, 645] width 101 height 19
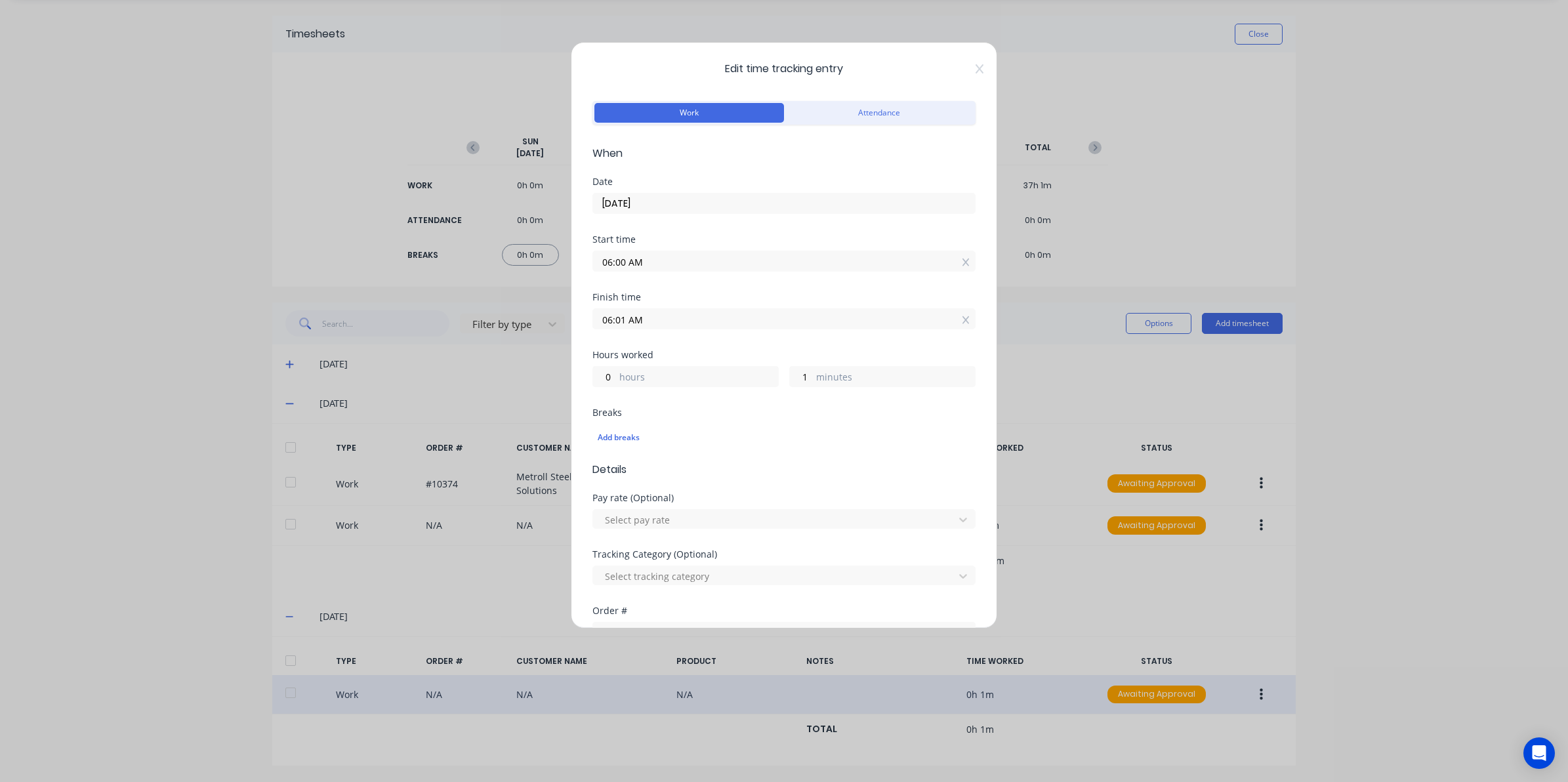
drag, startPoint x: 679, startPoint y: 313, endPoint x: 672, endPoint y: 323, distance: 12.2
click at [672, 323] on input "06:01 AM" at bounding box center [784, 319] width 382 height 20
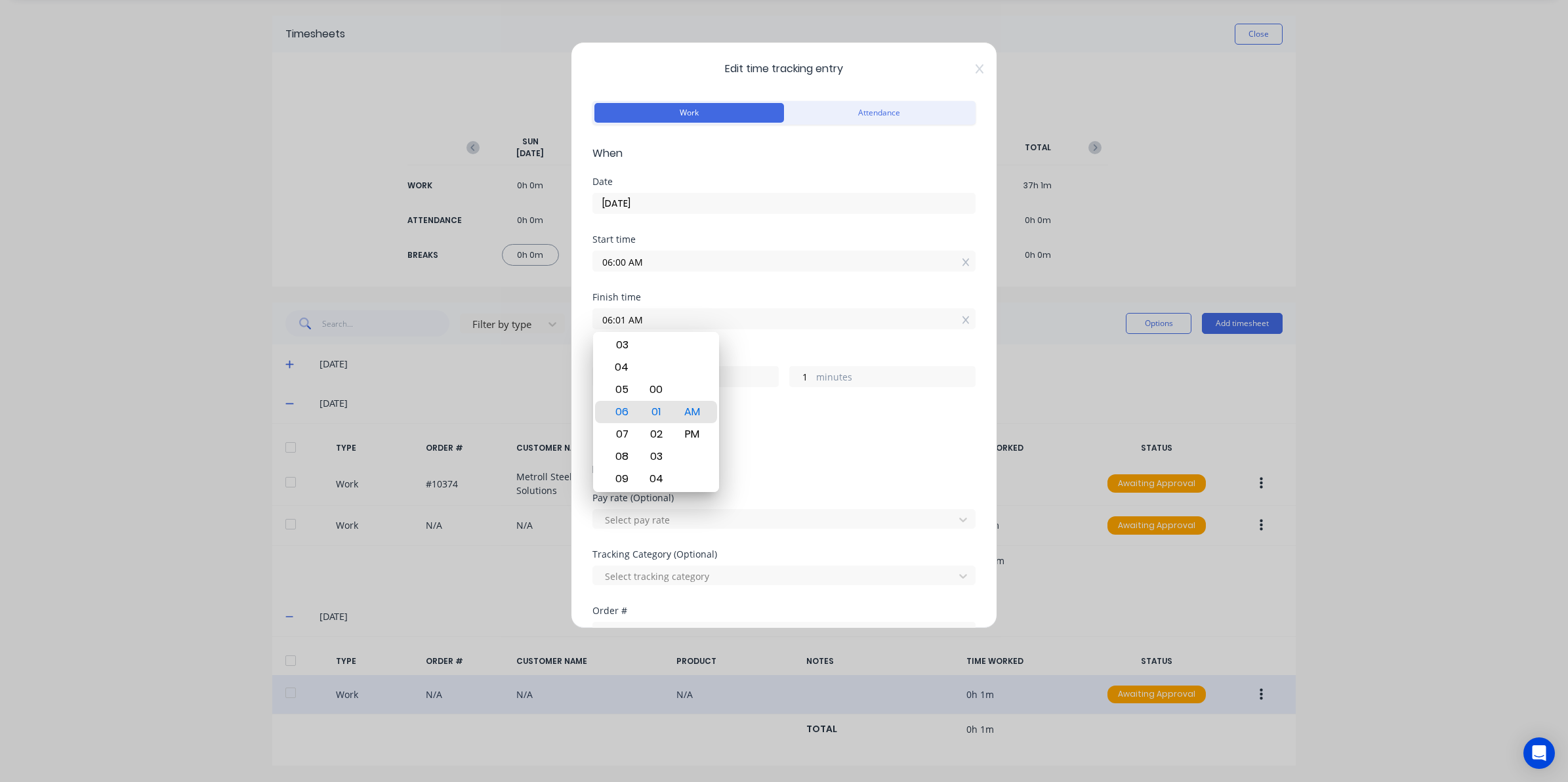
drag, startPoint x: 658, startPoint y: 322, endPoint x: 335, endPoint y: 322, distance: 323.0
click at [336, 322] on div "Edit time tracking entry Work Attendance When Date 01/10/2025 Start time 06:00 …" at bounding box center [784, 391] width 1568 height 782
type input "04:30 AM"
type input "22"
type input "30"
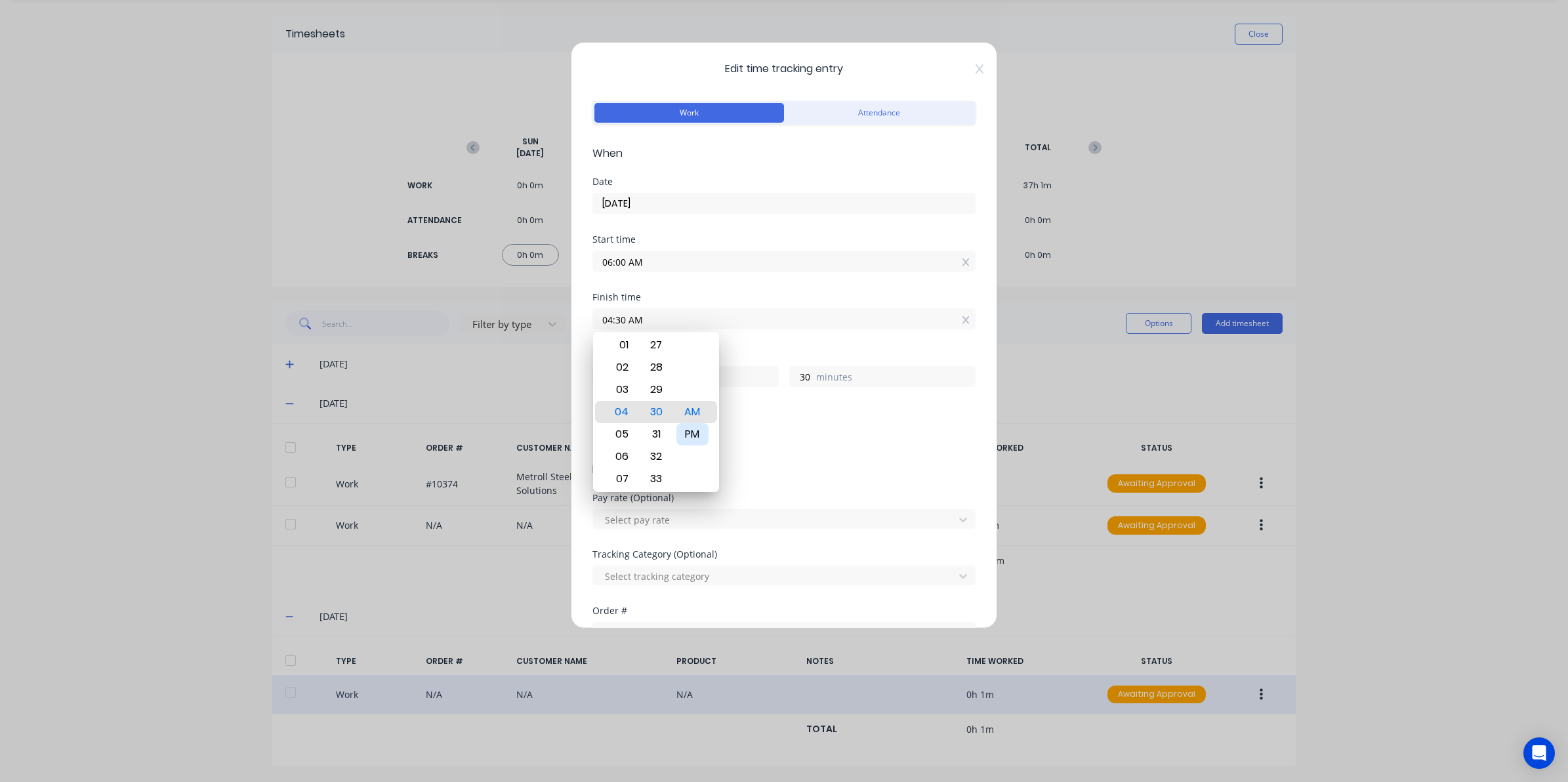
click at [678, 427] on div "PM" at bounding box center [692, 434] width 32 height 22
type input "04:30 PM"
type input "10"
click at [674, 574] on div at bounding box center [776, 576] width 344 height 17
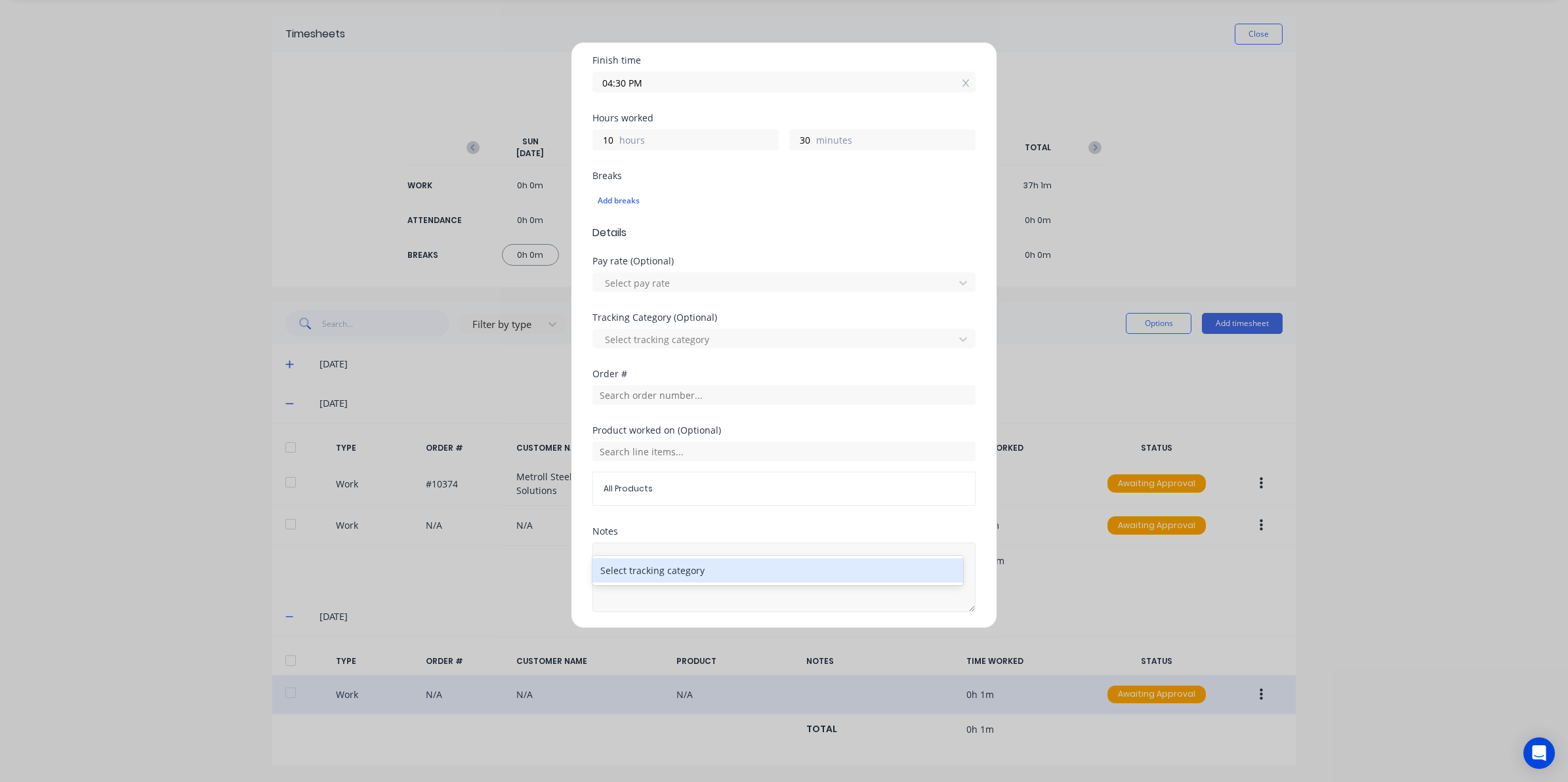
scroll to position [246, 0]
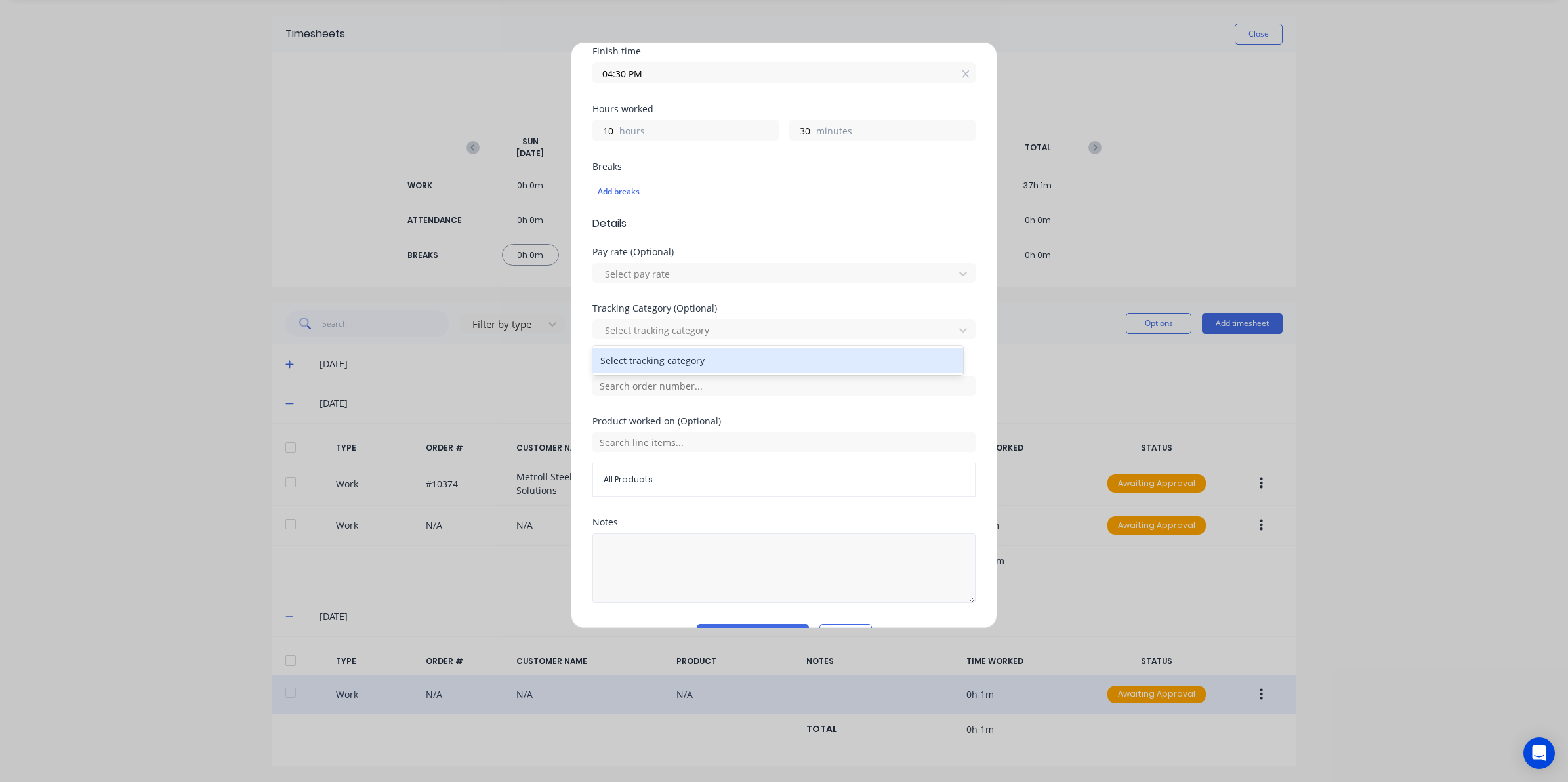
drag, startPoint x: 630, startPoint y: 535, endPoint x: 630, endPoint y: 568, distance: 33.0
click at [632, 556] on div at bounding box center [784, 566] width 383 height 73
click at [630, 568] on textarea at bounding box center [784, 568] width 383 height 69
type textarea "clock in/out - 35mins lunch"
type input "10374"
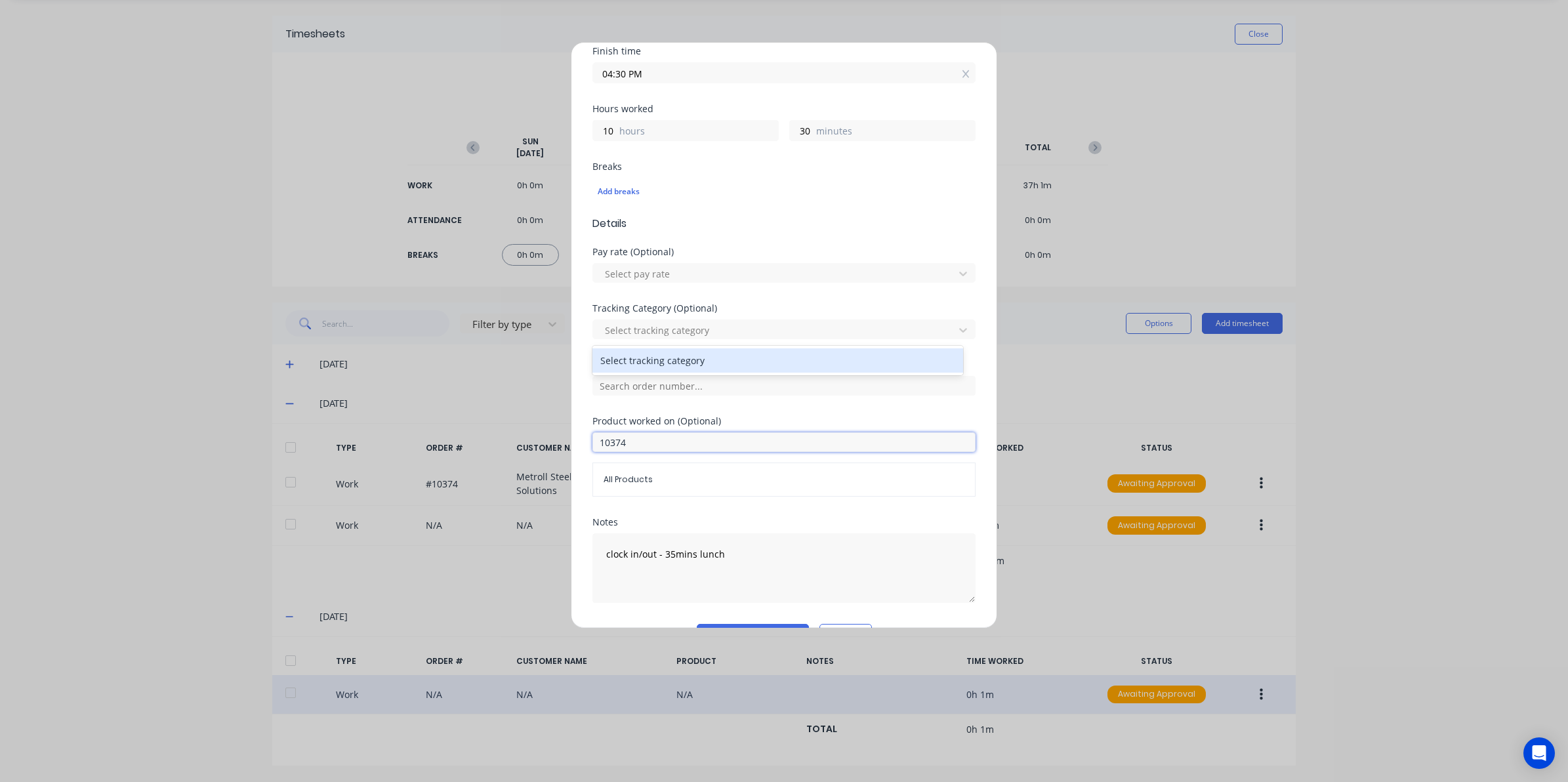
drag, startPoint x: 642, startPoint y: 447, endPoint x: 470, endPoint y: 431, distance: 172.7
click at [470, 431] on div "Edit time tracking entry Work Attendance When Date 01/10/2025 Start time 06:00 …" at bounding box center [784, 391] width 1568 height 782
click at [830, 555] on form "Work Attendance When Date 01/10/2025 Start time 06:00 AM Finish time 04:30 PM H…" at bounding box center [784, 249] width 383 height 793
click at [830, 565] on textarea "clock in/out - 35mins lunch" at bounding box center [784, 568] width 383 height 69
click at [674, 555] on textarea "clock in/out - 35mins lunch" at bounding box center [784, 568] width 383 height 69
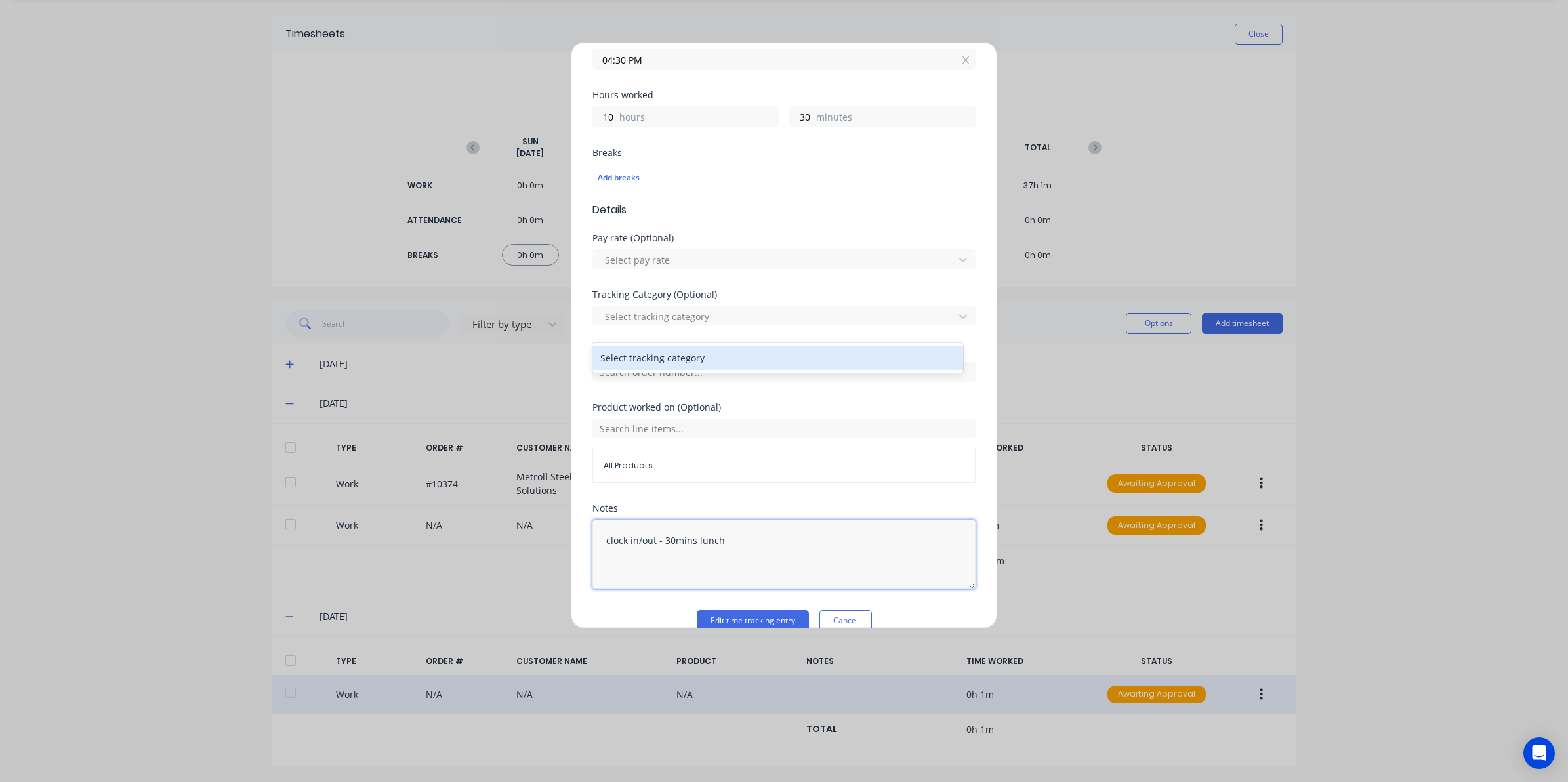
scroll to position [283, 0]
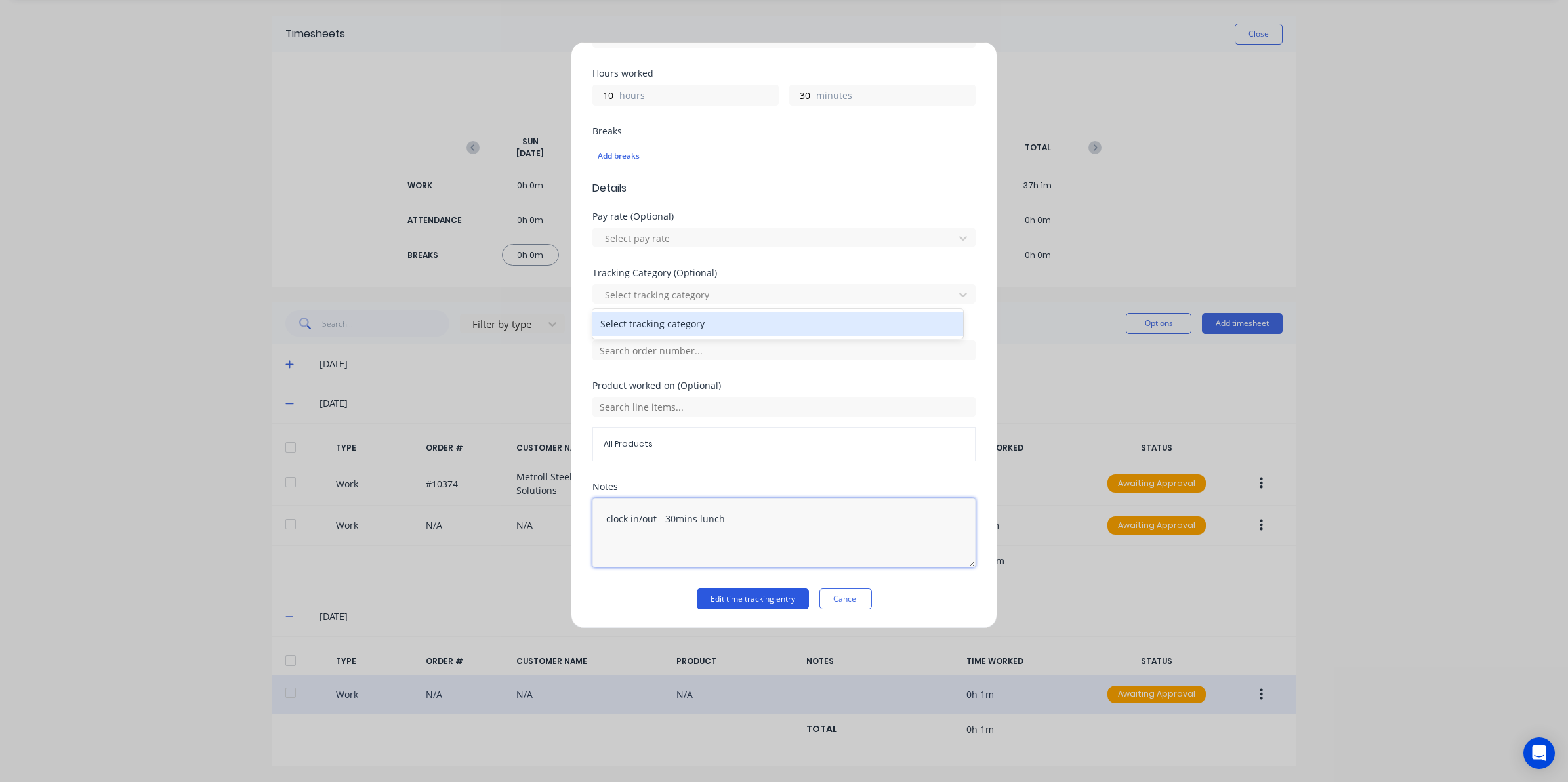
type textarea "clock in/out - 30mins lunch"
click at [766, 597] on button "Edit time tracking entry" at bounding box center [752, 599] width 112 height 21
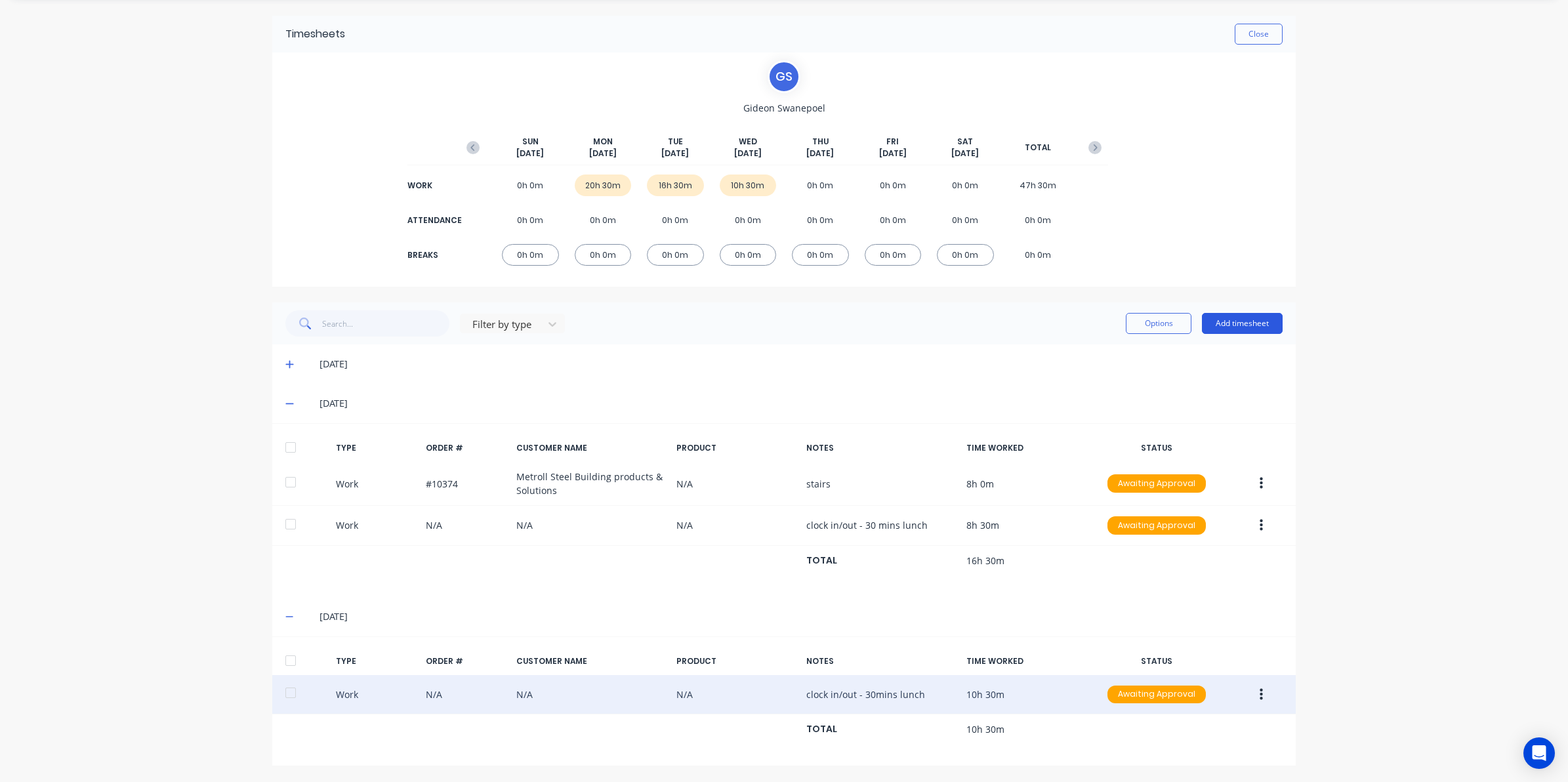
click at [1236, 318] on button "Add timesheet" at bounding box center [1241, 323] width 81 height 21
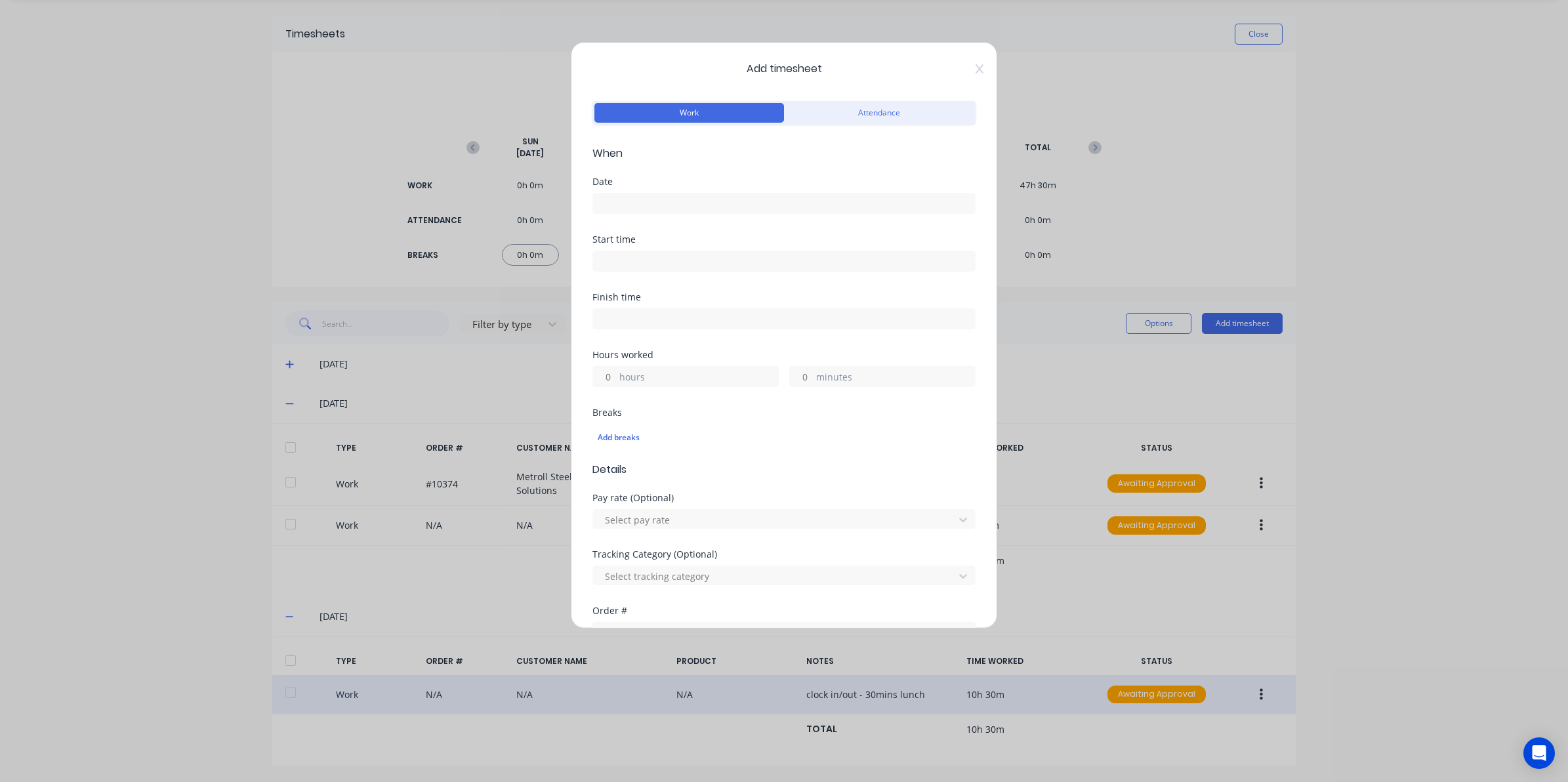
click at [712, 212] on label at bounding box center [784, 203] width 383 height 21
click at [712, 212] on input at bounding box center [784, 203] width 382 height 20
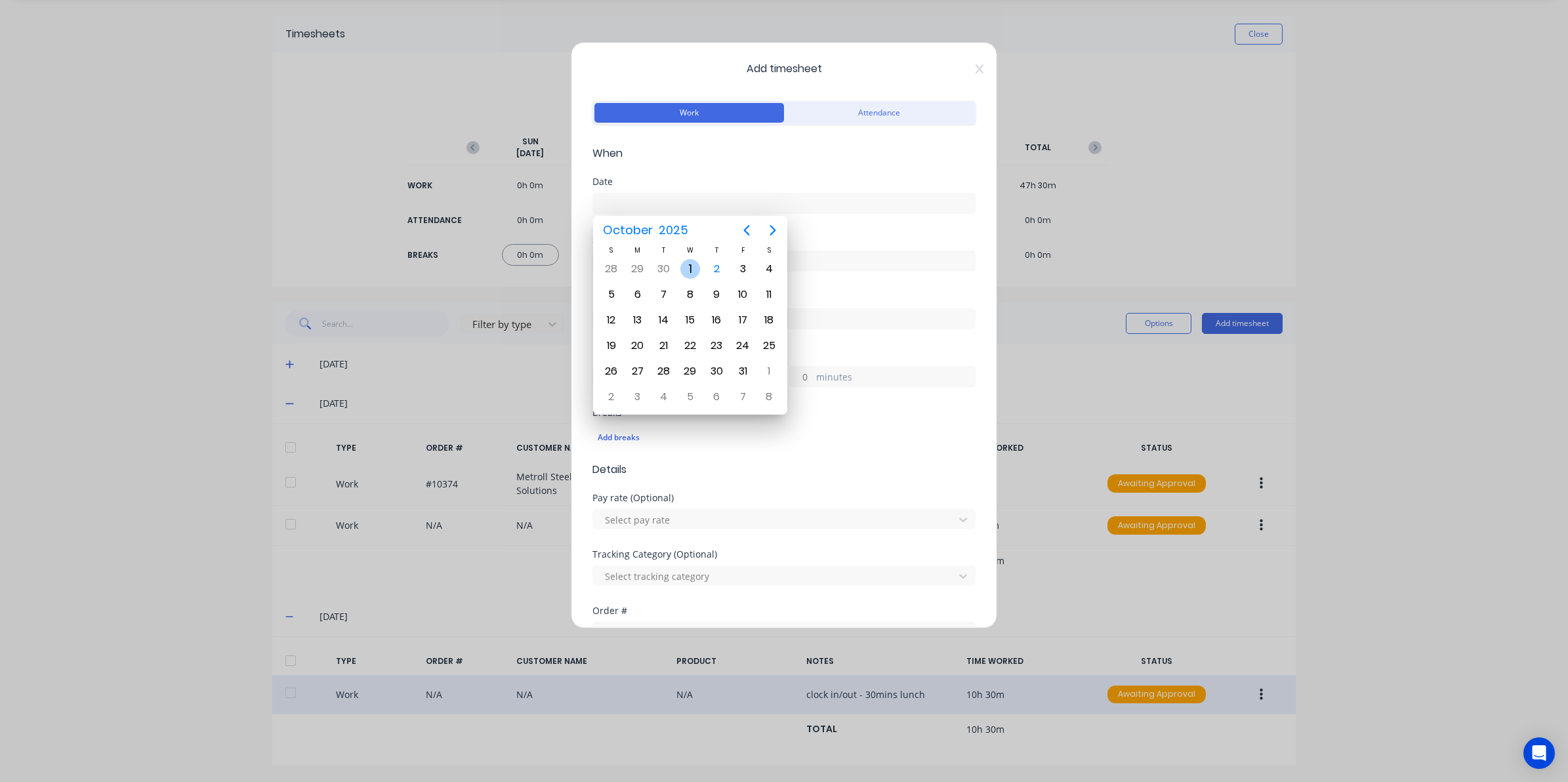
click at [695, 263] on div "1" at bounding box center [690, 269] width 20 height 20
type input "01/10/2025"
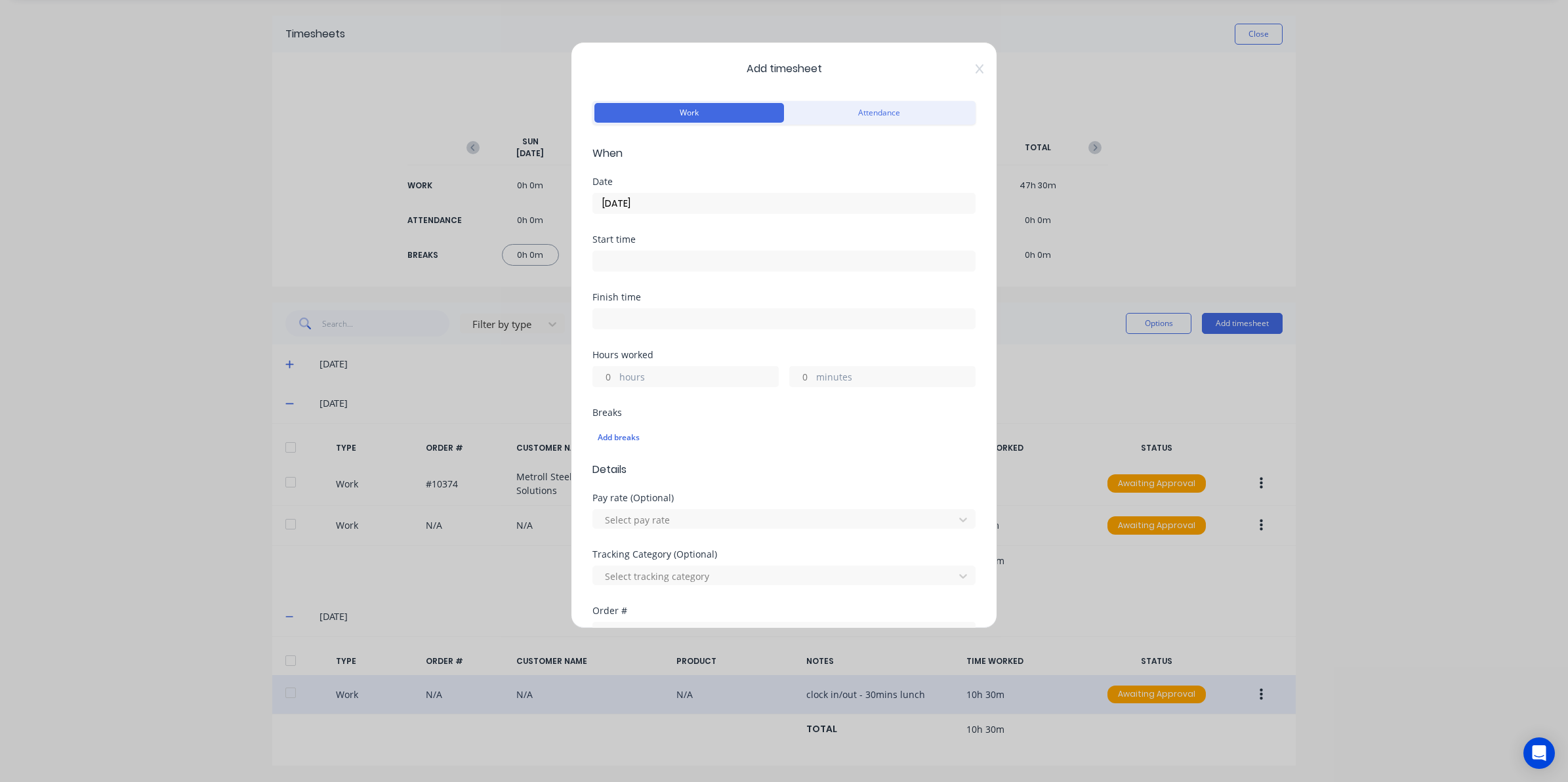
click at [618, 261] on input at bounding box center [784, 261] width 382 height 20
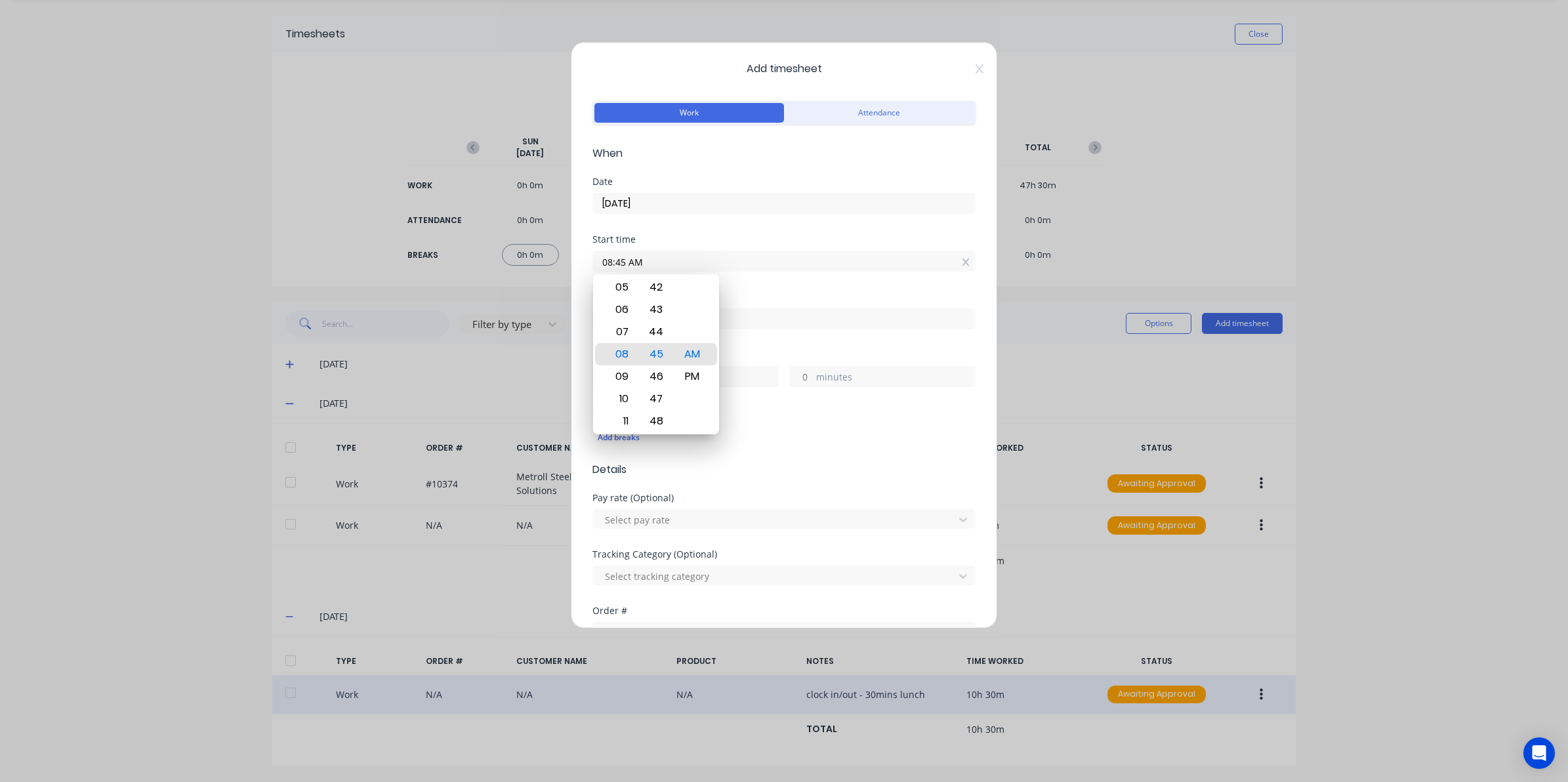
drag, startPoint x: 649, startPoint y: 261, endPoint x: 258, endPoint y: 237, distance: 391.7
click at [261, 237] on div "Add timesheet Work Attendance When Date 01/10/2025 Start time 08:45 AM Finish t…" at bounding box center [784, 391] width 1568 height 782
type input "06:00 AM"
click at [843, 338] on div "Finish time" at bounding box center [784, 321] width 383 height 58
drag, startPoint x: 822, startPoint y: 335, endPoint x: 755, endPoint y: 339, distance: 67.1
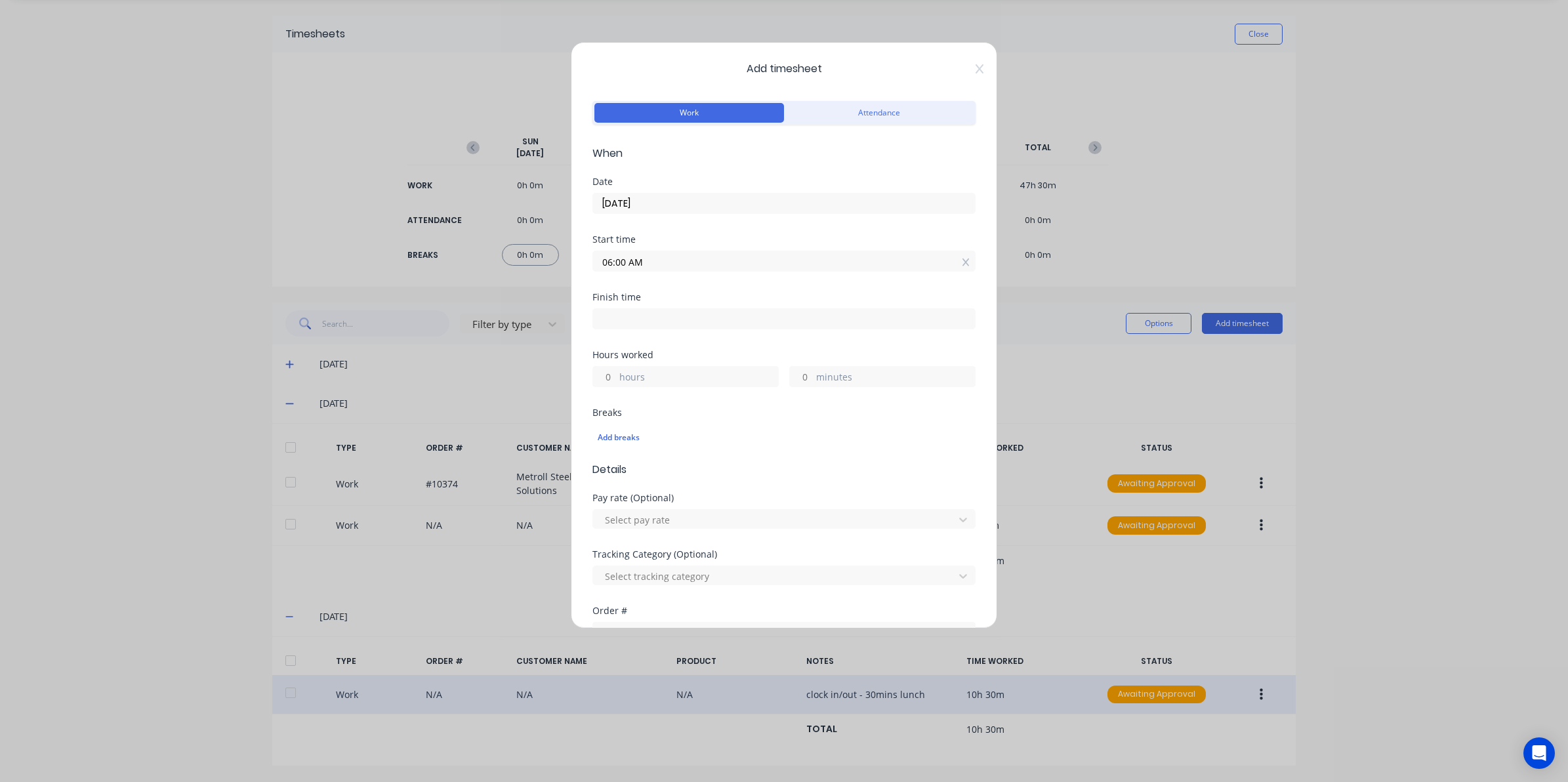
click at [818, 335] on div "Finish time" at bounding box center [784, 321] width 383 height 58
click at [676, 315] on input at bounding box center [784, 319] width 382 height 20
type input "08:46 AM"
type input "2"
type input "46"
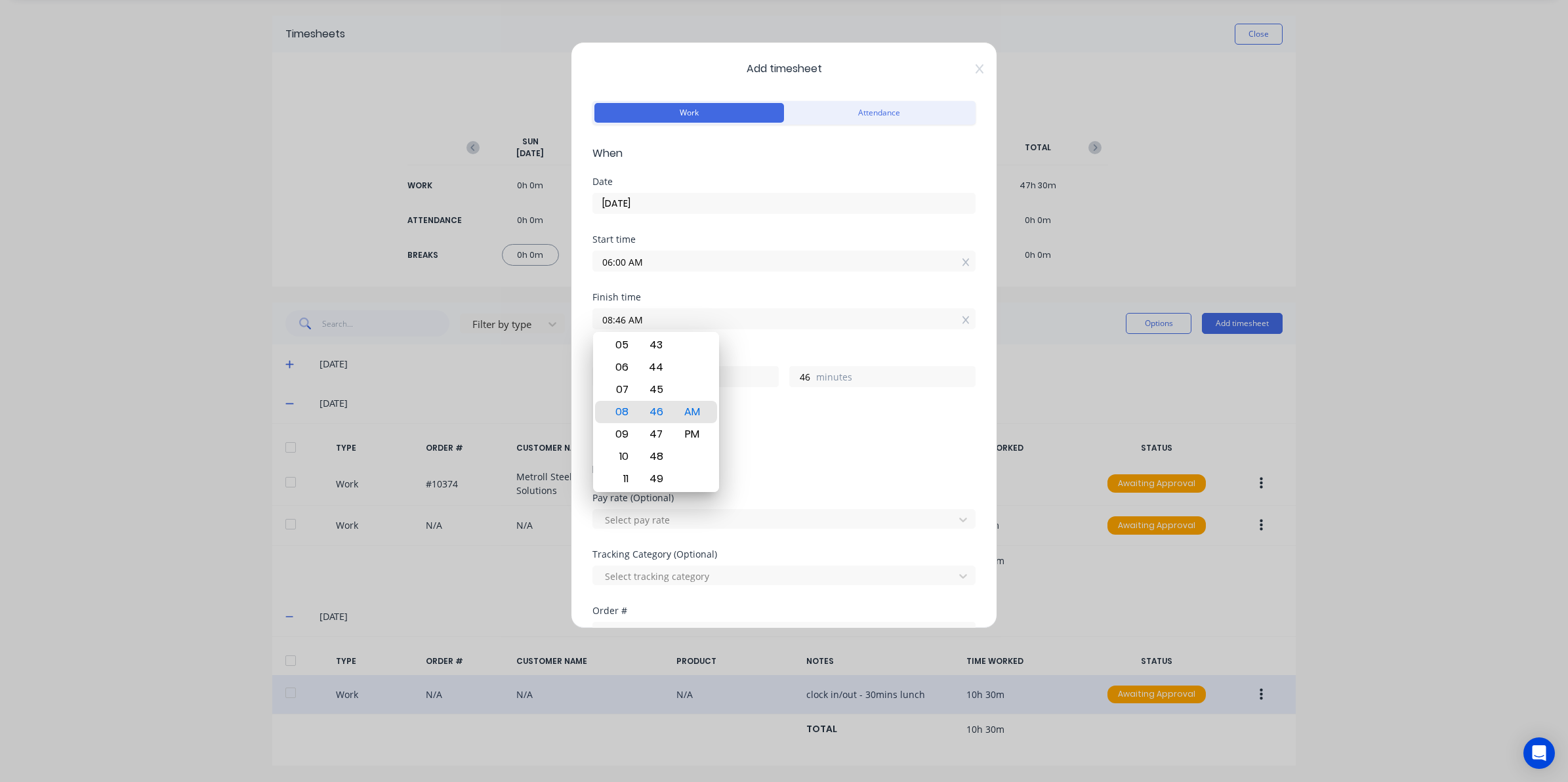
drag, startPoint x: 676, startPoint y: 315, endPoint x: 361, endPoint y: 315, distance: 315.0
click at [379, 315] on div "Add timesheet Work Attendance When Date 01/10/2025 Start time 06:00 AM Finish t…" at bounding box center [784, 391] width 1568 height 782
type input "04:00 AM"
type input "22"
type input "0"
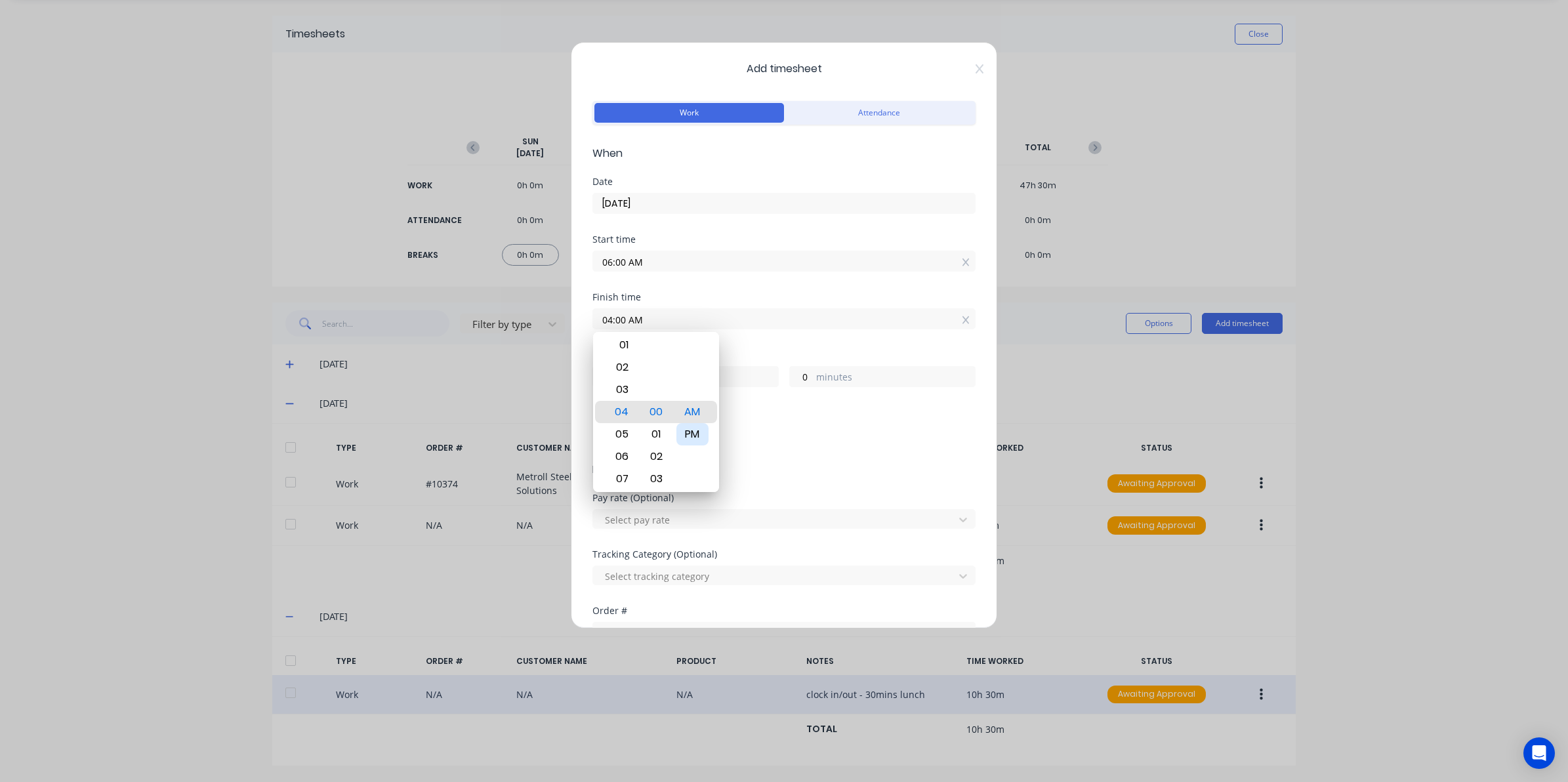
click at [681, 433] on div "PM" at bounding box center [692, 434] width 32 height 22
type input "04:00 PM"
type input "10"
click at [658, 605] on div "Tracking Category (Optional) Select tracking category" at bounding box center [784, 578] width 383 height 57
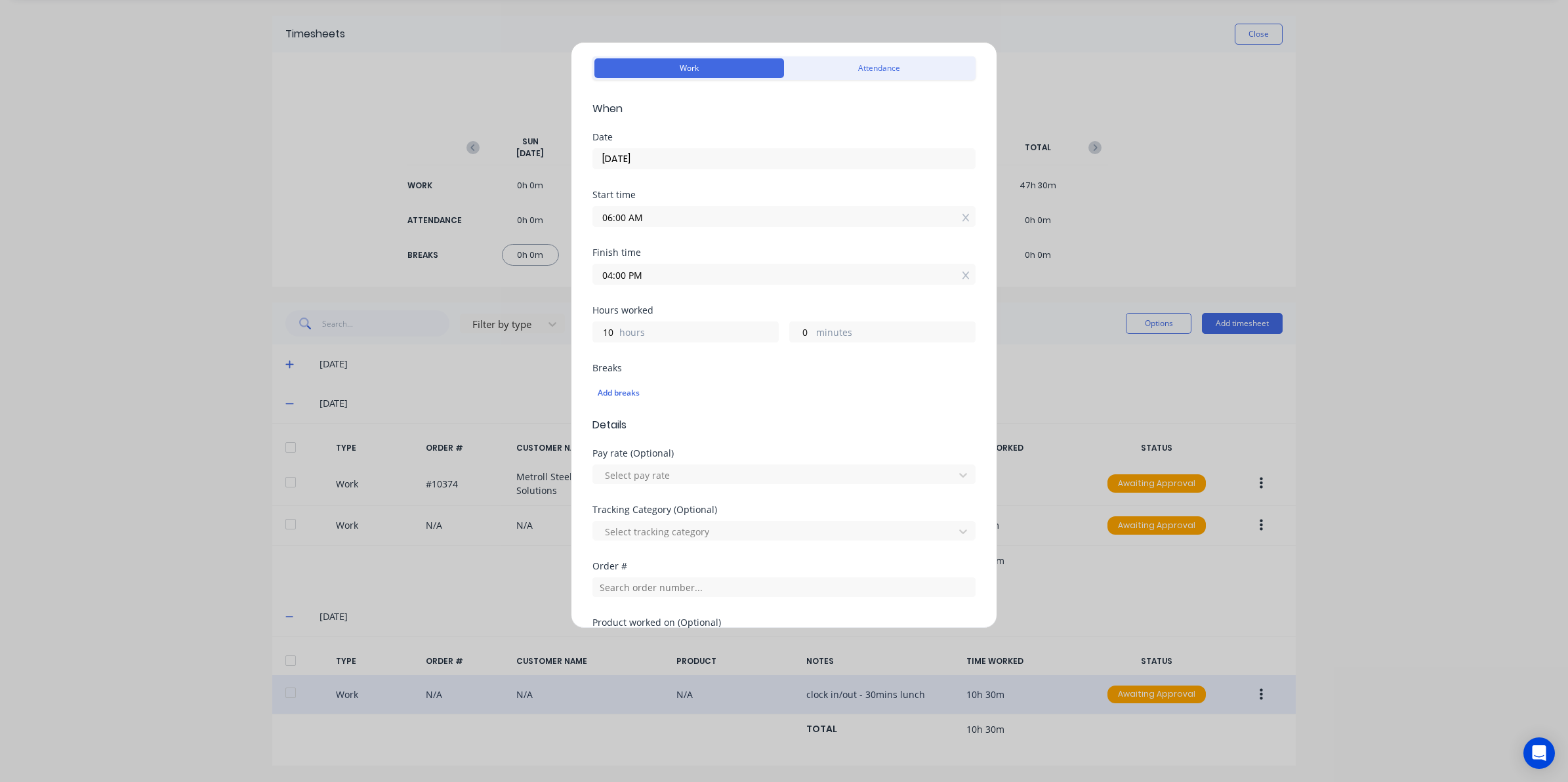
scroll to position [82, 0]
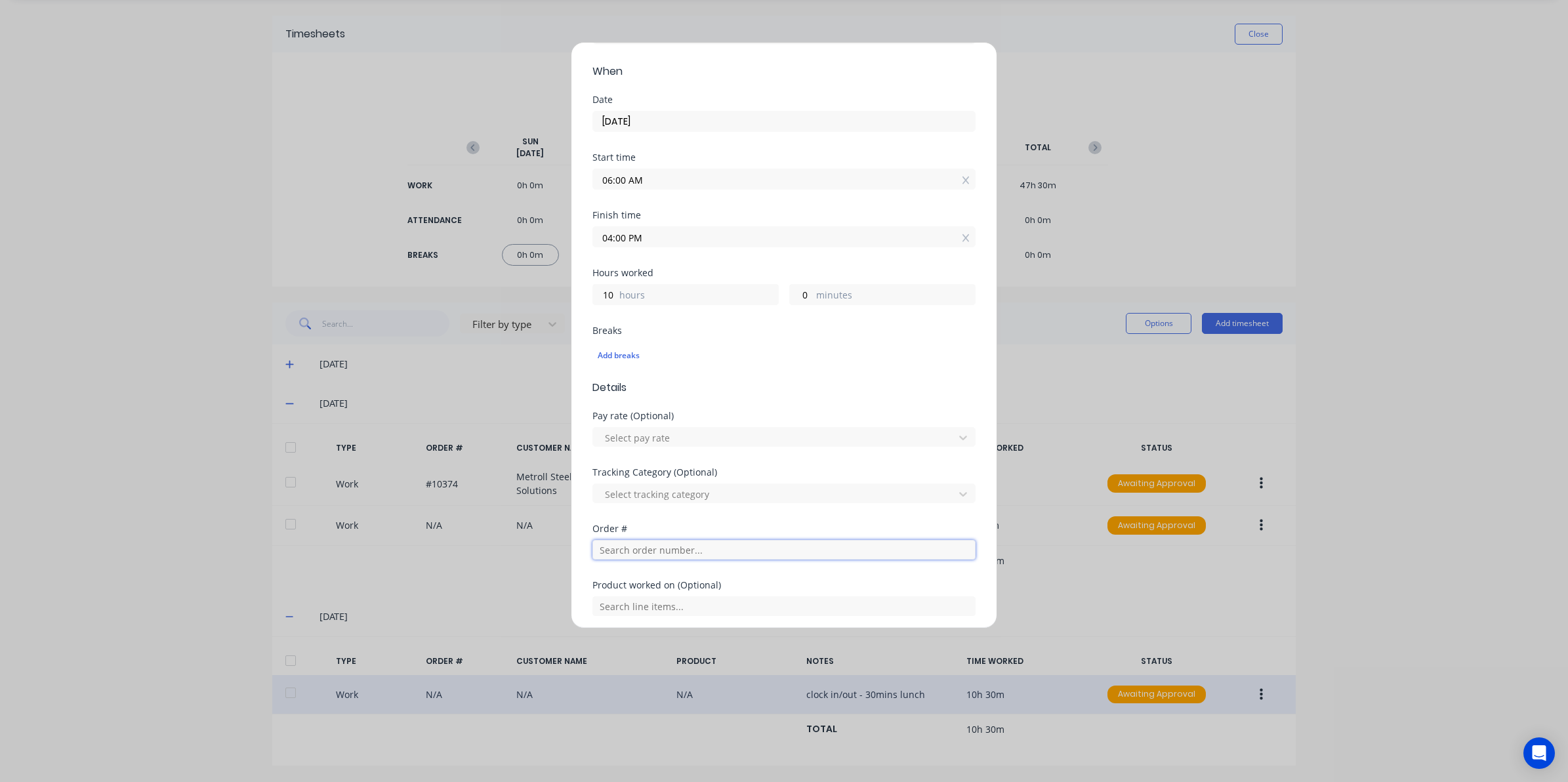
click at [632, 549] on input "text" at bounding box center [784, 550] width 383 height 20
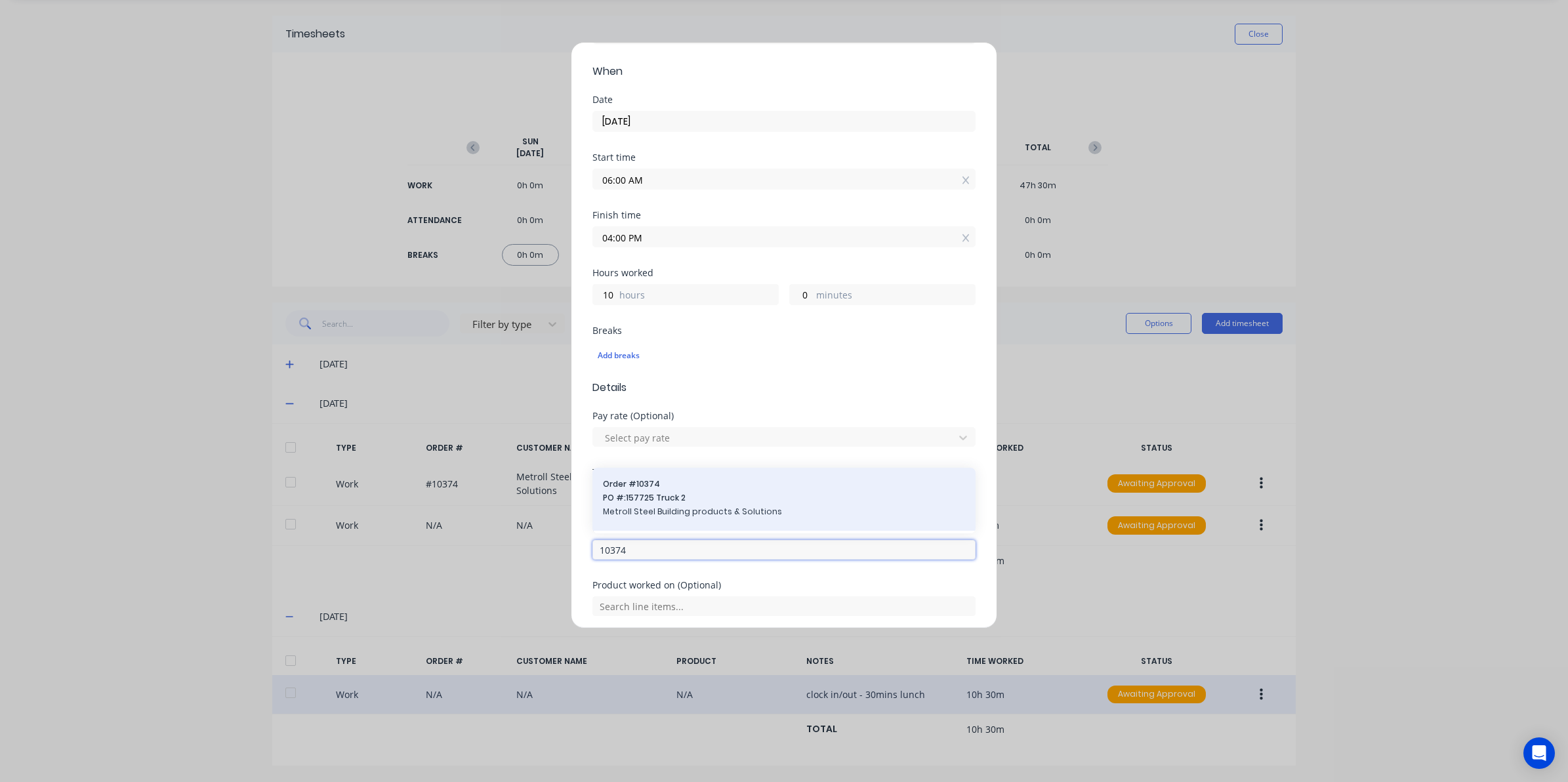
type input "10374"
click at [666, 514] on span "Metroll Steel Building products & Solutions" at bounding box center [784, 512] width 362 height 12
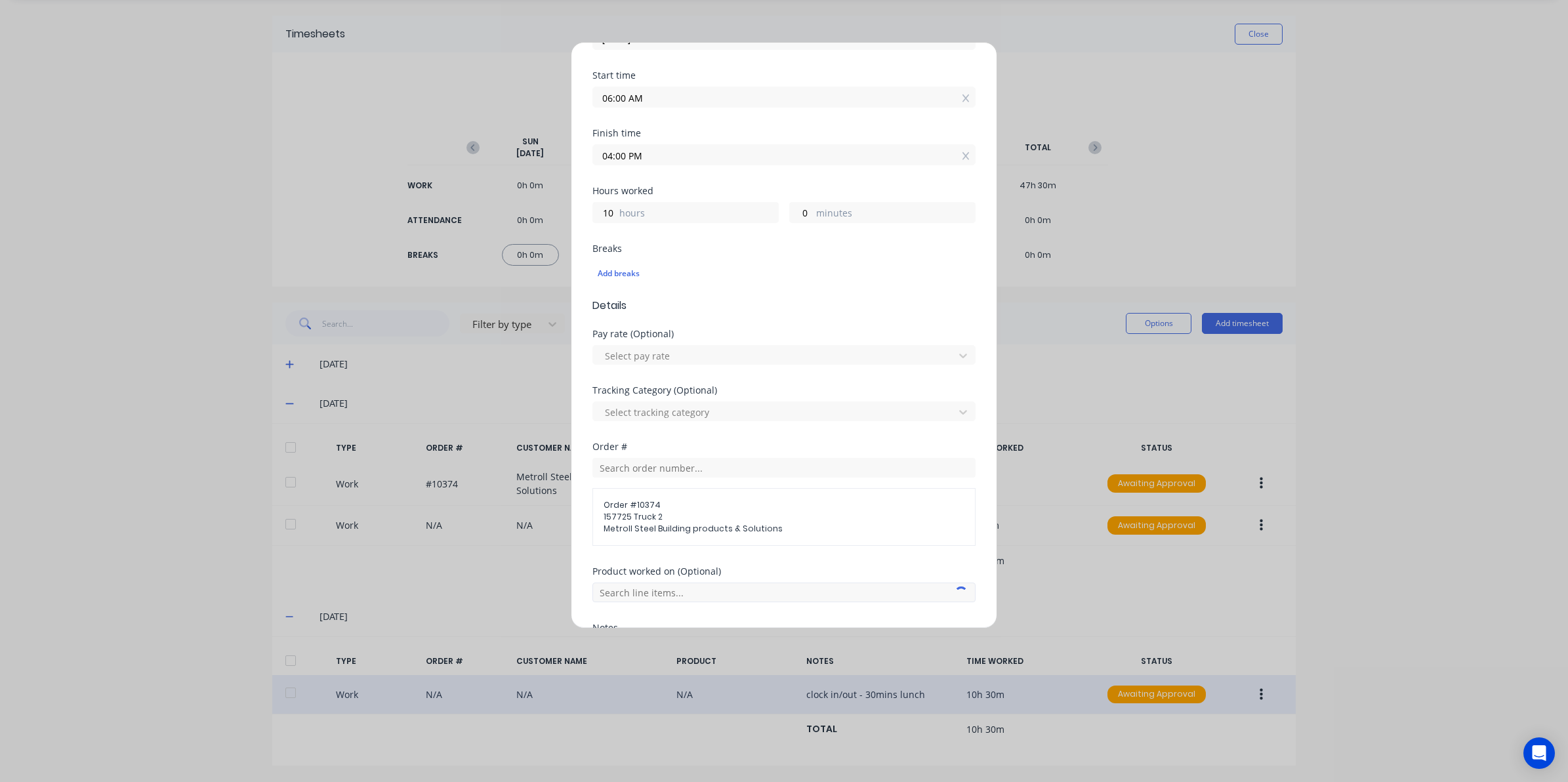
scroll to position [246, 0]
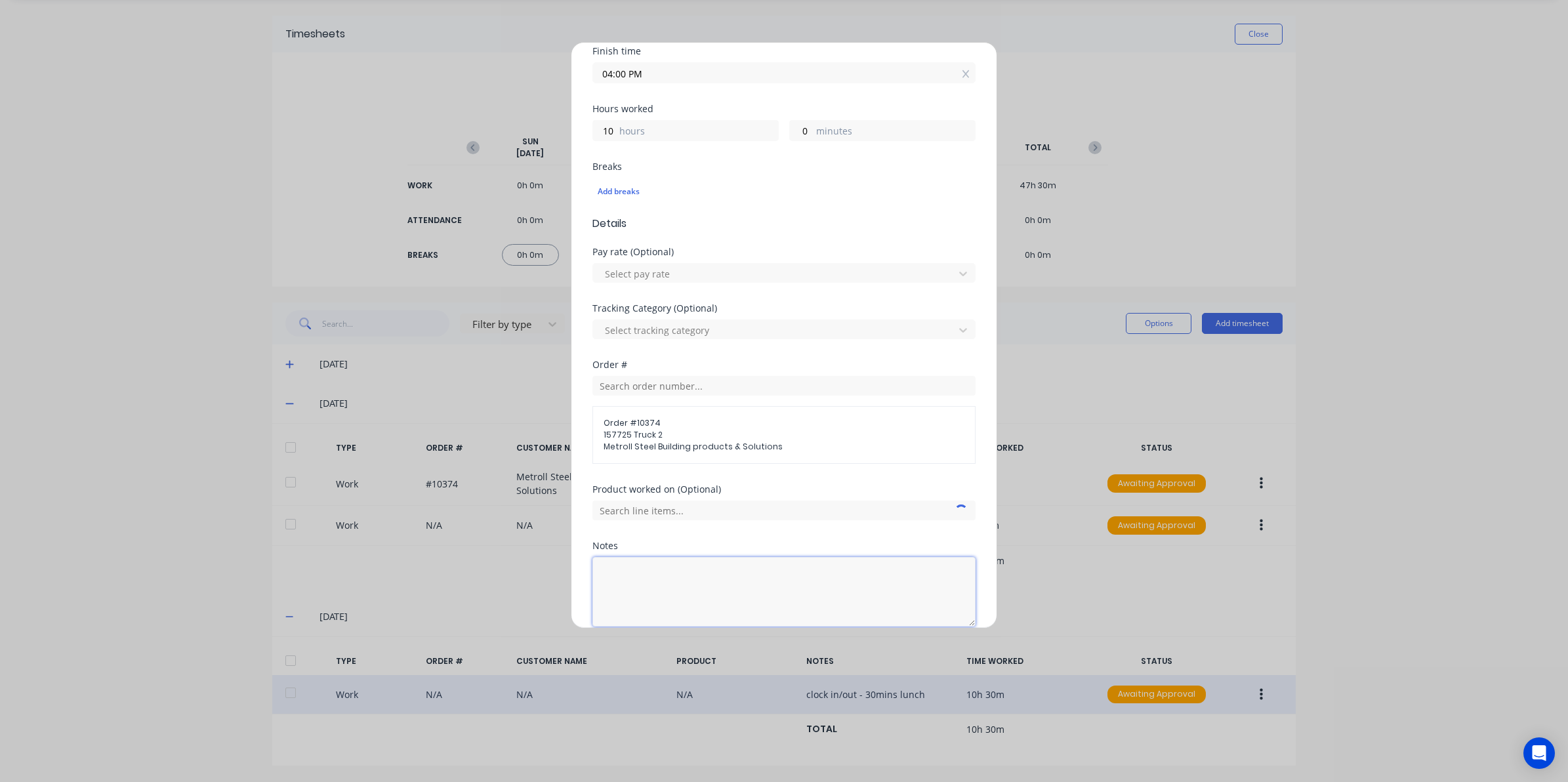
click at [676, 588] on textarea at bounding box center [784, 592] width 383 height 69
type textarea "d"
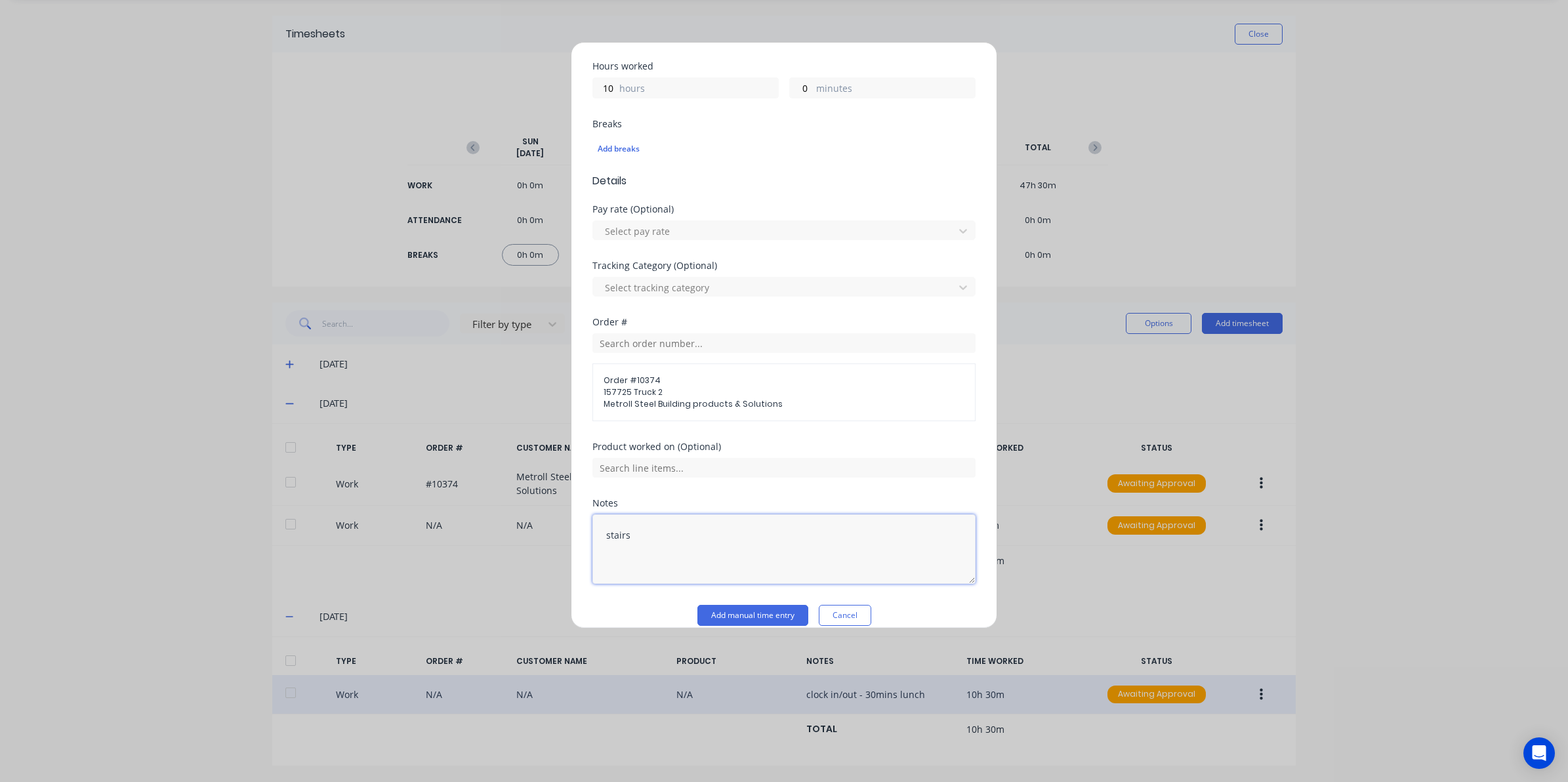
scroll to position [307, 0]
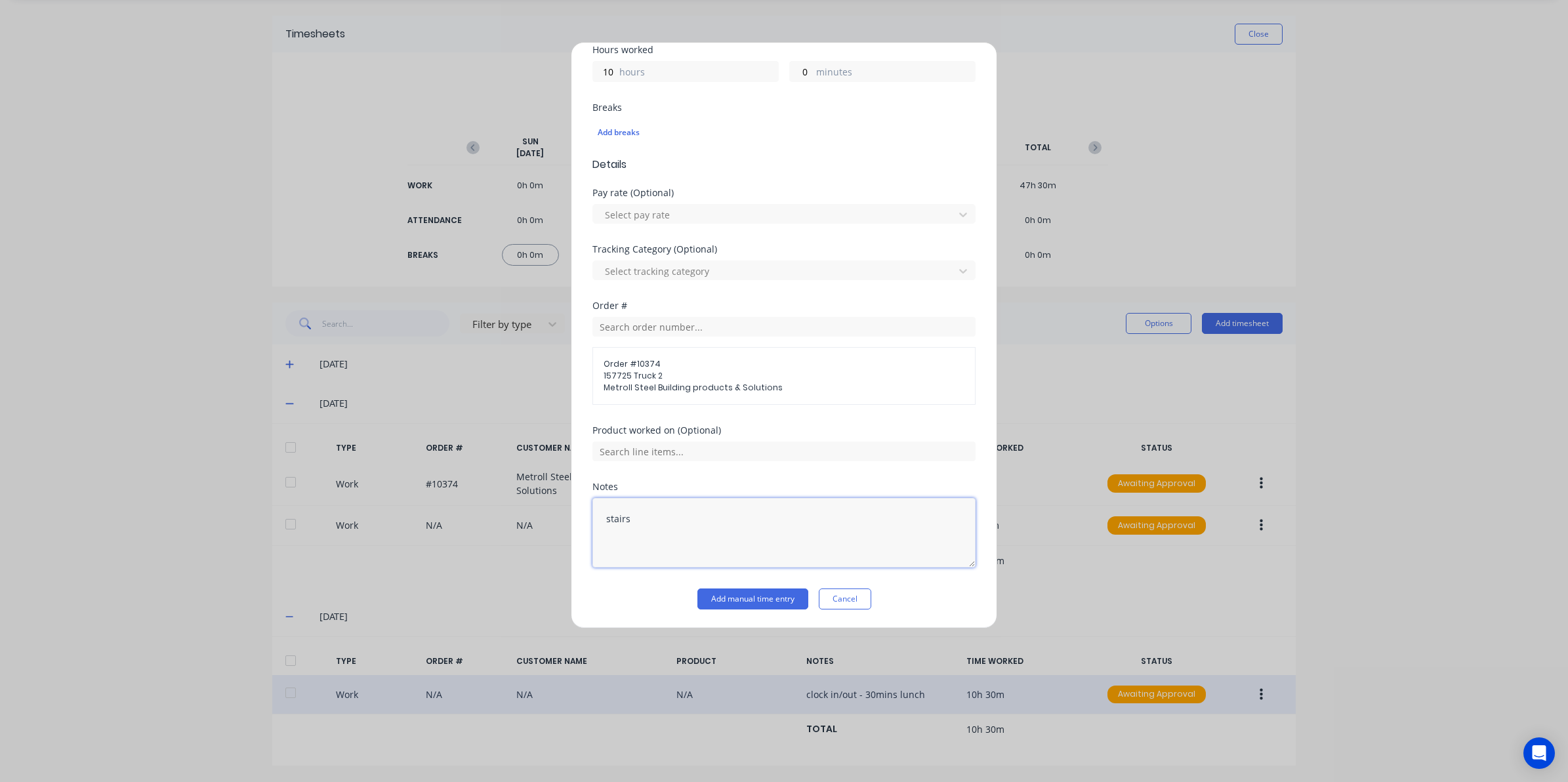
type textarea "stairs"
click at [746, 612] on div "Add timesheet Work Attendance When Date 01/10/2025 Start time 06:00 AM Finish t…" at bounding box center [784, 335] width 426 height 587
click at [741, 606] on button "Add manual time entry" at bounding box center [752, 599] width 111 height 21
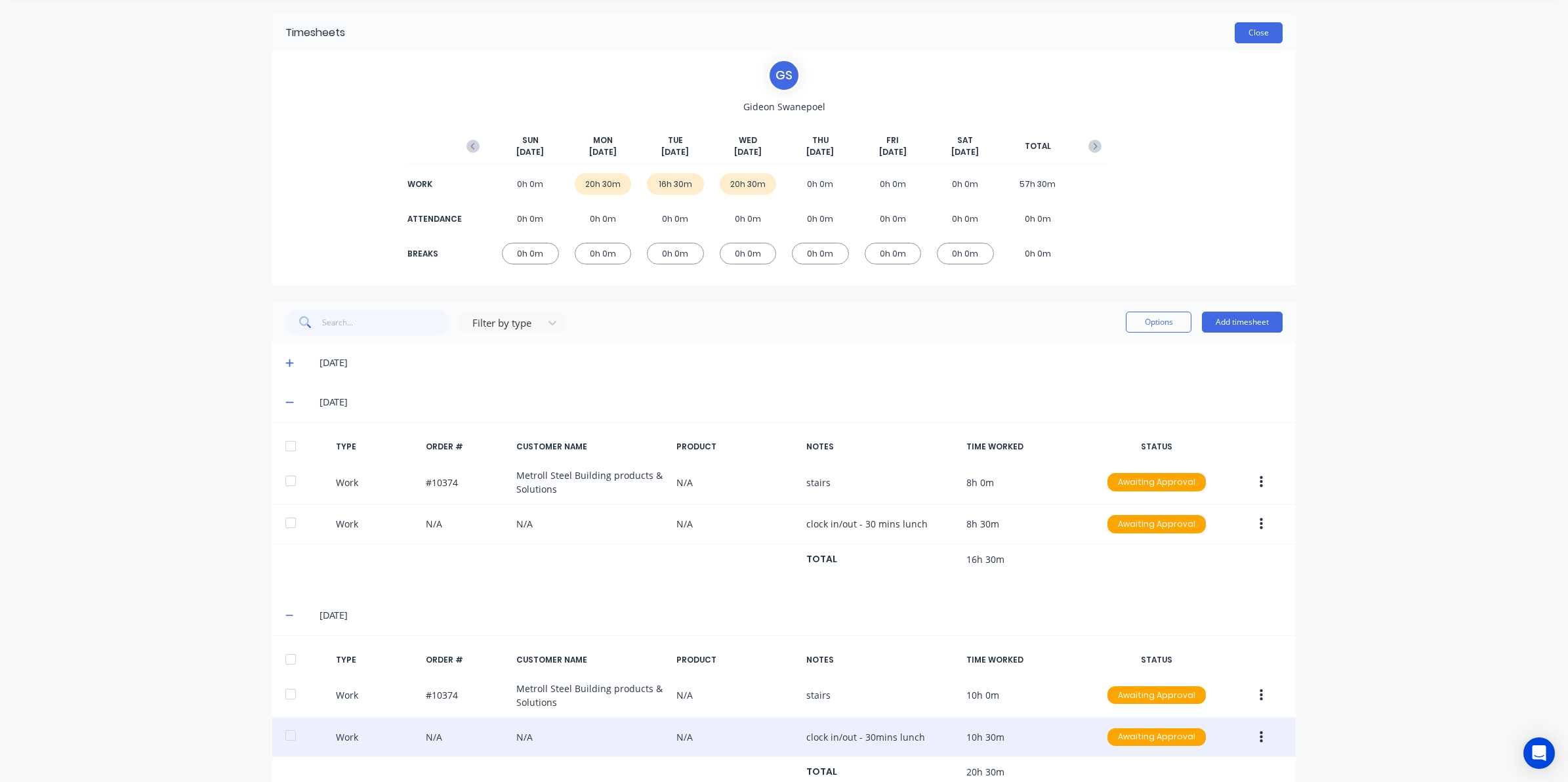
click at [1254, 37] on button "Close" at bounding box center [1259, 32] width 48 height 21
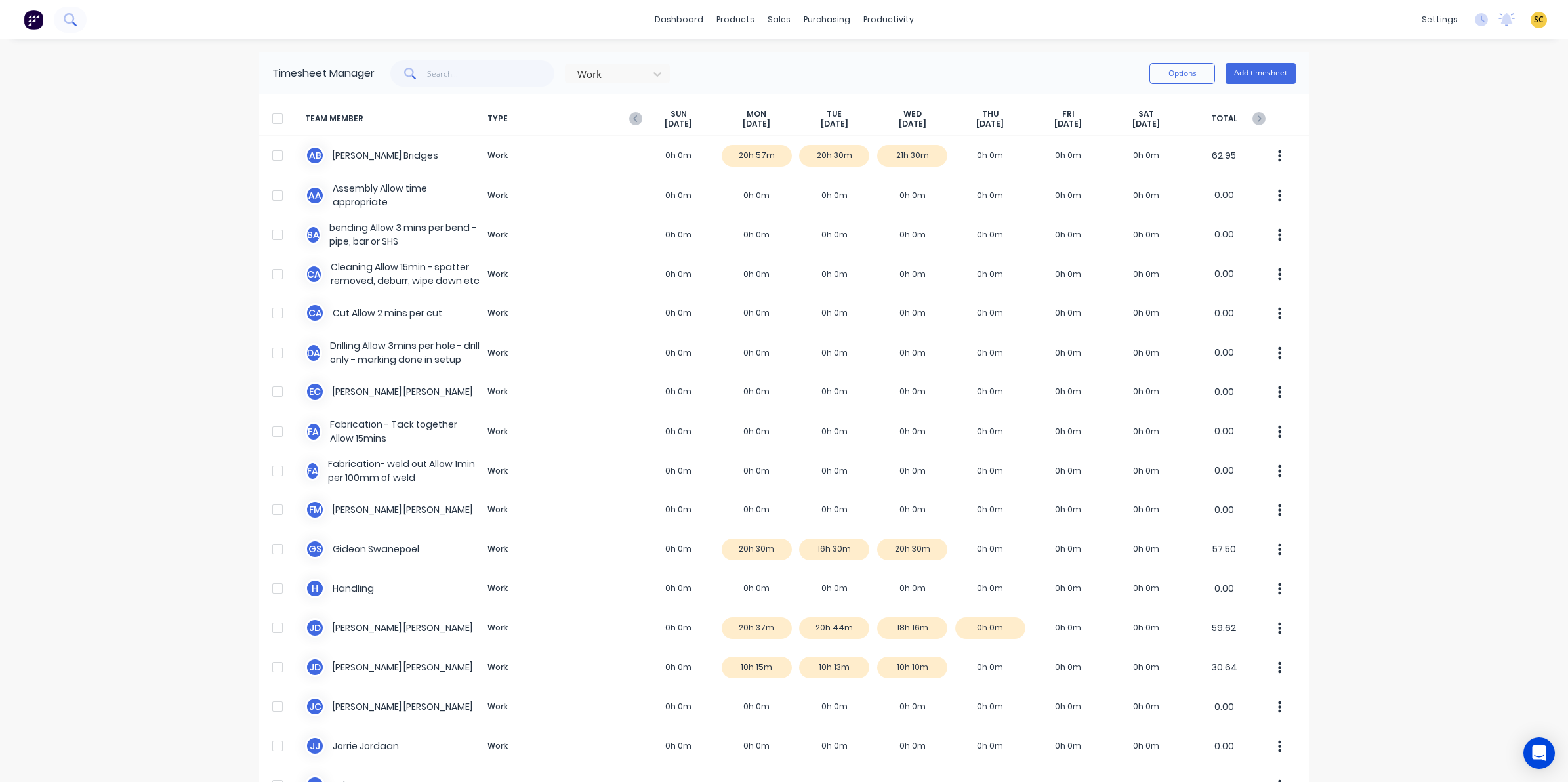
click at [75, 29] on button at bounding box center [70, 19] width 33 height 26
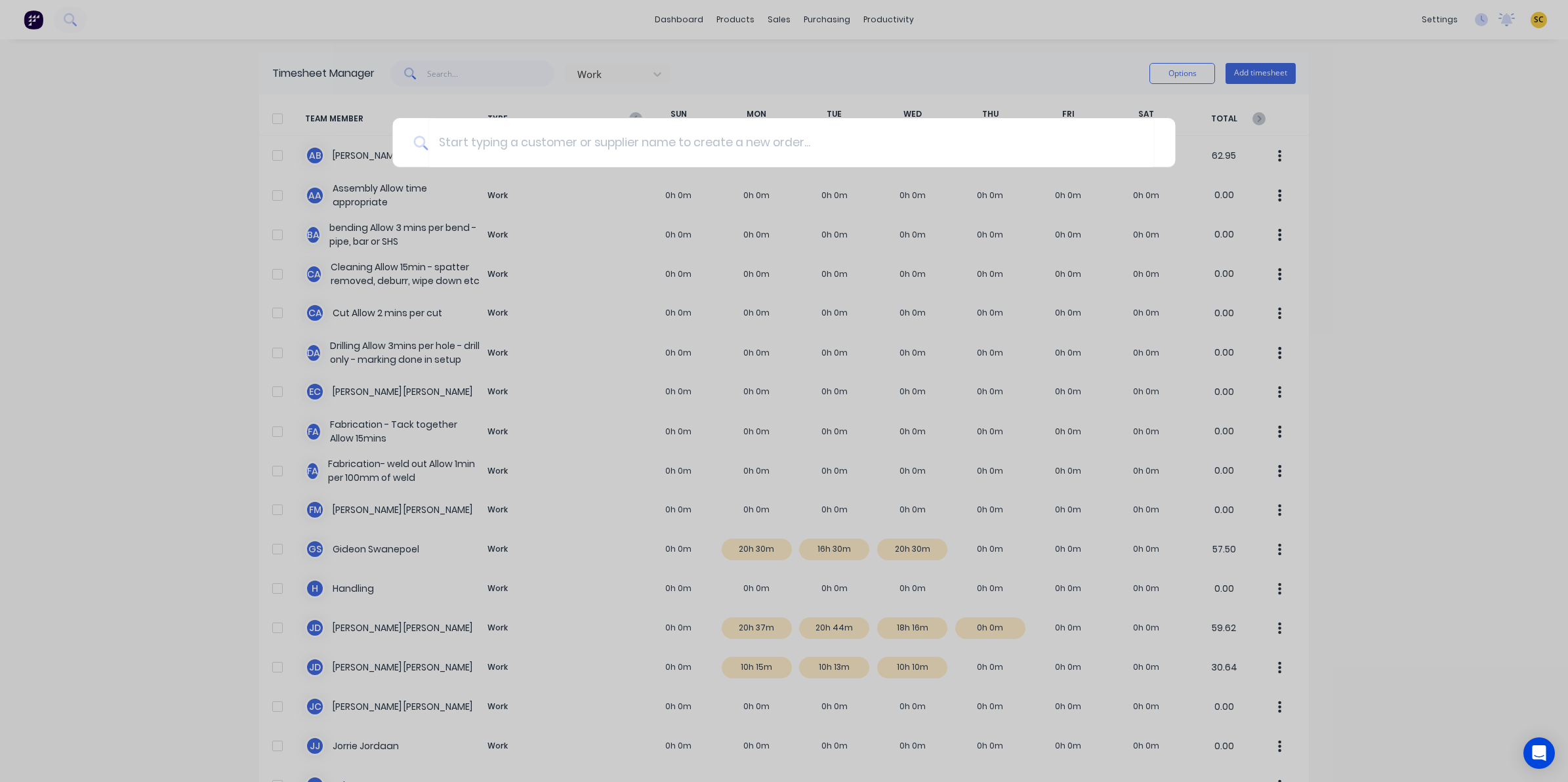
drag, startPoint x: -113, startPoint y: 571, endPoint x: -138, endPoint y: 607, distance: 43.8
click at [614, 131] on input at bounding box center [791, 143] width 726 height 49
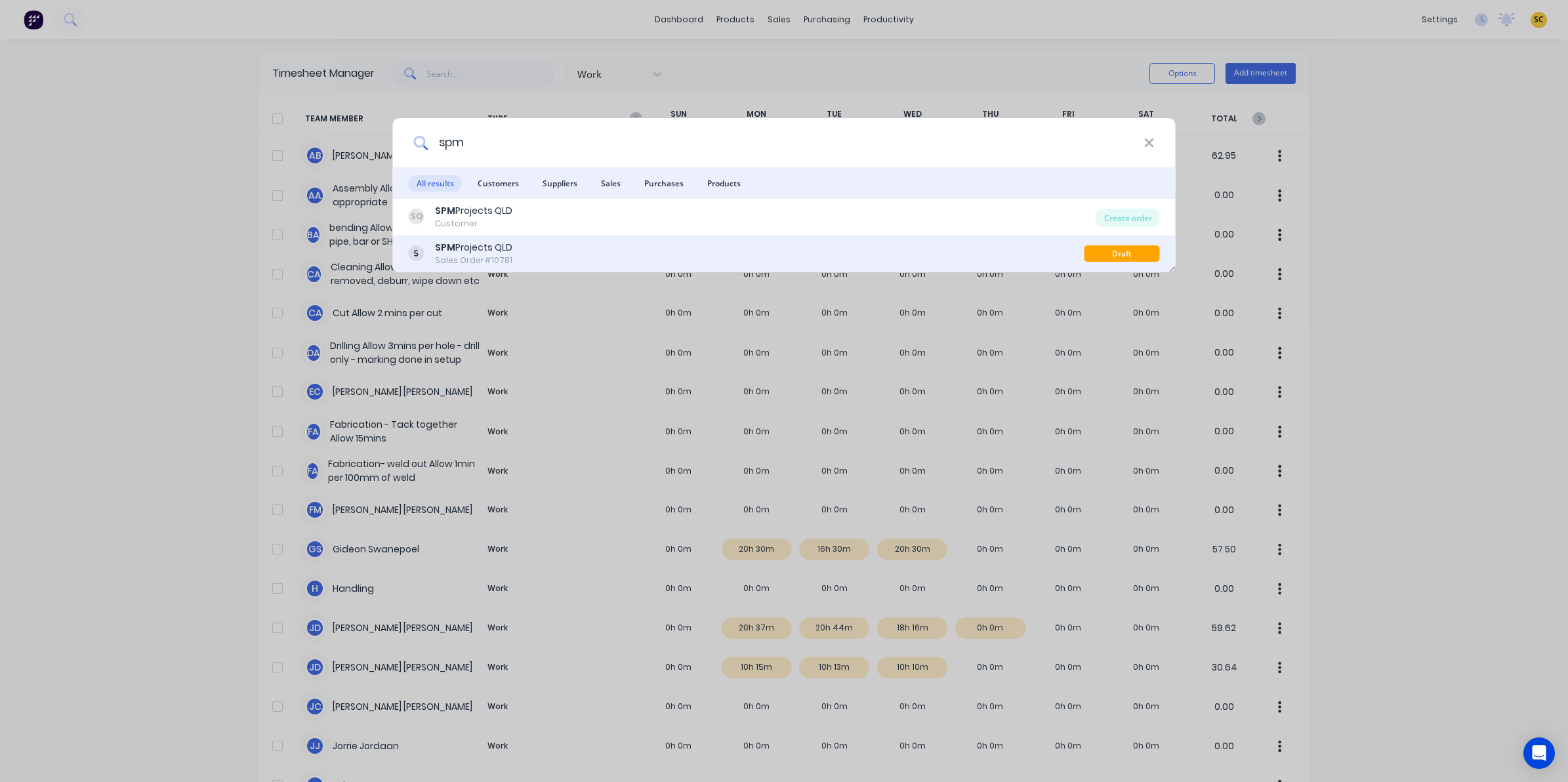
type input "spm"
click at [518, 257] on div "SPM Projects QLD Sales Order #10781" at bounding box center [746, 253] width 676 height 25
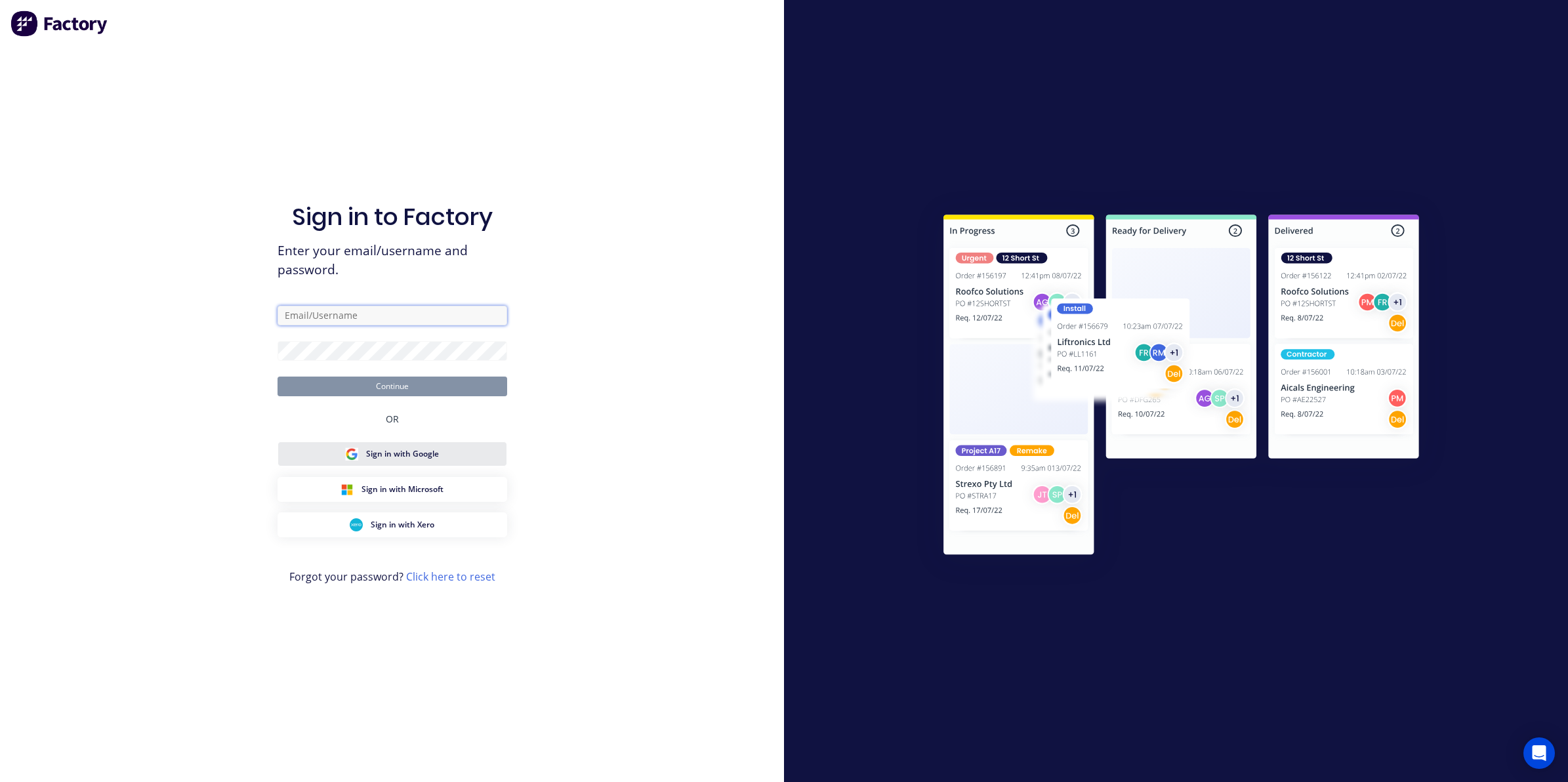
type input "admin@ezytruckparts.com.au"
click at [361, 382] on button "Continue" at bounding box center [392, 387] width 230 height 20
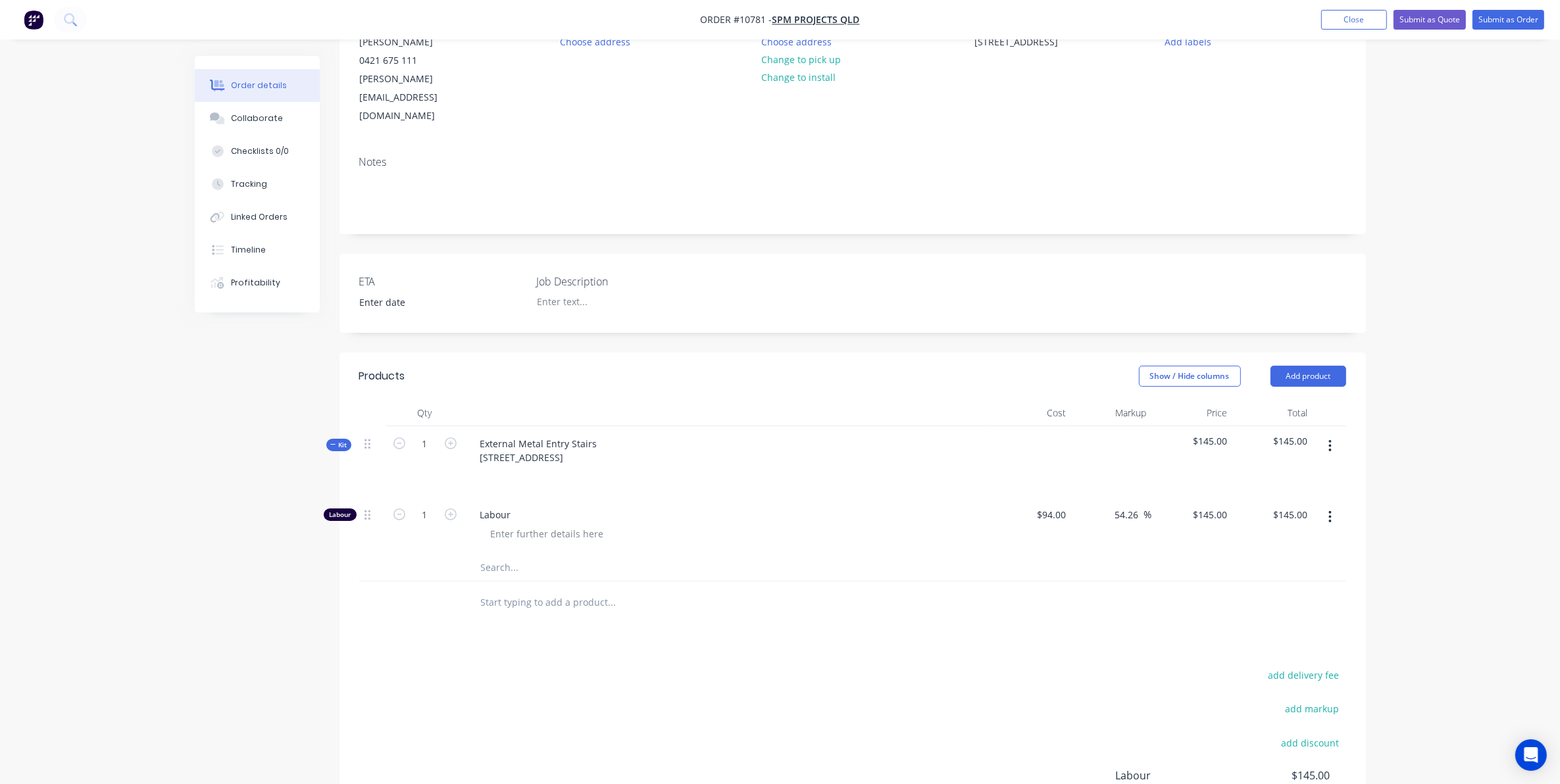
scroll to position [164, 0]
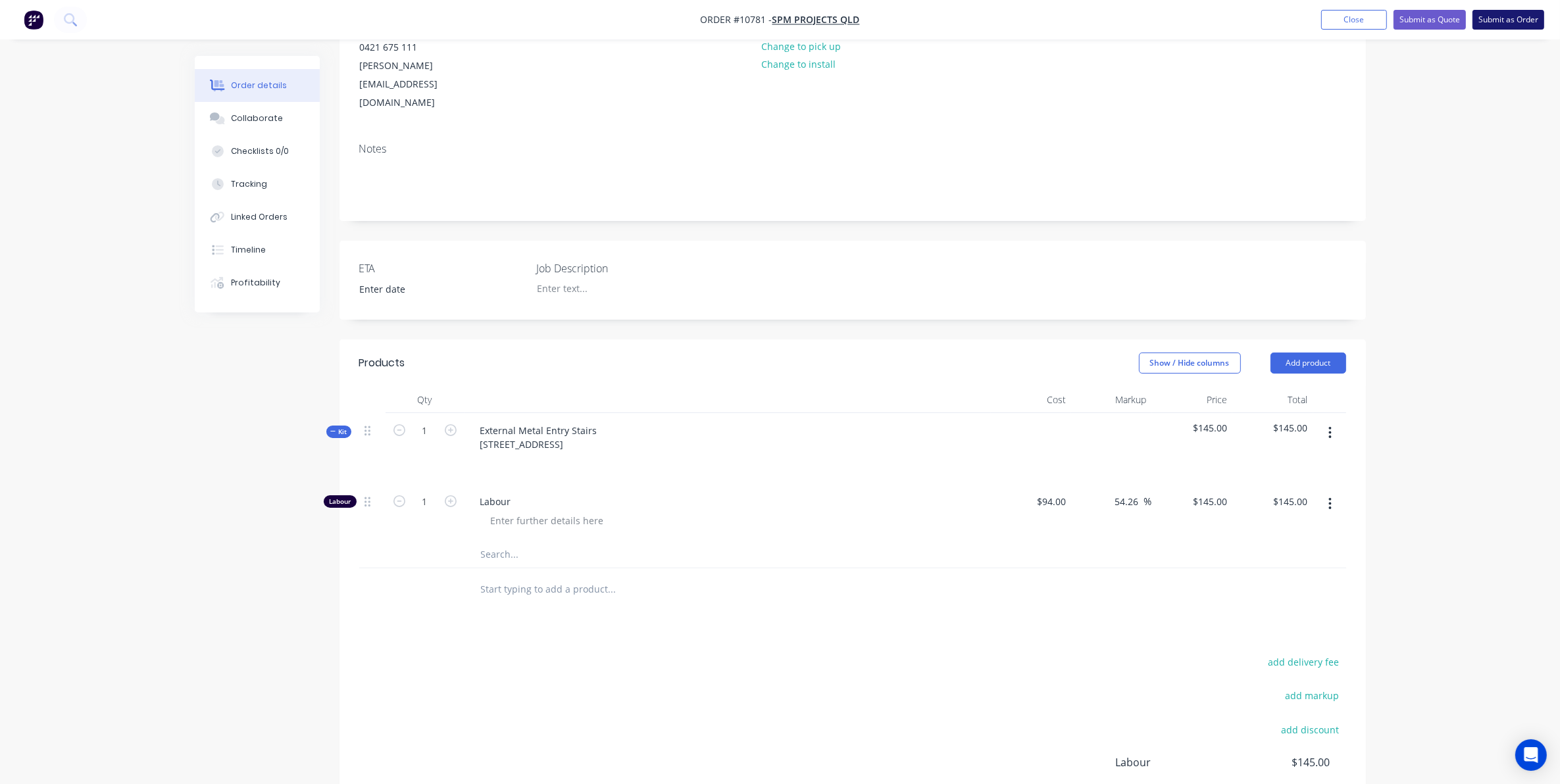
click at [1482, 20] on button "Submit as Order" at bounding box center [1508, 20] width 72 height 20
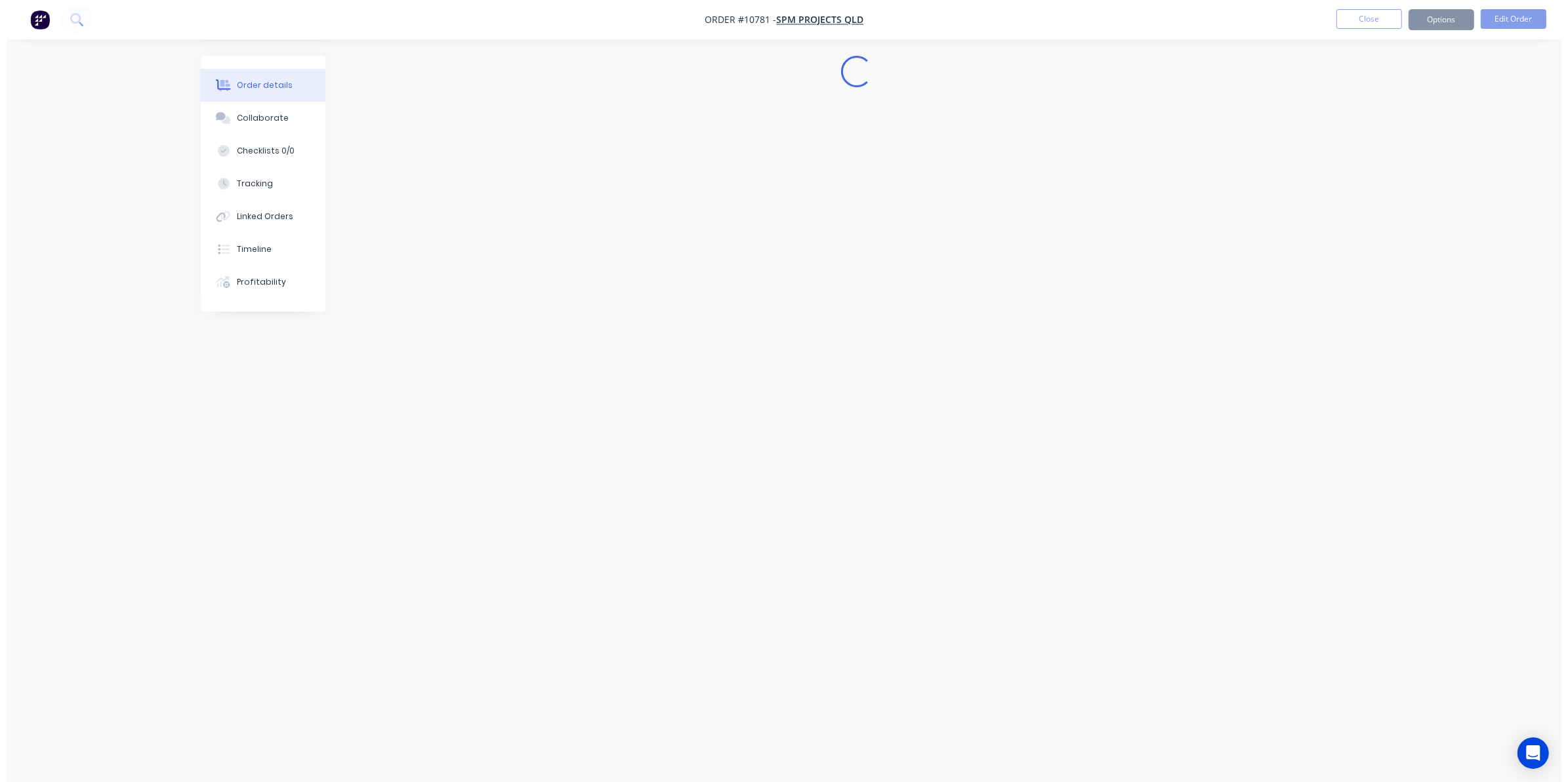
scroll to position [0, 0]
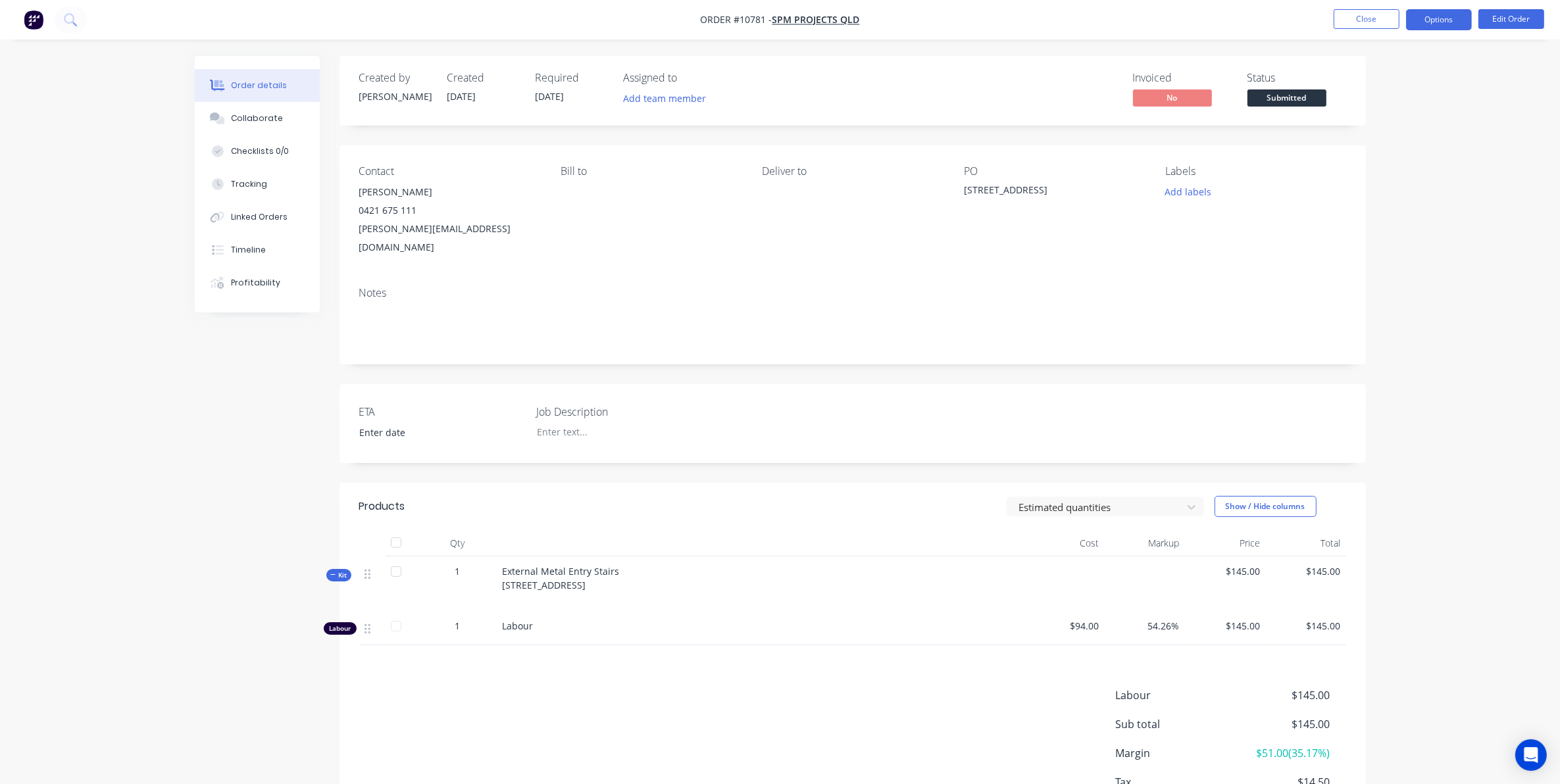
click at [1420, 17] on button "Options" at bounding box center [1439, 19] width 66 height 21
click at [1370, 152] on div "Work Order" at bounding box center [1399, 158] width 121 height 19
click at [1364, 125] on div "Without pricing" at bounding box center [1399, 132] width 121 height 19
click at [1355, 13] on button "Close" at bounding box center [1366, 19] width 66 height 20
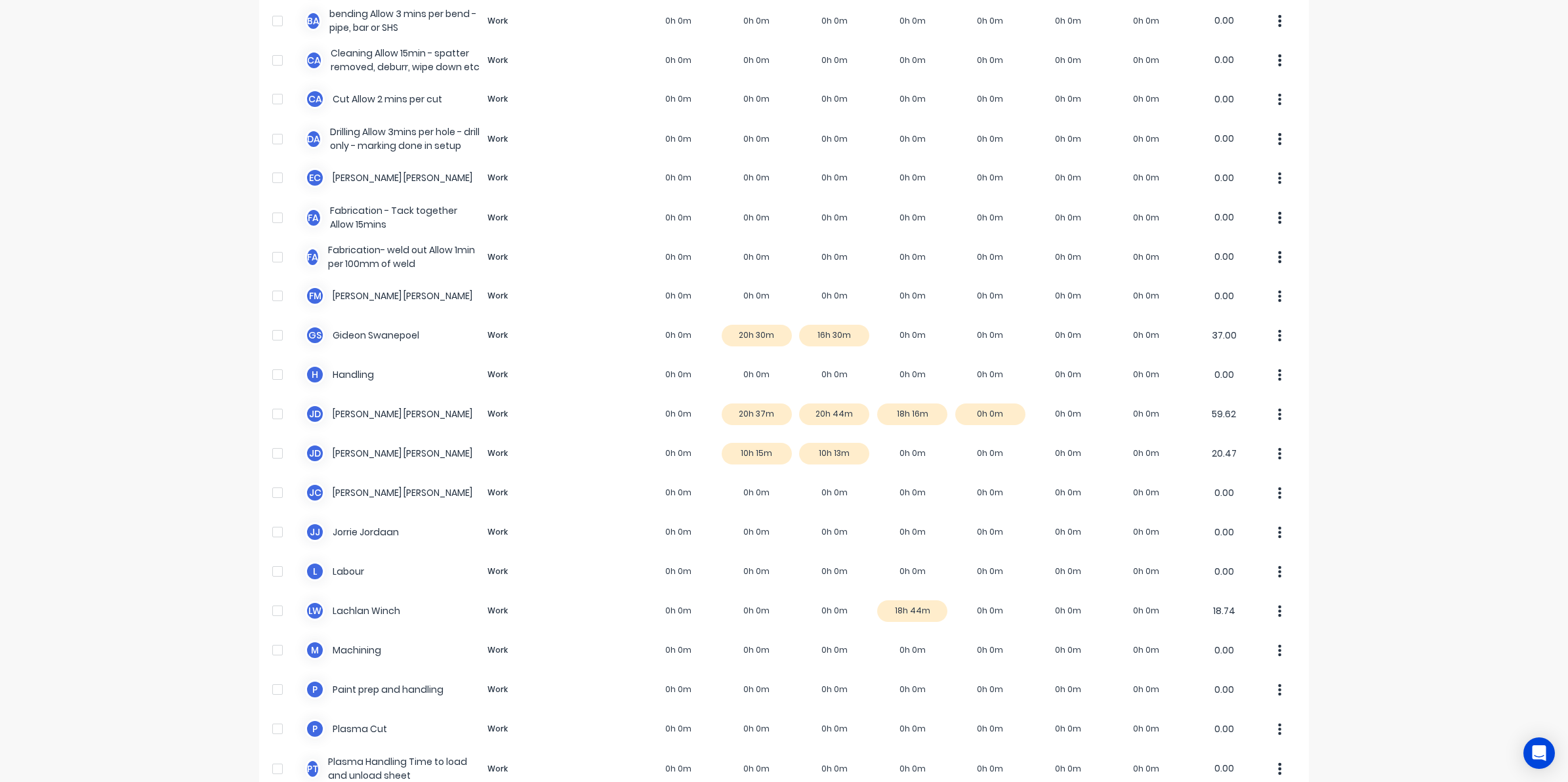
scroll to position [246, 0]
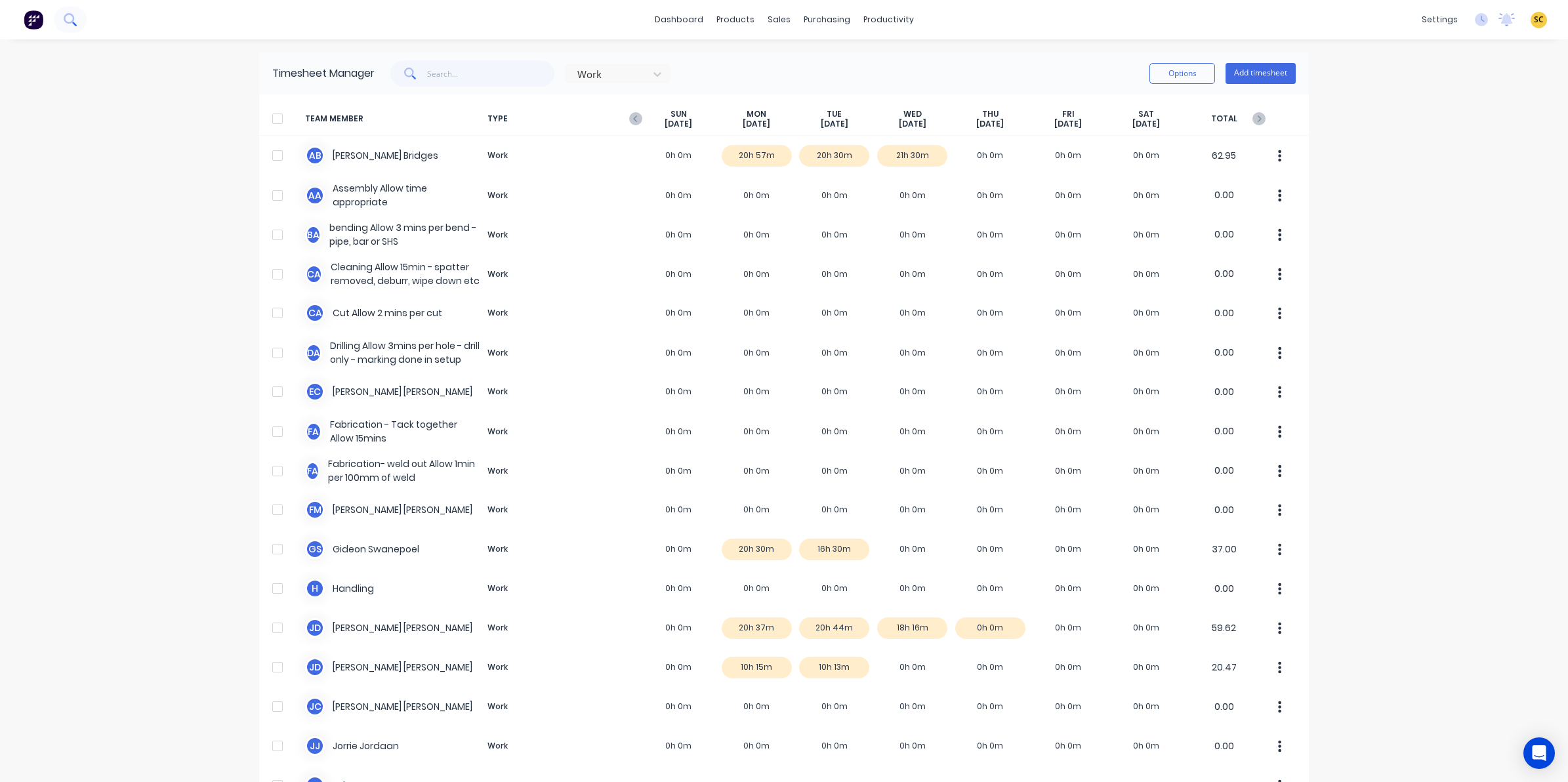
click at [71, 13] on icon at bounding box center [69, 19] width 13 height 13
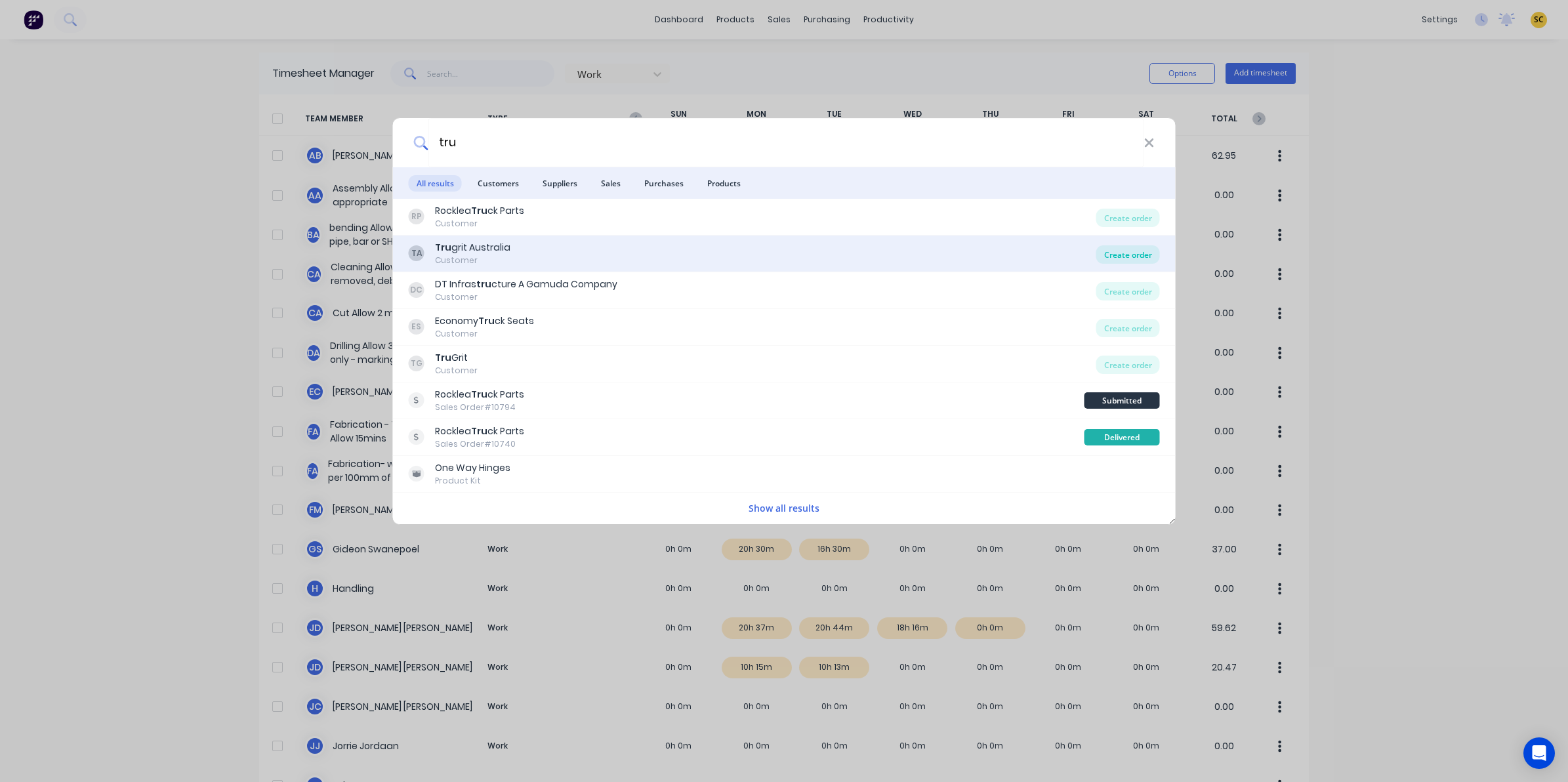
type input "tru"
click at [1117, 260] on div "Create order" at bounding box center [1128, 255] width 63 height 19
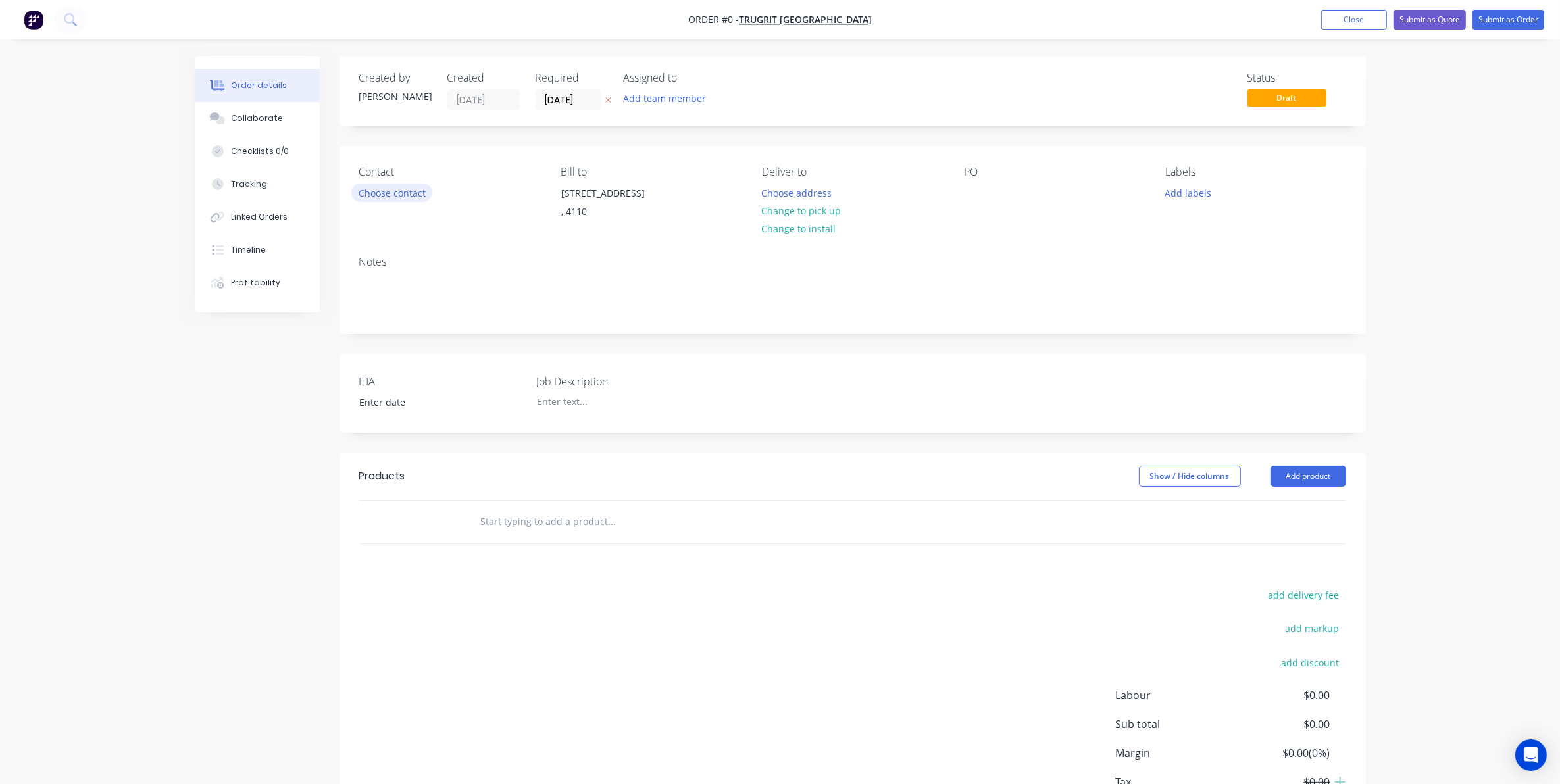
click at [394, 188] on button "Choose contact" at bounding box center [392, 192] width 81 height 18
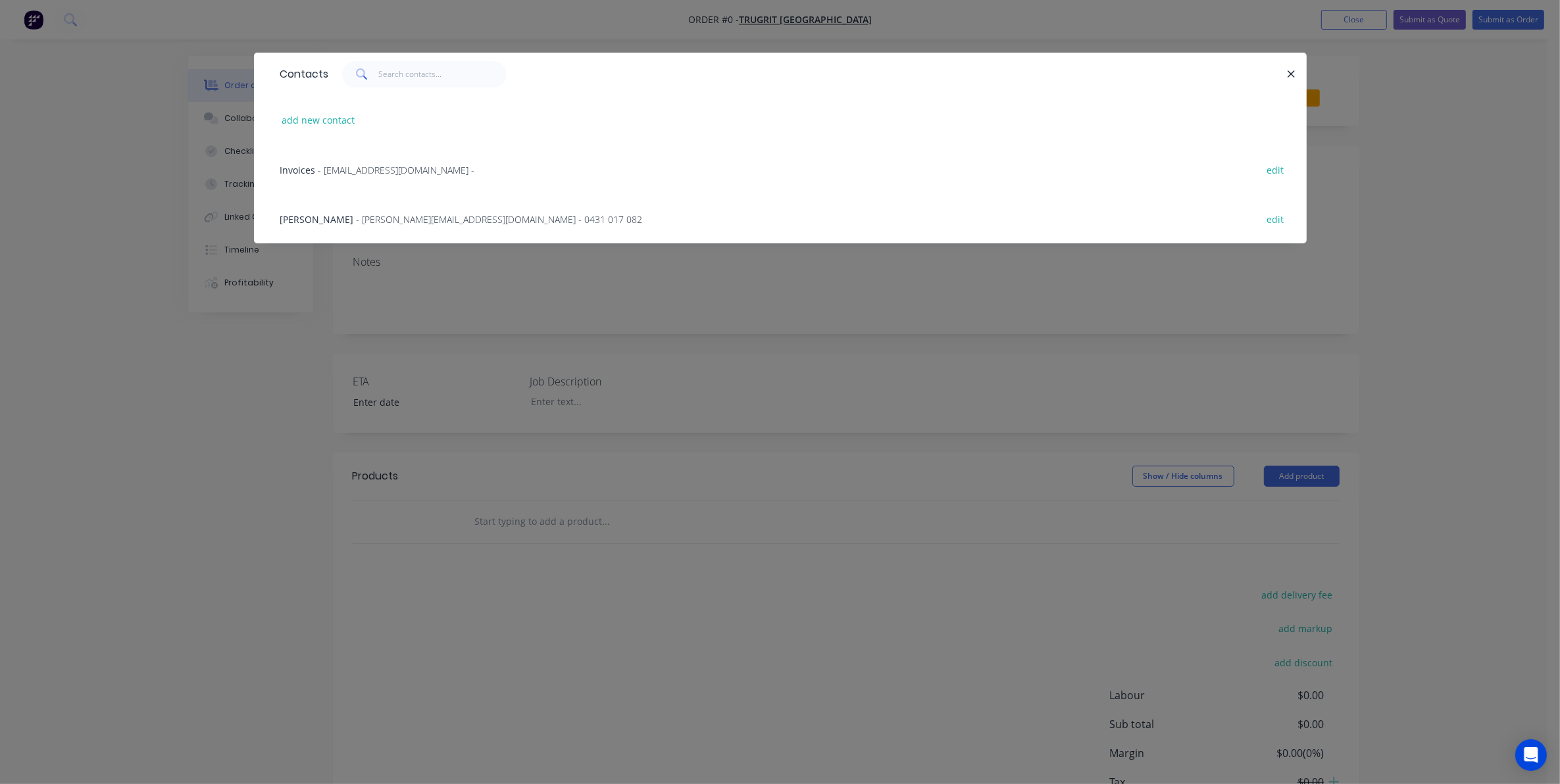
click at [370, 214] on span "- stacey.w@trugrit.au - 0431 017 082" at bounding box center [500, 219] width 286 height 13
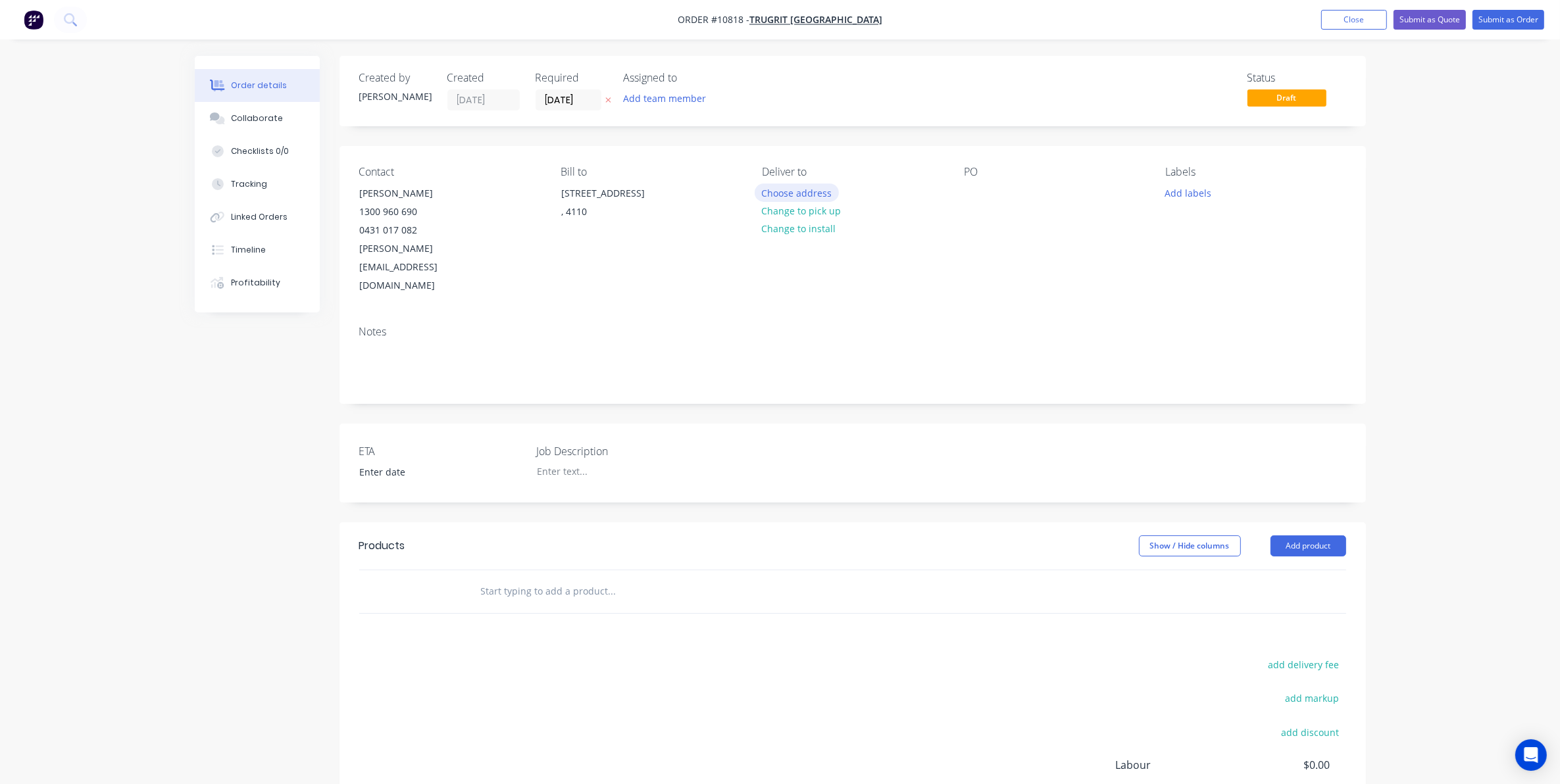
click at [774, 186] on button "Choose address" at bounding box center [797, 192] width 84 height 18
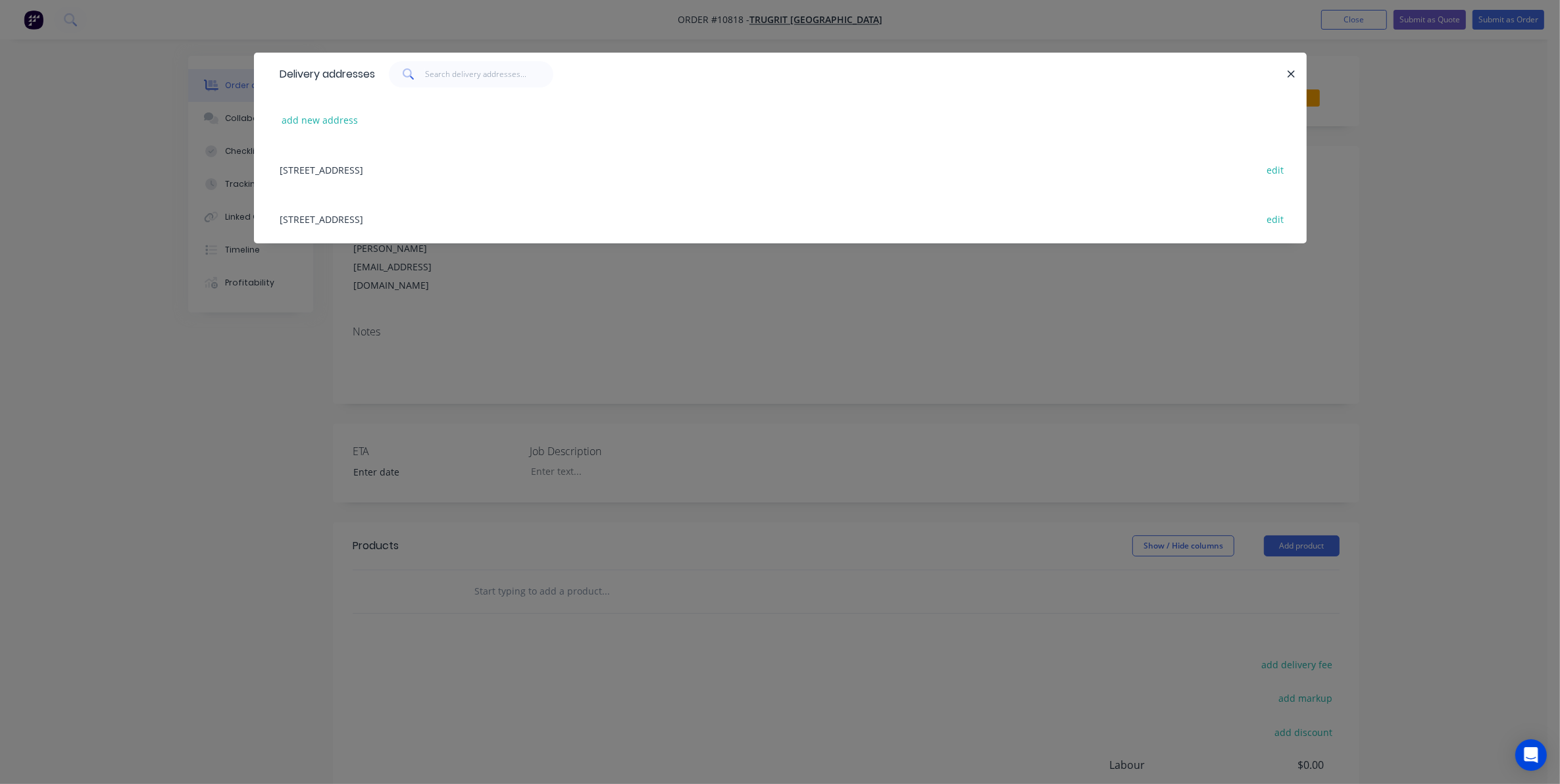
click at [340, 219] on div "125 AXIS PLACE, Larapinta, Queensland, Australia, 4110 edit" at bounding box center [780, 219] width 1013 height 49
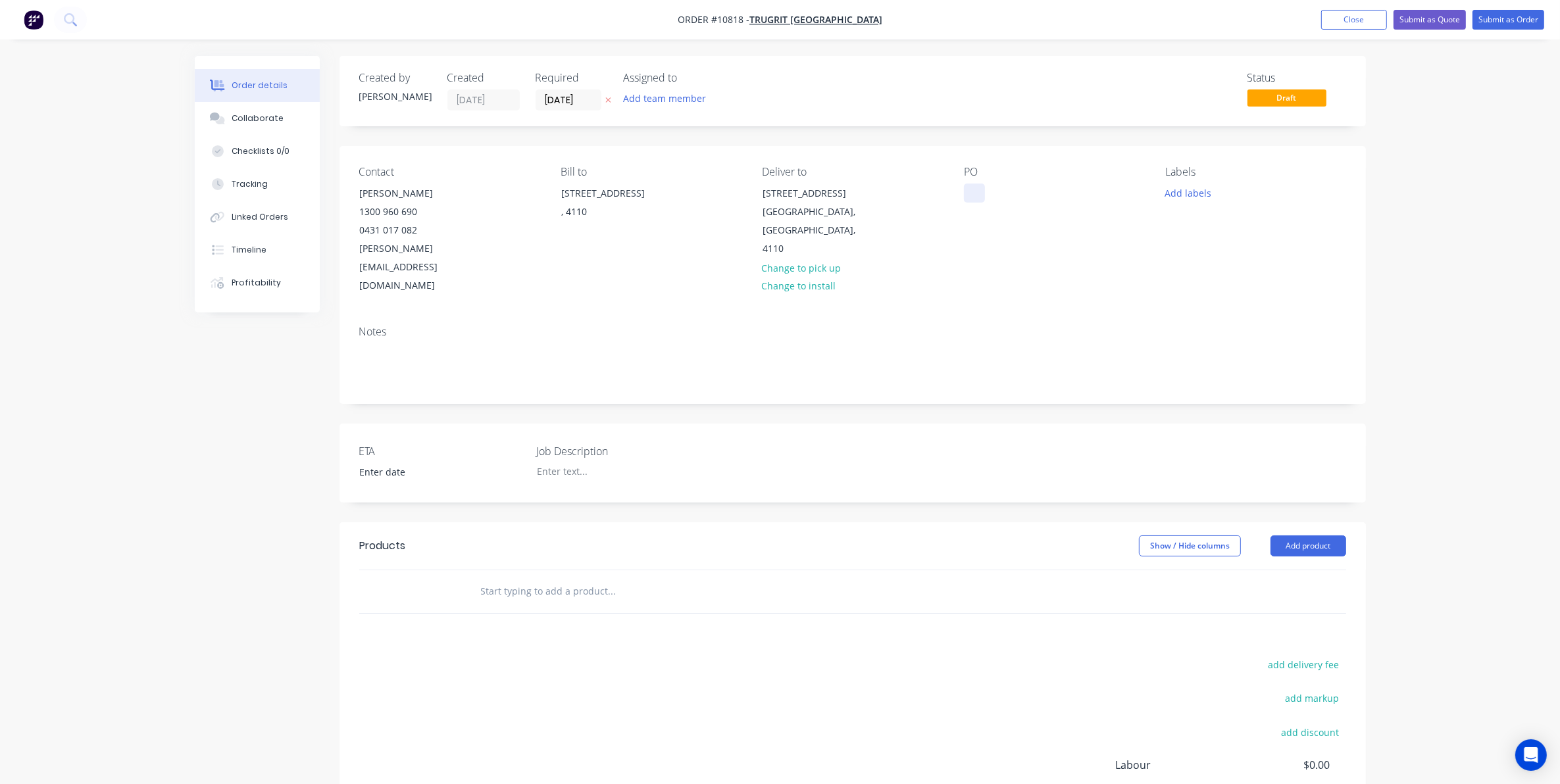
click at [983, 195] on div at bounding box center [974, 193] width 21 height 19
click at [523, 462] on div at bounding box center [436, 472] width 174 height 21
click at [541, 462] on div at bounding box center [608, 471] width 164 height 19
click at [574, 578] on input "text" at bounding box center [612, 591] width 263 height 26
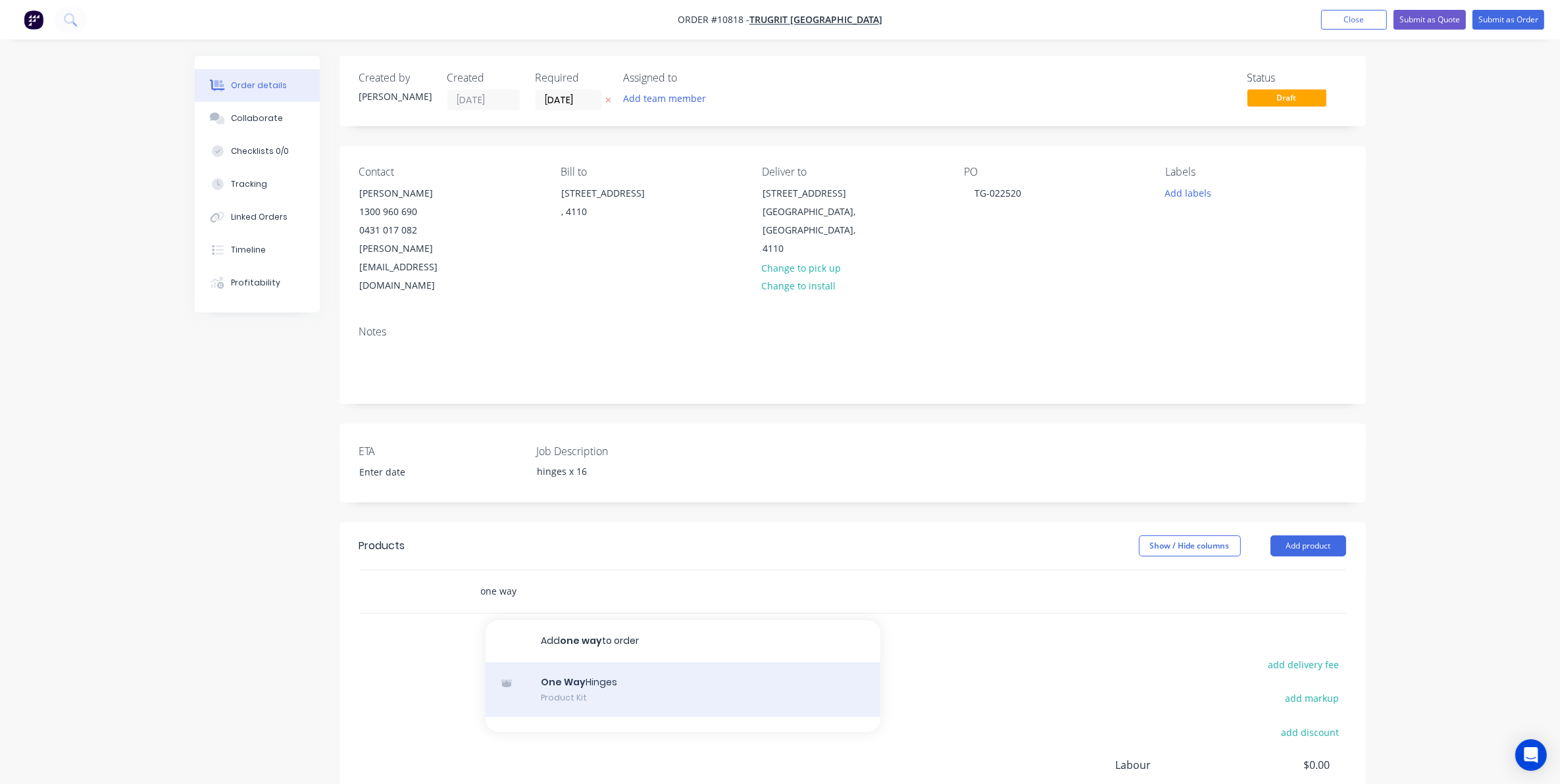
type input "one way"
click at [608, 662] on div "One Way Hinges Product Kit" at bounding box center [682, 690] width 395 height 55
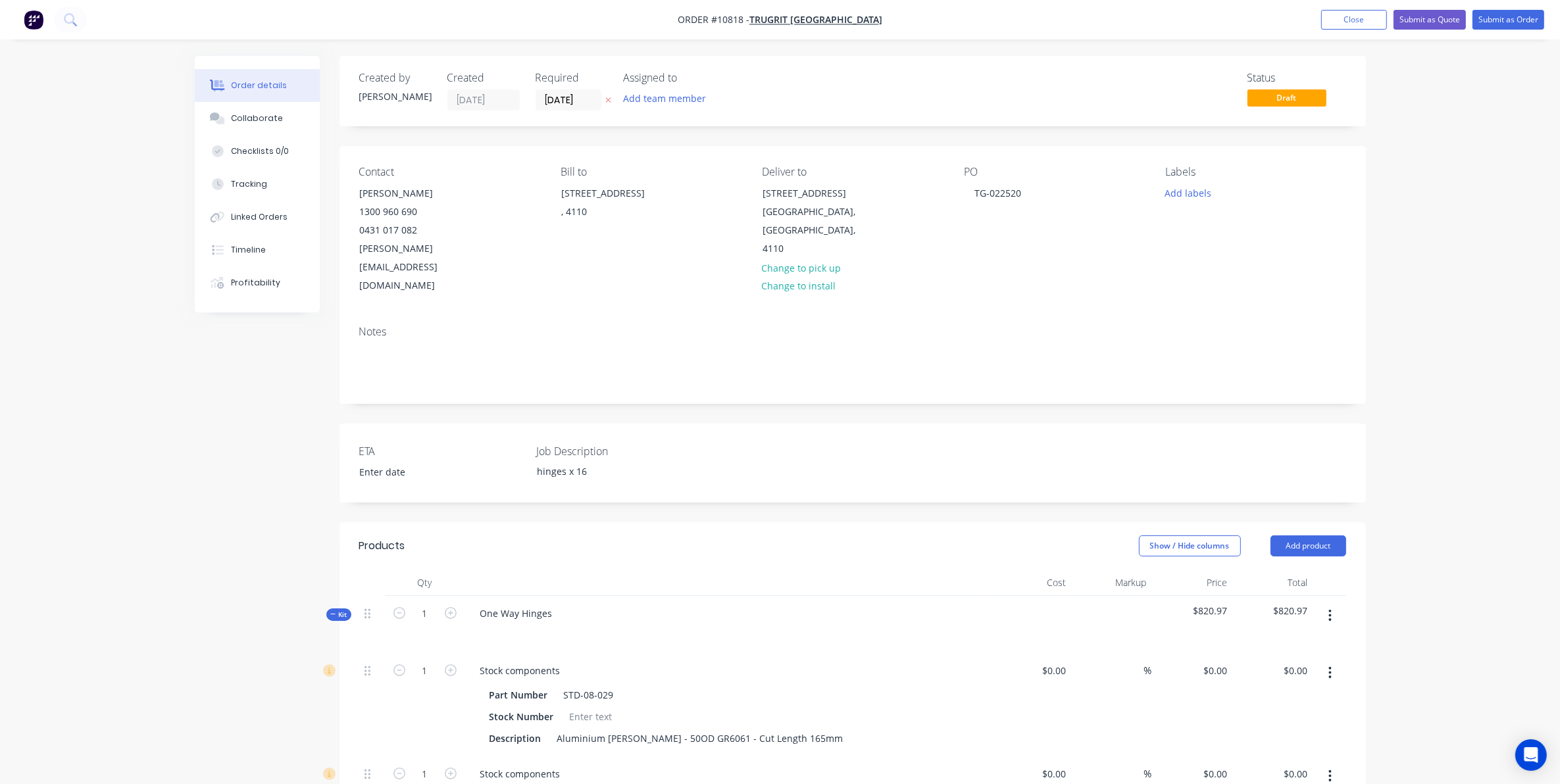
click at [339, 610] on span "Kit" at bounding box center [339, 614] width 17 height 10
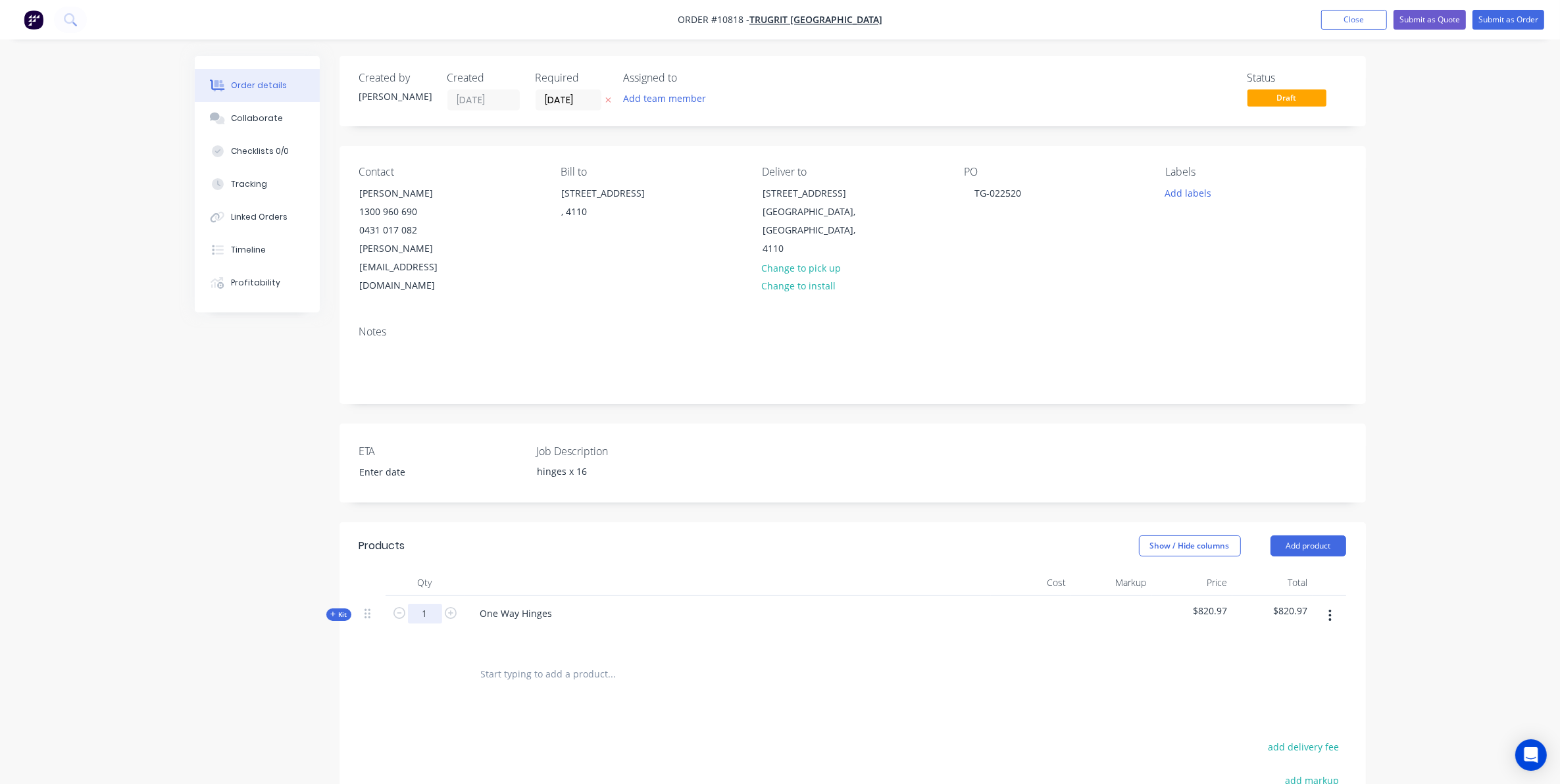
click at [425, 604] on input "1" at bounding box center [424, 614] width 34 height 20
type input "16"
click at [877, 442] on div "ETA Job Description hinges x 16" at bounding box center [853, 463] width 1027 height 79
click at [338, 610] on span "Kit" at bounding box center [339, 614] width 17 height 10
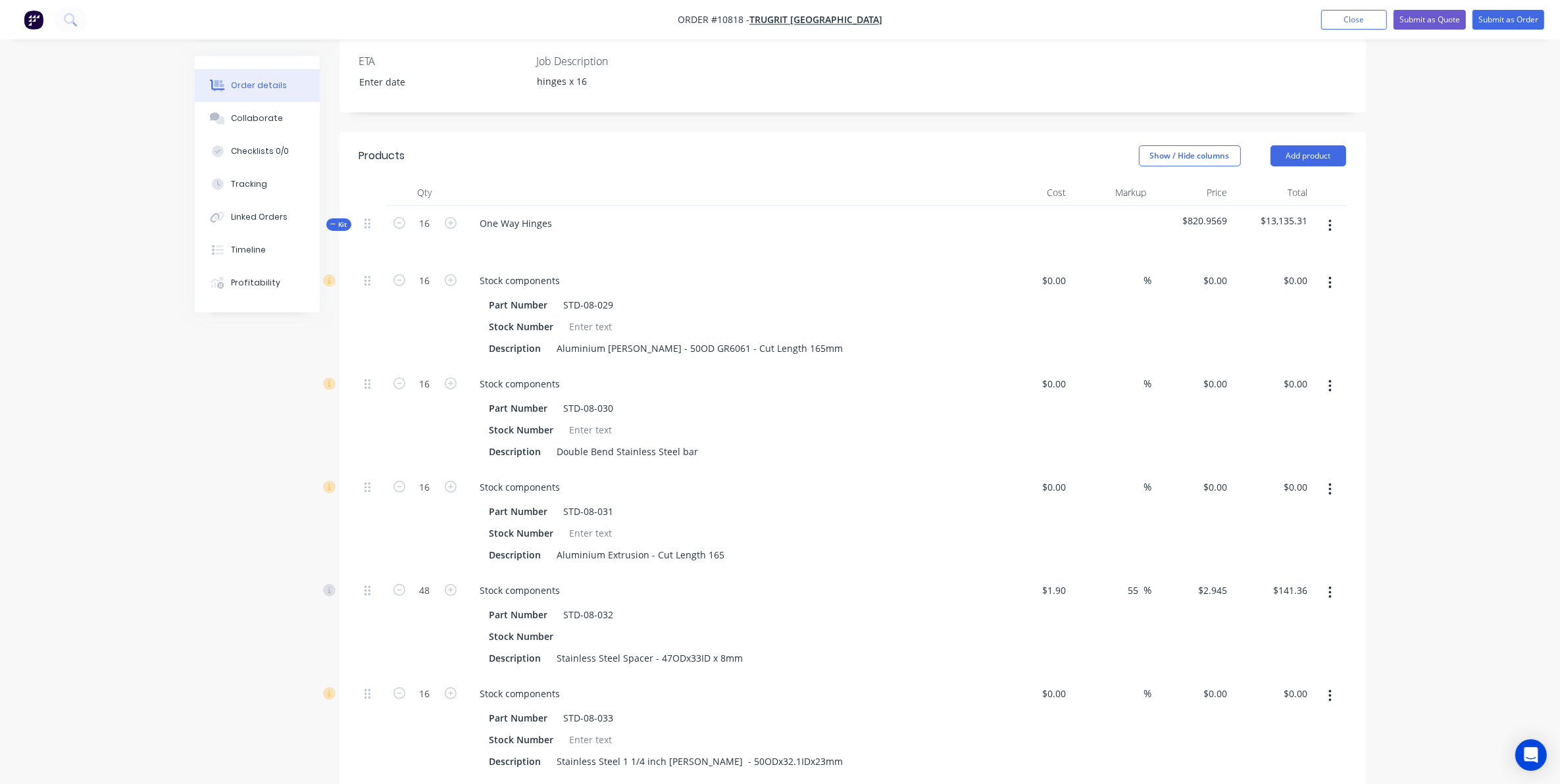
scroll to position [493, 0]
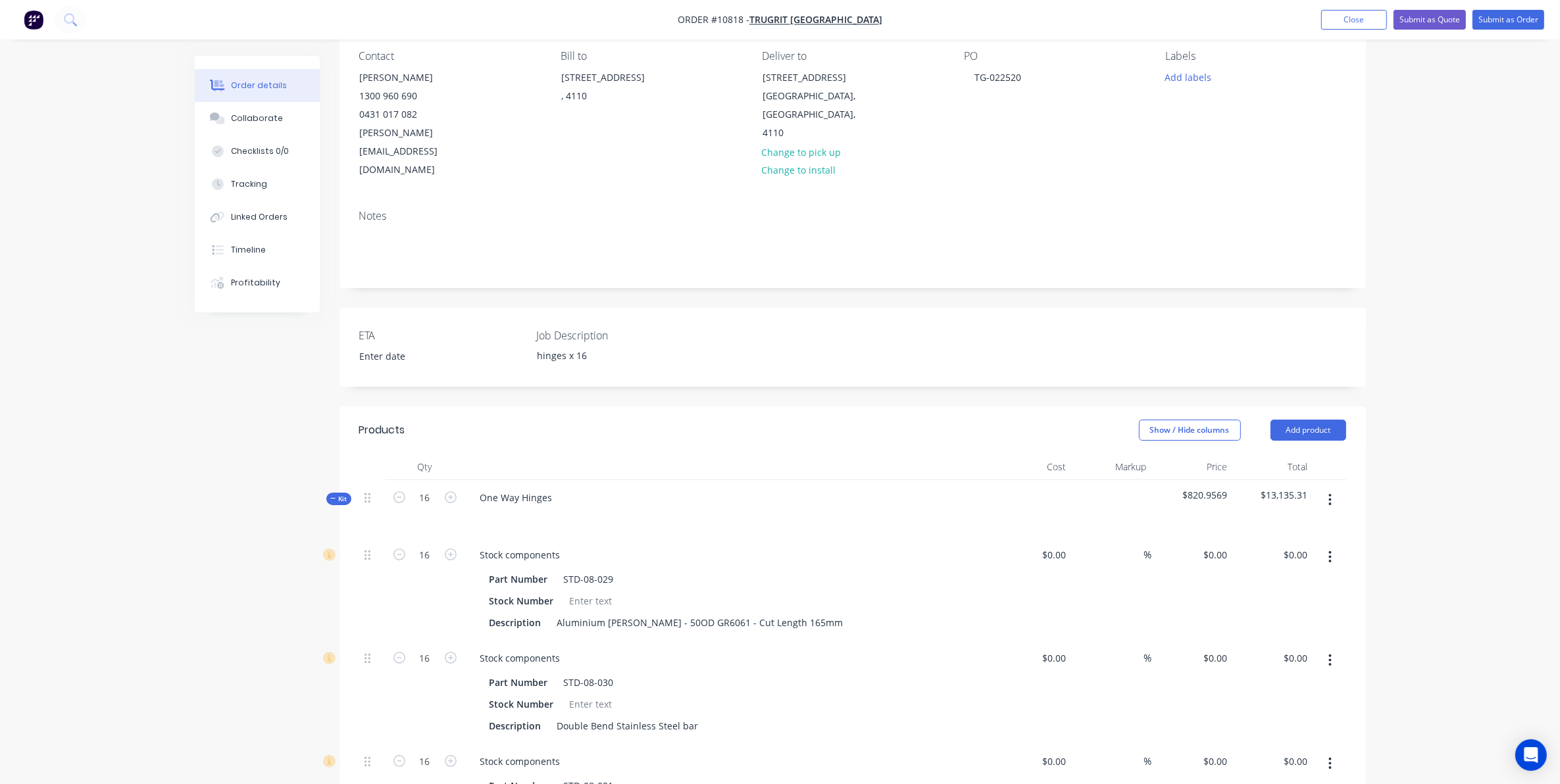
scroll to position [82, 0]
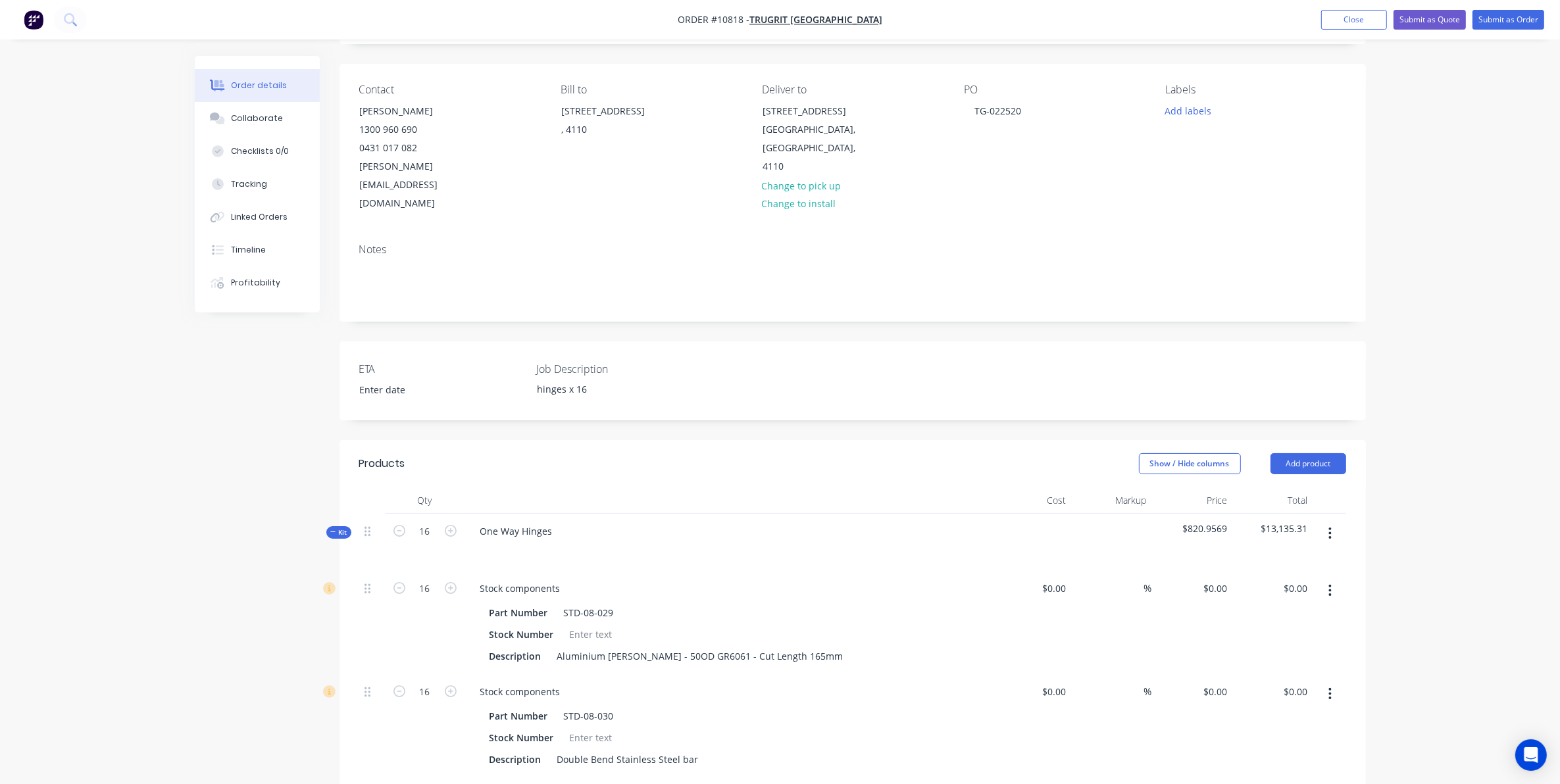
click at [341, 527] on span "Kit" at bounding box center [339, 532] width 17 height 10
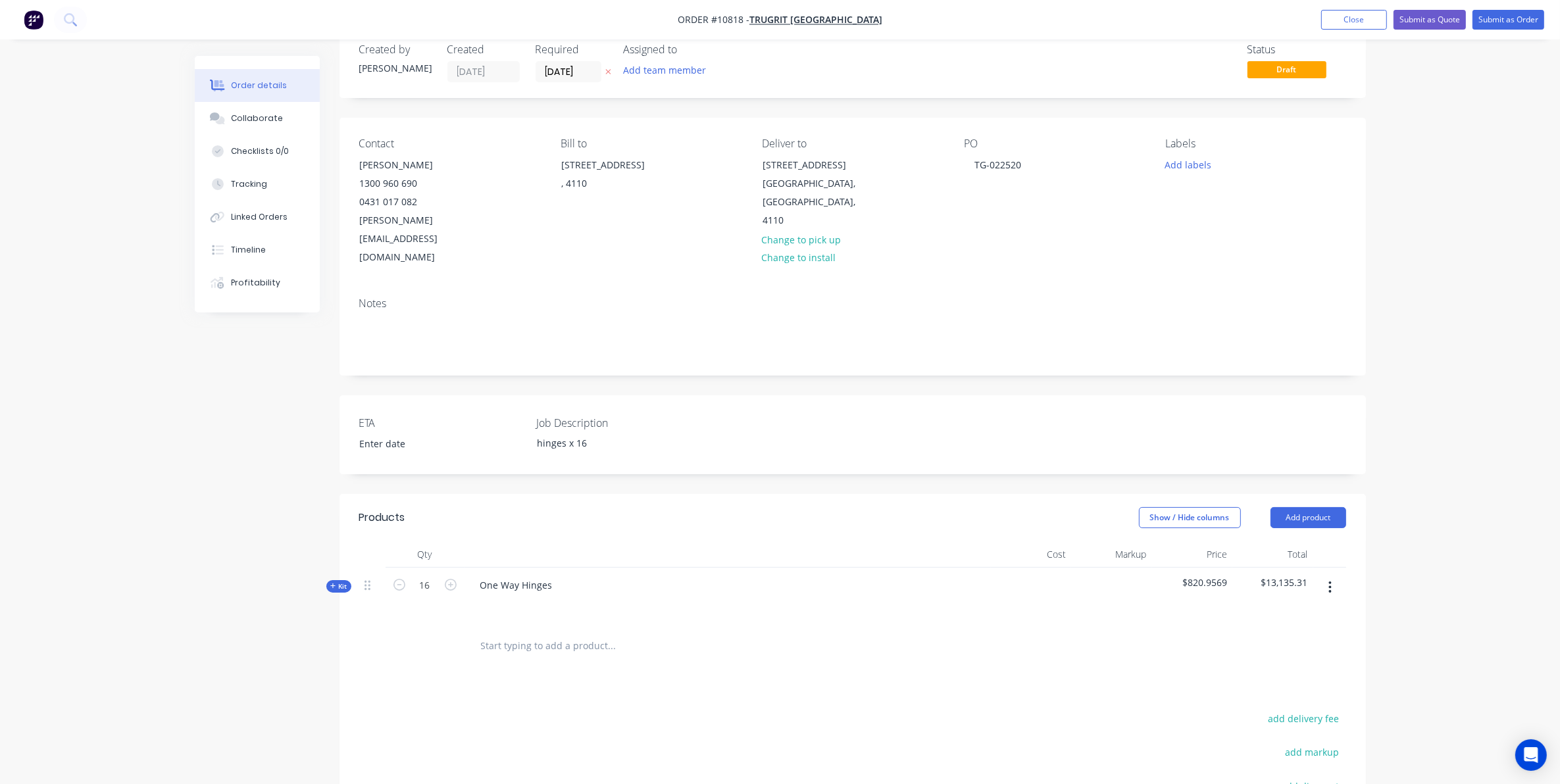
scroll to position [0, 0]
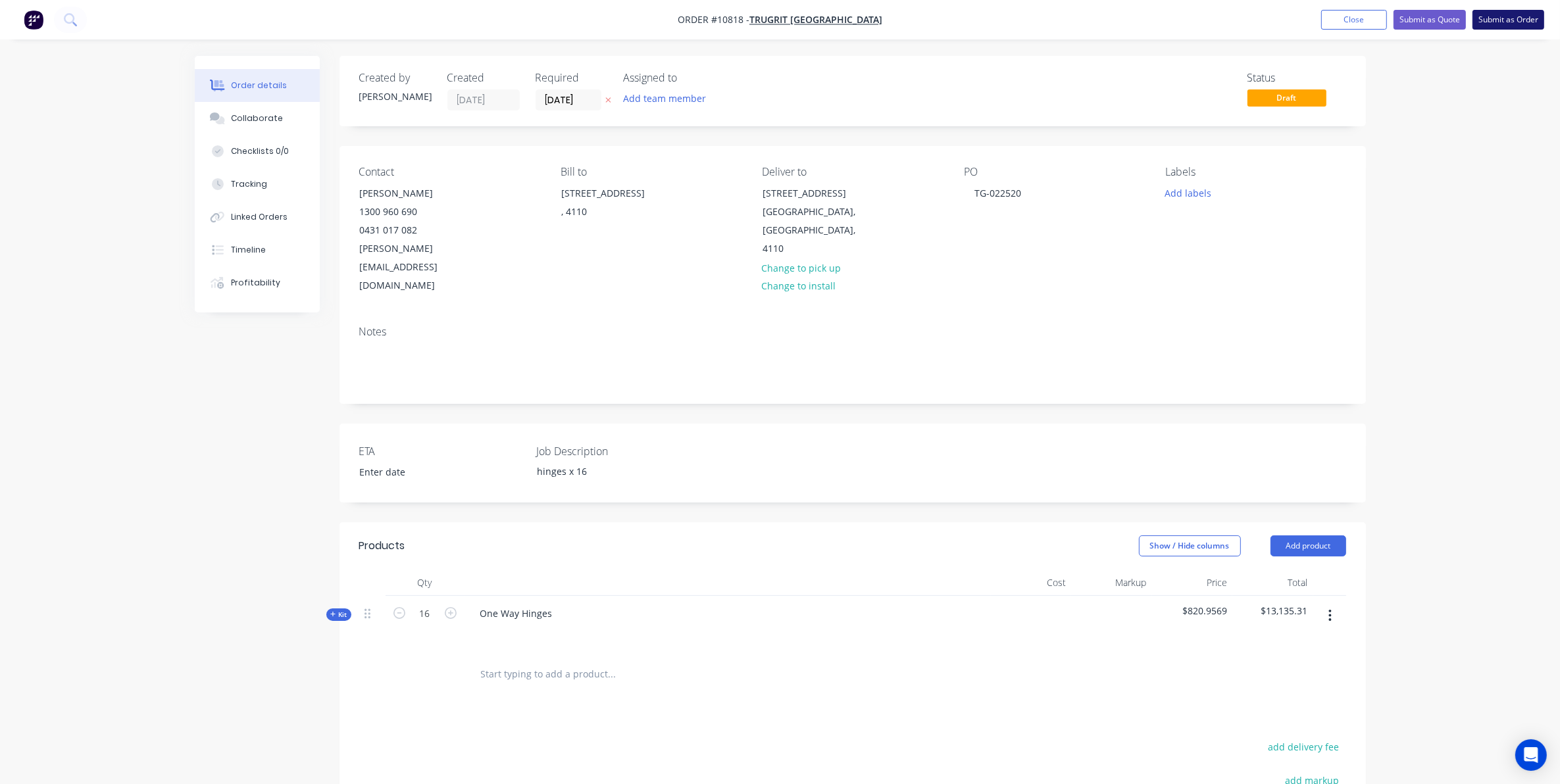
click at [1504, 15] on button "Submit as Order" at bounding box center [1508, 20] width 72 height 20
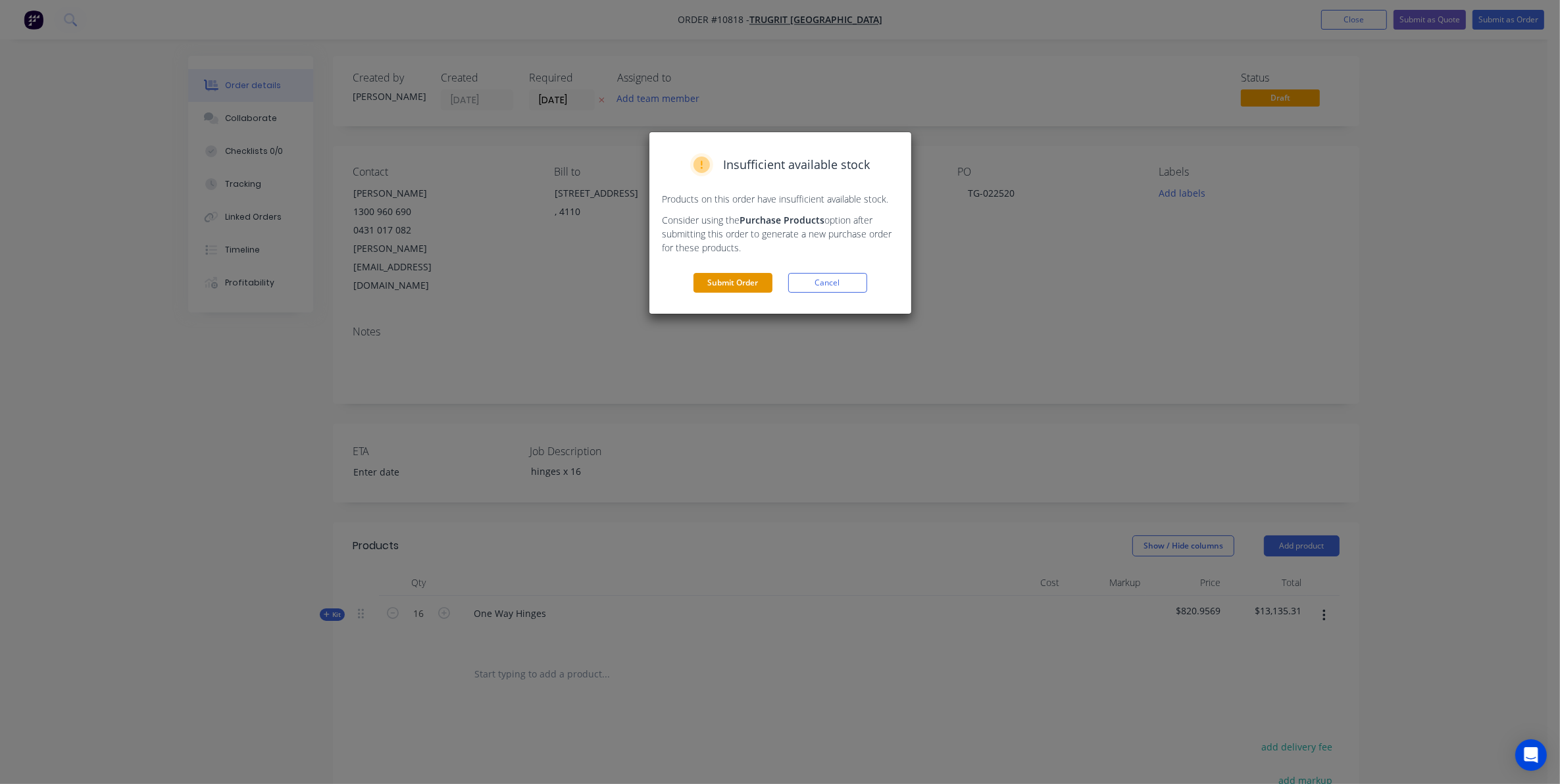
click at [737, 289] on button "Submit Order" at bounding box center [733, 283] width 79 height 20
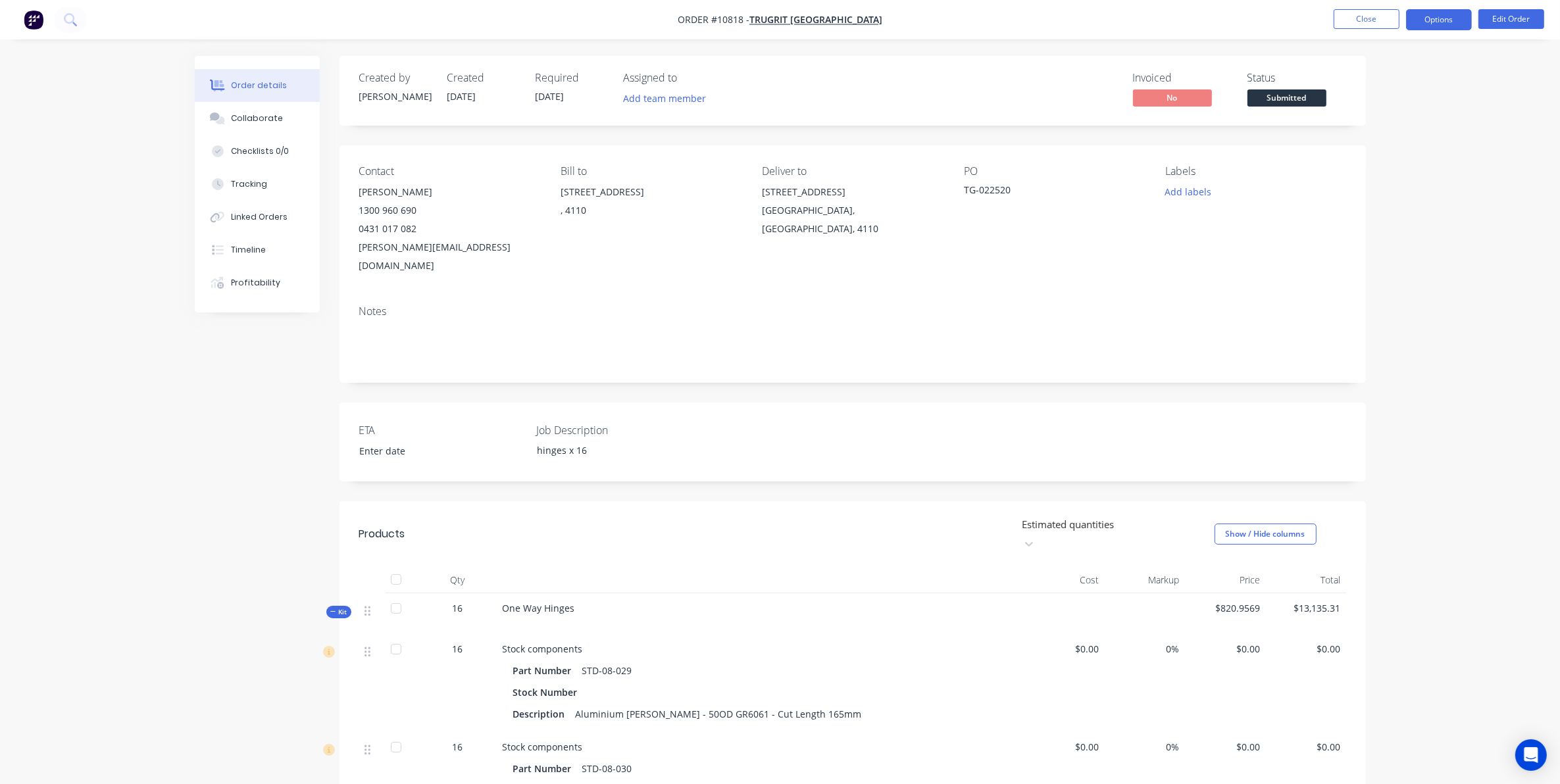
click at [1452, 20] on button "Options" at bounding box center [1439, 19] width 66 height 21
click at [1376, 152] on div "Work Order" at bounding box center [1399, 158] width 121 height 19
click at [1373, 132] on div "Without pricing" at bounding box center [1399, 132] width 121 height 19
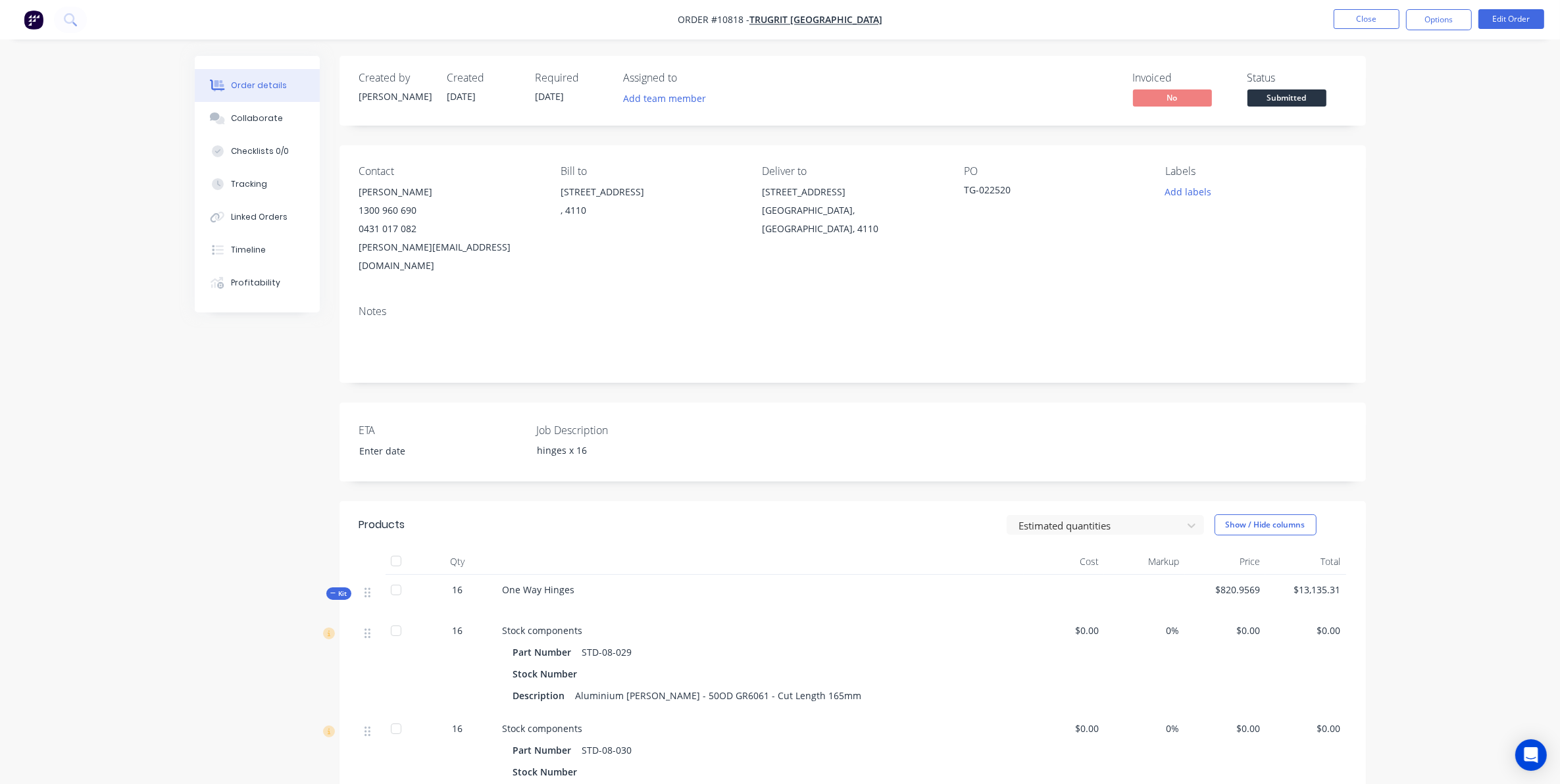
click at [887, 251] on div "Deliver to [STREET_ADDRESS]" at bounding box center [852, 220] width 180 height 110
click at [1382, 14] on button "Close" at bounding box center [1366, 19] width 66 height 20
